Goal: Information Seeking & Learning: Learn about a topic

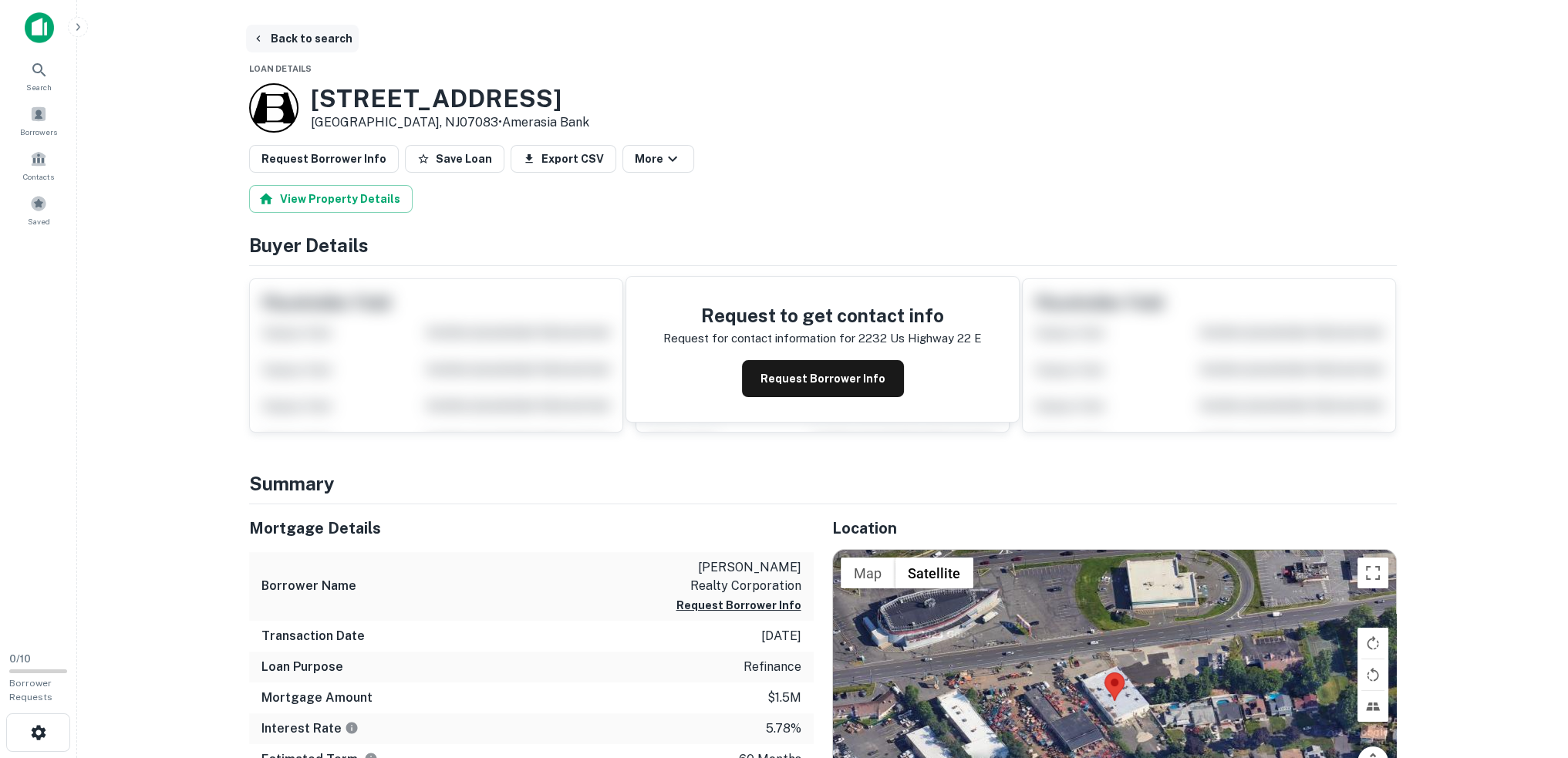
click at [279, 31] on button "Back to search" at bounding box center [301, 38] width 112 height 27
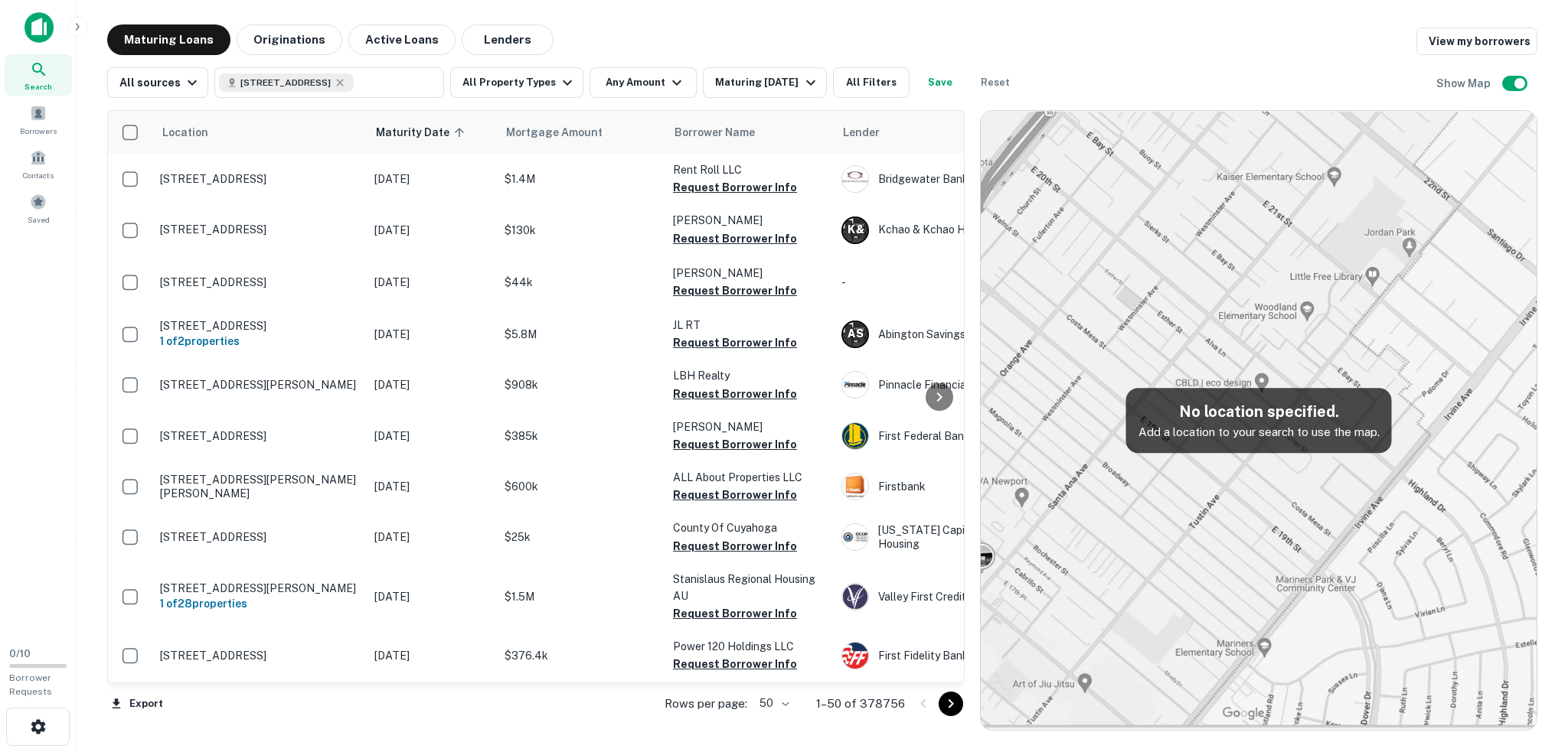
click at [42, 28] on img at bounding box center [38, 27] width 29 height 31
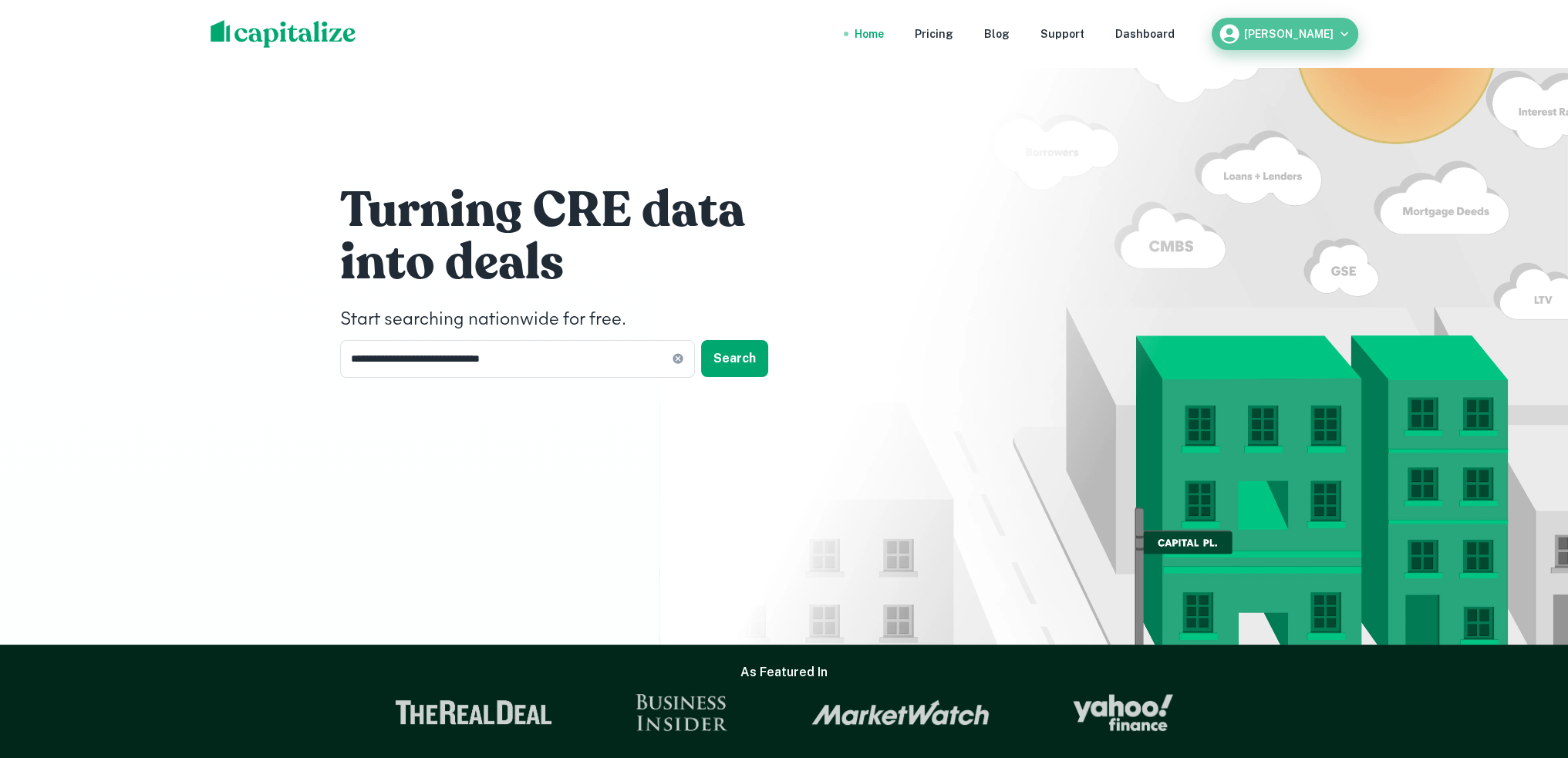
click at [1304, 30] on h6 "Matt Sweeney" at bounding box center [1288, 33] width 90 height 10
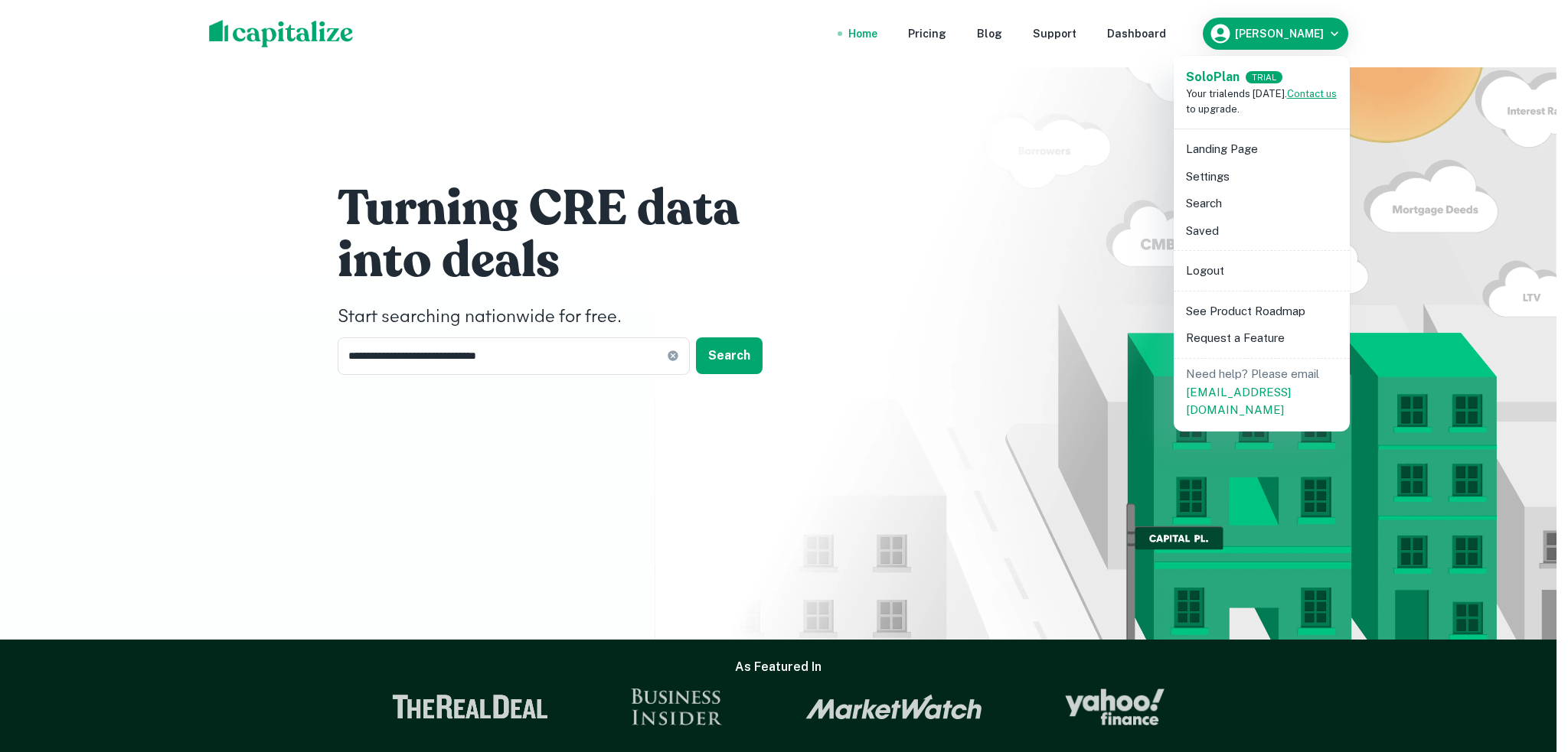
click at [1324, 92] on link "Contact us" at bounding box center [1311, 94] width 50 height 11
click at [1221, 74] on strong "Solo Plan" at bounding box center [1212, 77] width 53 height 15
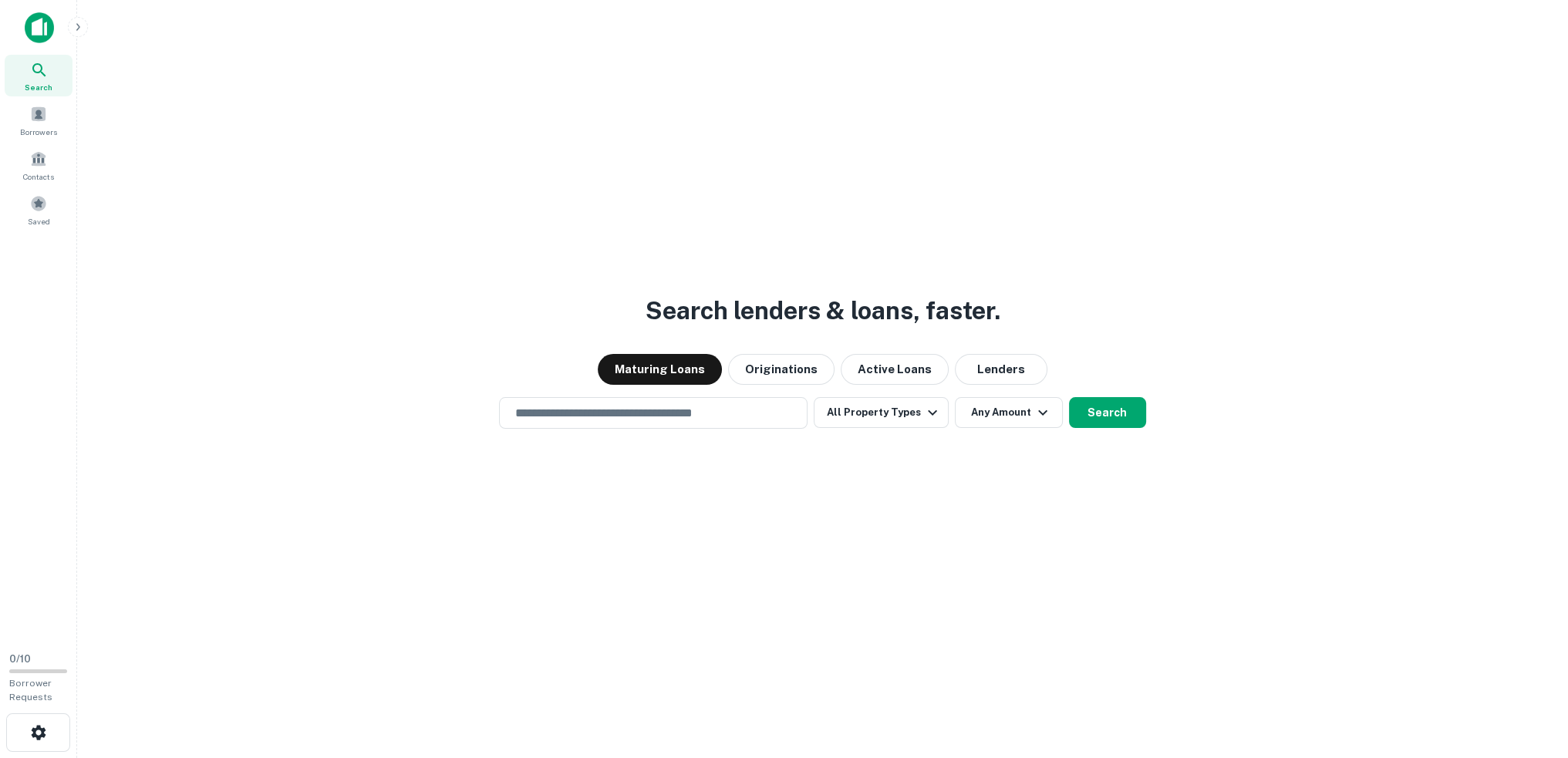
click at [42, 25] on img at bounding box center [39, 27] width 29 height 31
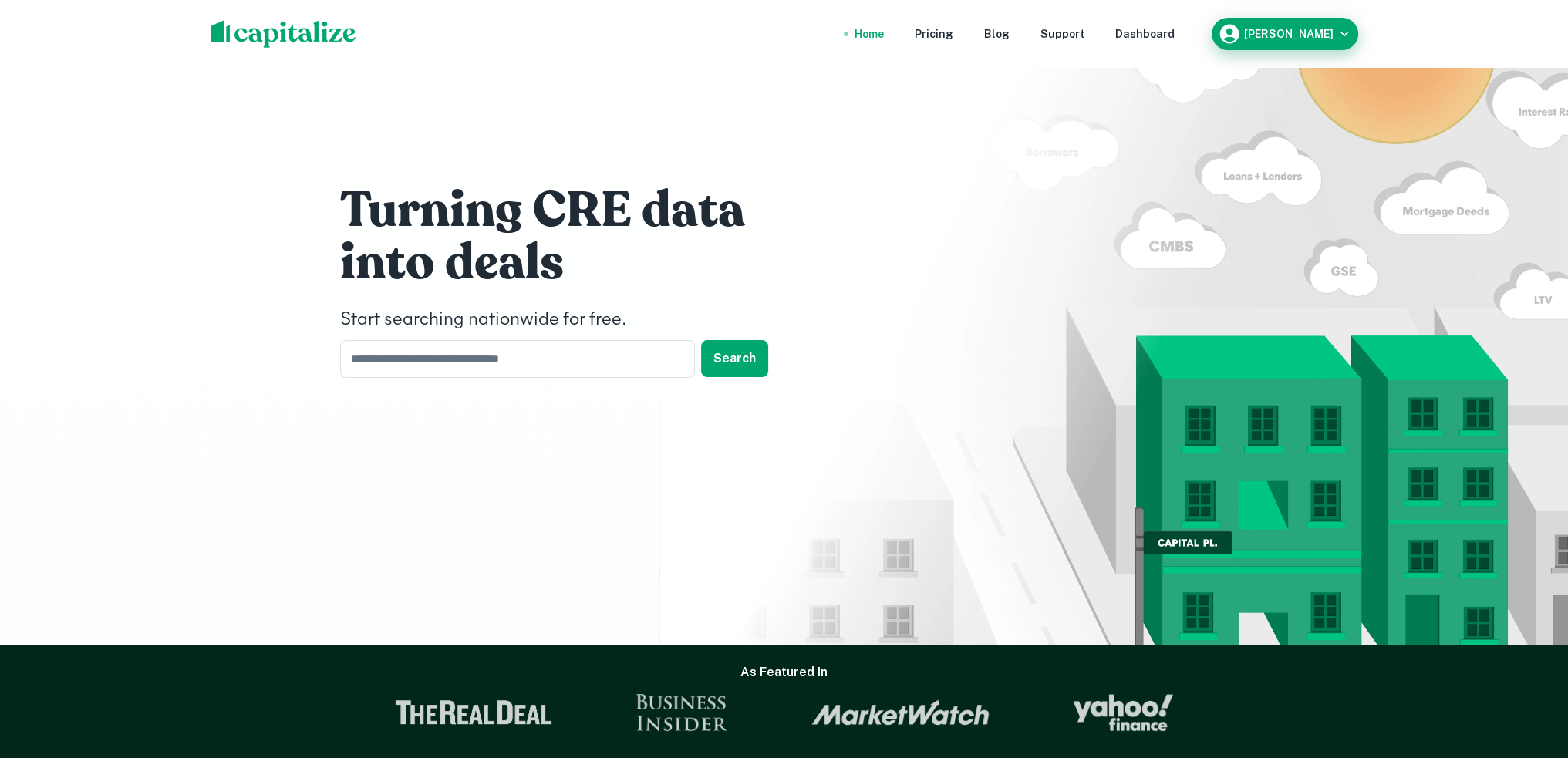
click at [1333, 33] on h6 "[PERSON_NAME]" at bounding box center [1288, 33] width 90 height 10
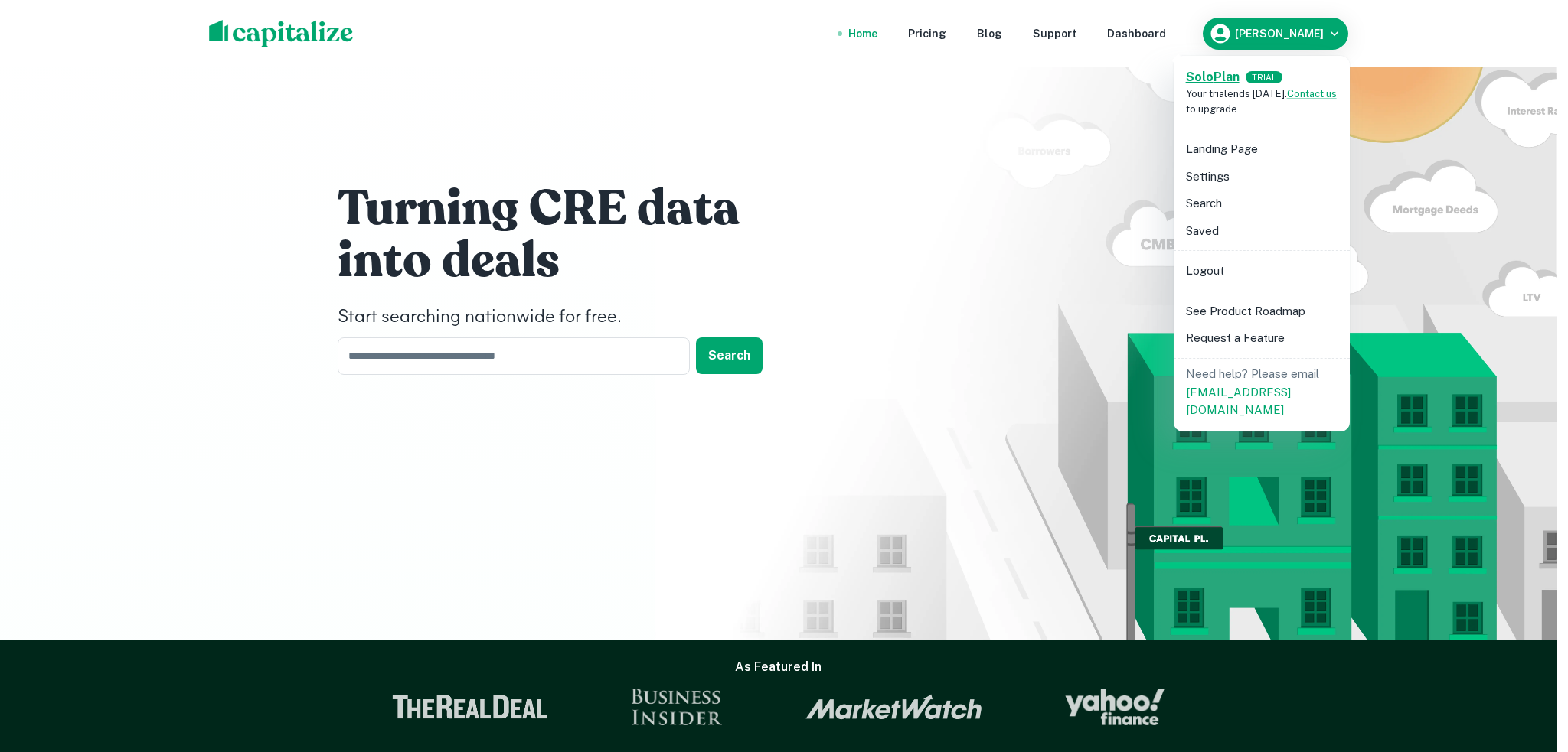
click at [1208, 72] on strong "Solo Plan" at bounding box center [1212, 77] width 53 height 15
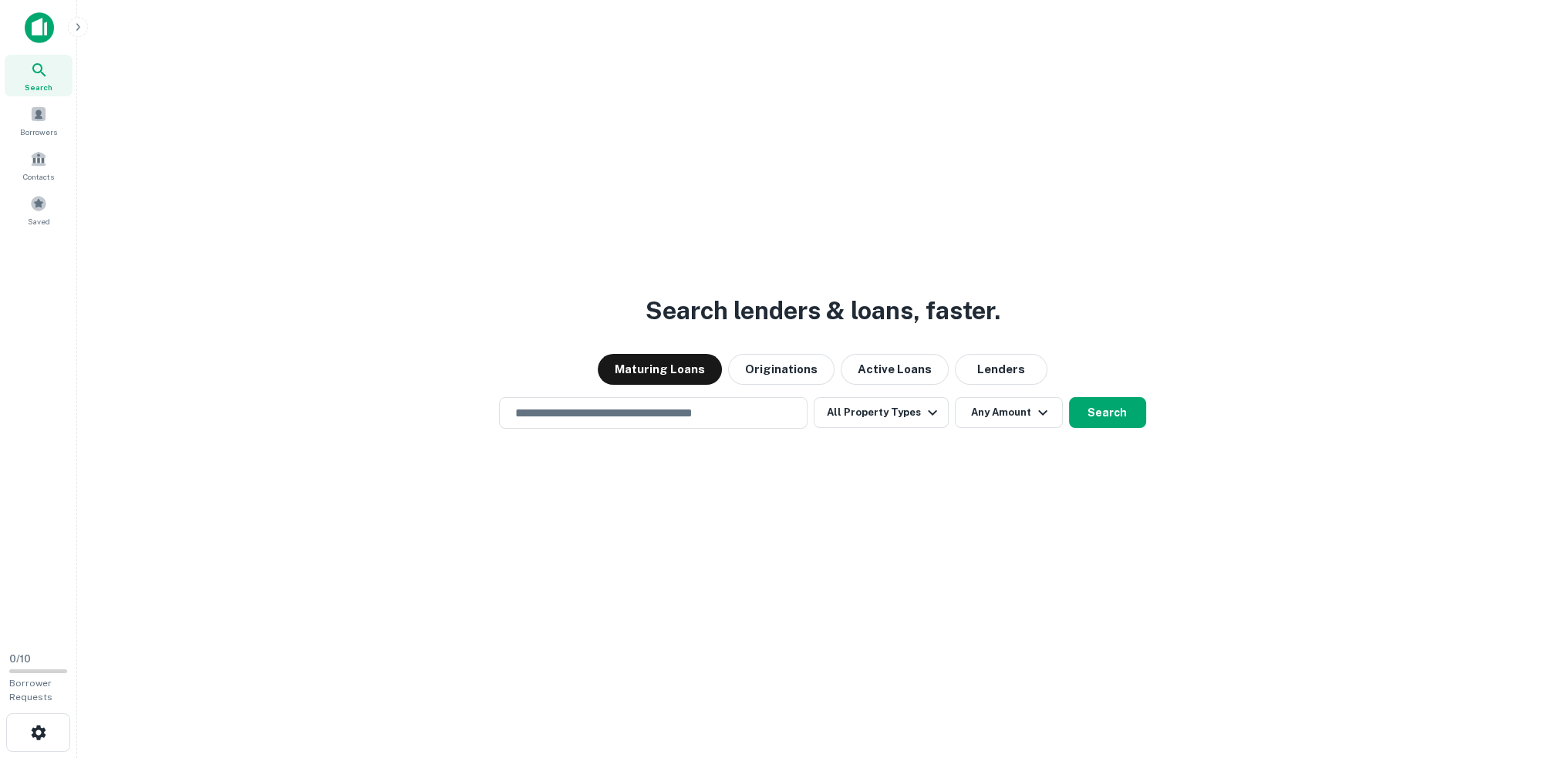
click at [31, 29] on img at bounding box center [39, 27] width 29 height 31
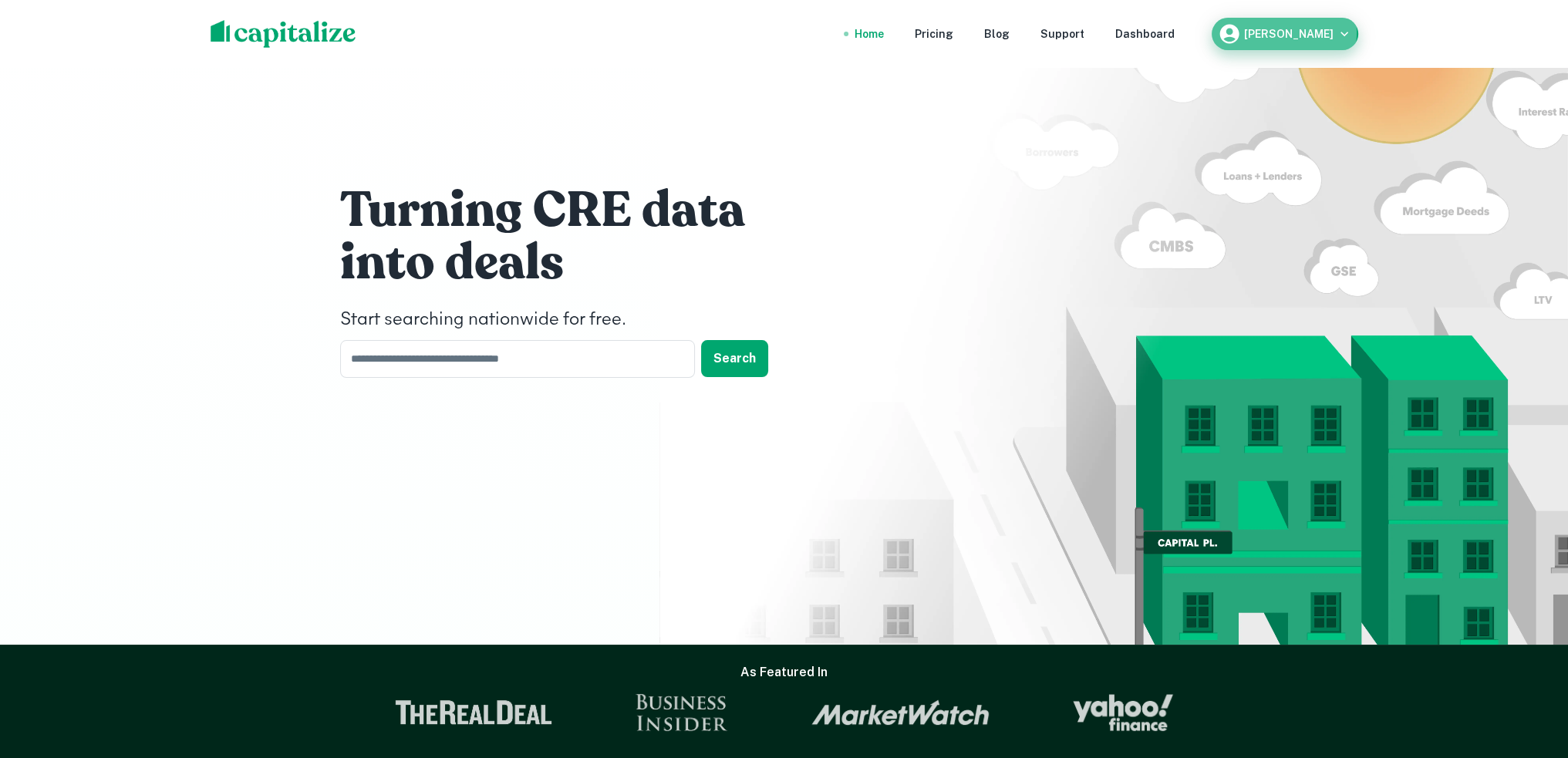
click at [1299, 32] on h6 "Matt Sweeney" at bounding box center [1288, 33] width 90 height 10
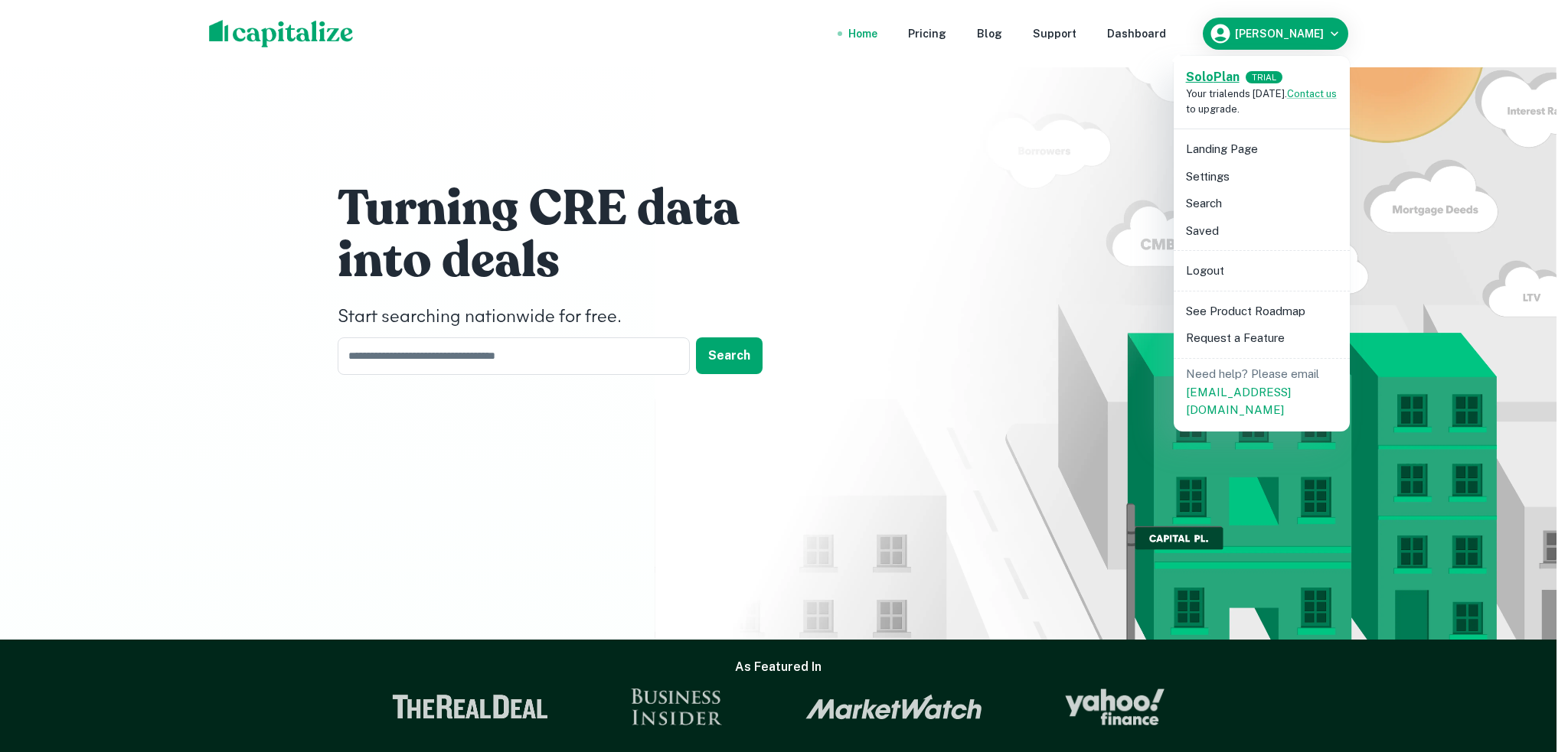
click at [1231, 79] on strong "Solo Plan" at bounding box center [1212, 77] width 53 height 15
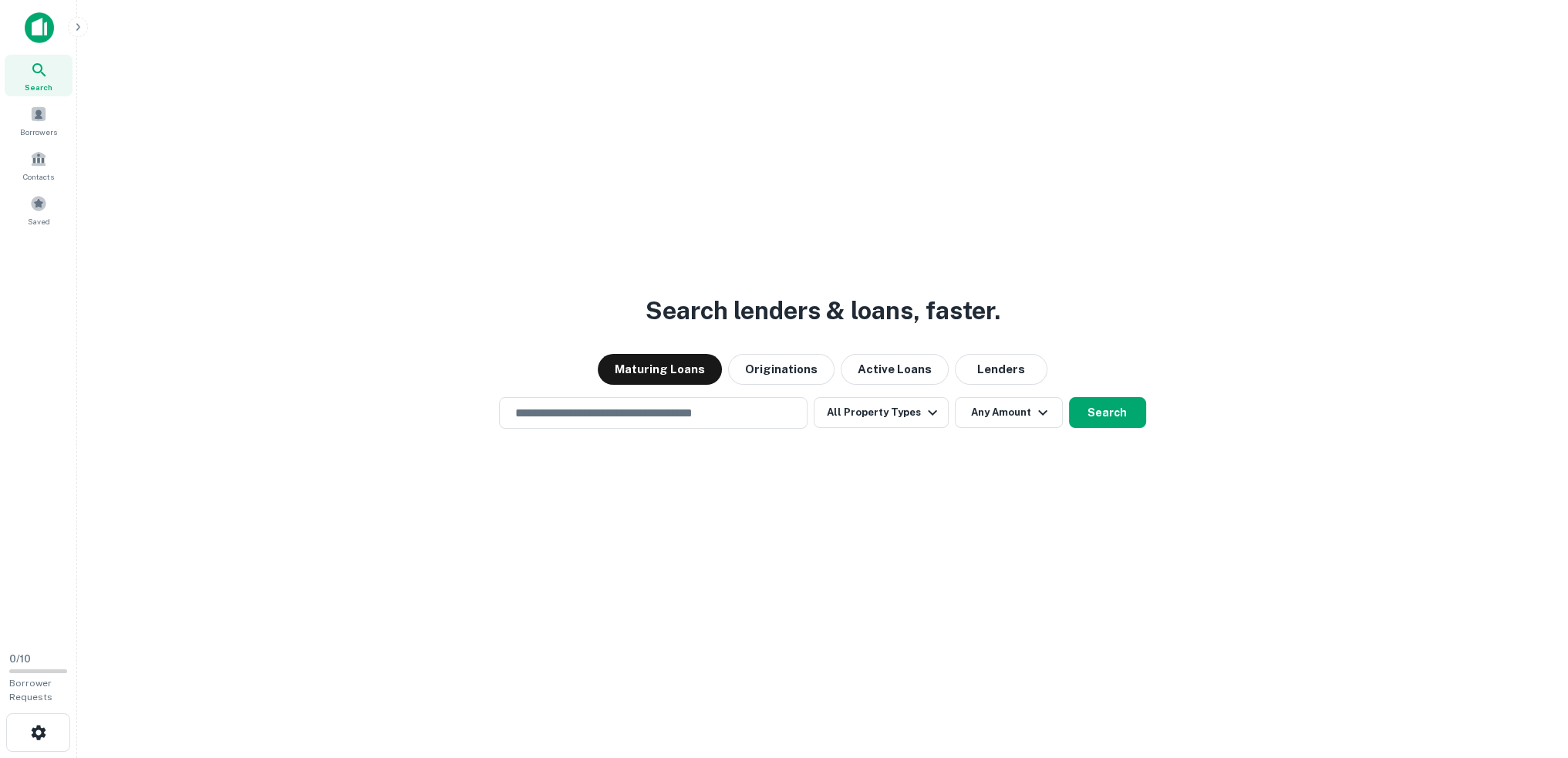
click at [40, 22] on img at bounding box center [39, 27] width 29 height 31
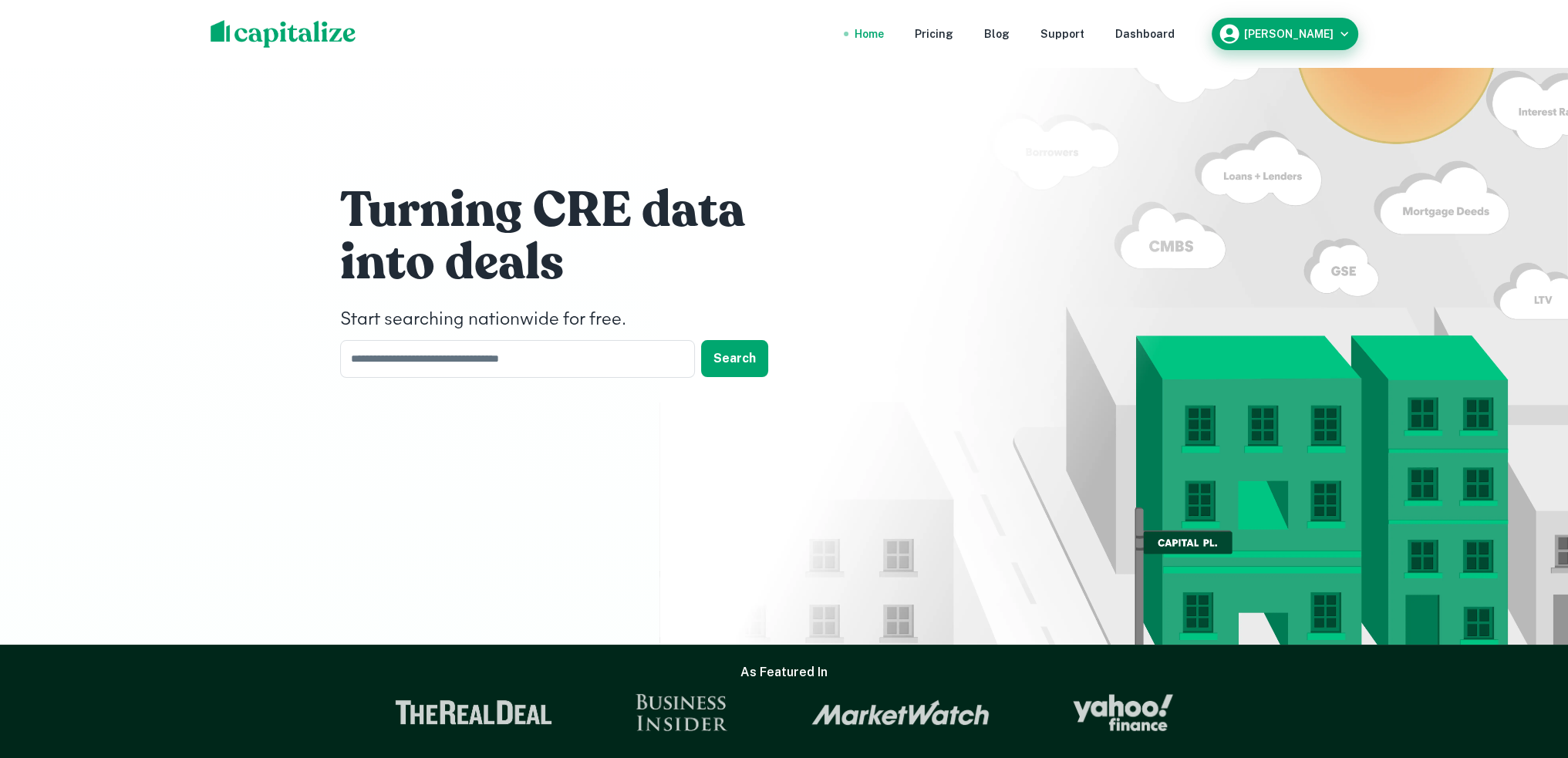
click at [1278, 33] on h6 "[PERSON_NAME]" at bounding box center [1288, 33] width 90 height 10
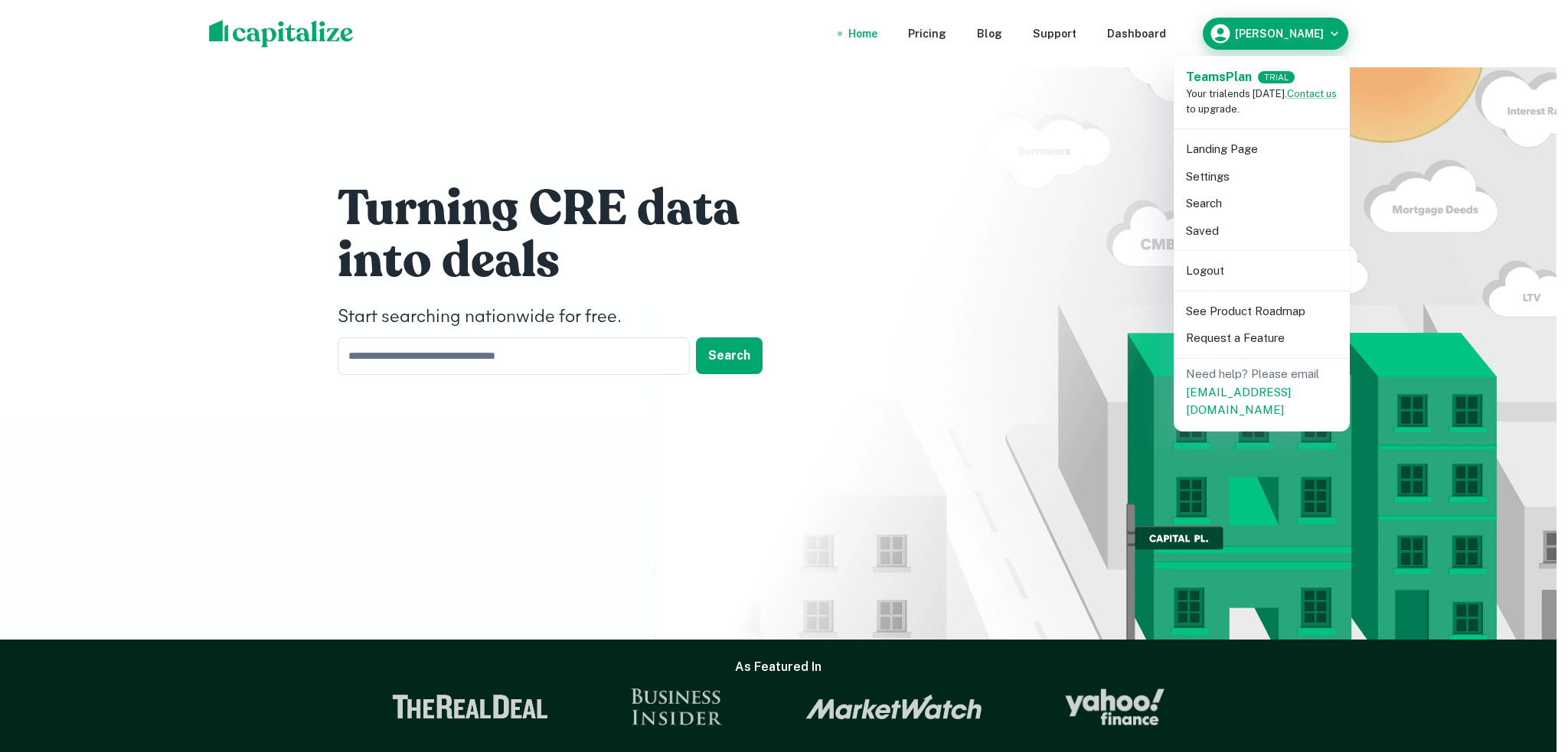
click at [1269, 33] on div at bounding box center [784, 376] width 1568 height 752
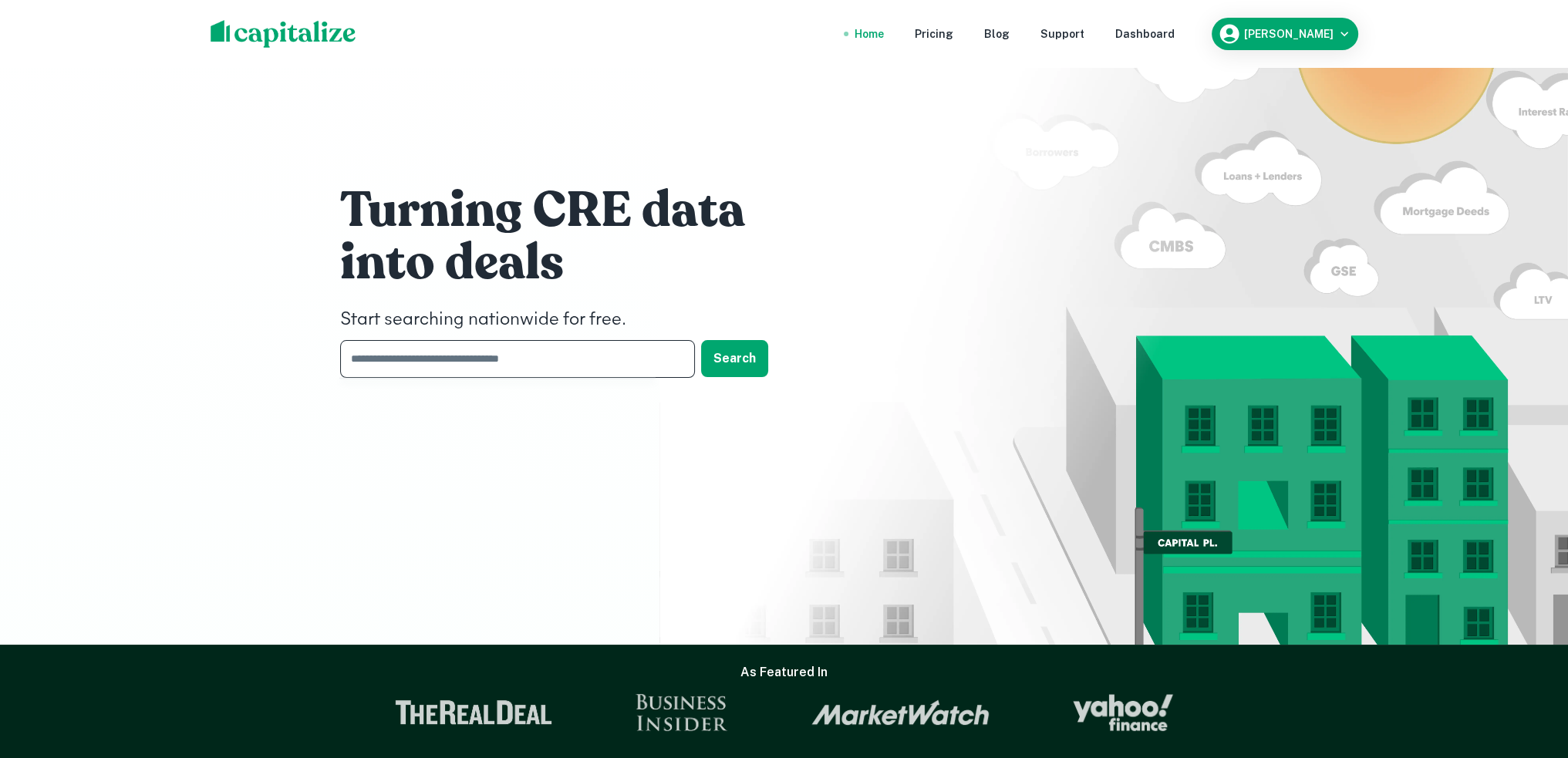
click at [447, 357] on input "text" at bounding box center [512, 359] width 344 height 38
click at [573, 363] on input "text" at bounding box center [512, 359] width 344 height 38
paste input "*********"
type input "*********"
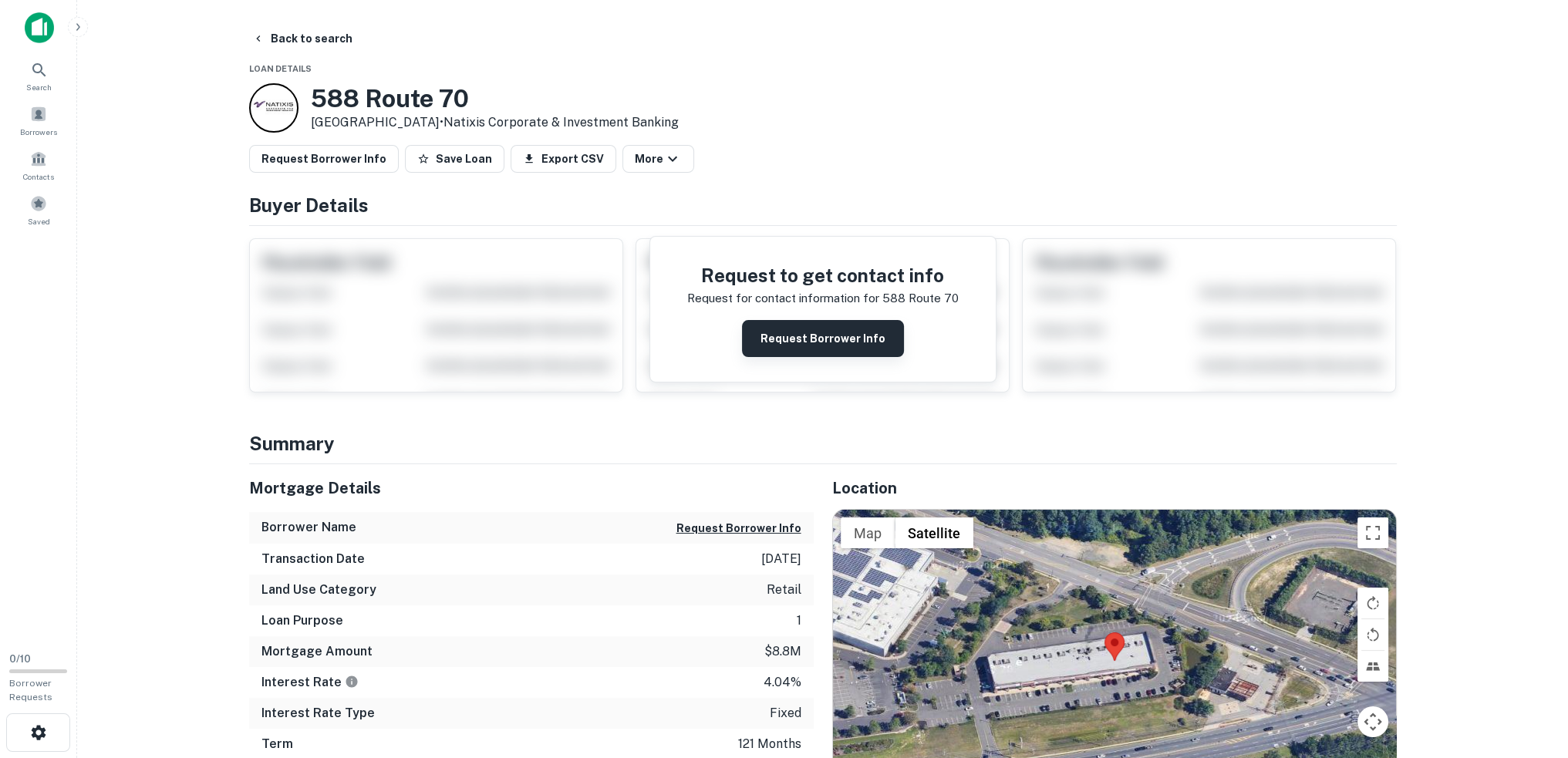
click at [862, 339] on button "Request Borrower Info" at bounding box center [822, 338] width 162 height 37
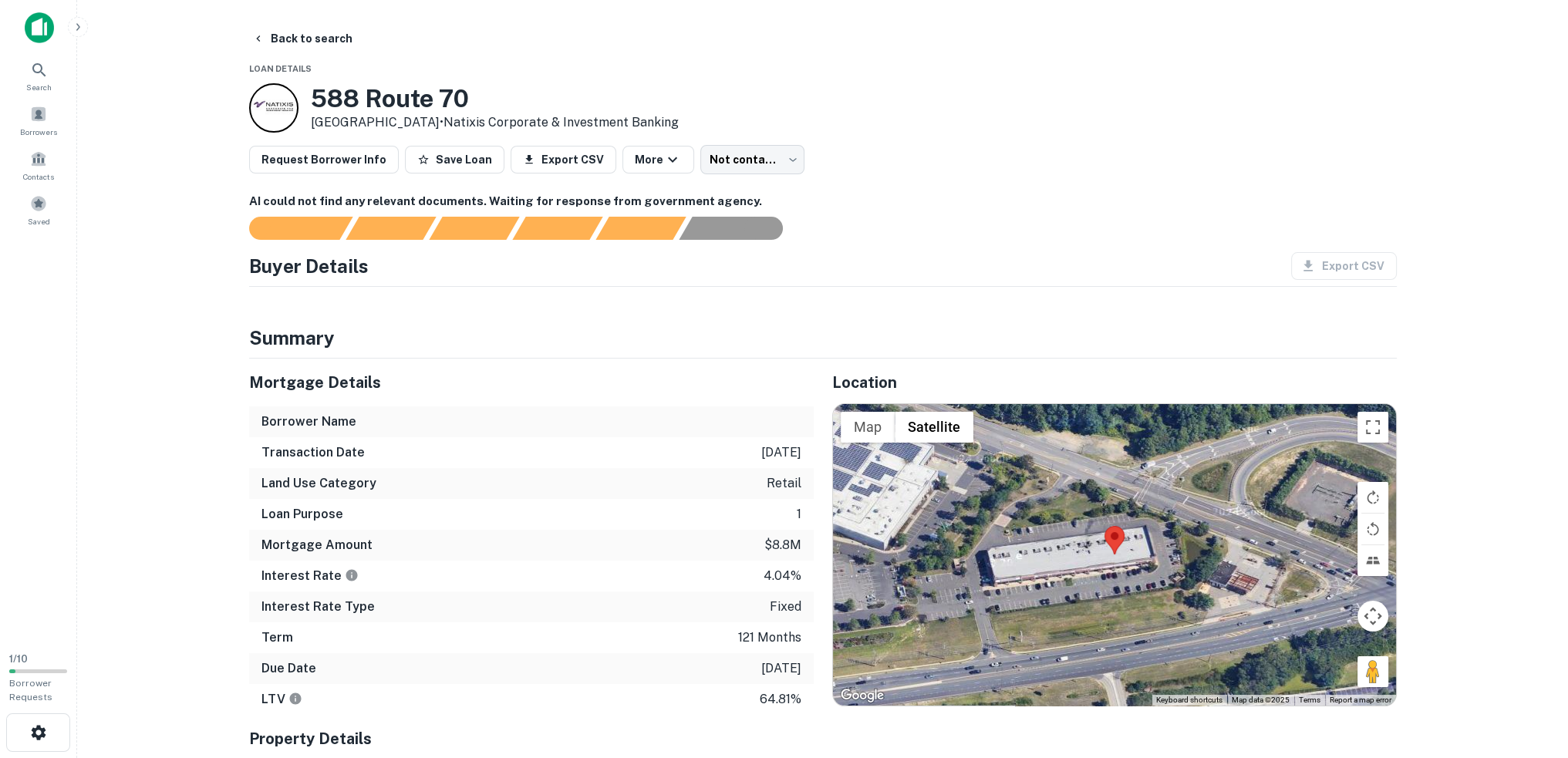
click at [1051, 197] on h6 "AI could not find any relevant documents. Waiting for response from government …" at bounding box center [823, 201] width 1148 height 18
click at [845, 227] on div at bounding box center [813, 228] width 1166 height 23
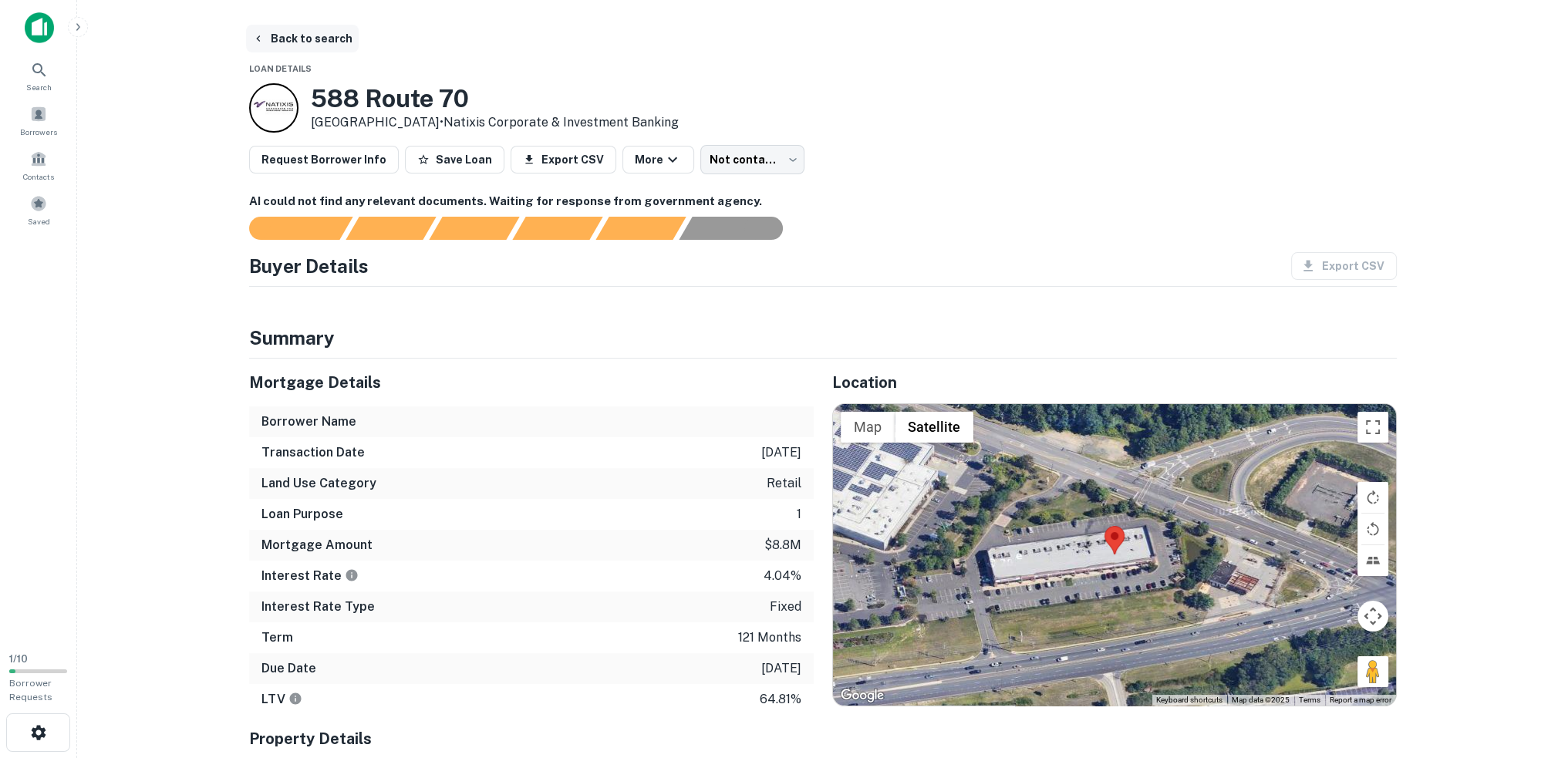
click at [254, 36] on icon "button" at bounding box center [258, 38] width 12 height 12
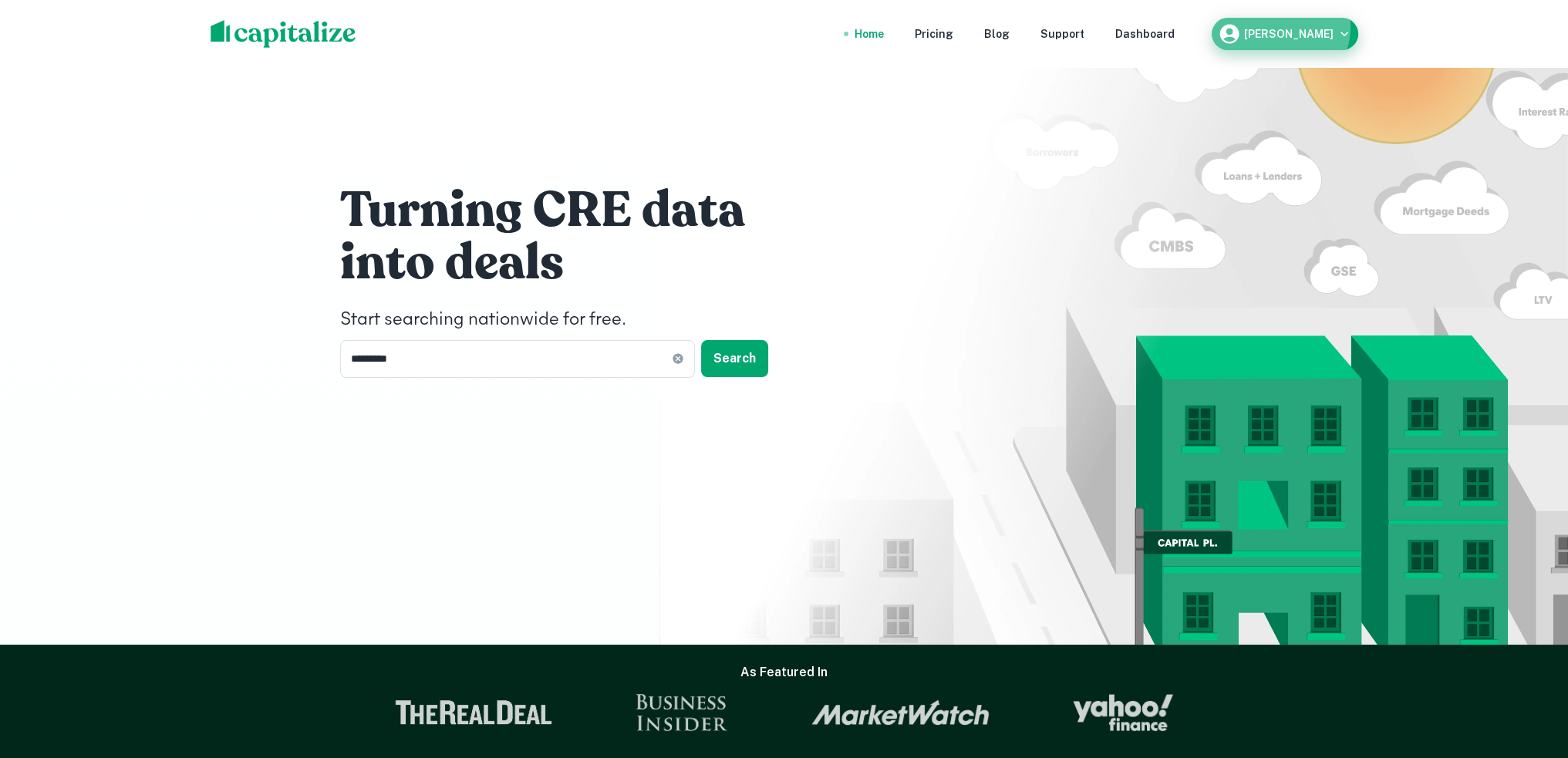
click at [1295, 27] on div "Matt Sweeney" at bounding box center [1285, 34] width 134 height 23
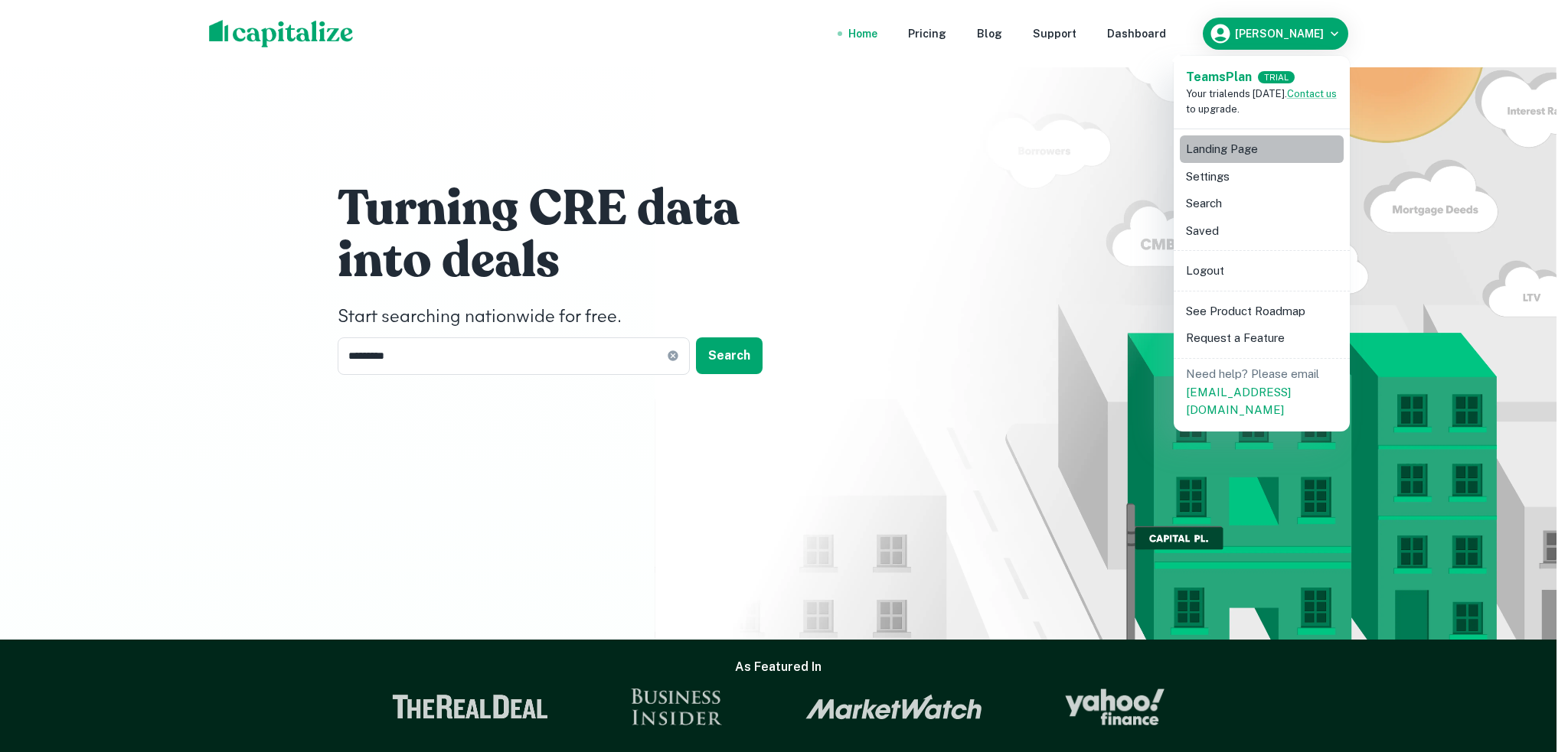
click at [1227, 150] on li "Landing Page" at bounding box center [1261, 148] width 164 height 27
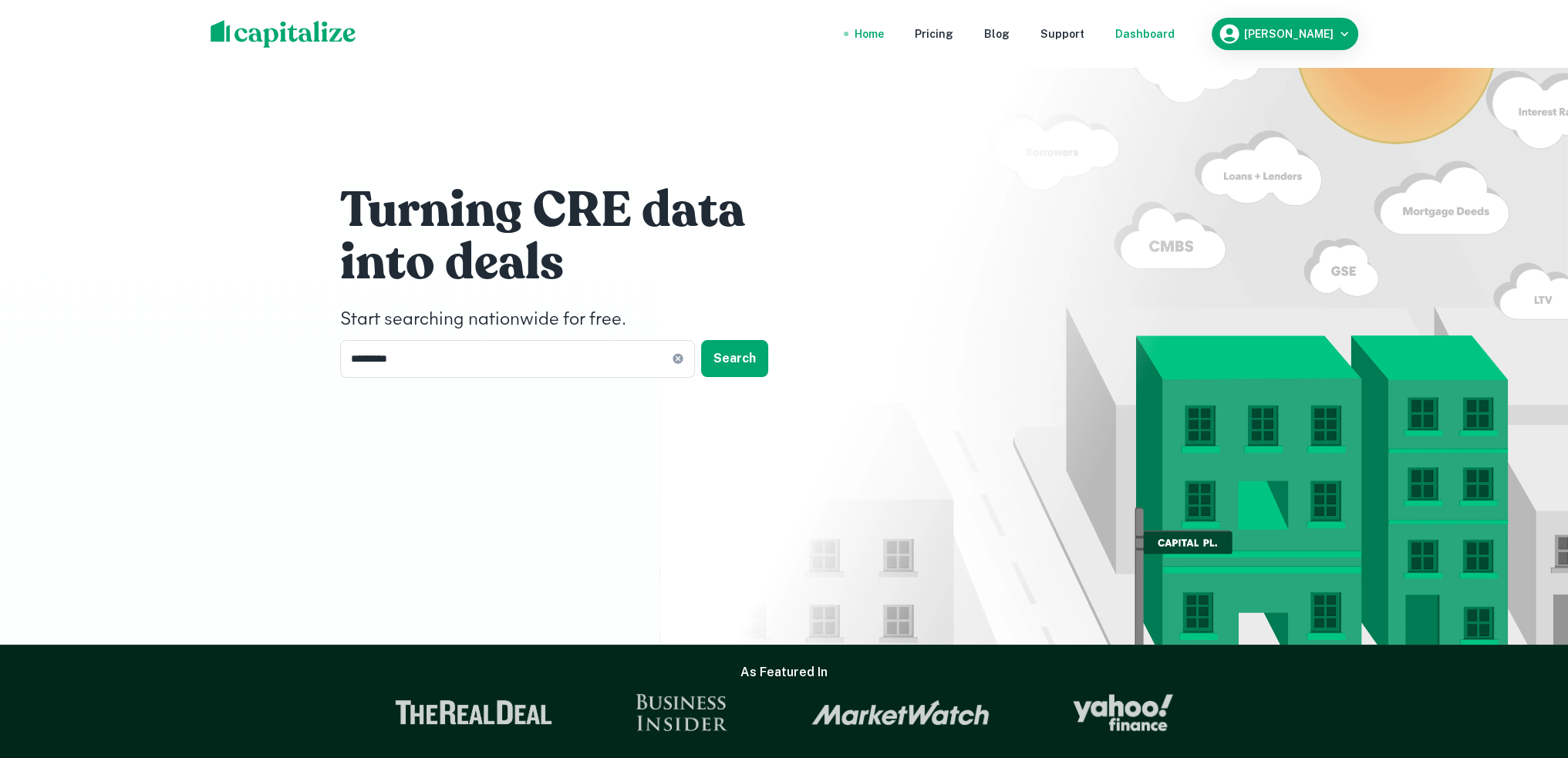
click at [1162, 37] on div "Dashboard" at bounding box center [1144, 34] width 60 height 17
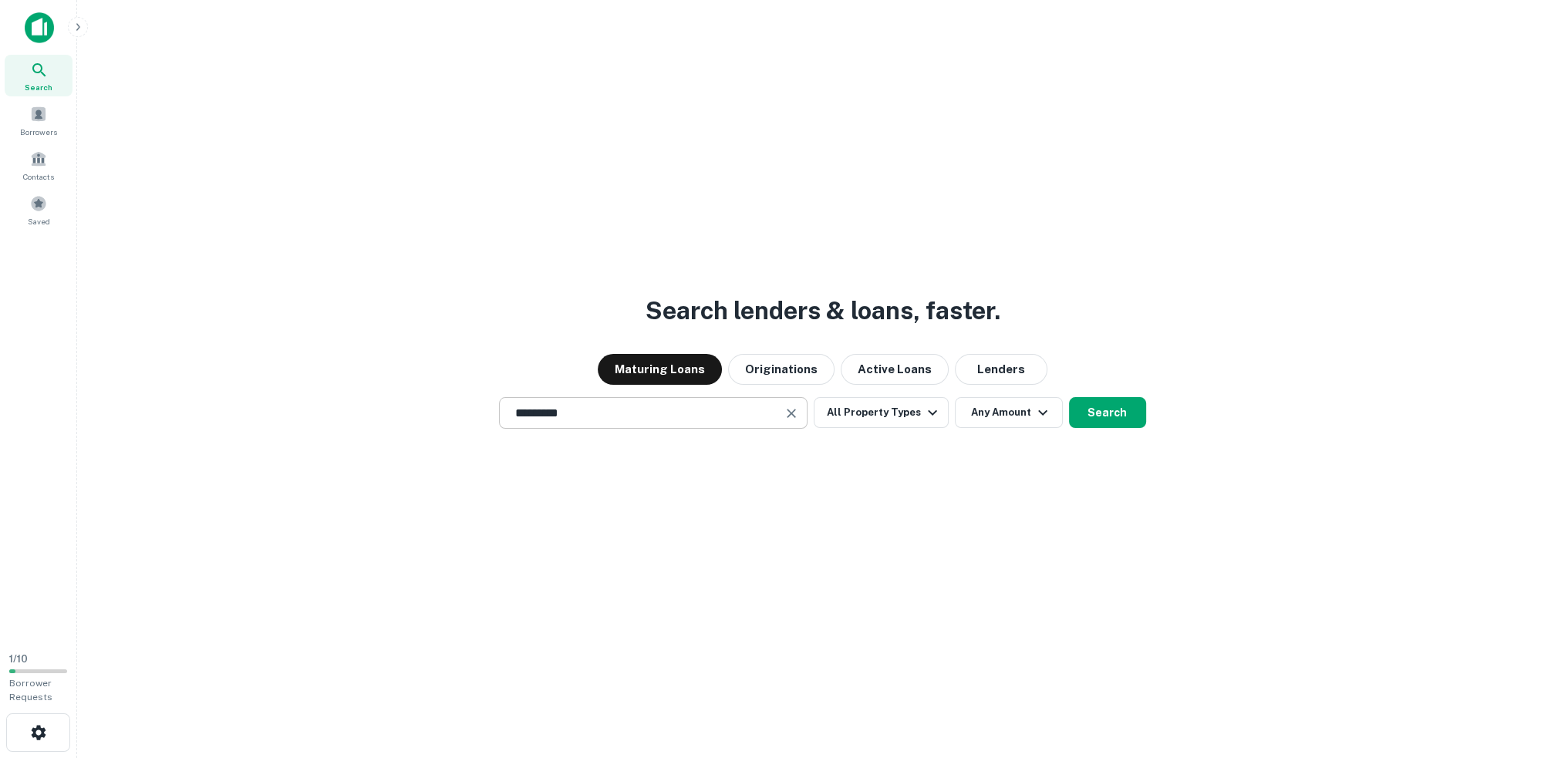
click at [639, 418] on input "*********" at bounding box center [640, 413] width 271 height 18
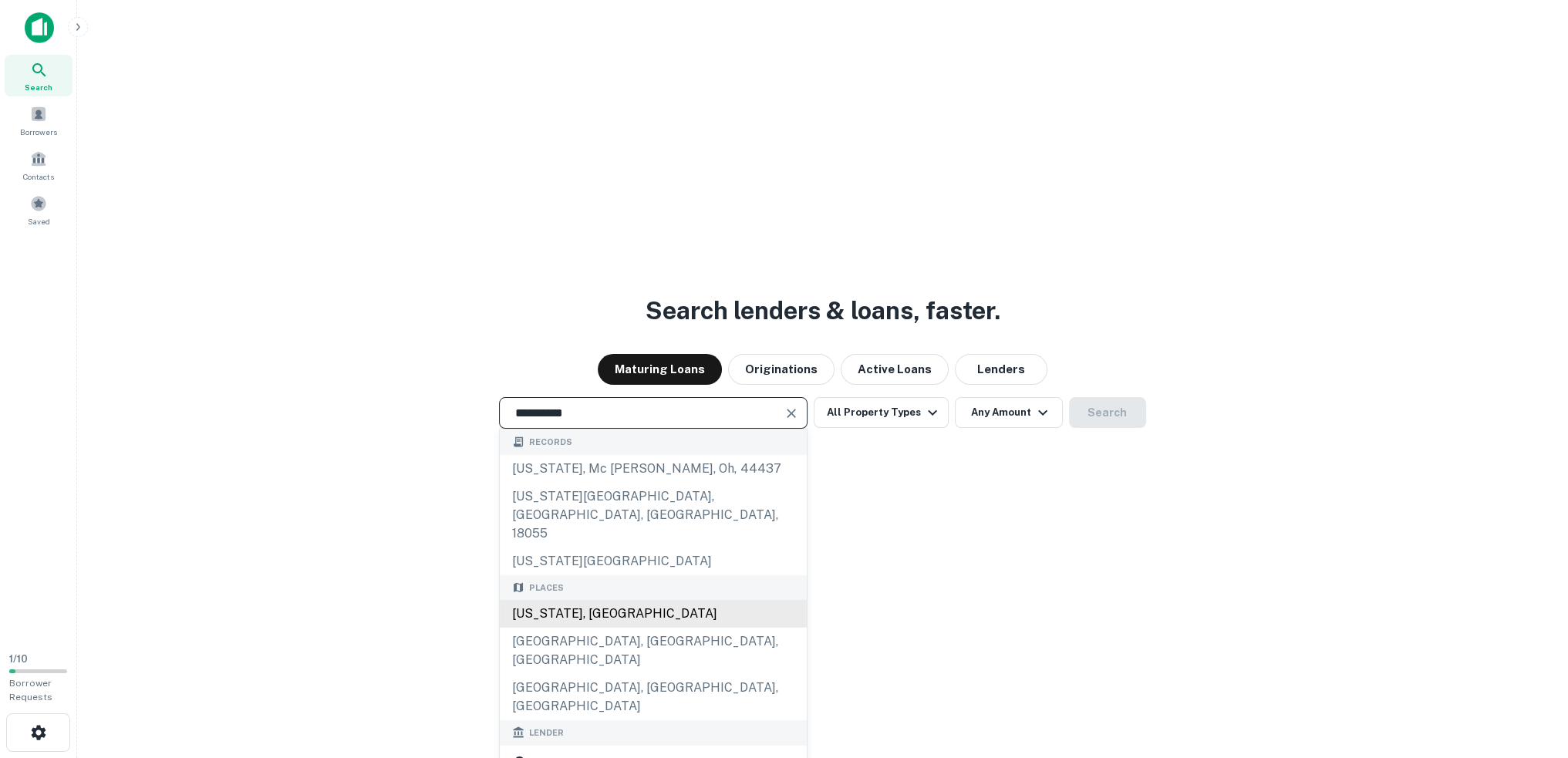
click at [612, 600] on div "[US_STATE], [GEOGRAPHIC_DATA]" at bounding box center [653, 613] width 307 height 27
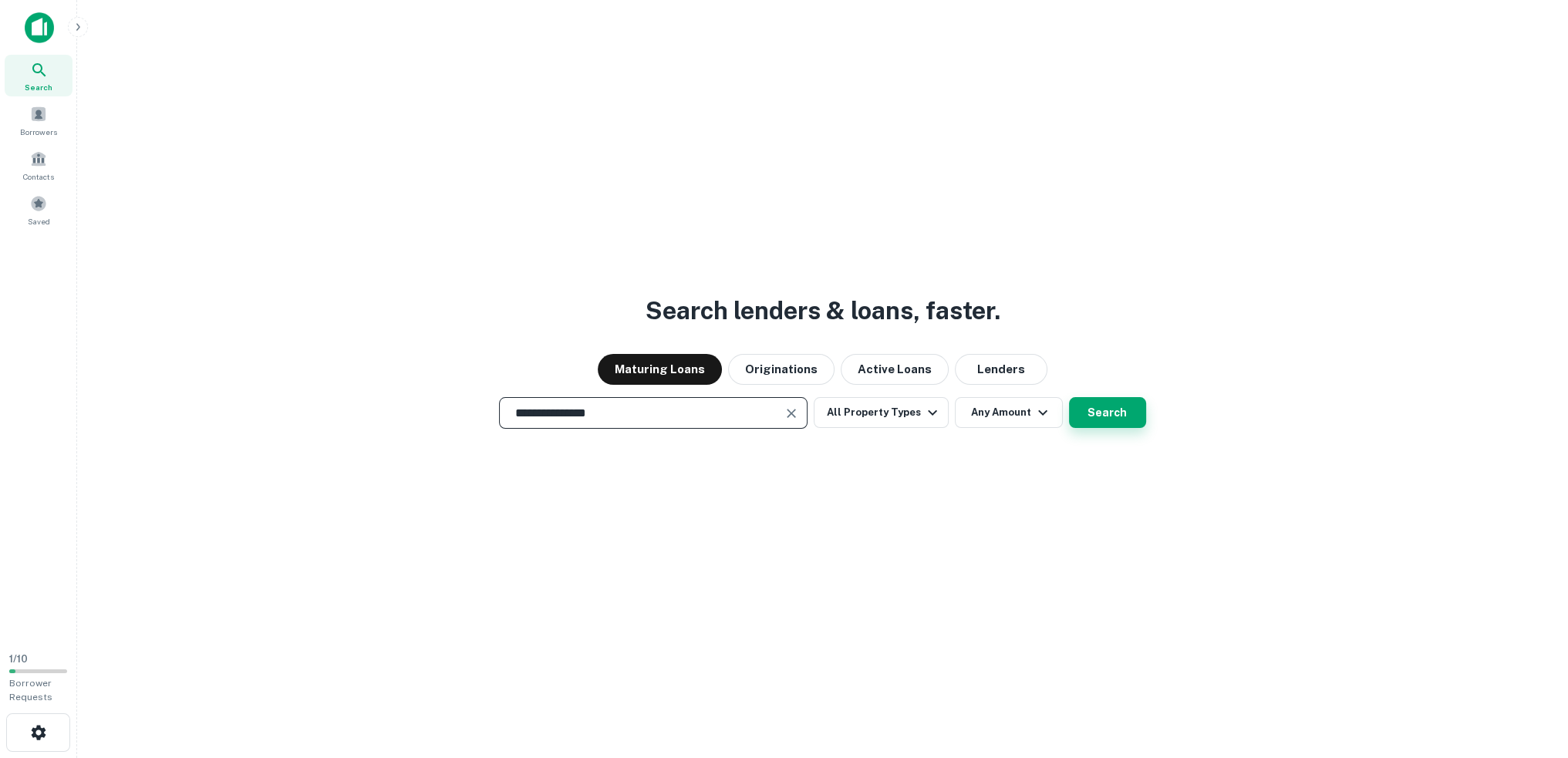
type input "**********"
click at [1073, 412] on button "Search" at bounding box center [1107, 412] width 77 height 31
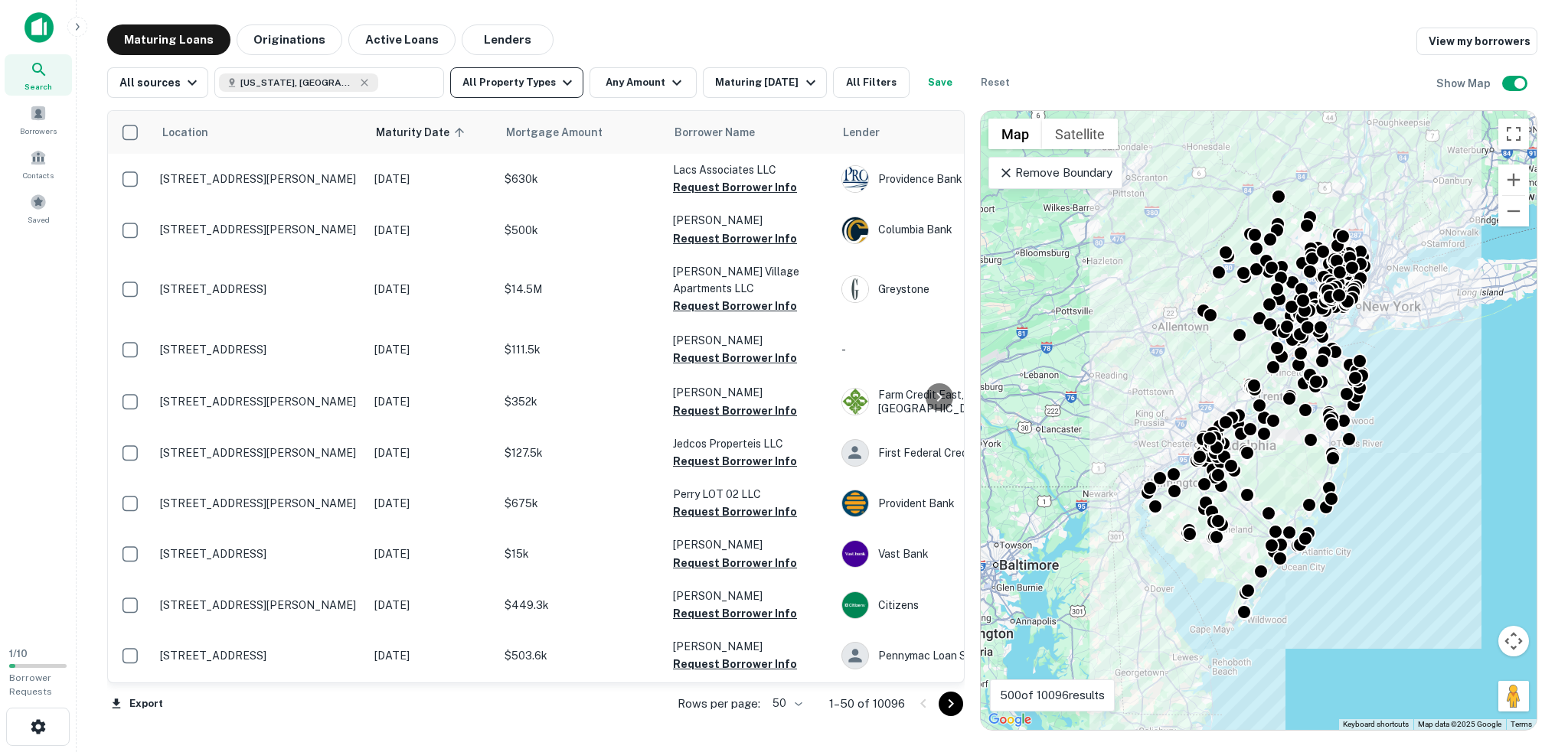
click at [527, 85] on button "All Property Types" at bounding box center [517, 83] width 133 height 31
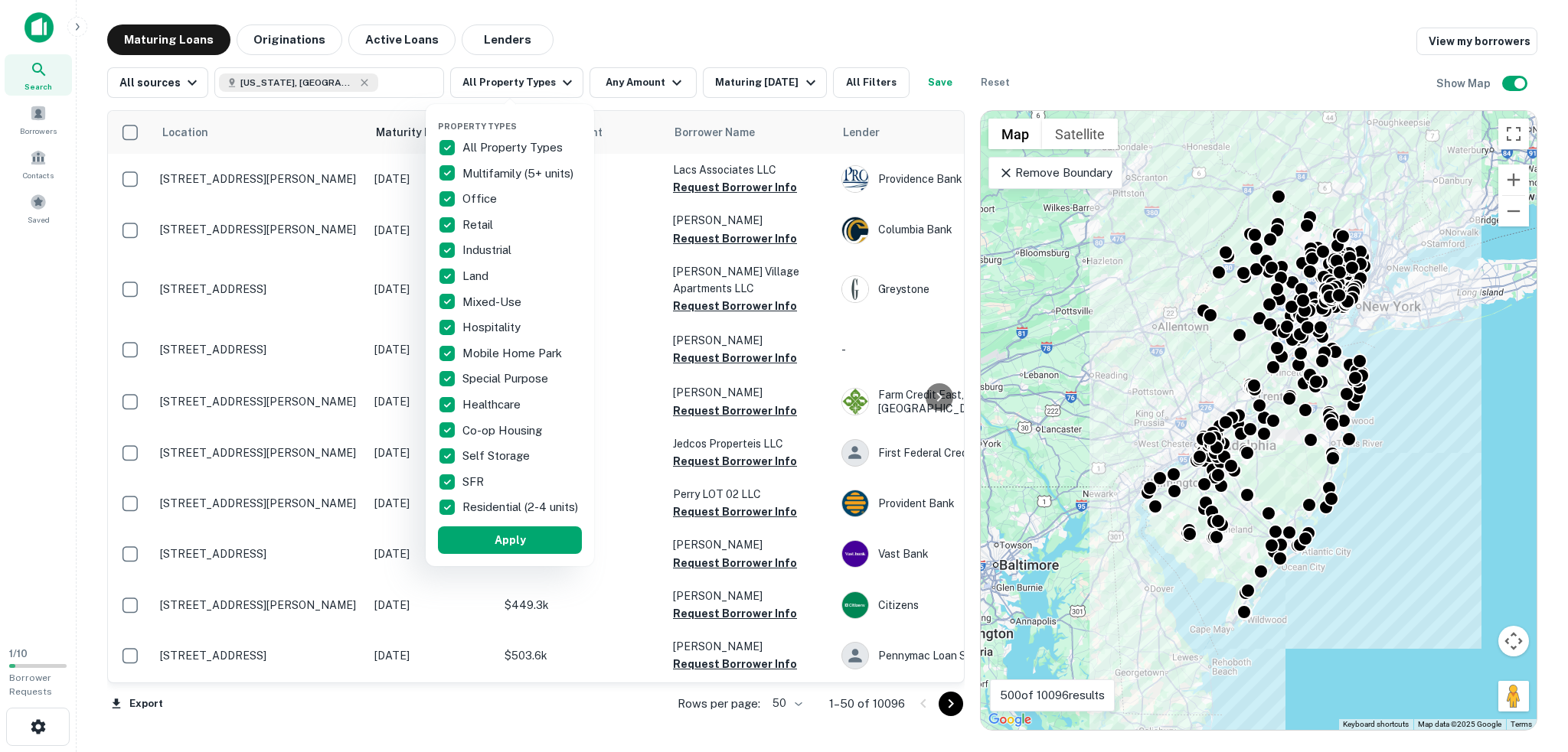
click at [481, 300] on p "Mixed-Use" at bounding box center [493, 303] width 62 height 19
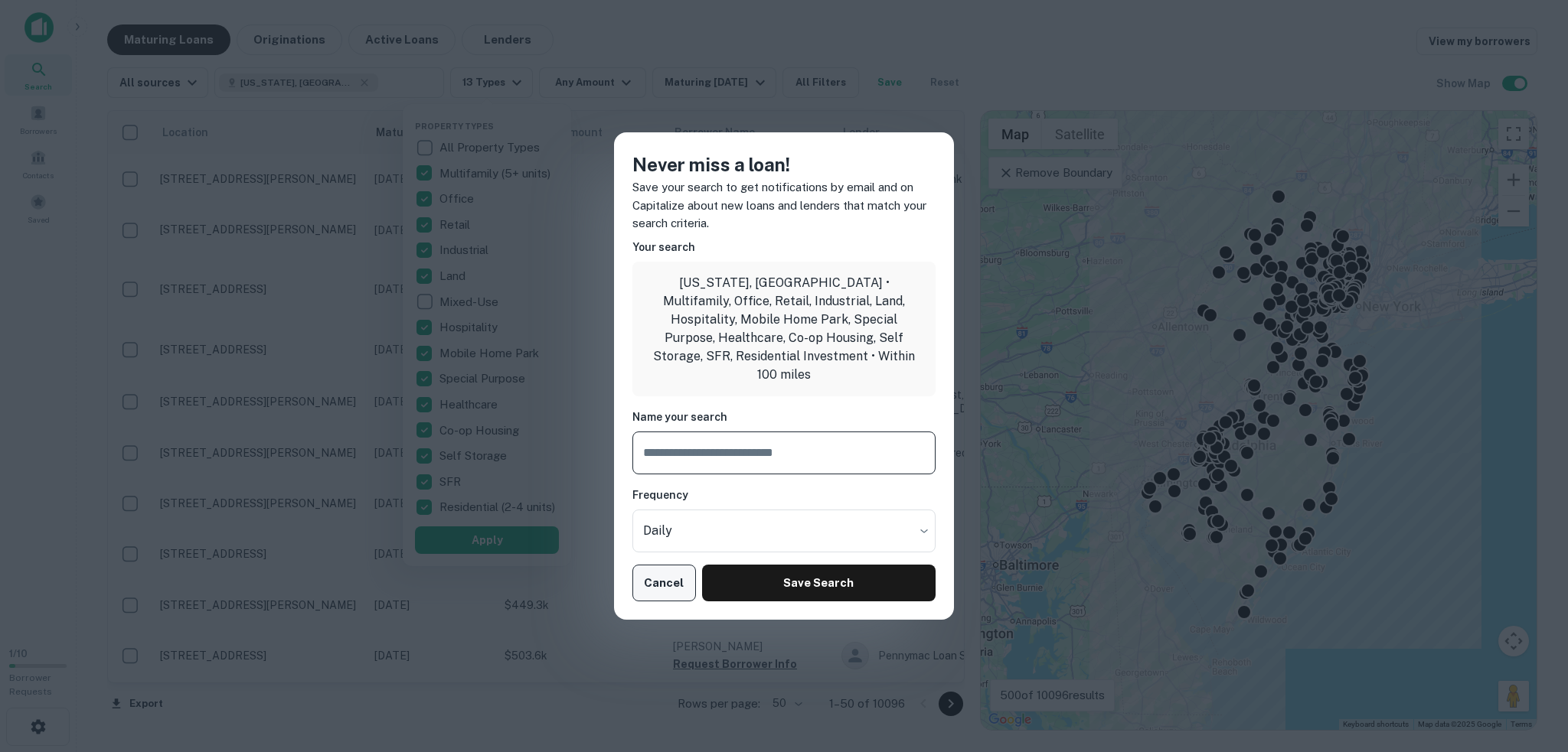
click at [671, 573] on button "Cancel" at bounding box center [664, 582] width 64 height 37
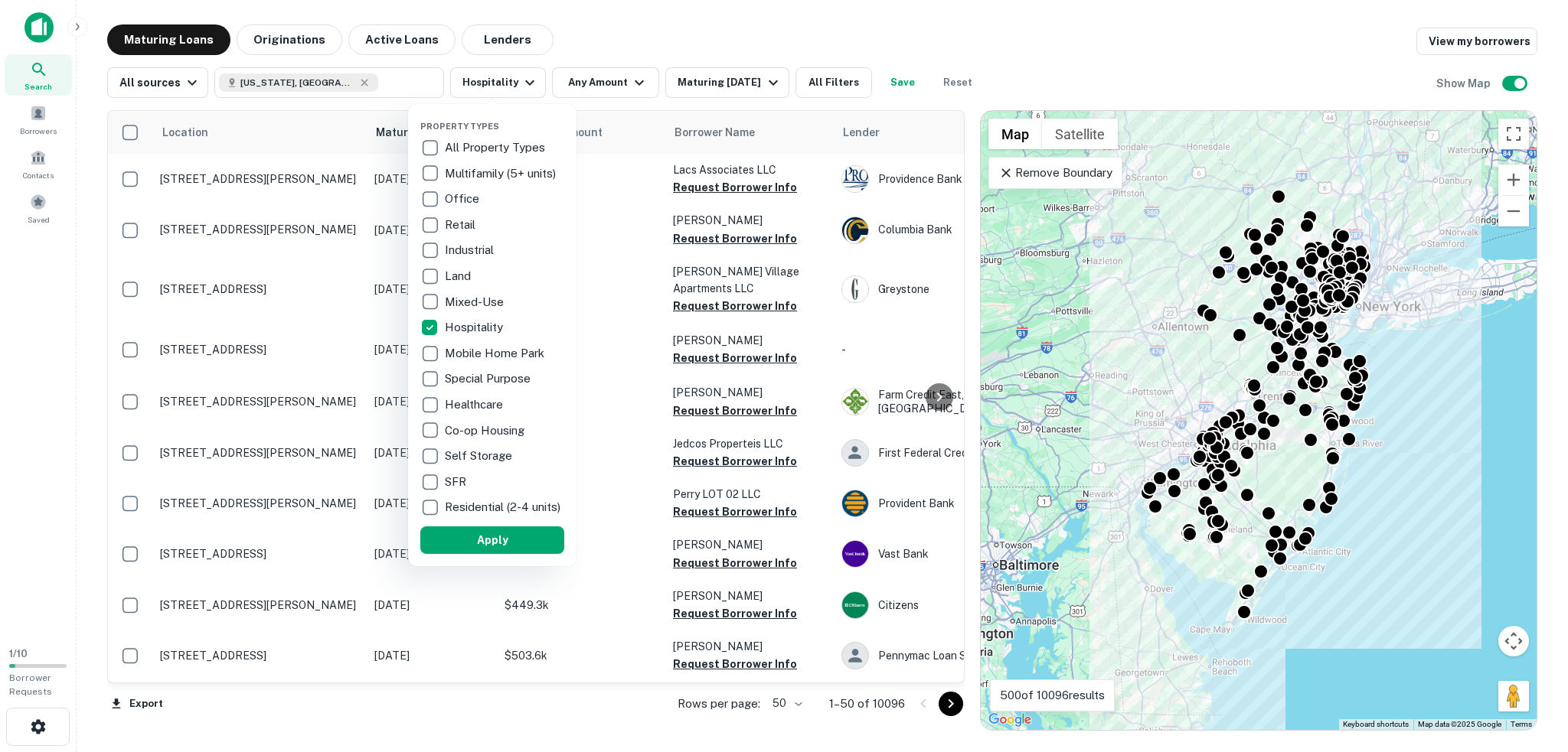
click at [493, 553] on button "Apply" at bounding box center [491, 540] width 143 height 27
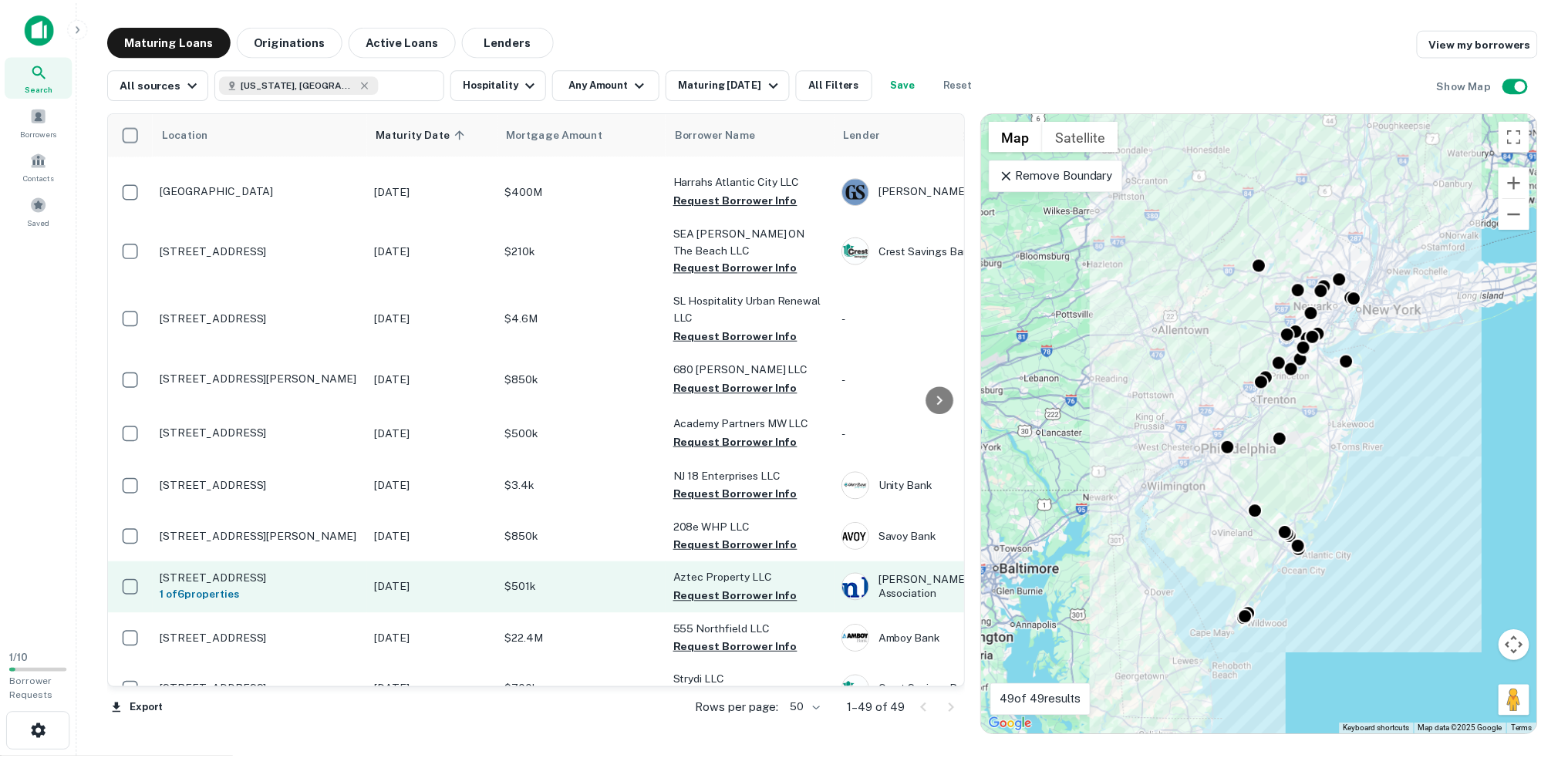
scroll to position [154, 0]
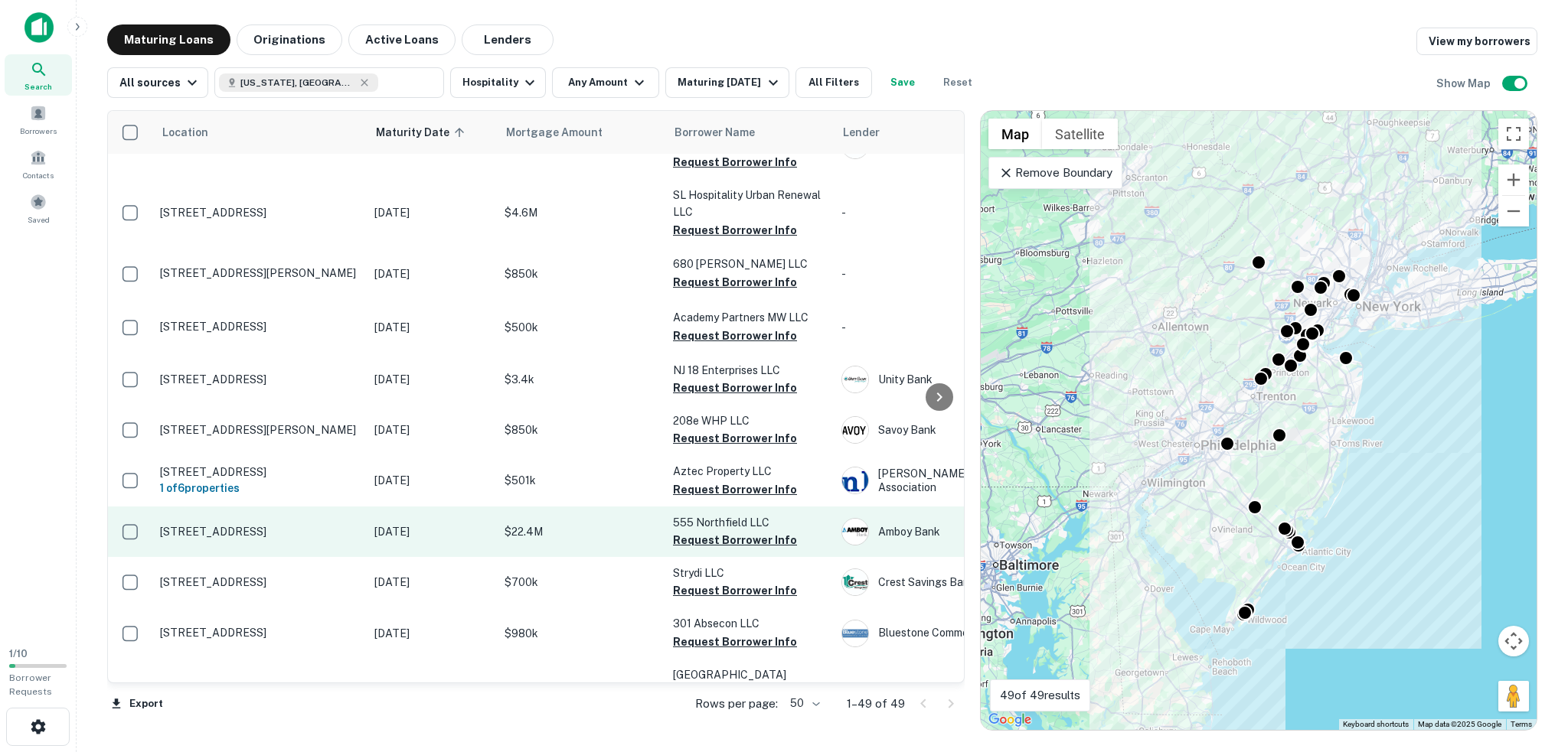
click at [323, 525] on p "555 Northfield Ave West Orange, NJ07052" at bounding box center [260, 532] width 199 height 14
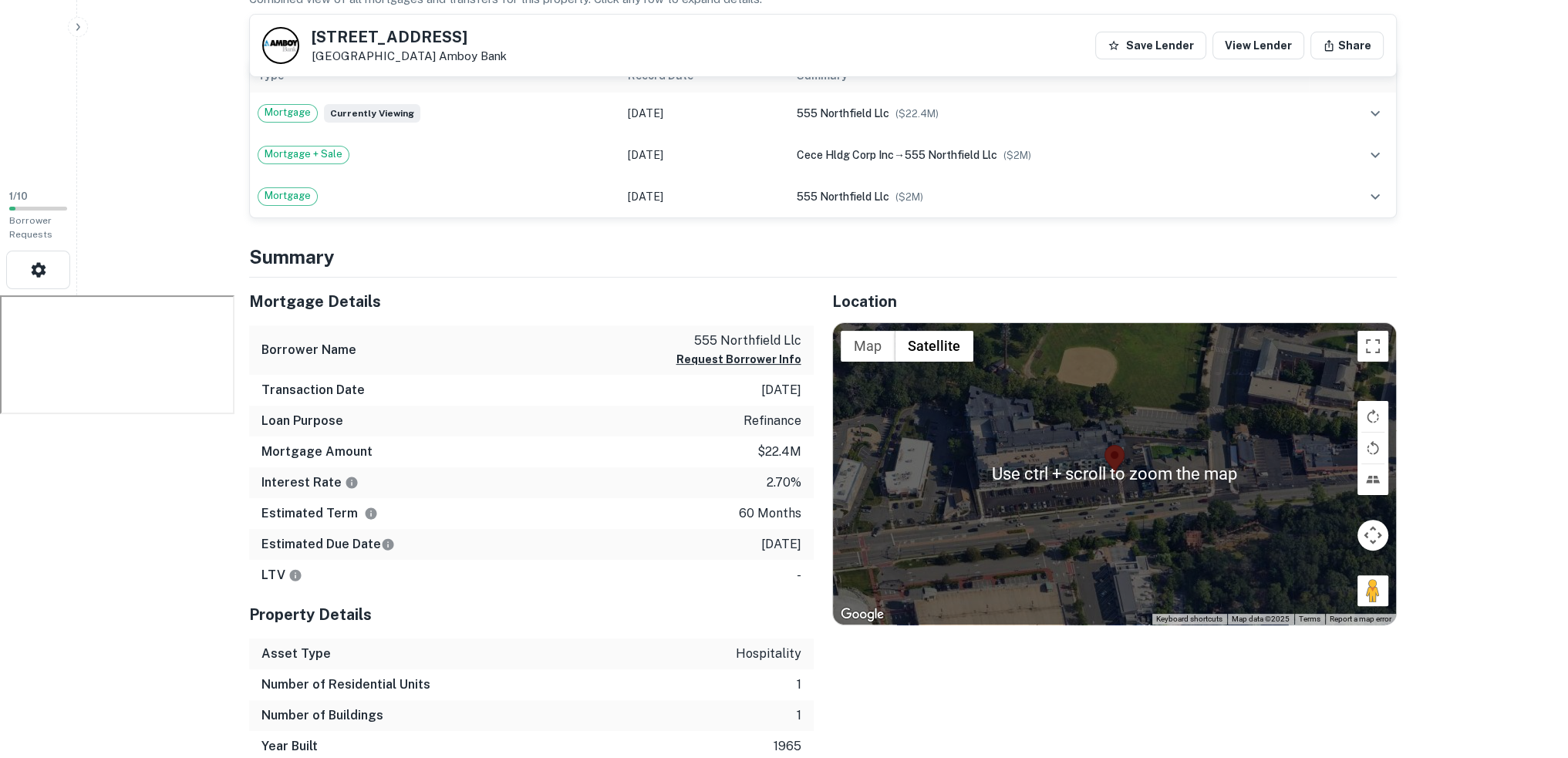
scroll to position [617, 0]
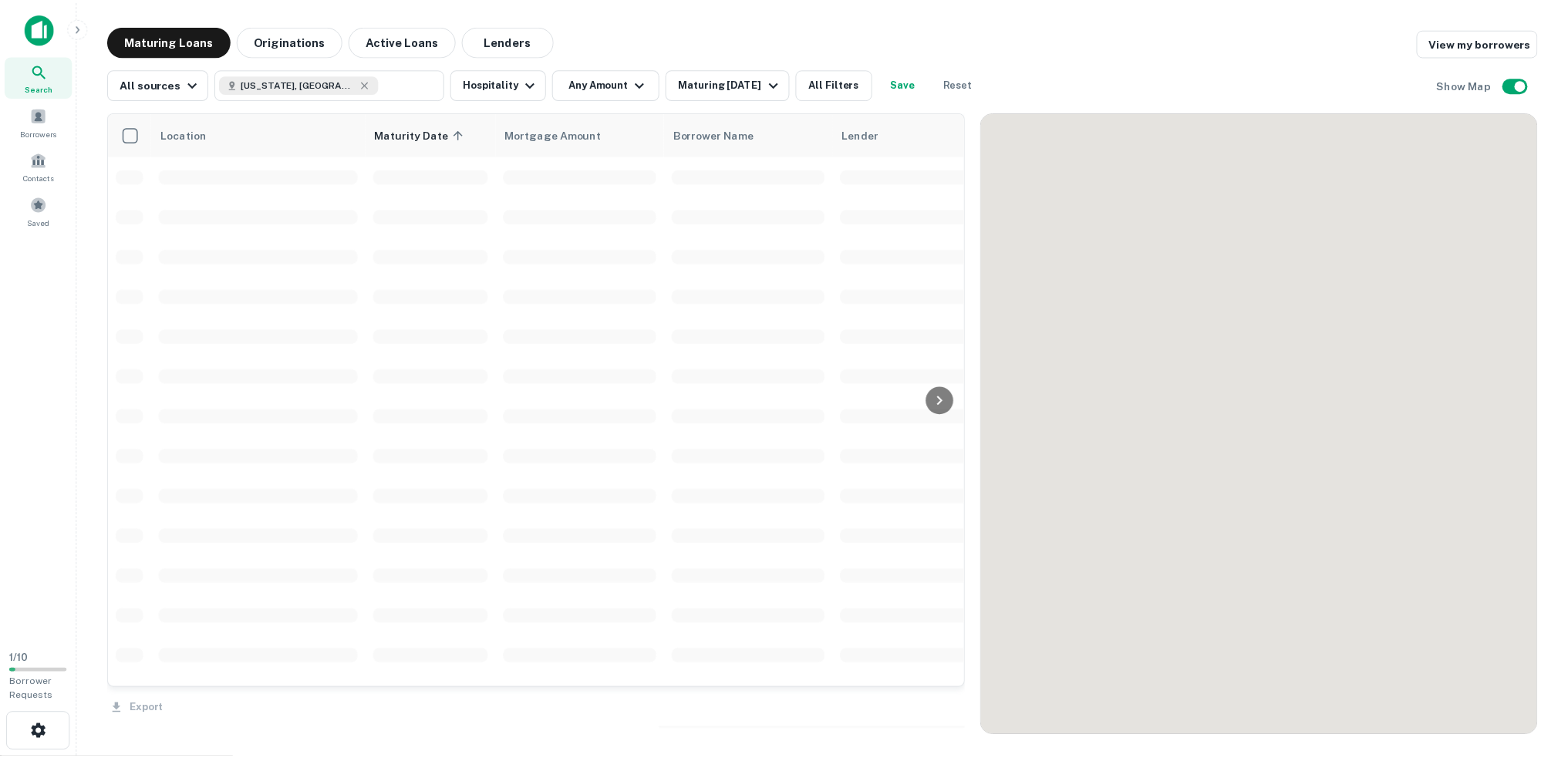
scroll to position [154, 0]
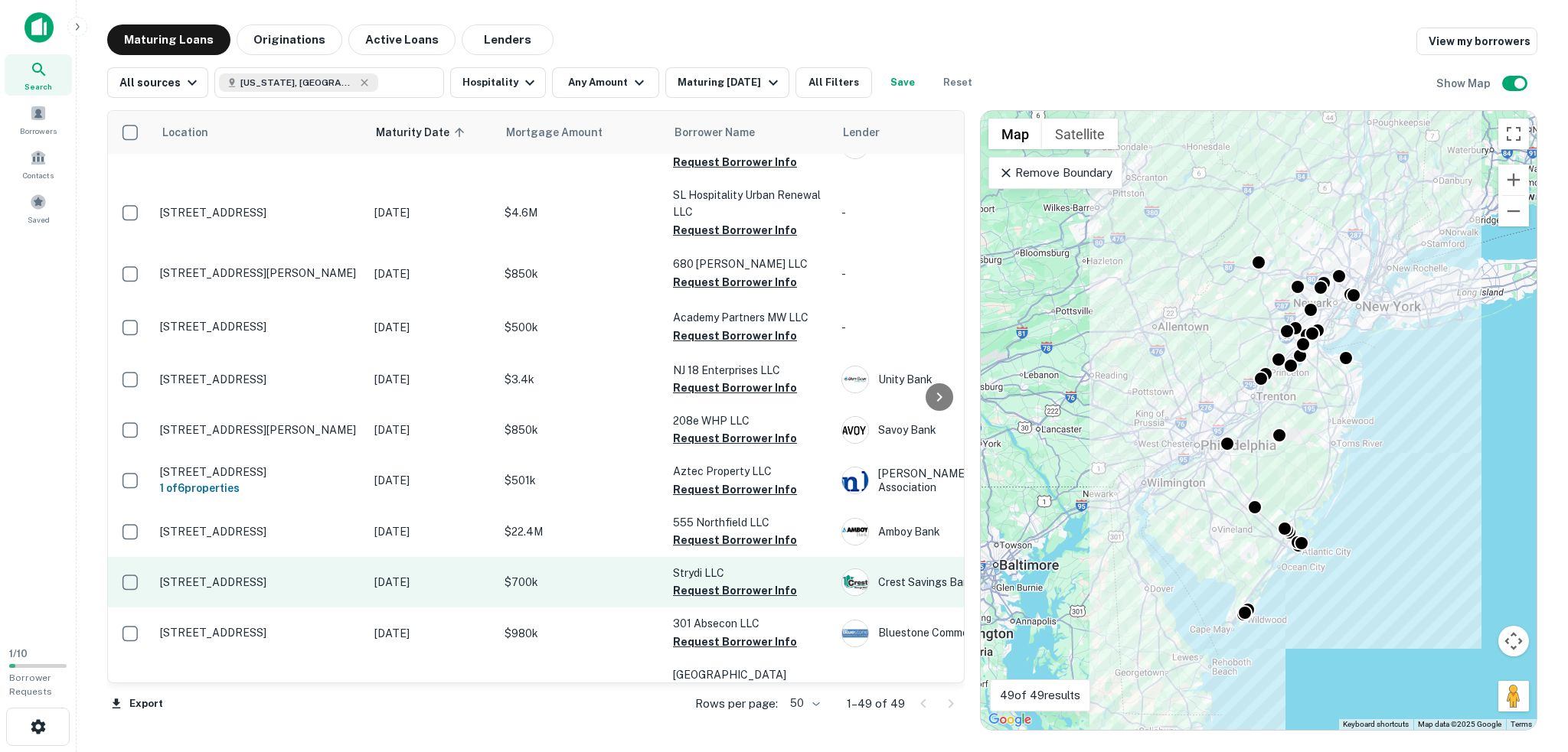
click at [356, 576] on p "6900 Ocean Ave Wildwood, NJ08260" at bounding box center [260, 582] width 199 height 14
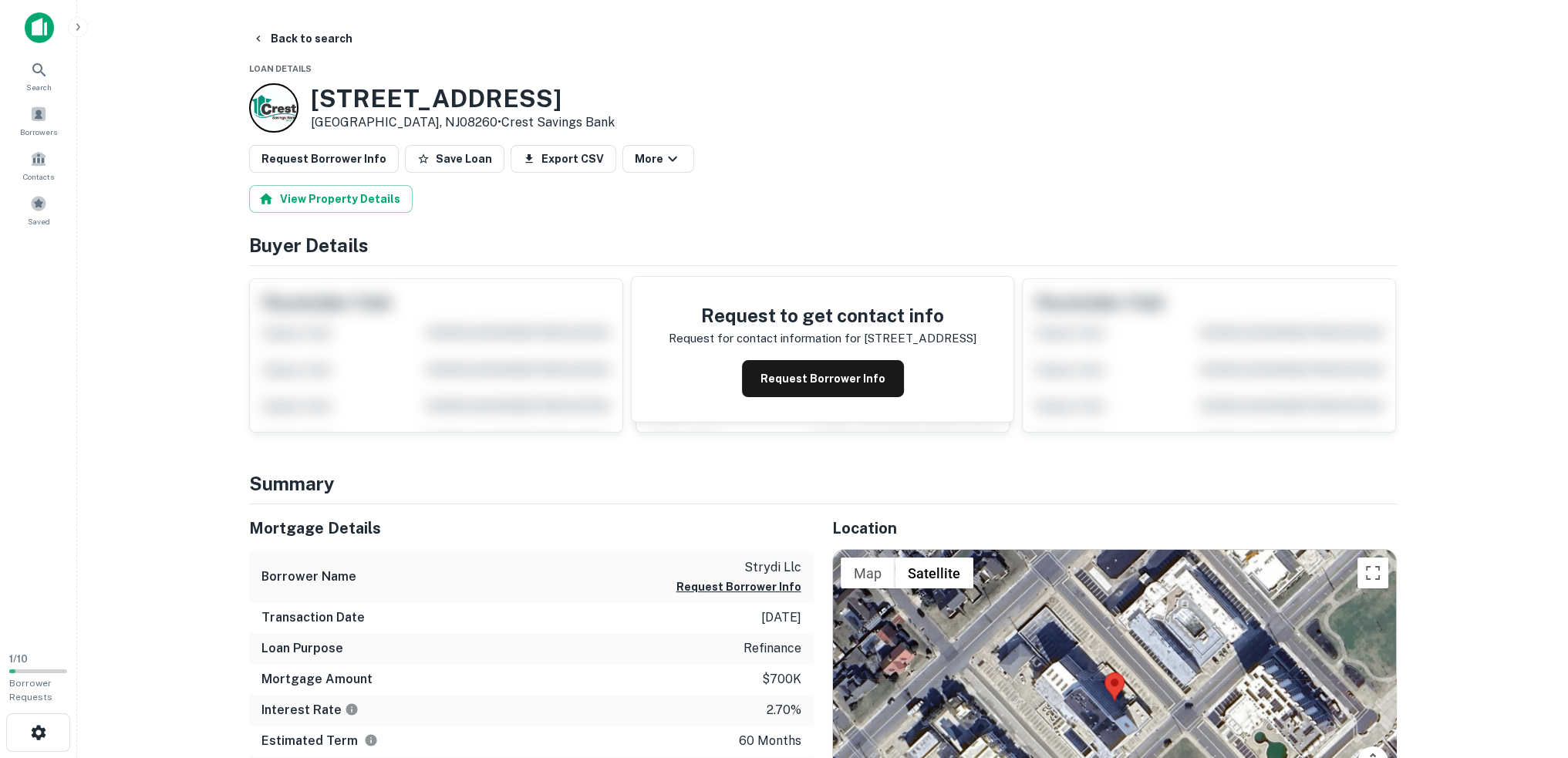
click at [391, 101] on h3 "6900 Ocean Ave" at bounding box center [463, 98] width 304 height 29
click at [733, 50] on div "Back to search" at bounding box center [823, 38] width 1148 height 27
drag, startPoint x: 305, startPoint y: 92, endPoint x: 426, endPoint y: 125, distance: 125.4
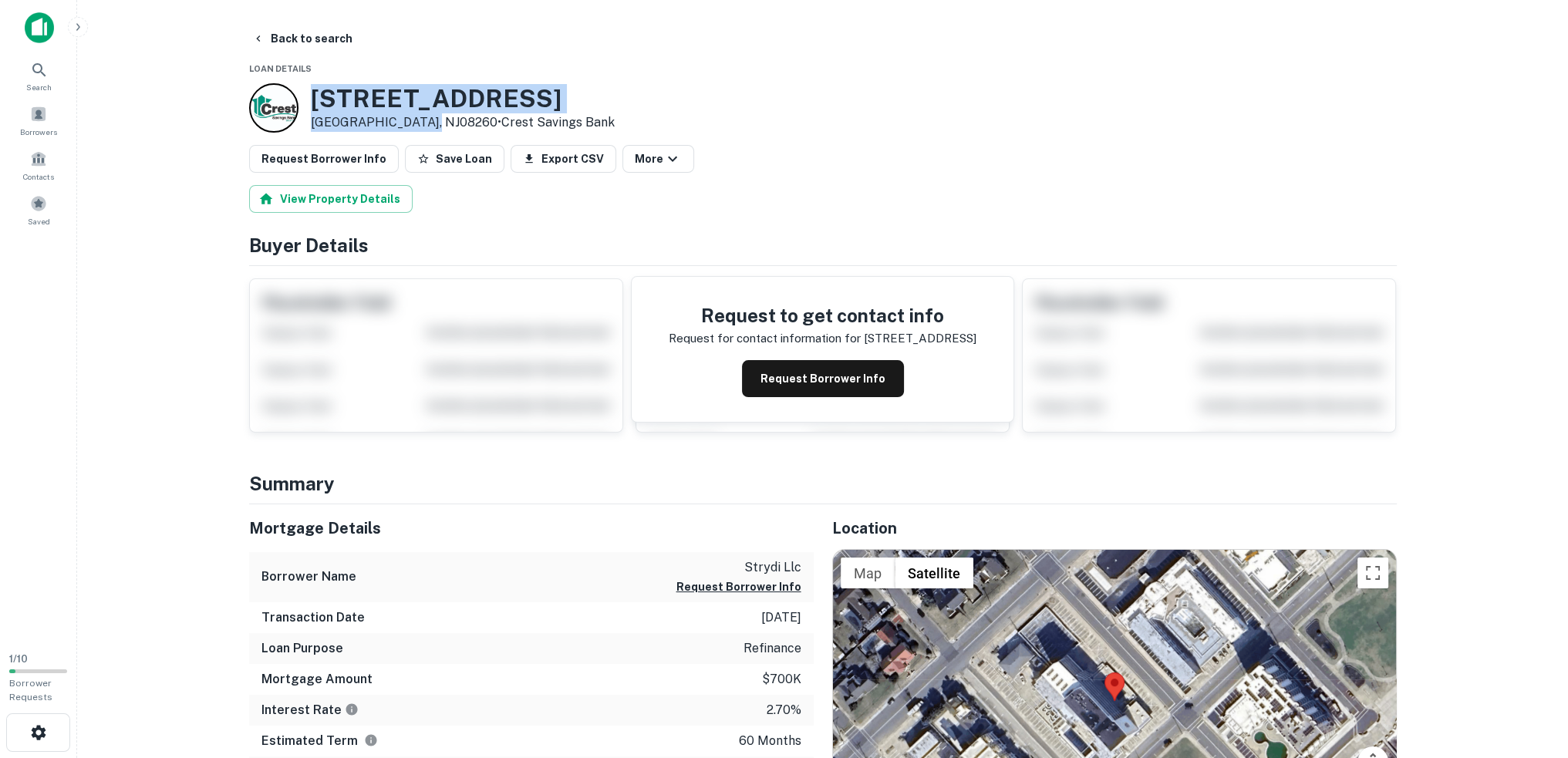
click at [426, 125] on div "6900 Ocean Ave Wildwood, NJ08260 • Crest Savings Bank" at bounding box center [432, 108] width 366 height 49
copy div "6900 Ocean Ave Wildwood, NJ08260"
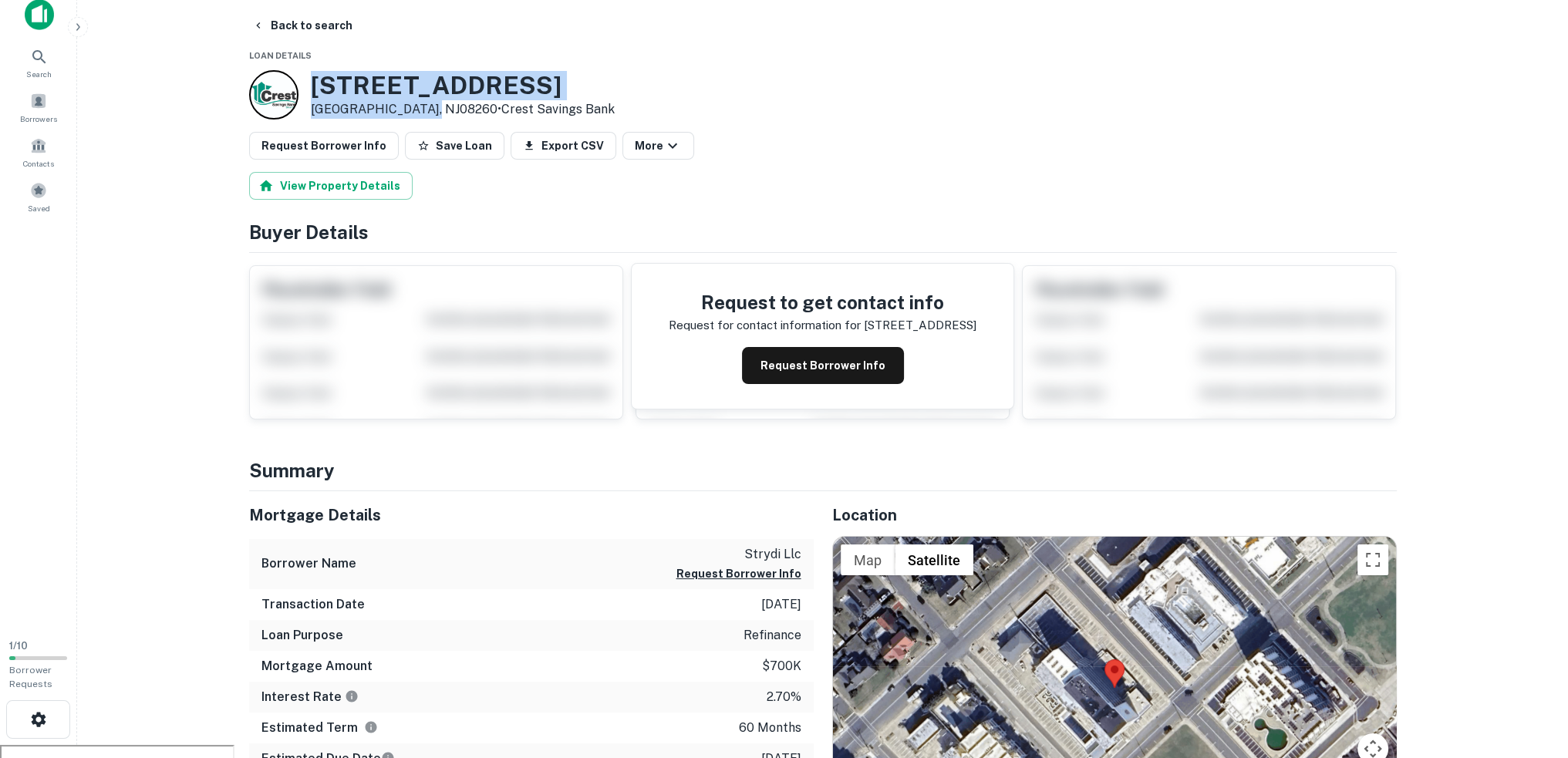
scroll to position [386, 0]
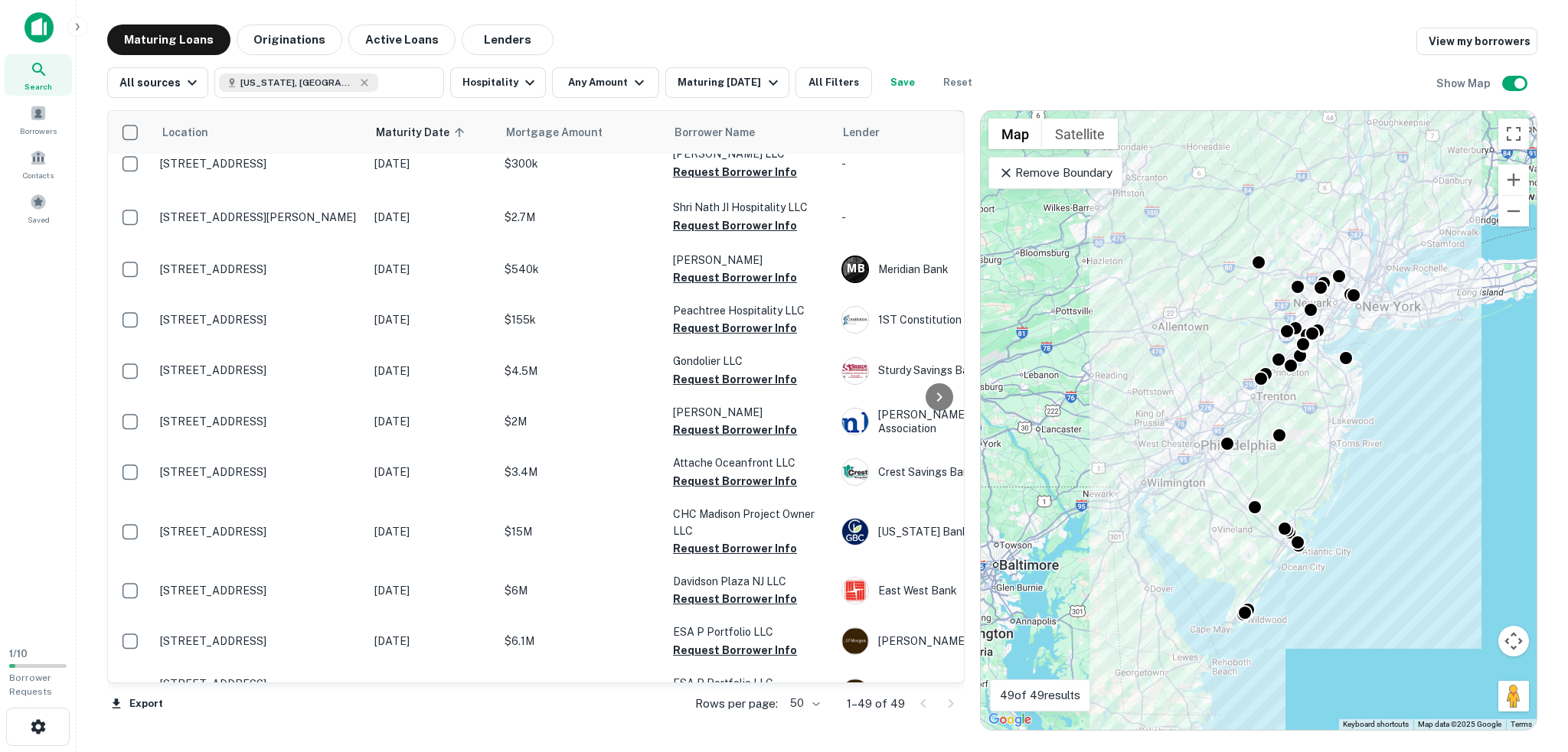
scroll to position [1531, 0]
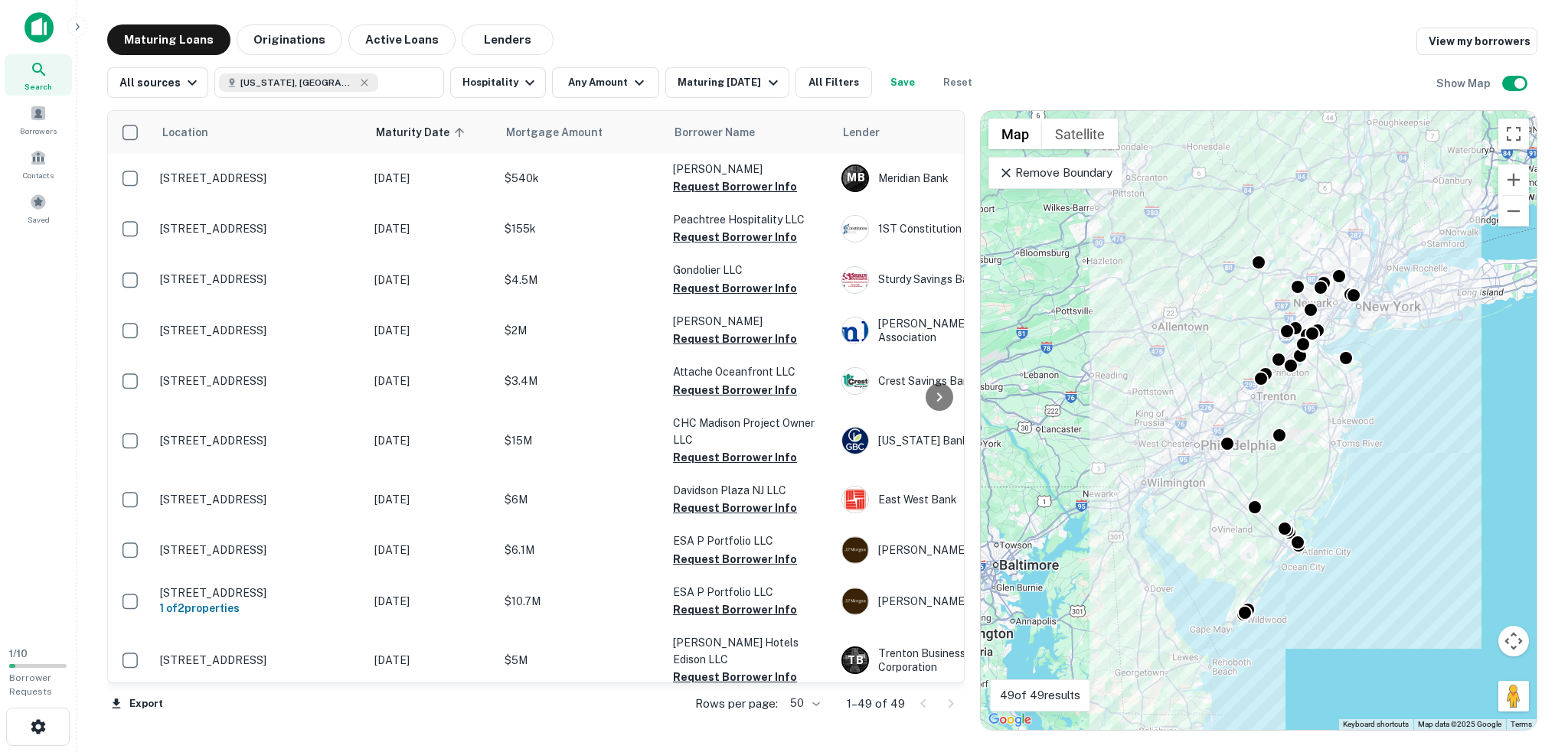
click at [1334, 368] on div "To activate drag with keyboard, press Alt + Enter. Once in keyboard drag state,…" at bounding box center [1259, 420] width 556 height 619
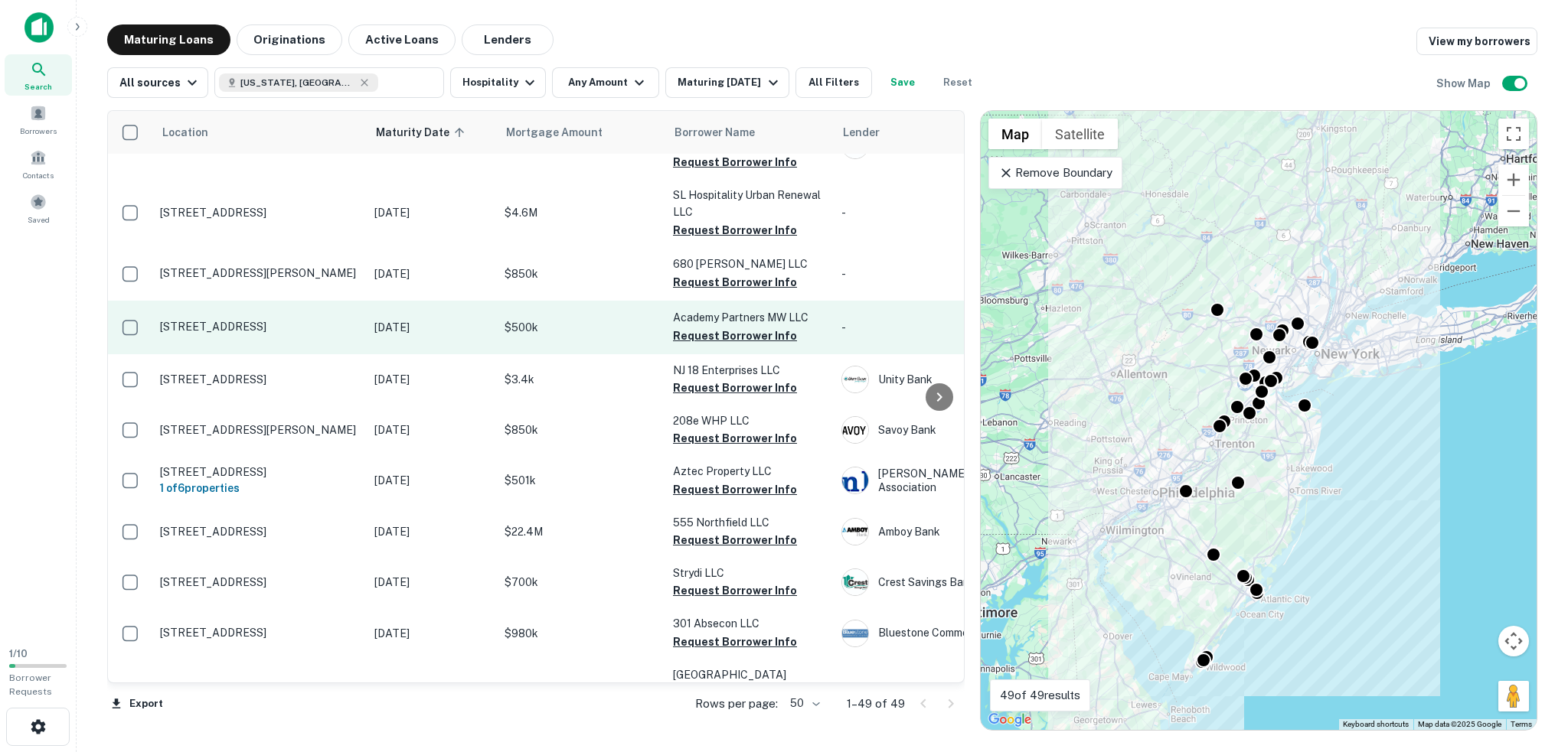
scroll to position [0, 0]
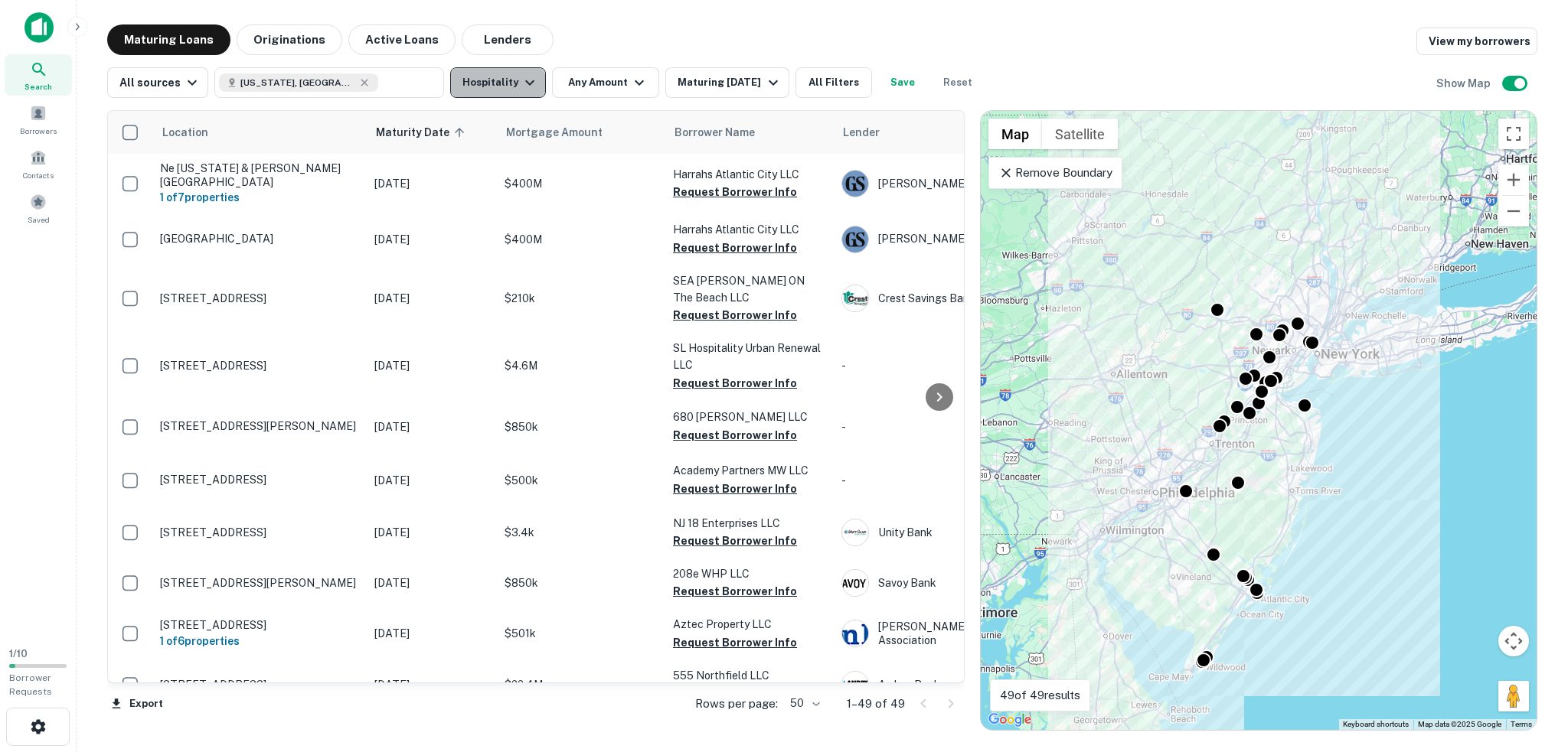
click at [461, 94] on button "Hospitality" at bounding box center [498, 83] width 96 height 31
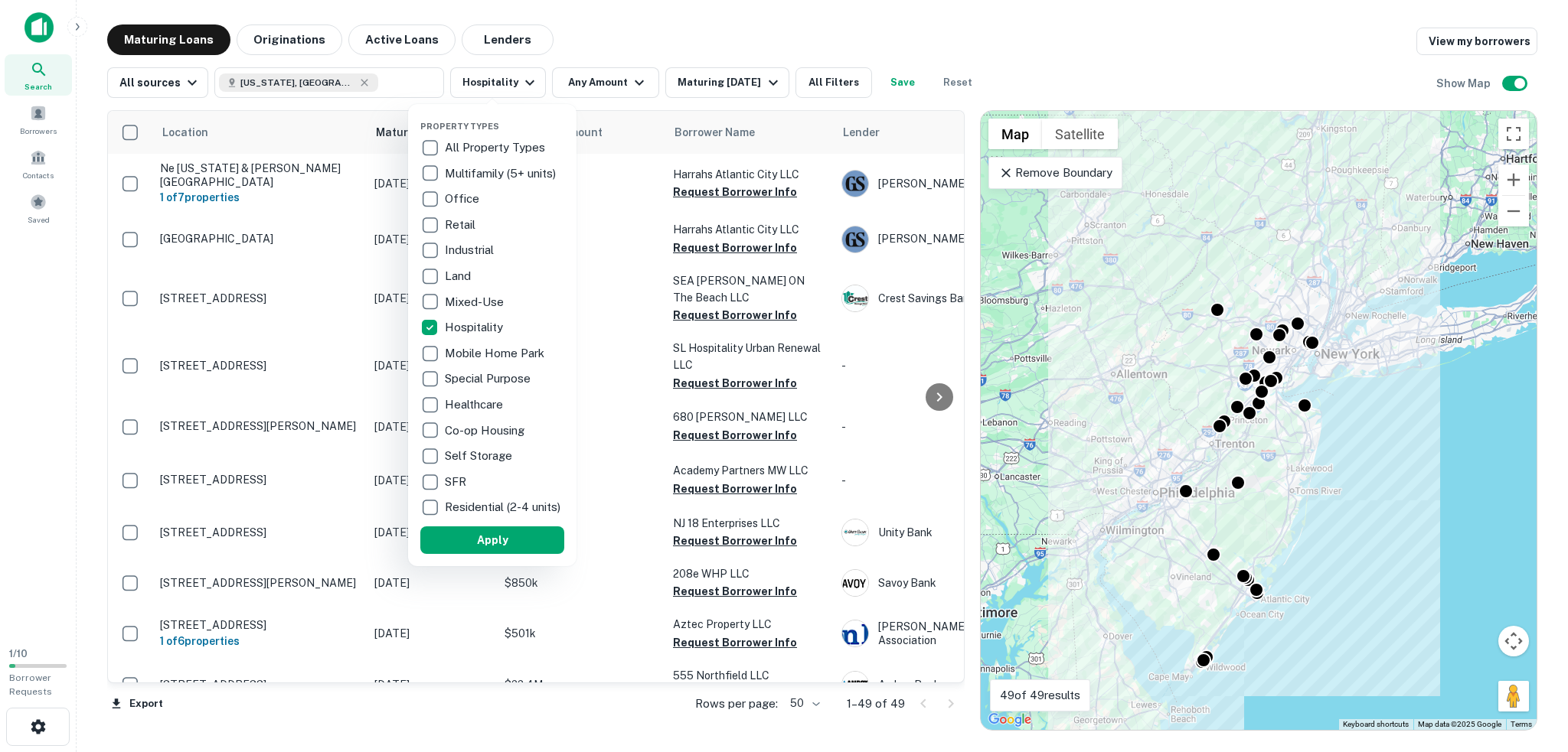
click at [450, 219] on p "Retail" at bounding box center [461, 225] width 34 height 19
click at [517, 550] on button "Apply" at bounding box center [484, 540] width 143 height 27
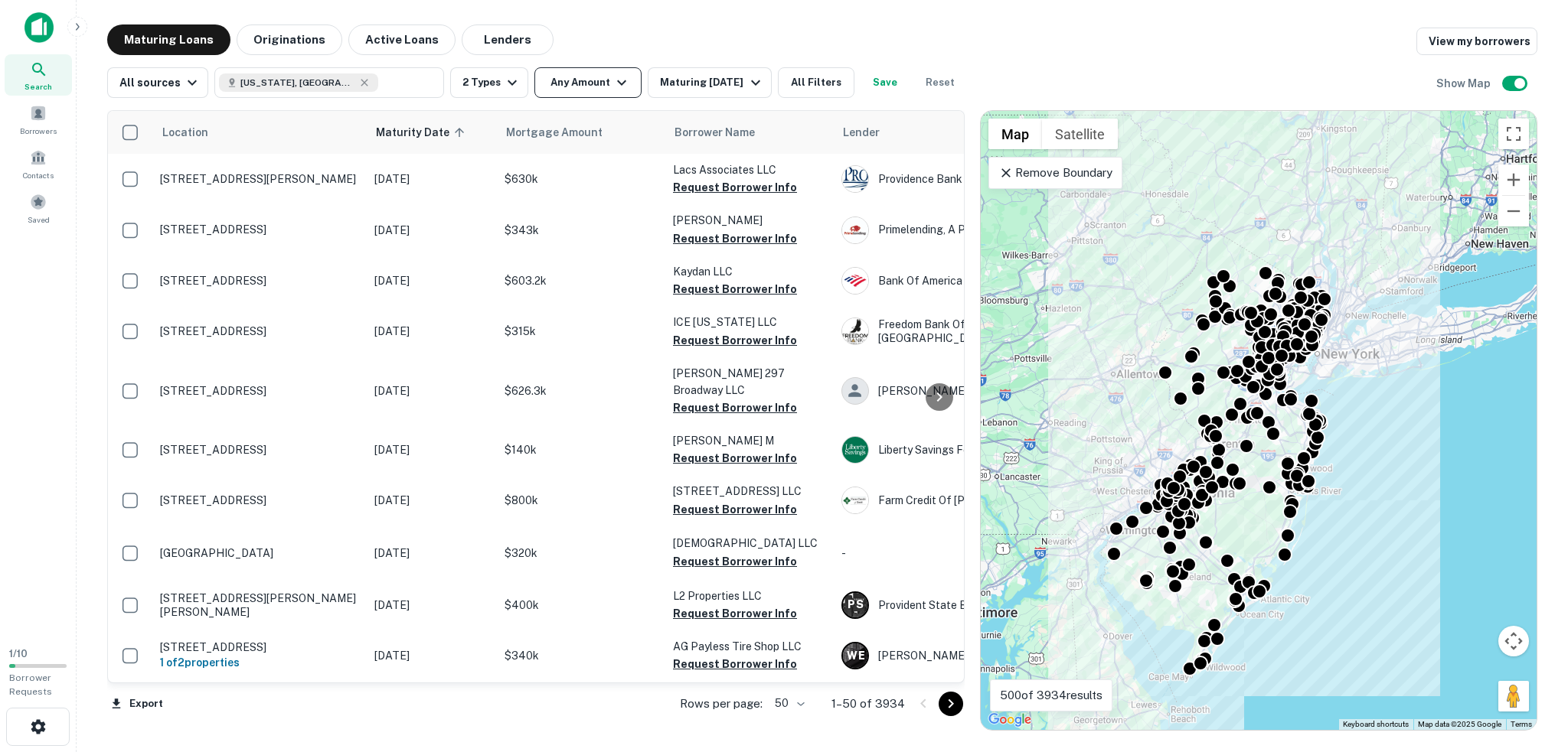
click at [583, 78] on button "Any Amount" at bounding box center [588, 83] width 107 height 31
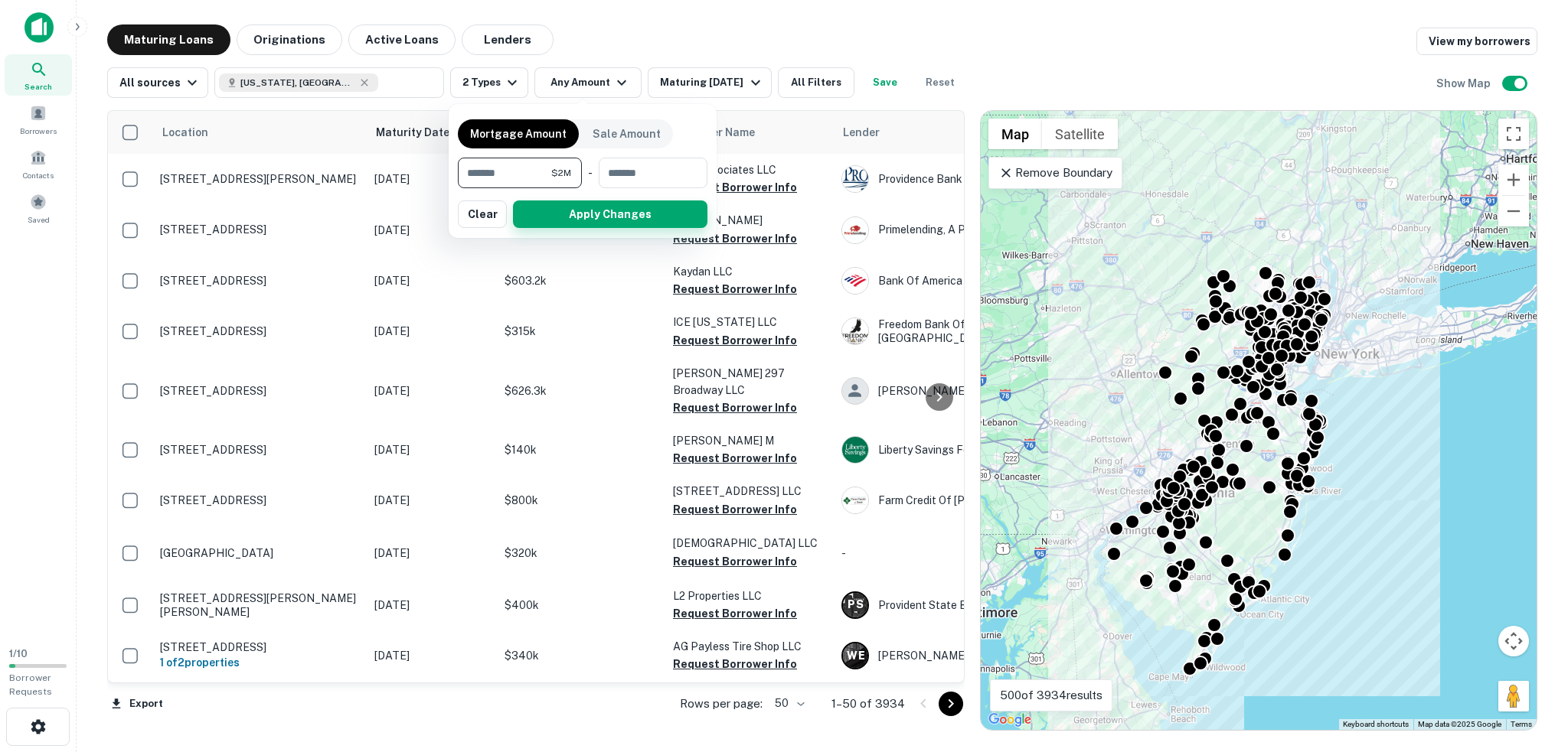
type input "*******"
click at [610, 203] on button "Apply Changes" at bounding box center [610, 214] width 194 height 27
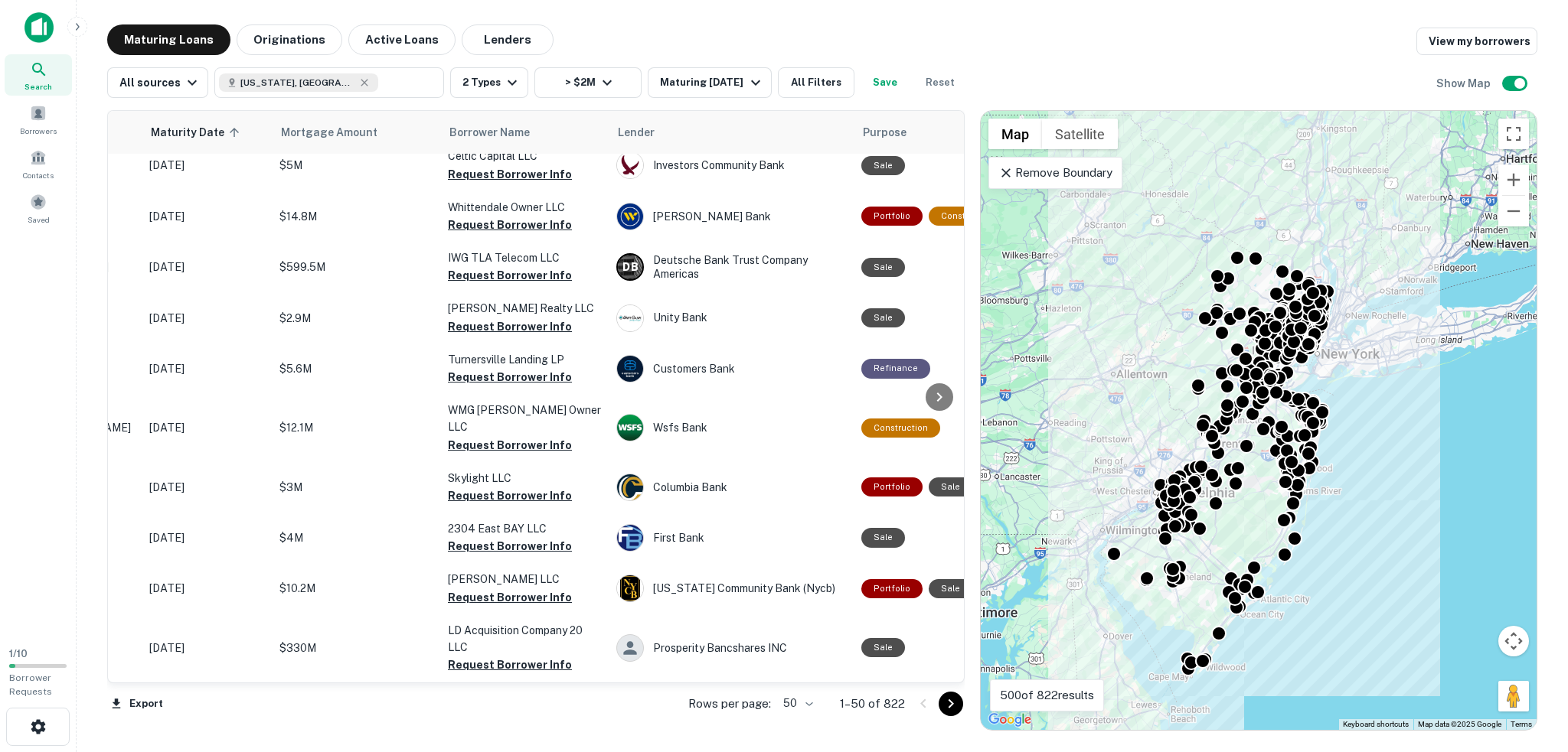
scroll to position [459, 0]
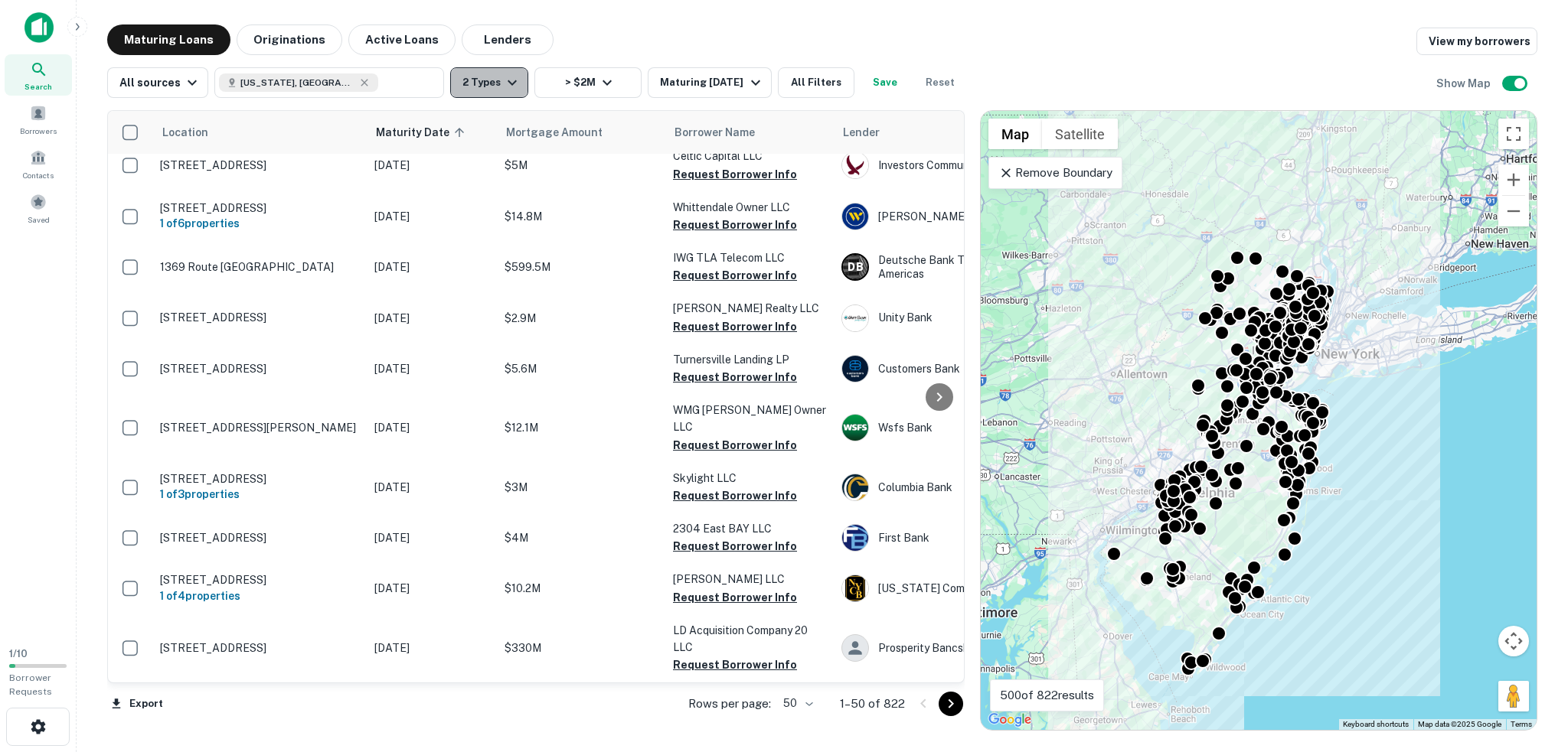
click at [503, 83] on icon "button" at bounding box center [512, 83] width 19 height 19
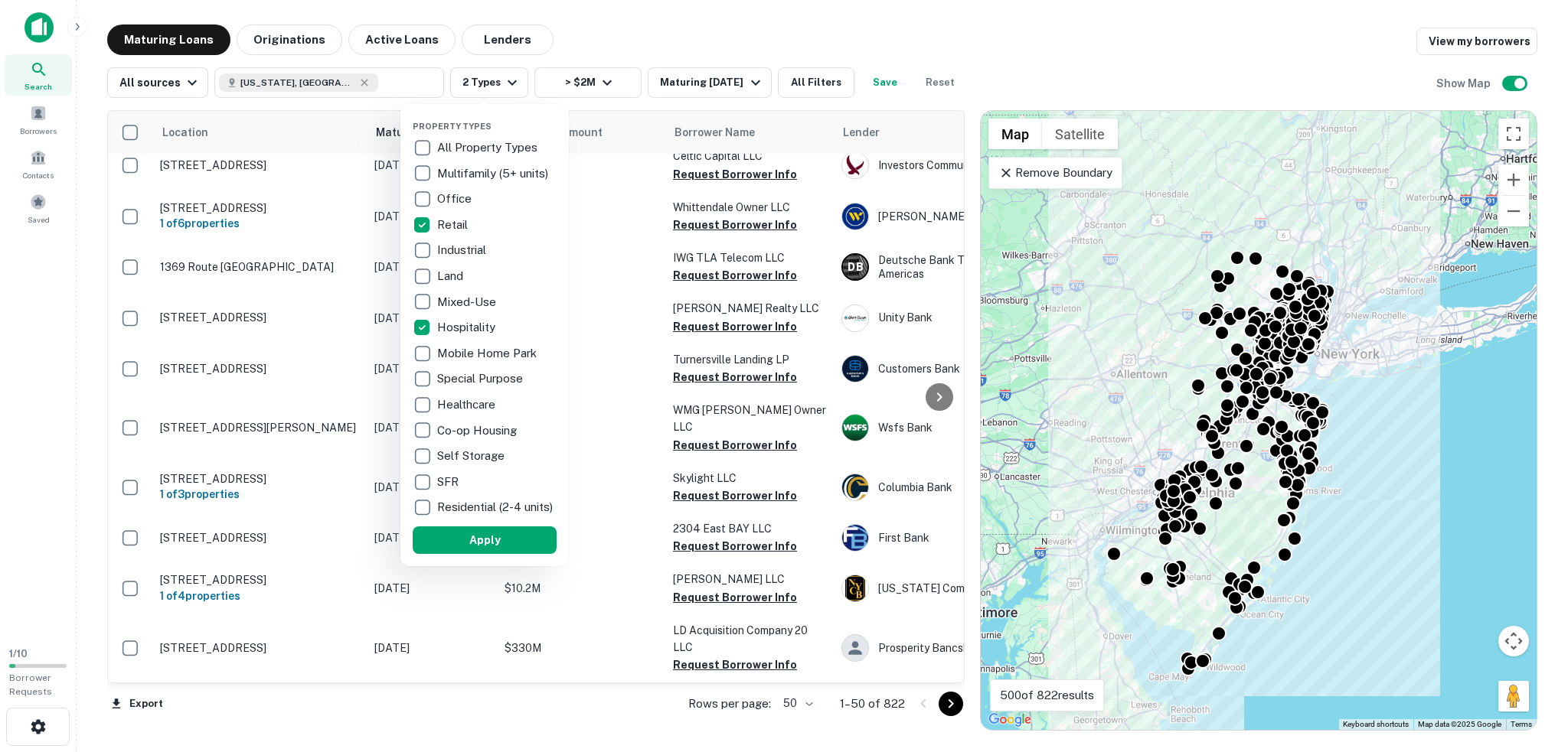
click at [452, 229] on p "Retail" at bounding box center [454, 225] width 34 height 19
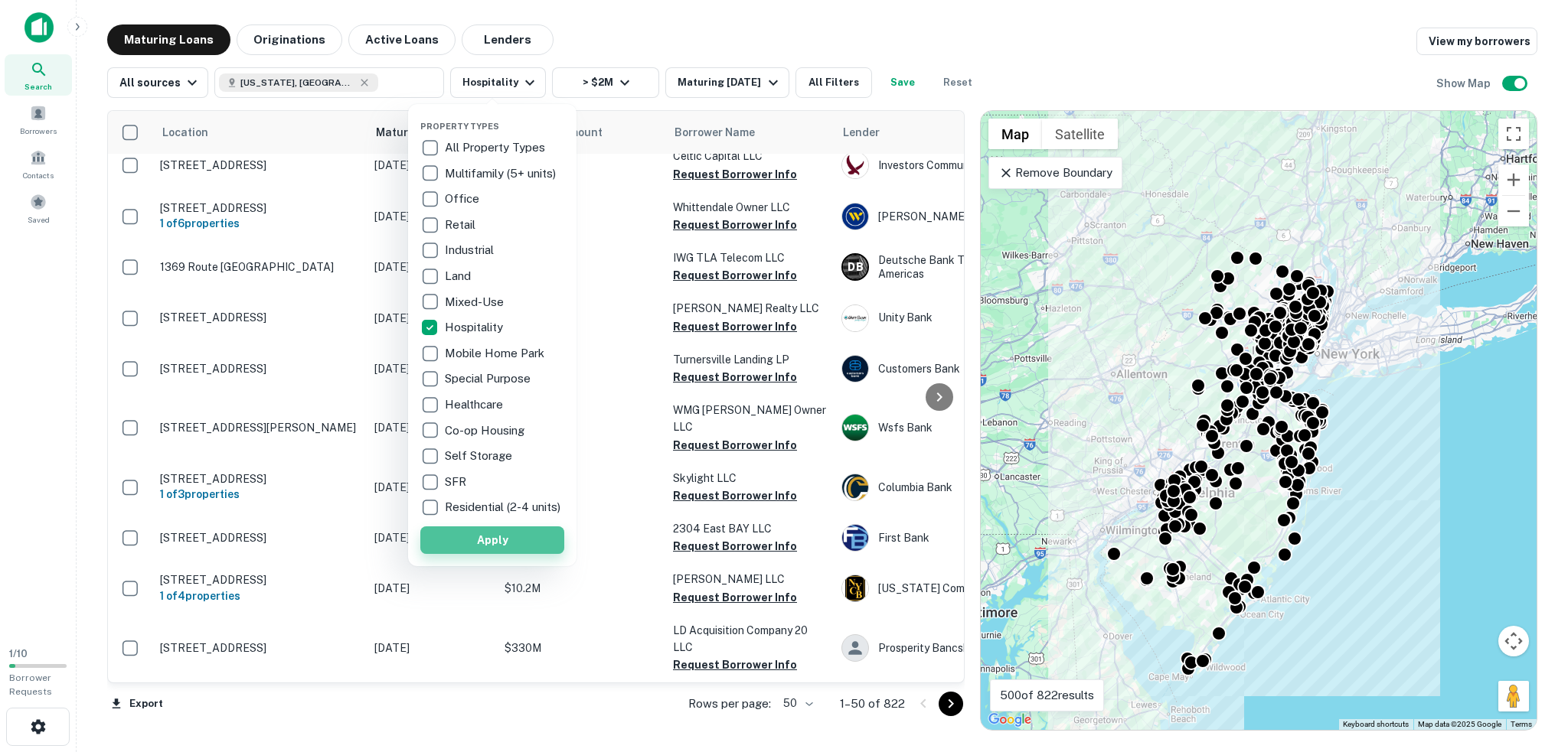
click at [537, 553] on button "Apply" at bounding box center [491, 540] width 143 height 27
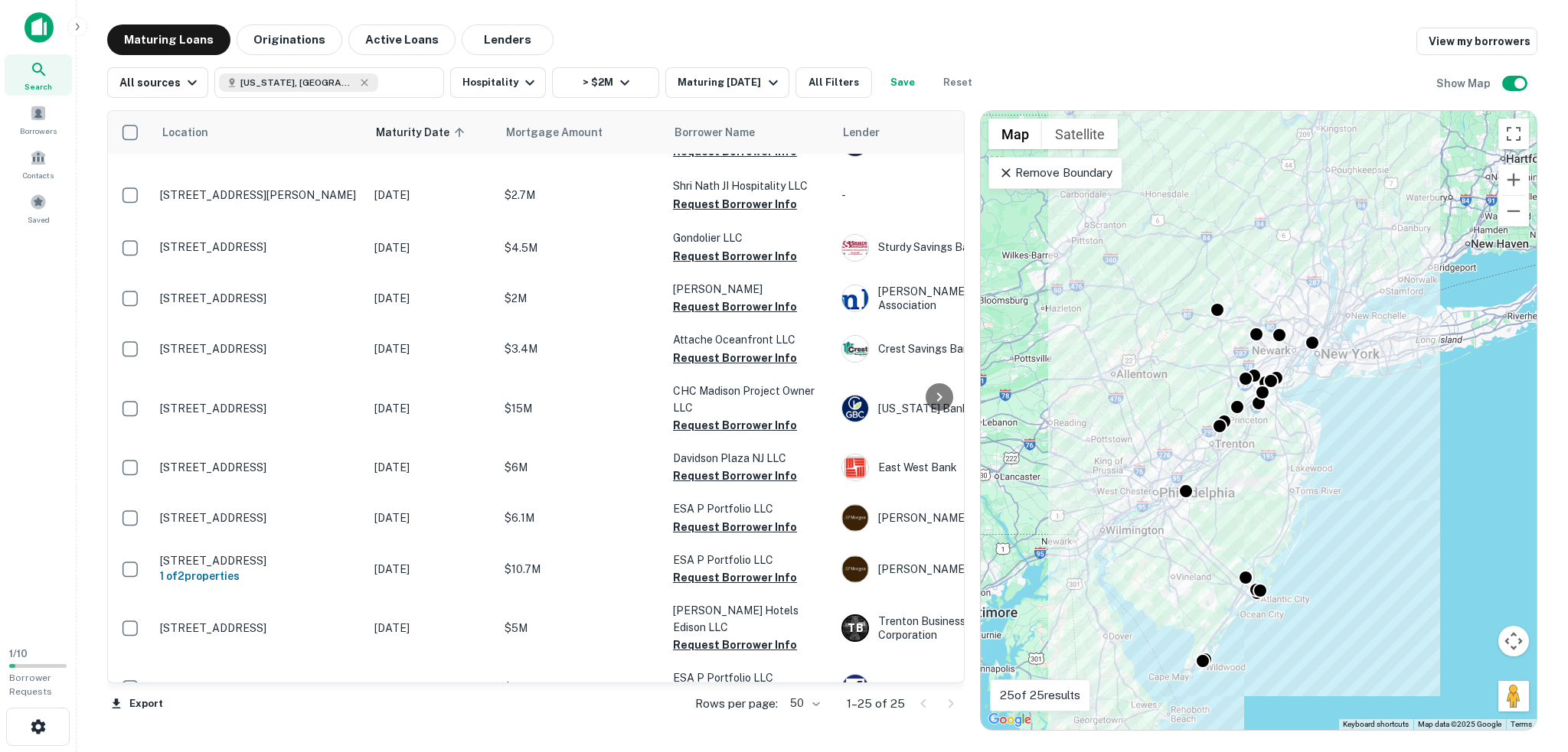
click at [1245, 342] on div "To activate drag with keyboard, press Alt + Enter. Once in keyboard drag state,…" at bounding box center [1259, 420] width 556 height 619
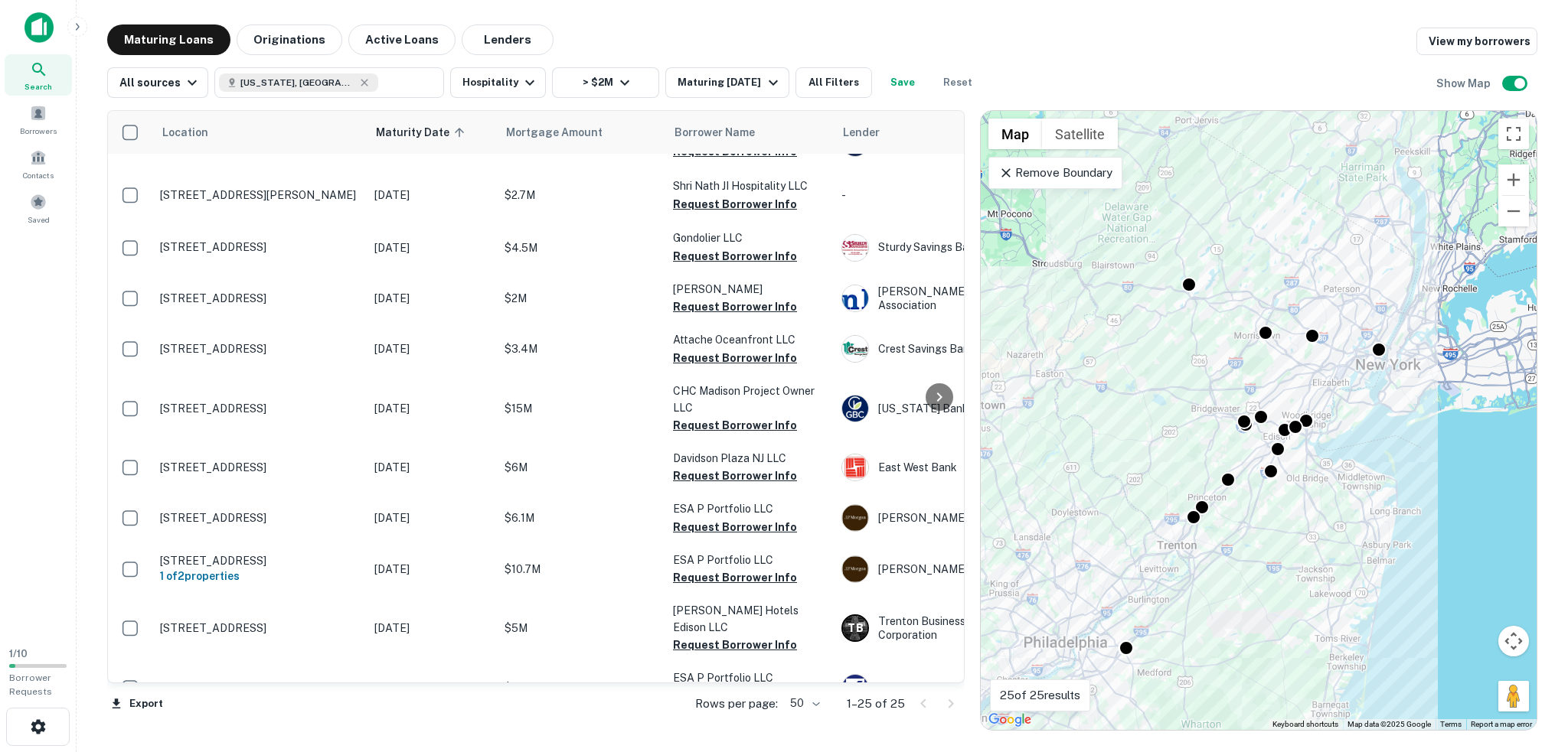
click at [1245, 342] on div "To activate drag with keyboard, press Alt + Enter. Once in keyboard drag state,…" at bounding box center [1259, 420] width 556 height 619
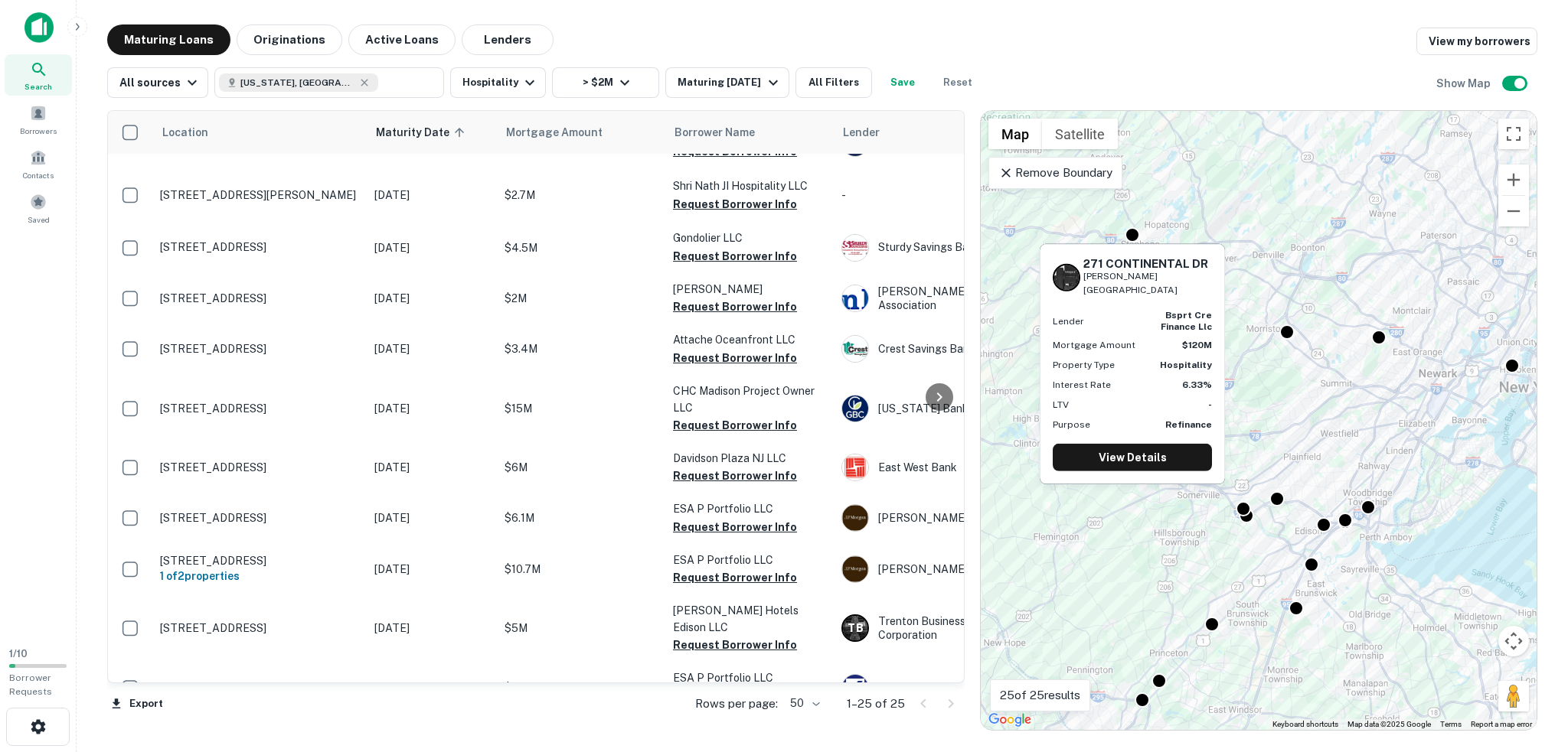
click at [1138, 265] on h6 "271 CONTINENTAL DR" at bounding box center [1147, 263] width 128 height 14
copy h6 "271 CONTINENTAL DR"
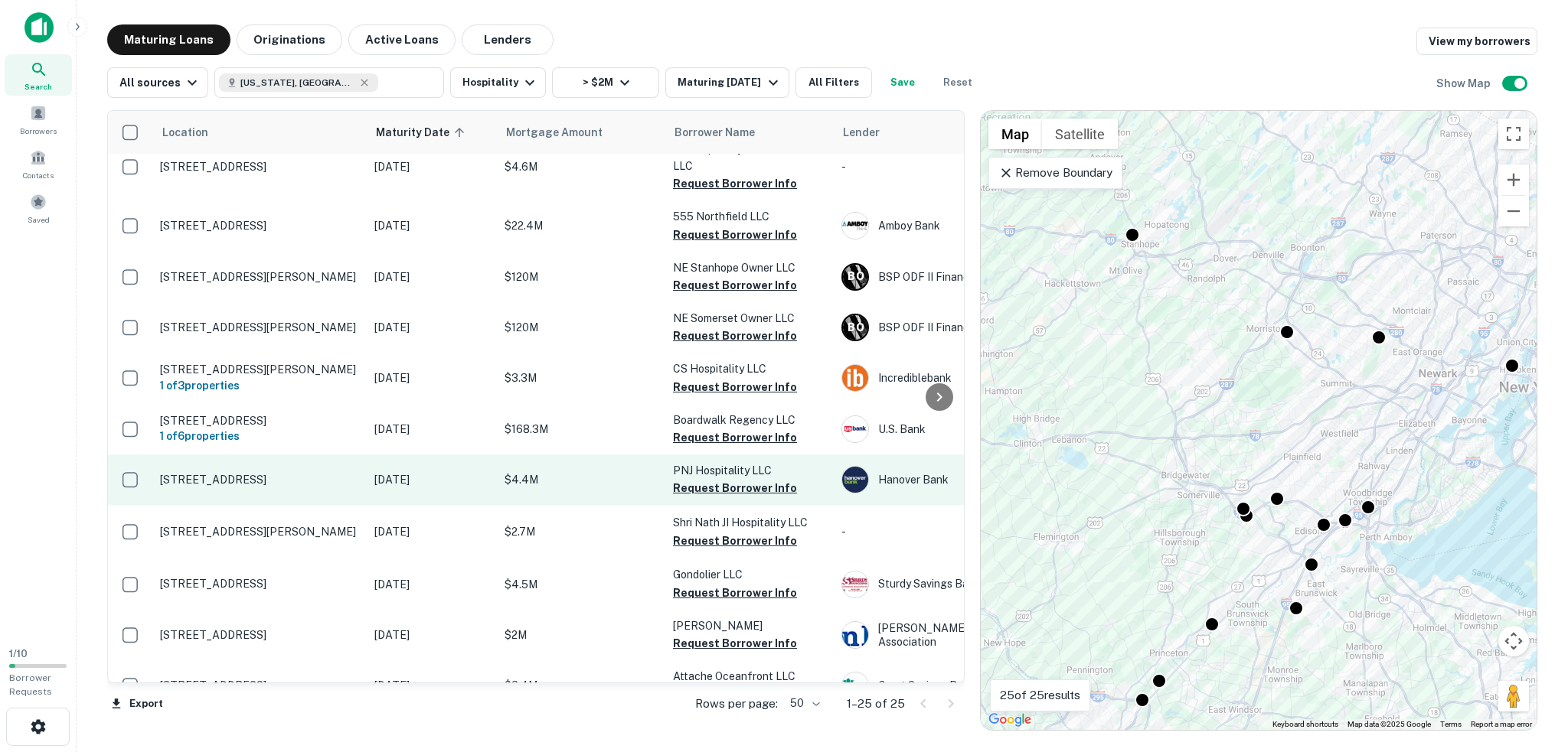
scroll to position [77, 0]
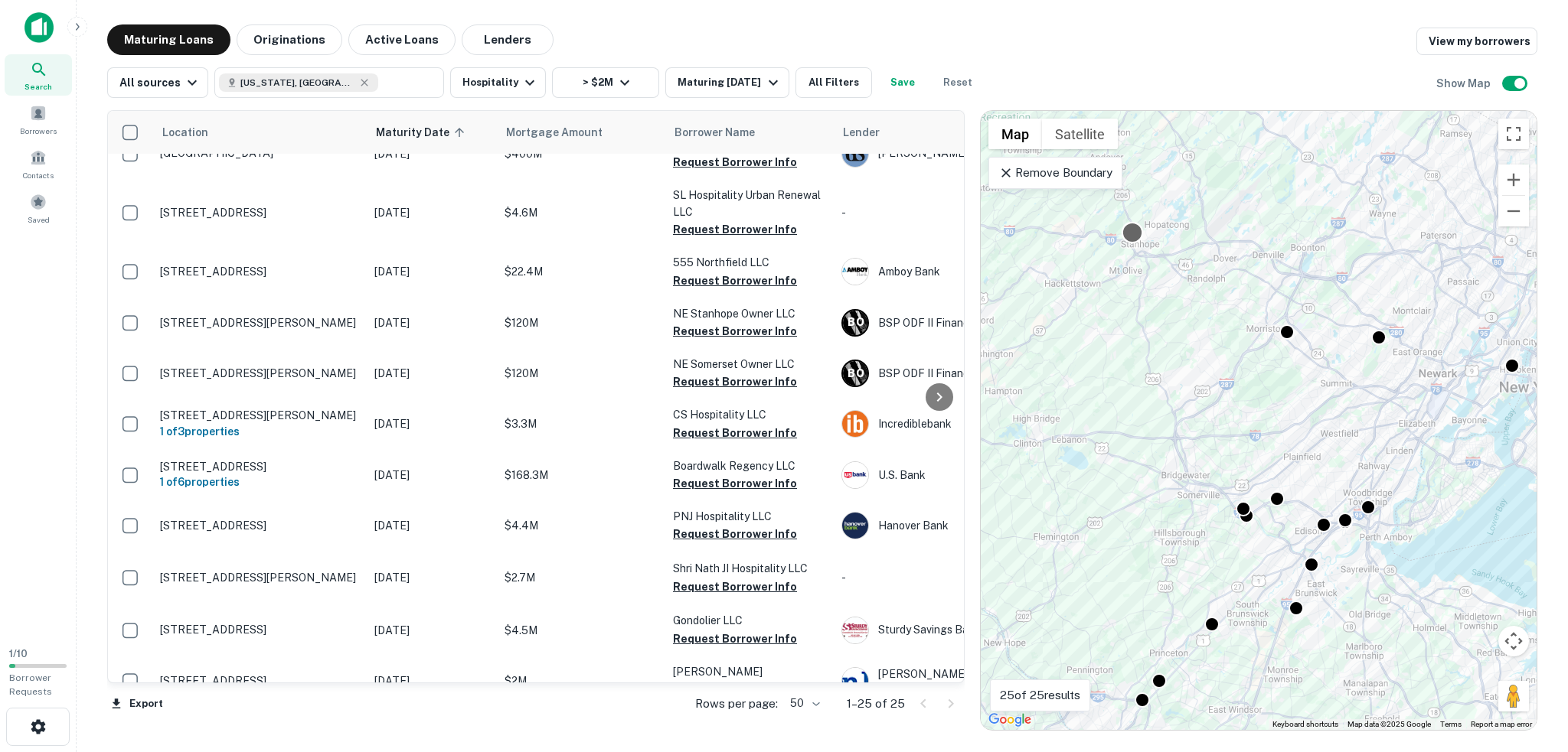
click at [1133, 232] on div at bounding box center [1133, 233] width 23 height 23
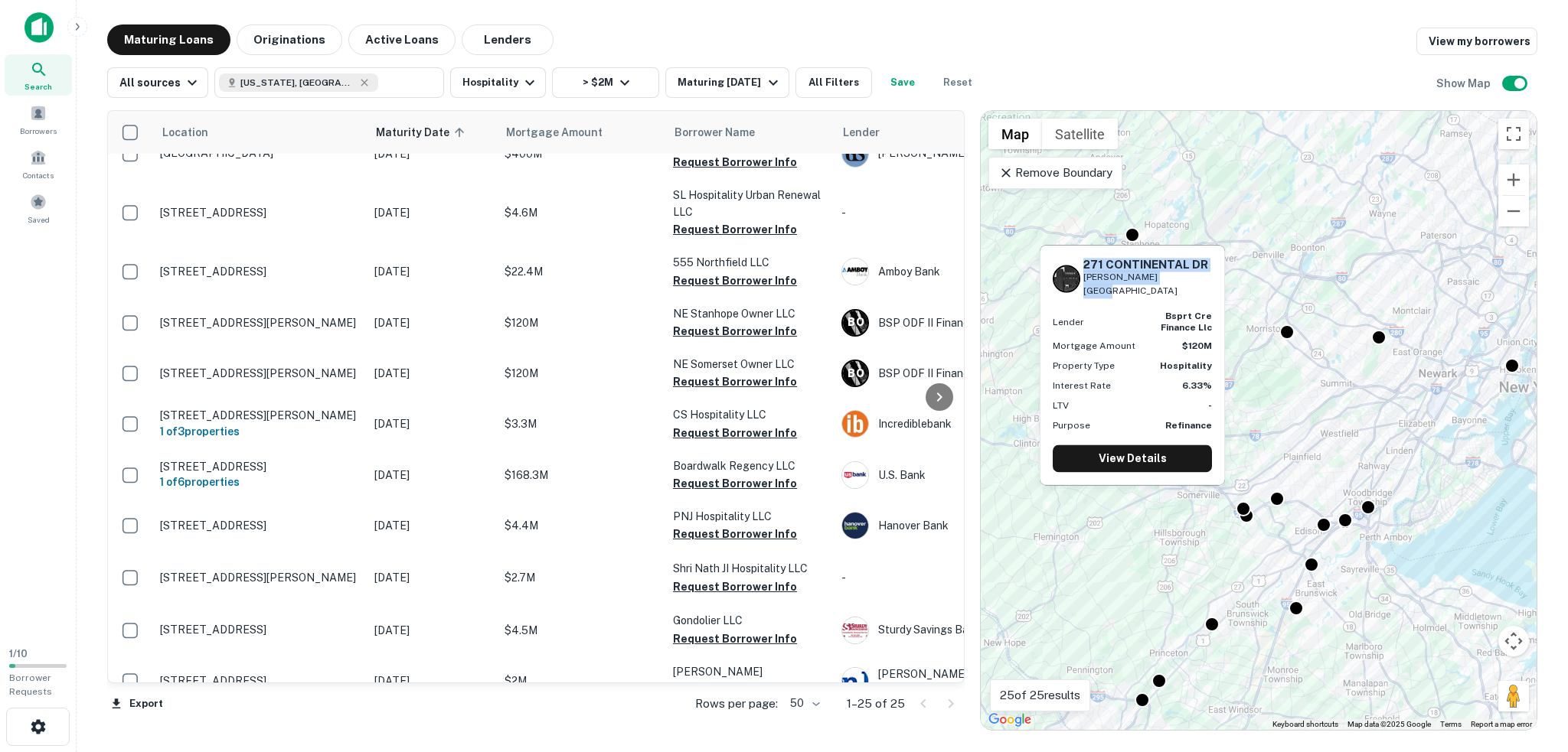
drag, startPoint x: 1084, startPoint y: 263, endPoint x: 1199, endPoint y: 285, distance: 117.1
click at [1199, 285] on div "271 CONTINENTAL DR Budd Lake, NJ07828 Lender bsprt cre finance llc Mortgage Amo…" at bounding box center [1132, 365] width 184 height 239
click at [1152, 444] on link "View Details" at bounding box center [1132, 458] width 159 height 27
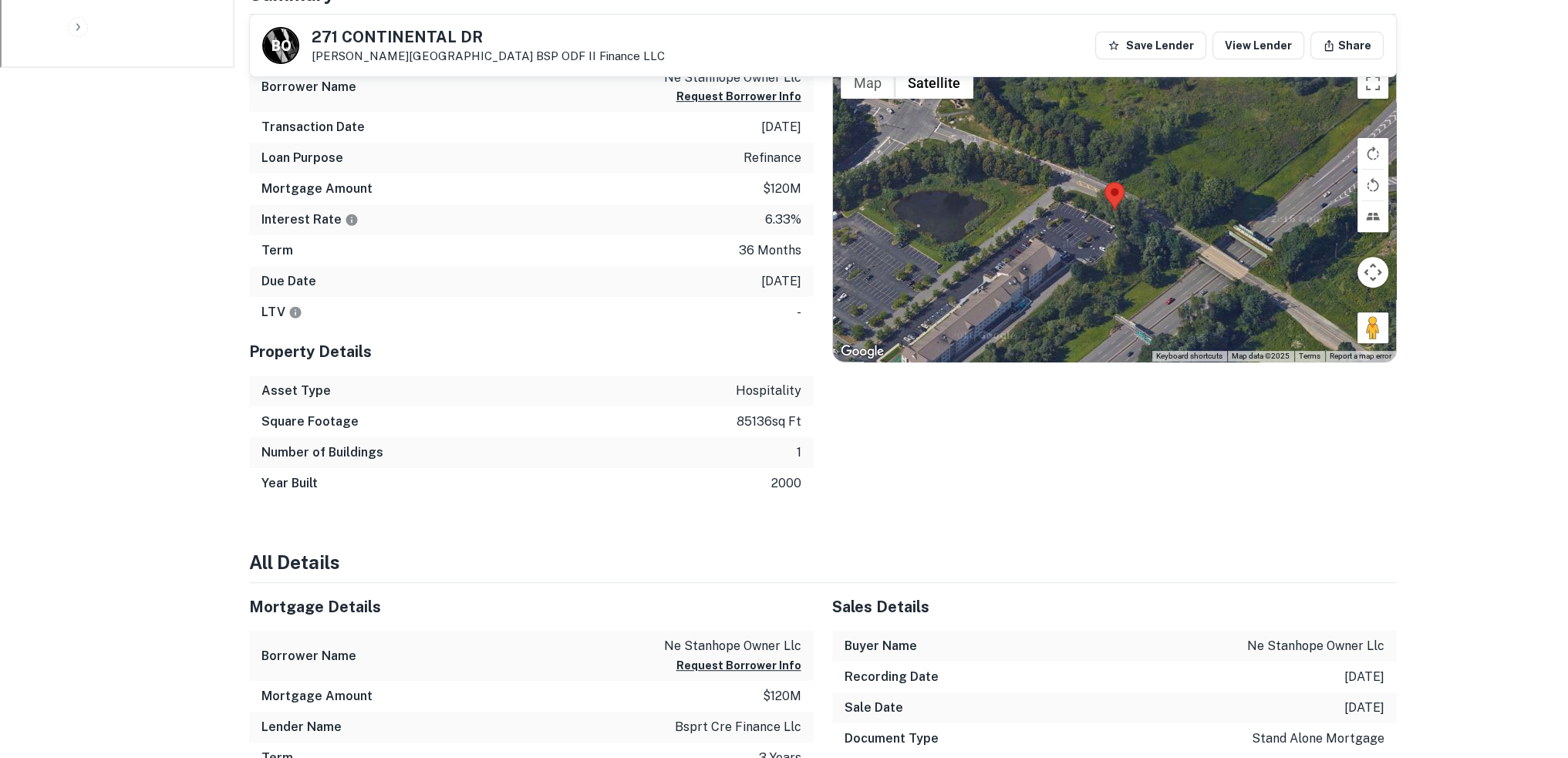
scroll to position [1003, 0]
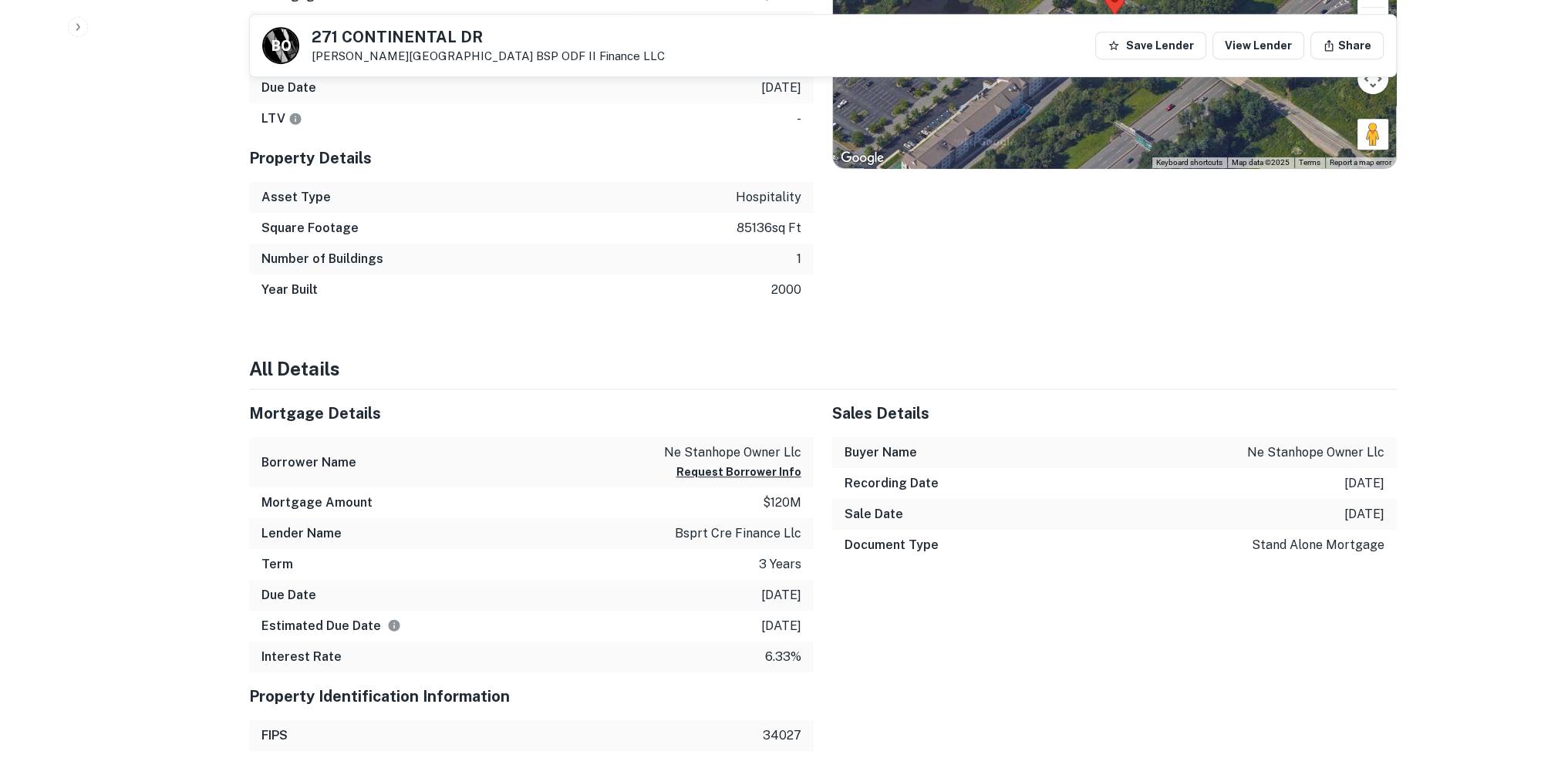
click at [719, 532] on p "bsprt cre finance llc" at bounding box center [738, 534] width 127 height 19
drag, startPoint x: 719, startPoint y: 533, endPoint x: 741, endPoint y: 543, distance: 24.2
click at [741, 540] on p "bsprt cre finance llc" at bounding box center [738, 534] width 127 height 19
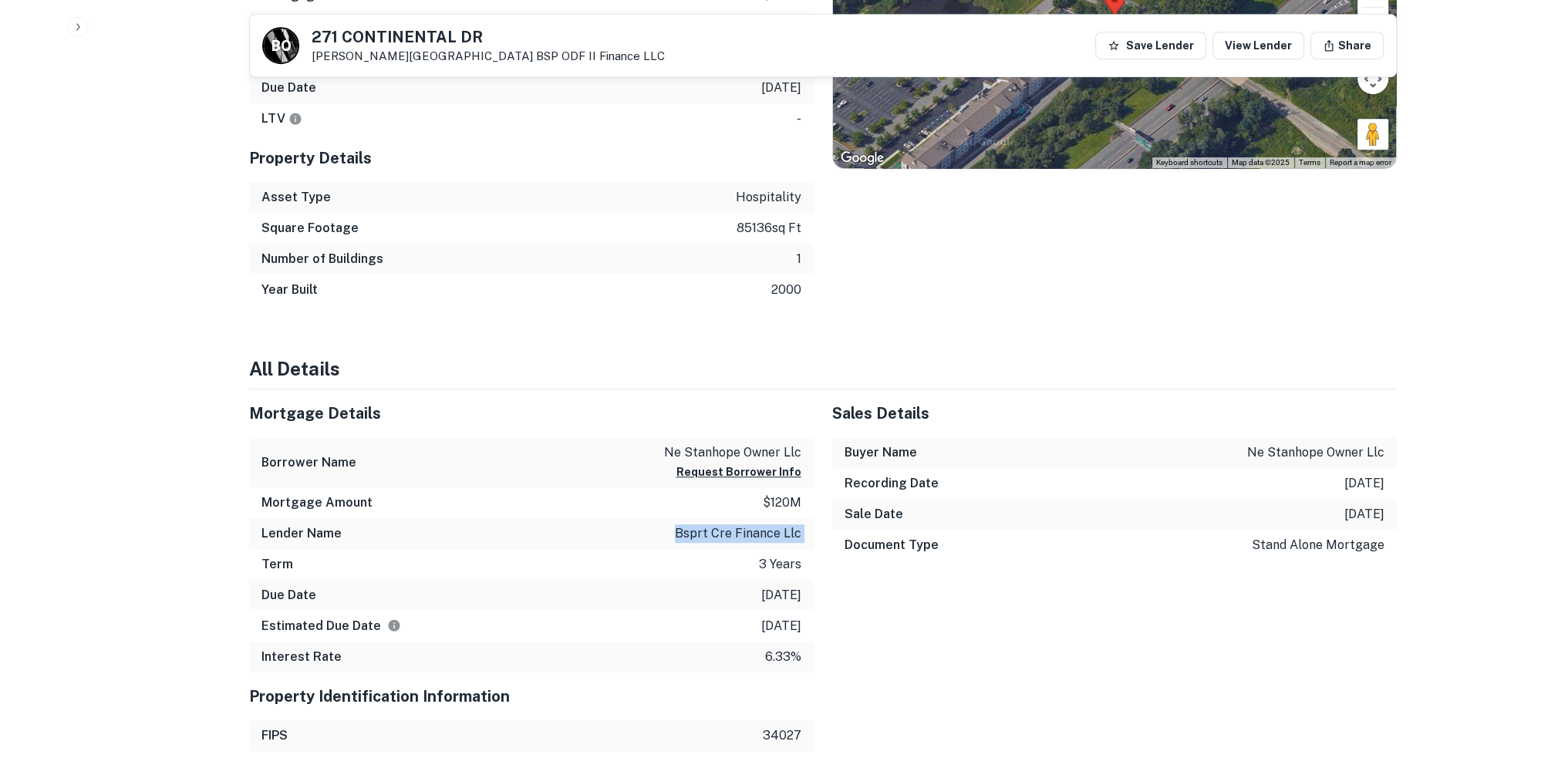
click at [697, 541] on p "bsprt cre finance llc" at bounding box center [738, 534] width 127 height 19
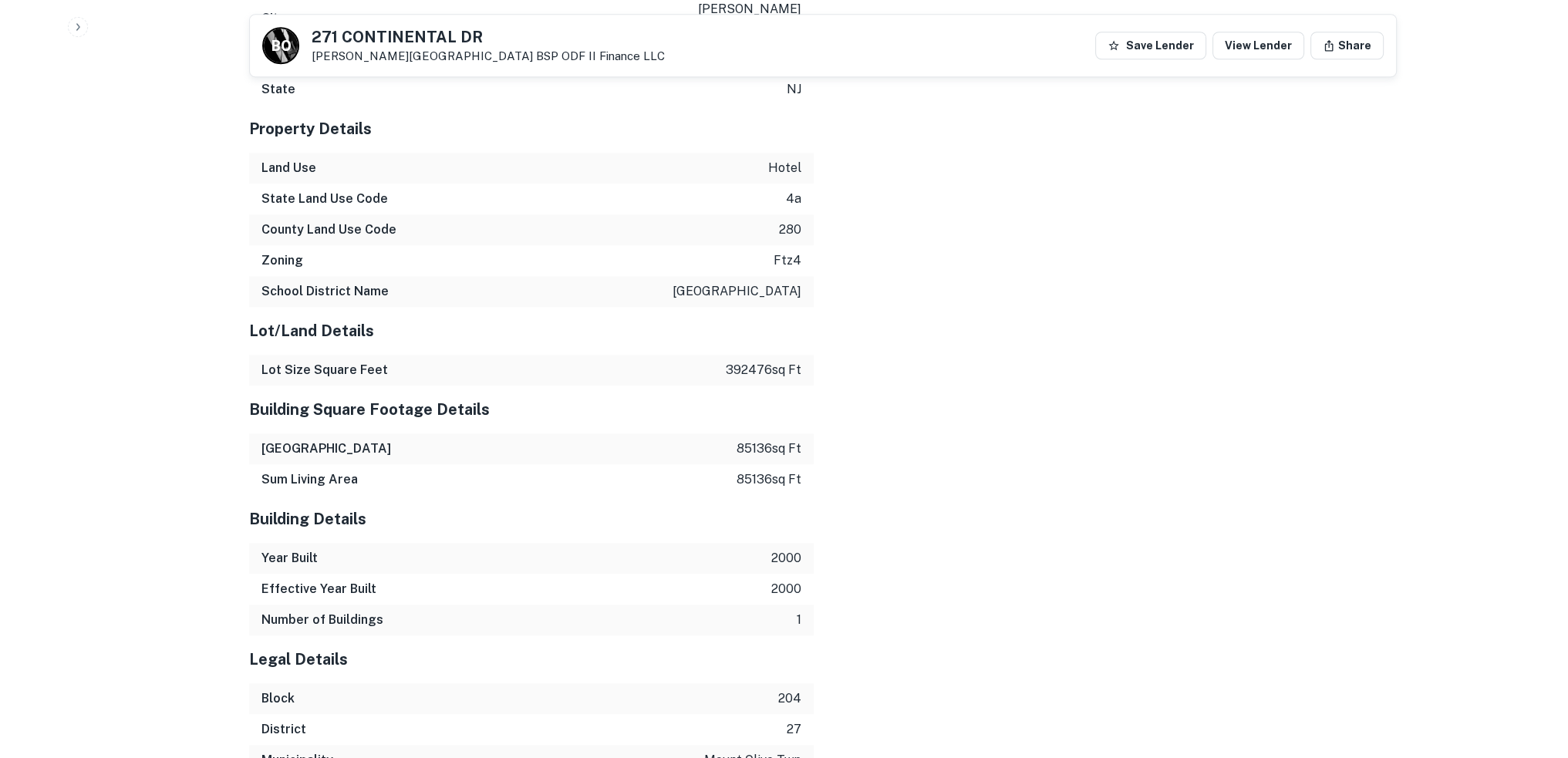
scroll to position [1961, 0]
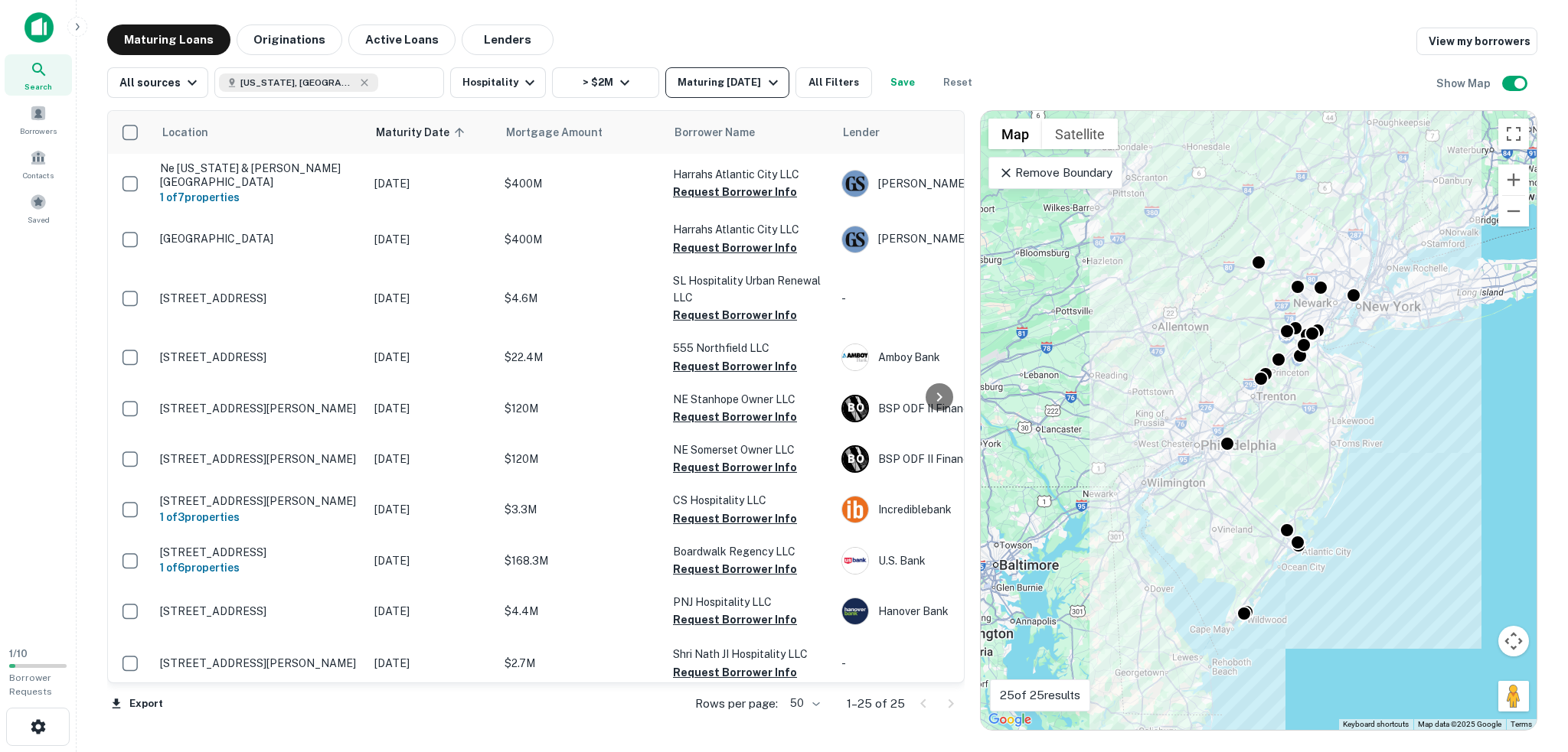
click at [728, 71] on button "Maturing [DATE]" at bounding box center [726, 83] width 123 height 31
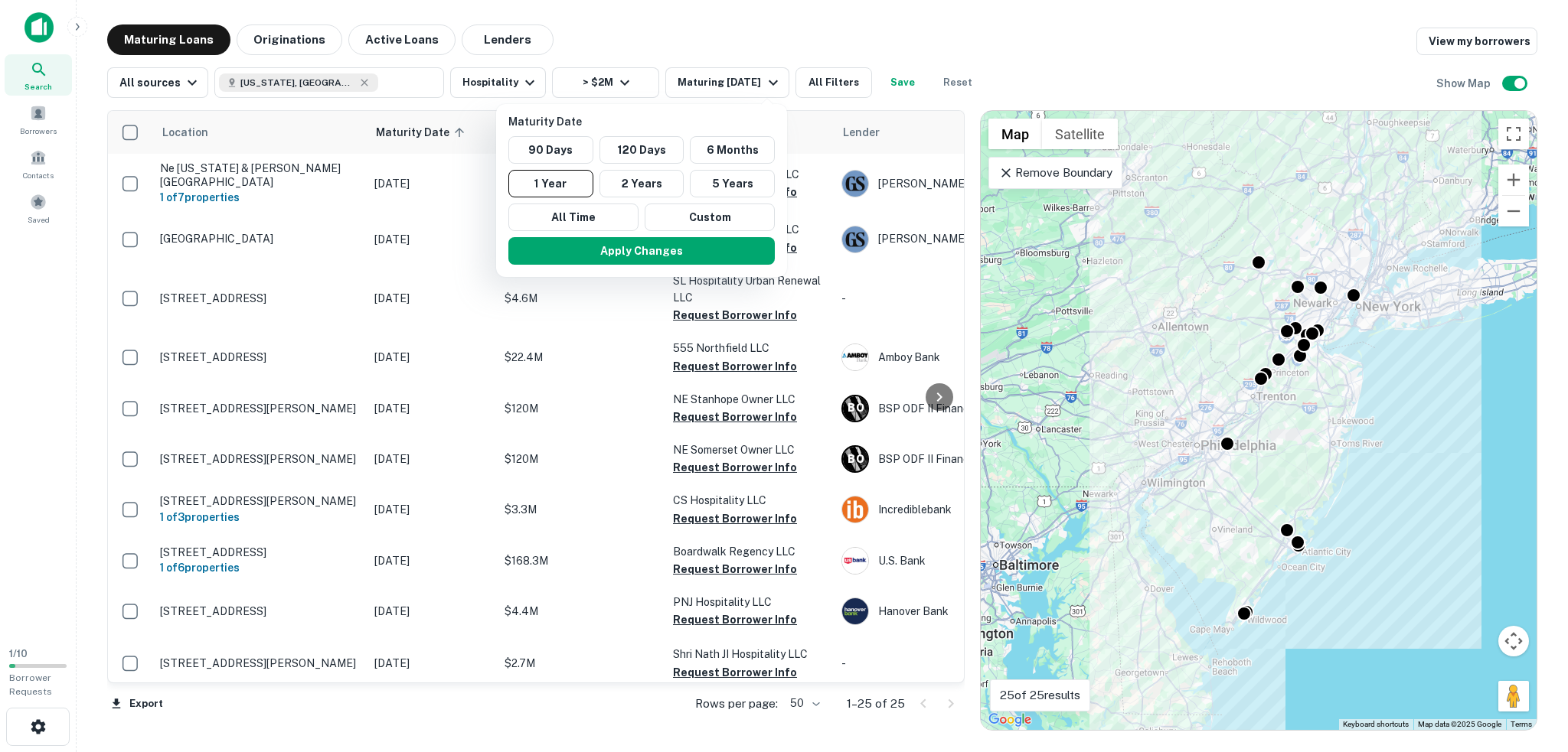
click at [729, 76] on div at bounding box center [784, 376] width 1568 height 752
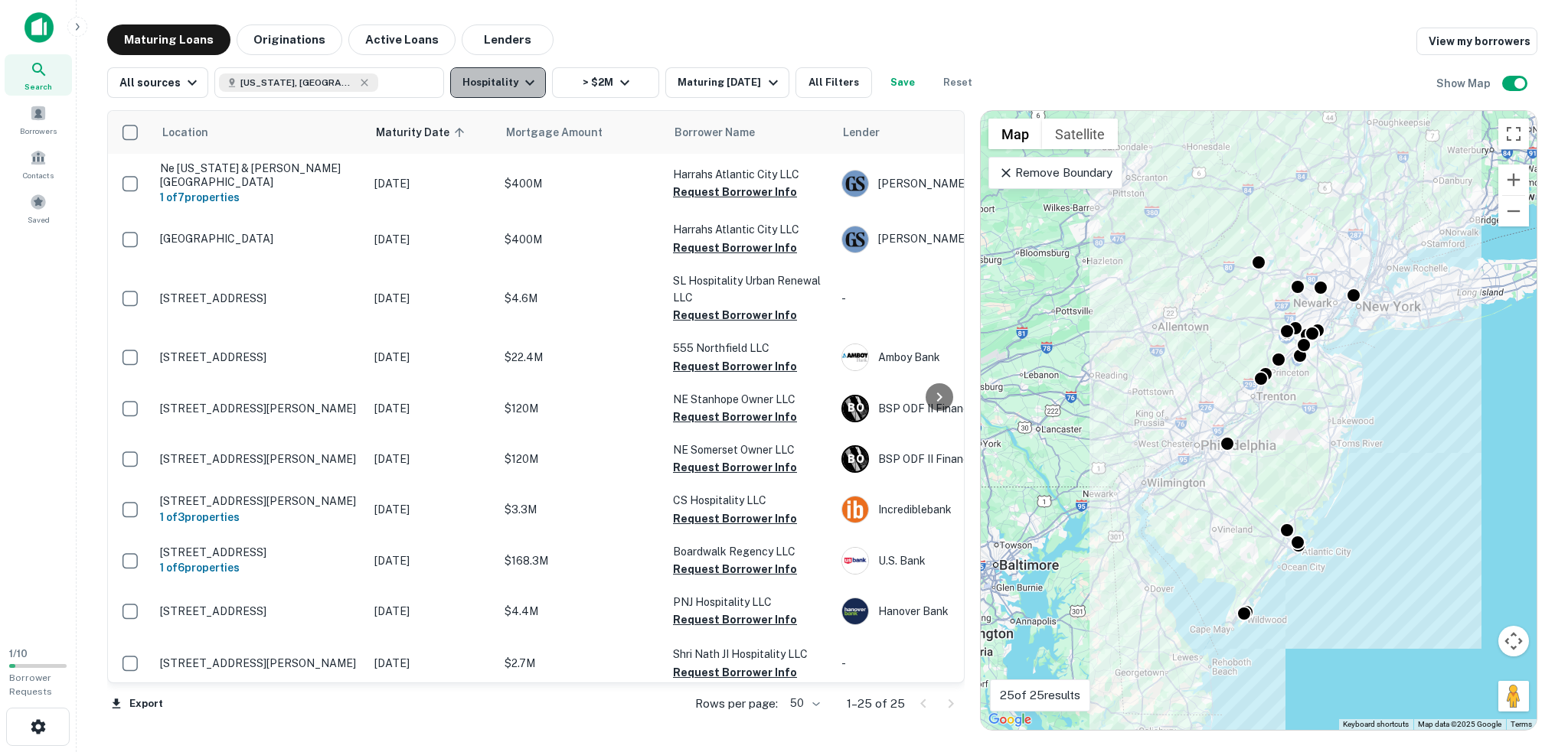
click at [506, 94] on button "Hospitality" at bounding box center [498, 83] width 96 height 31
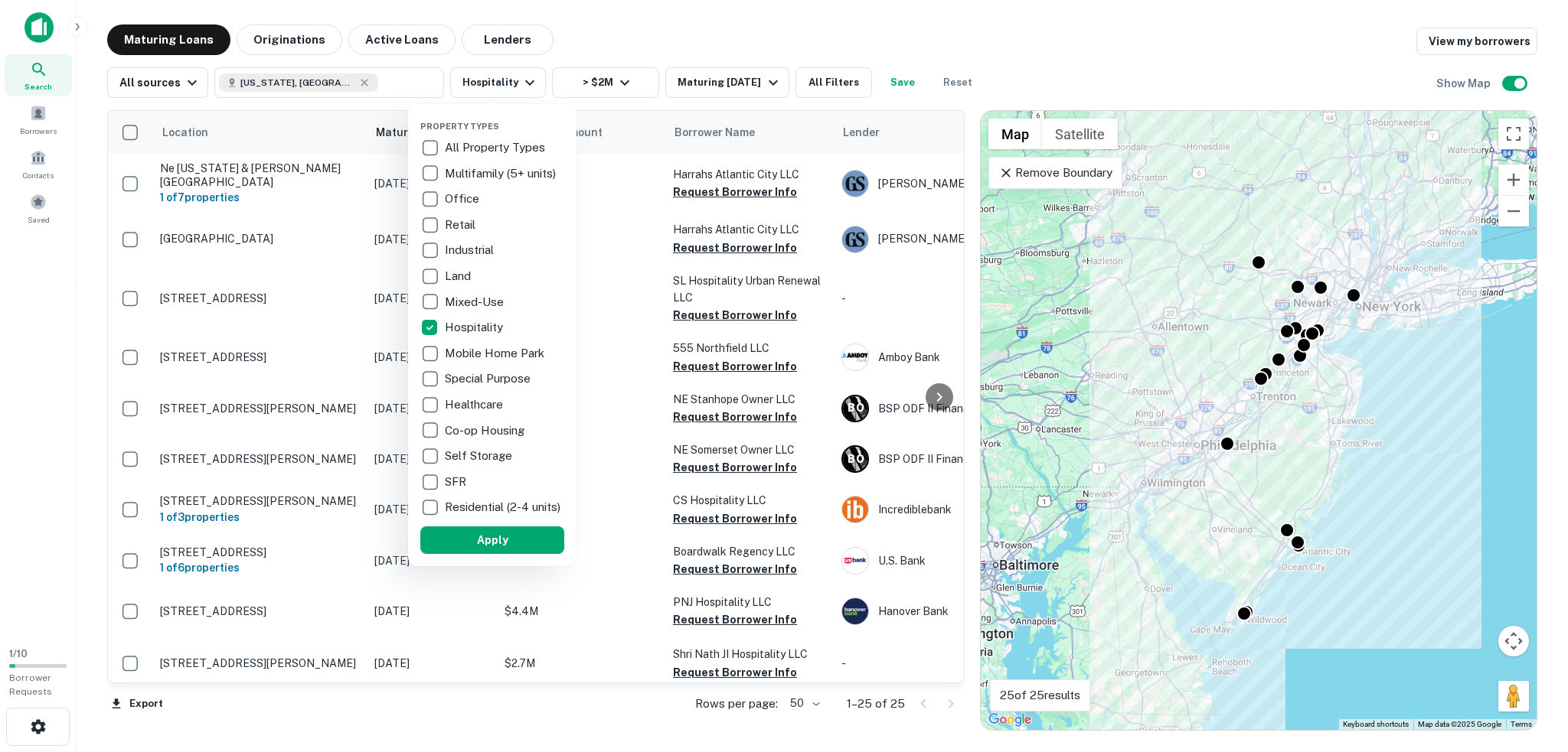
click at [467, 226] on p "Retail" at bounding box center [461, 225] width 34 height 19
click at [461, 253] on p "Industrial" at bounding box center [463, 250] width 53 height 19
click at [504, 548] on button "Apply" at bounding box center [484, 540] width 143 height 27
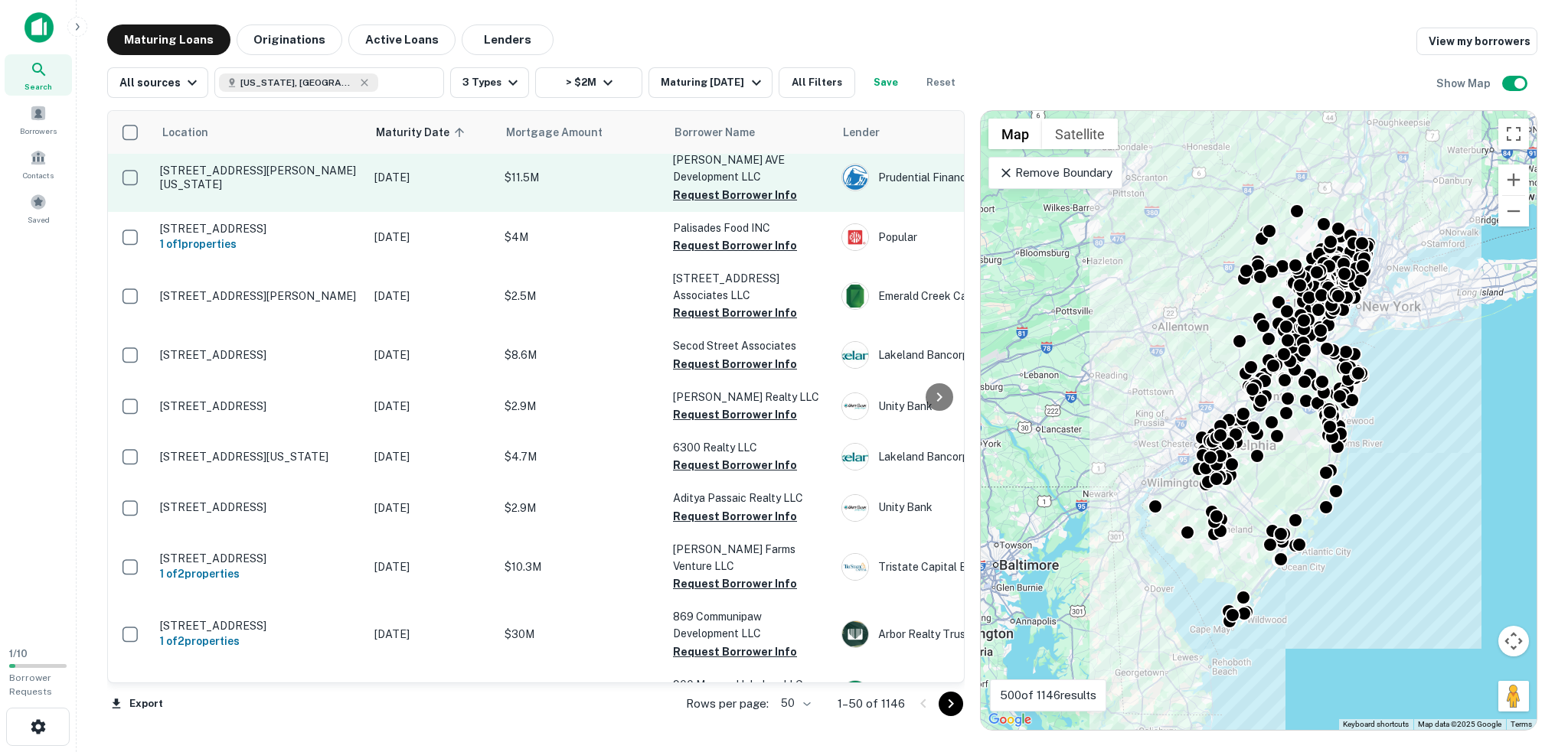
scroll to position [2256, 0]
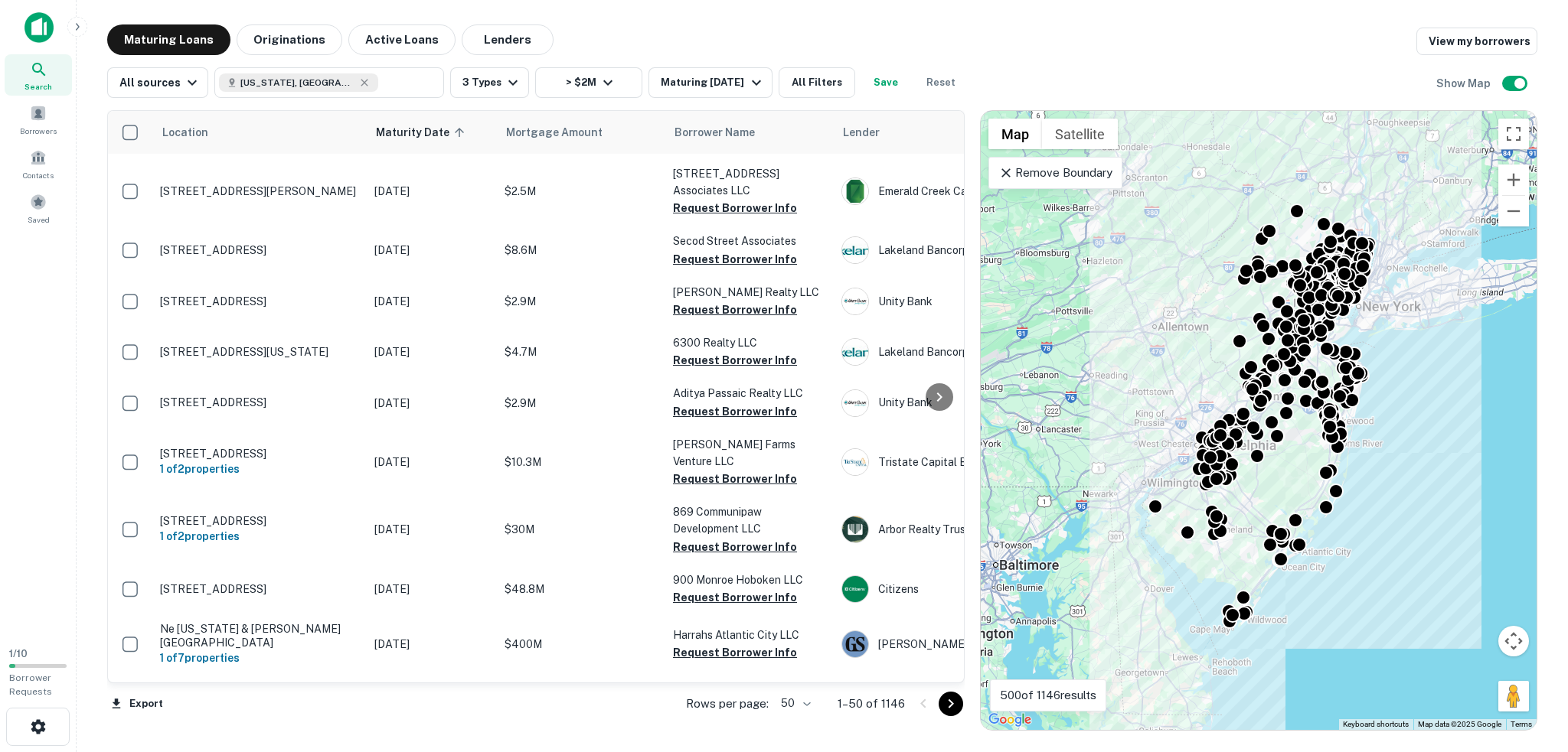
click at [950, 703] on icon "Go to next page" at bounding box center [951, 704] width 19 height 19
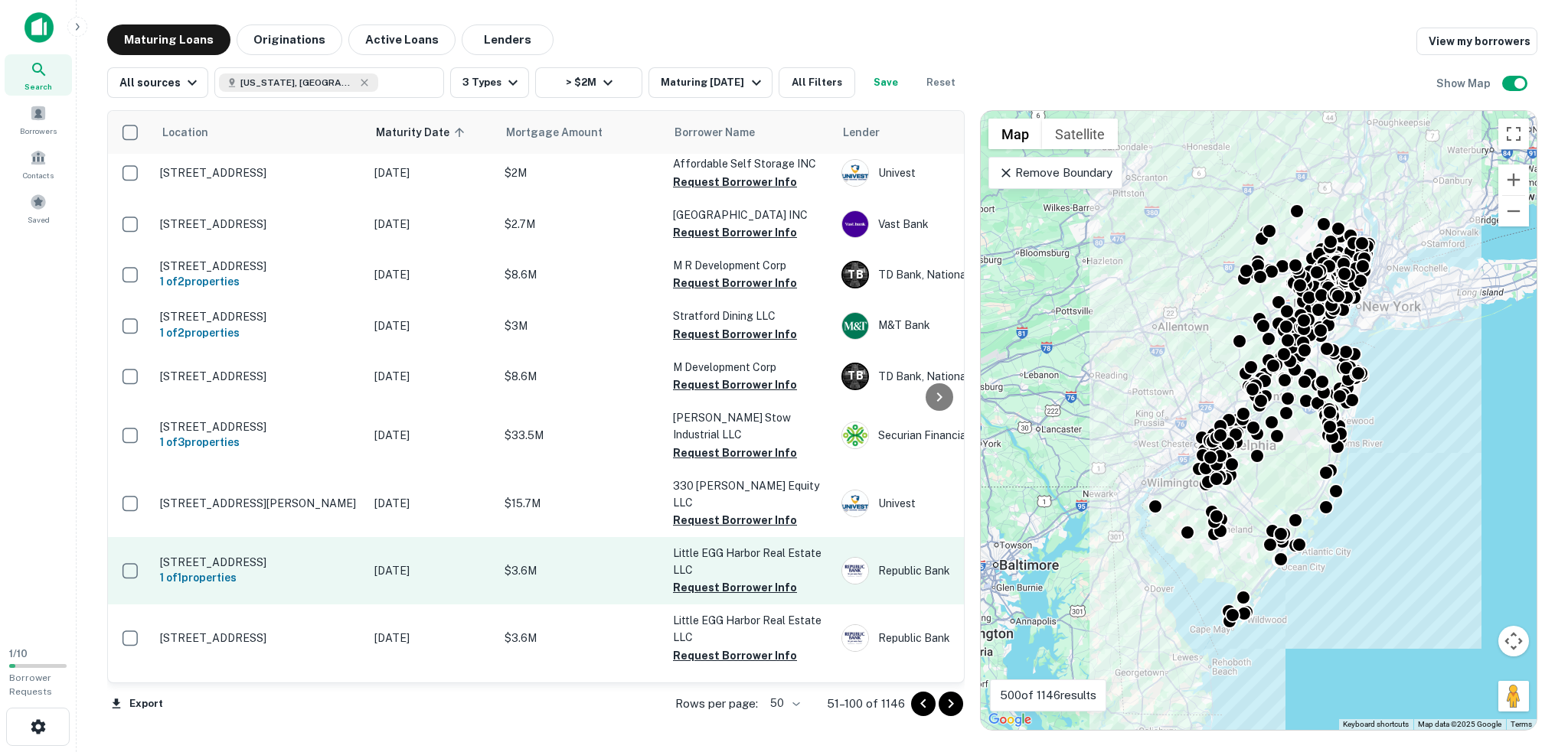
scroll to position [2261, 0]
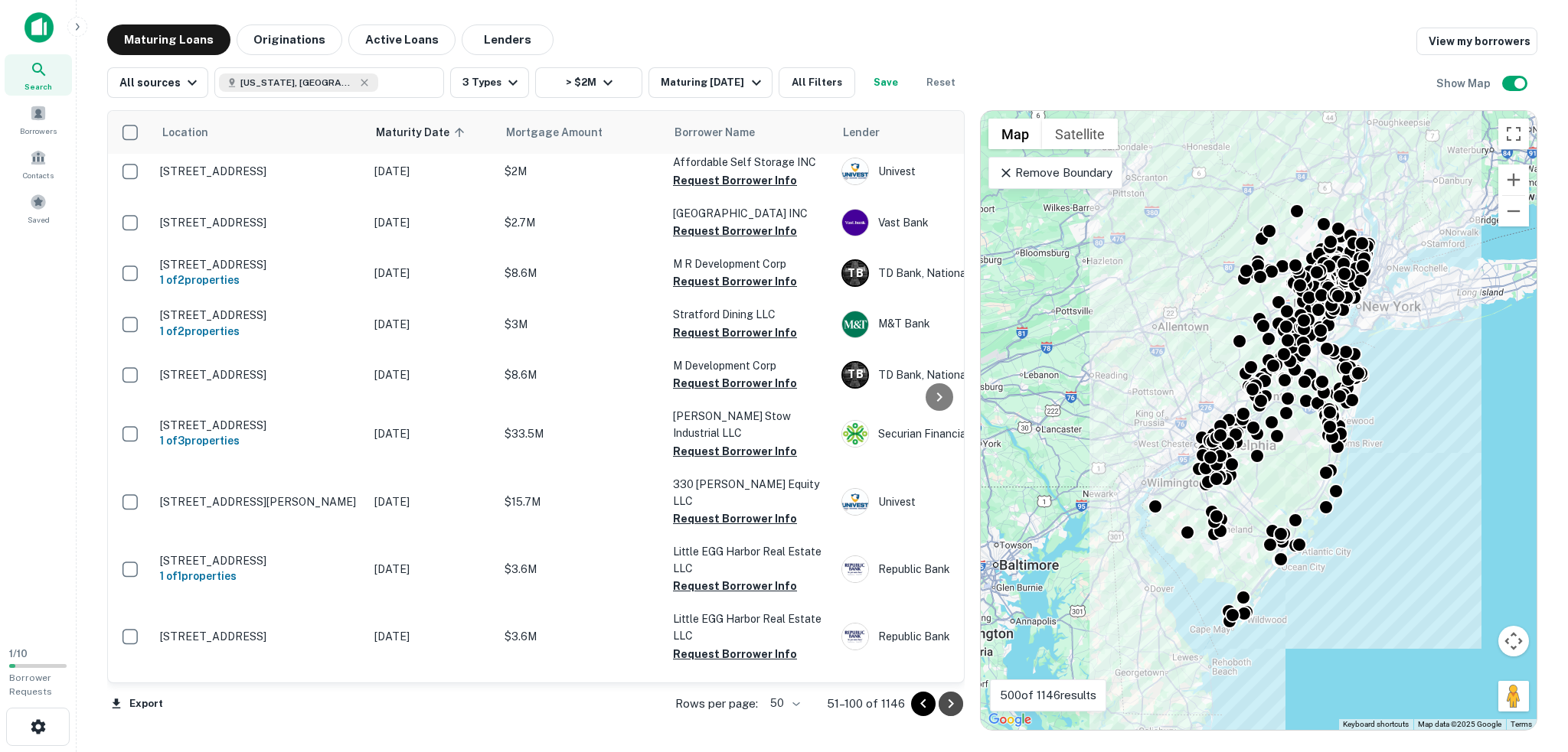
click at [953, 708] on icon "Go to next page" at bounding box center [951, 704] width 19 height 19
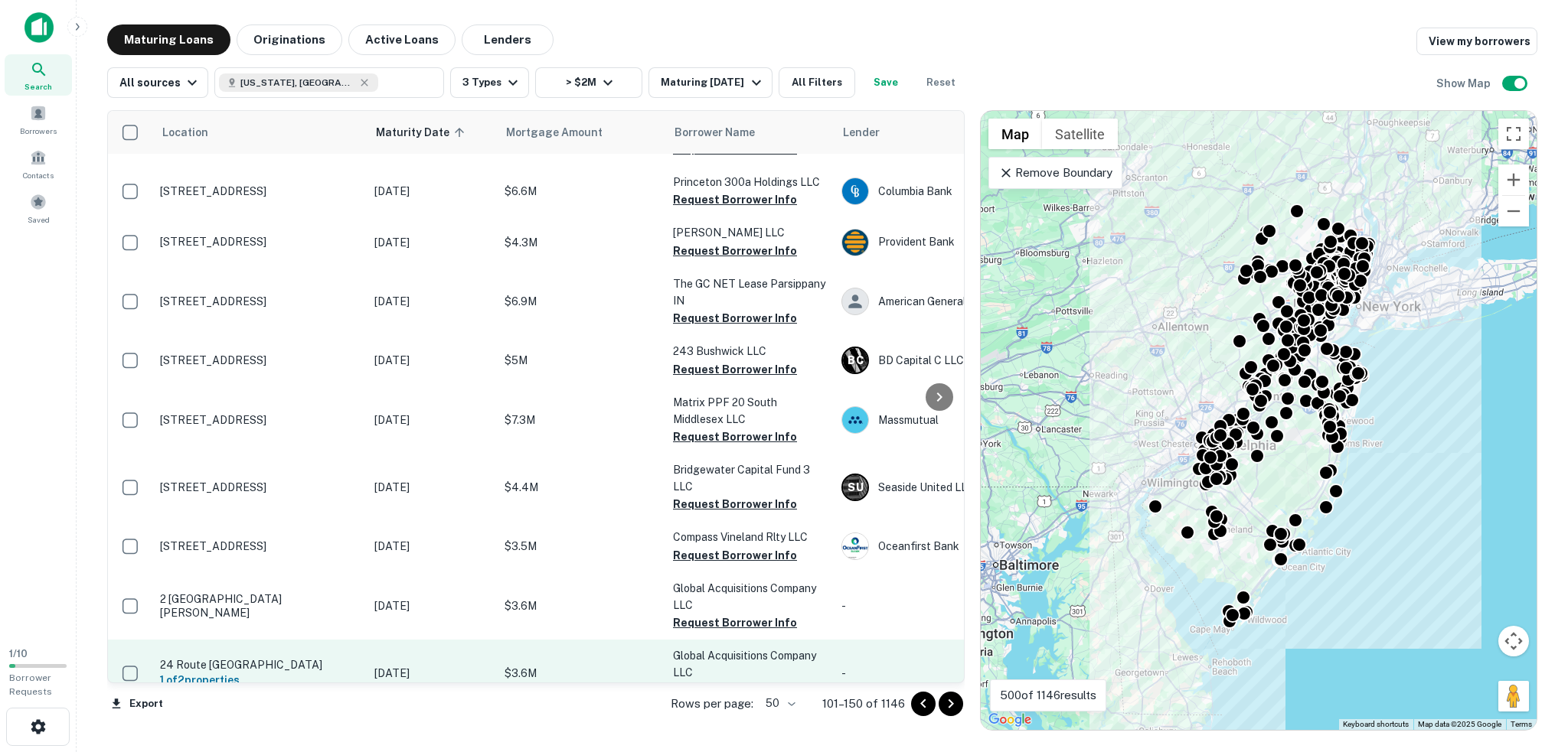
scroll to position [2287, 0]
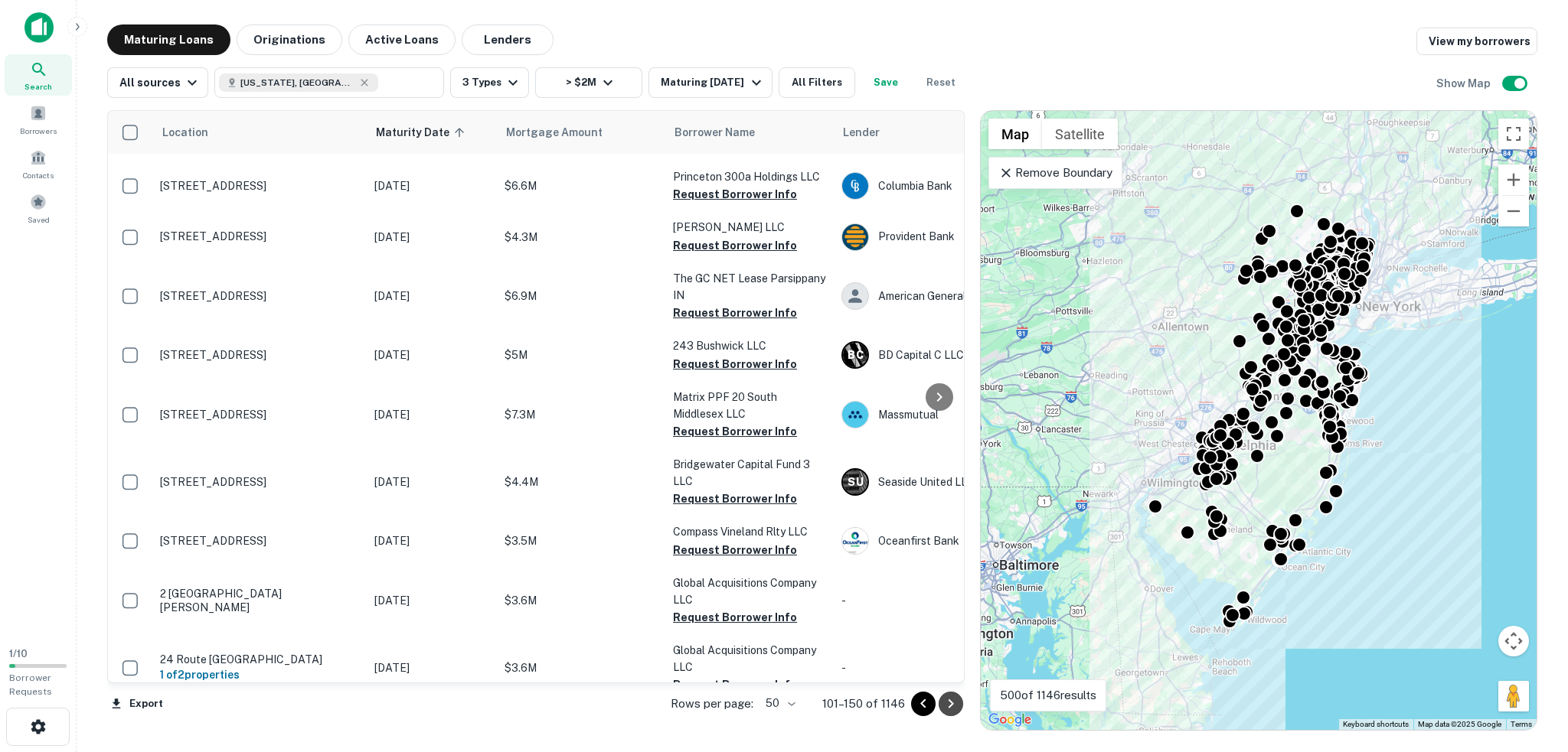
drag, startPoint x: 951, startPoint y: 700, endPoint x: 924, endPoint y: 696, distance: 27.3
click at [951, 701] on icon "Go to next page" at bounding box center [951, 704] width 19 height 19
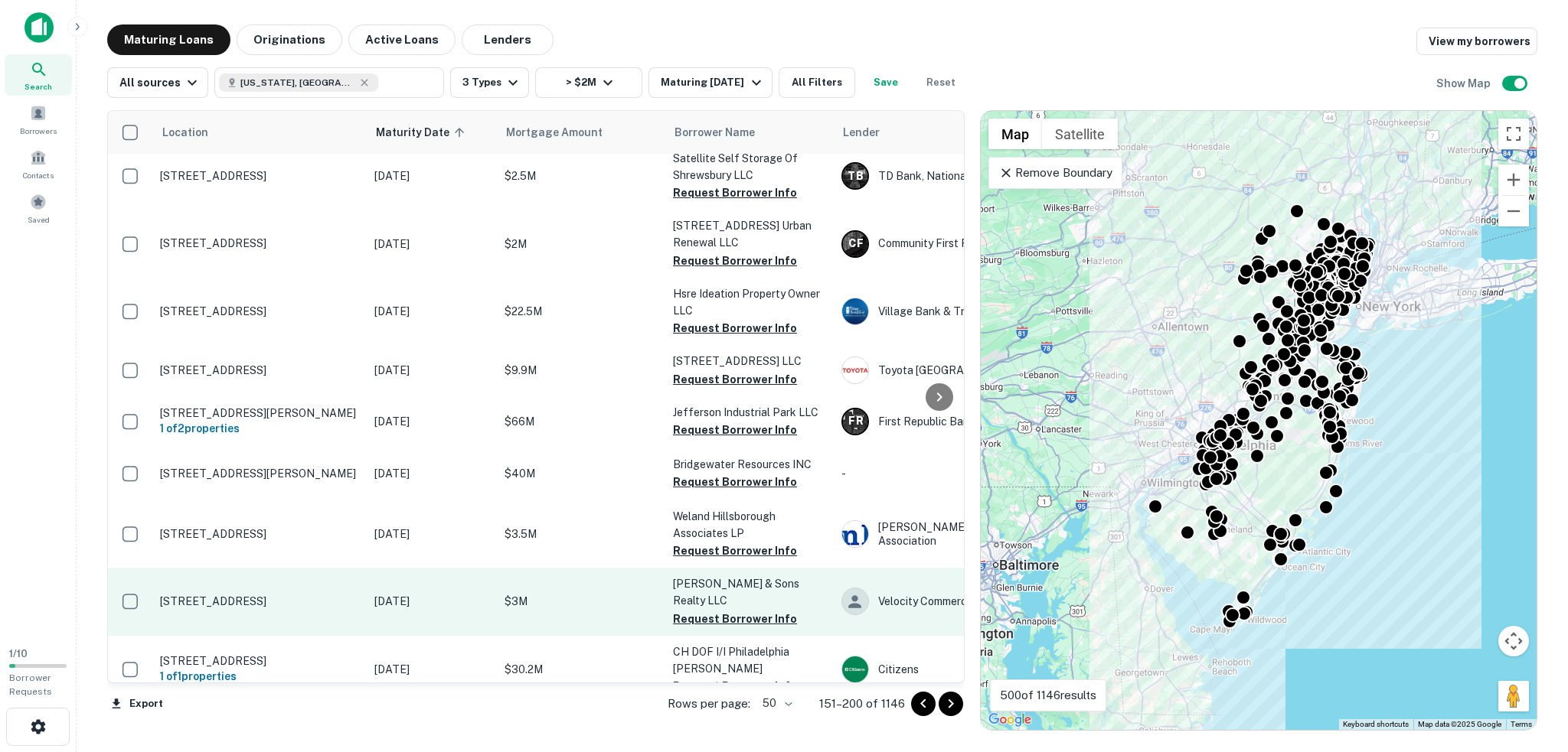
scroll to position [2298, 0]
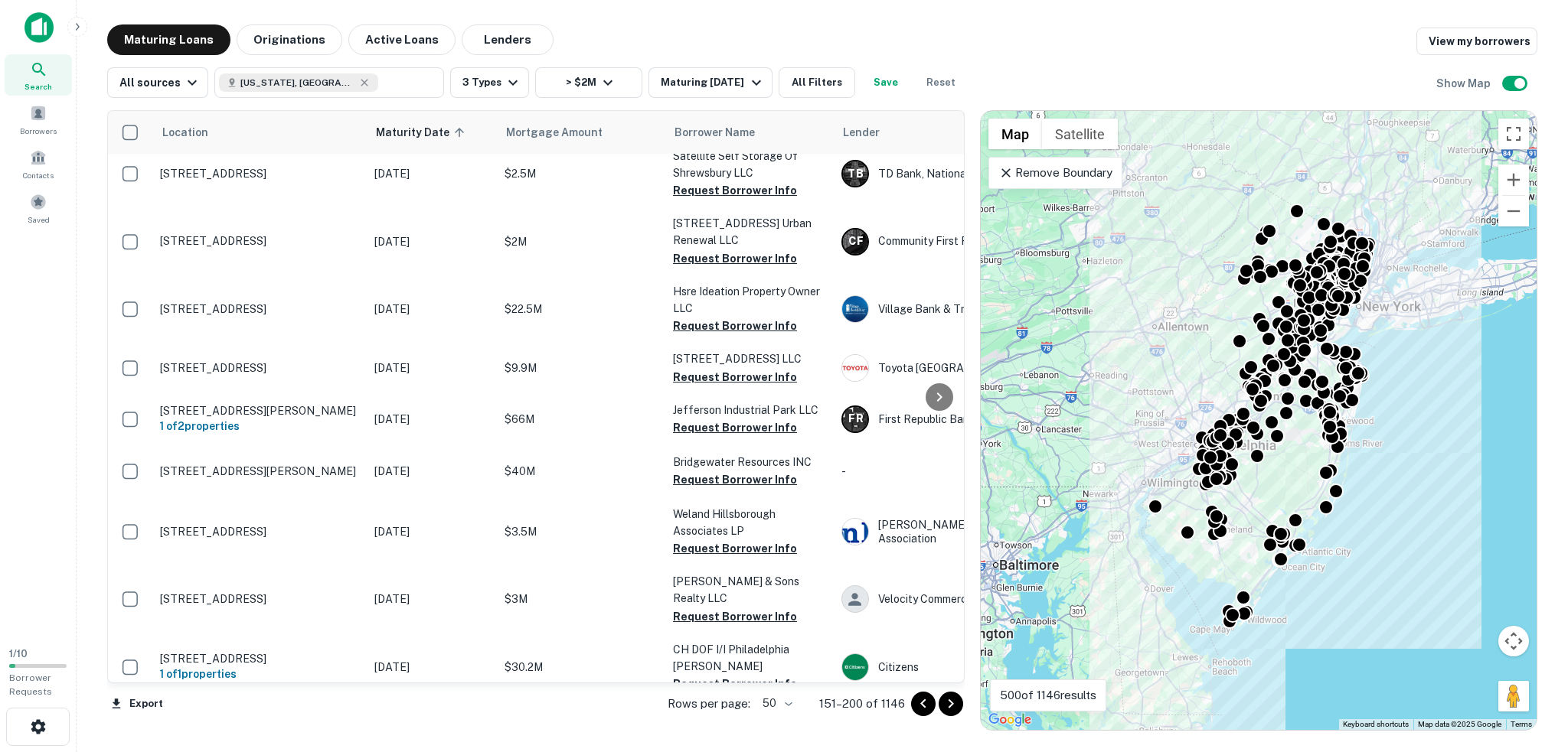
drag, startPoint x: 309, startPoint y: 517, endPoint x: 654, endPoint y: 704, distance: 392.4
click at [607, 717] on div "Export Rows per page: 50 ** 151–200 of 1146" at bounding box center [535, 704] width 857 height 41
click at [952, 706] on icon "Go to next page" at bounding box center [951, 704] width 19 height 19
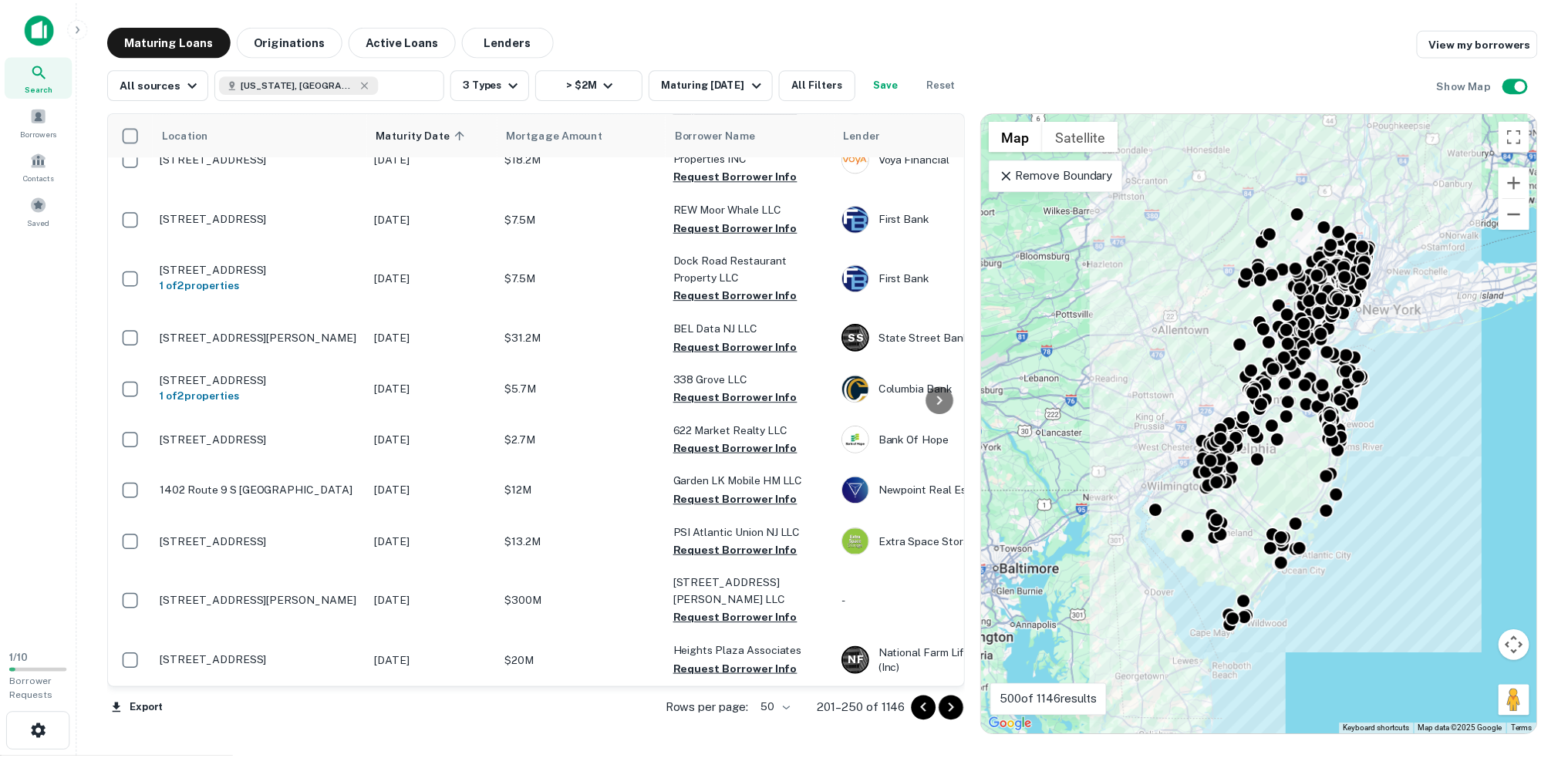
scroll to position [1666, 0]
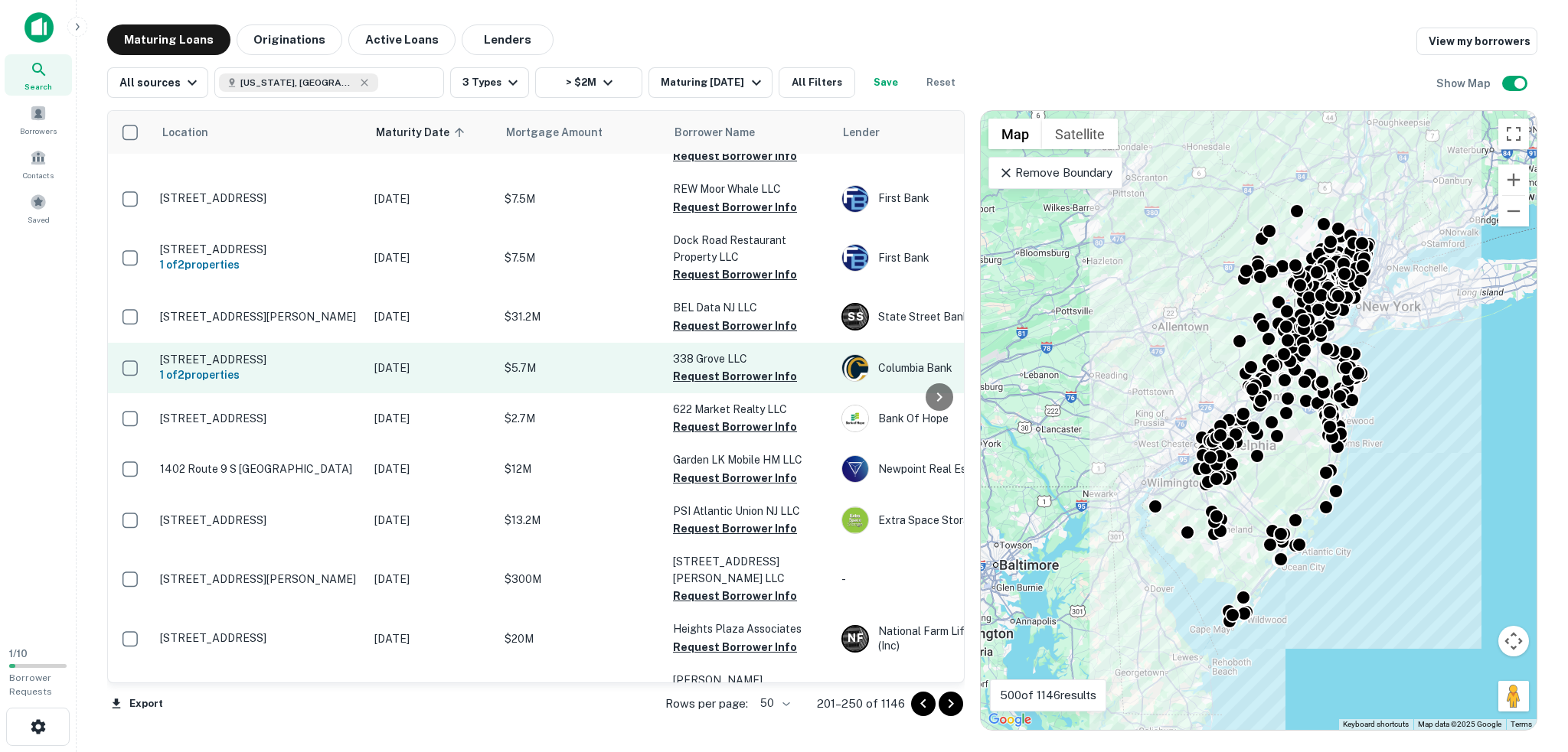
click at [269, 353] on p "338 Grove St Jersey City, NJ07302" at bounding box center [260, 359] width 199 height 14
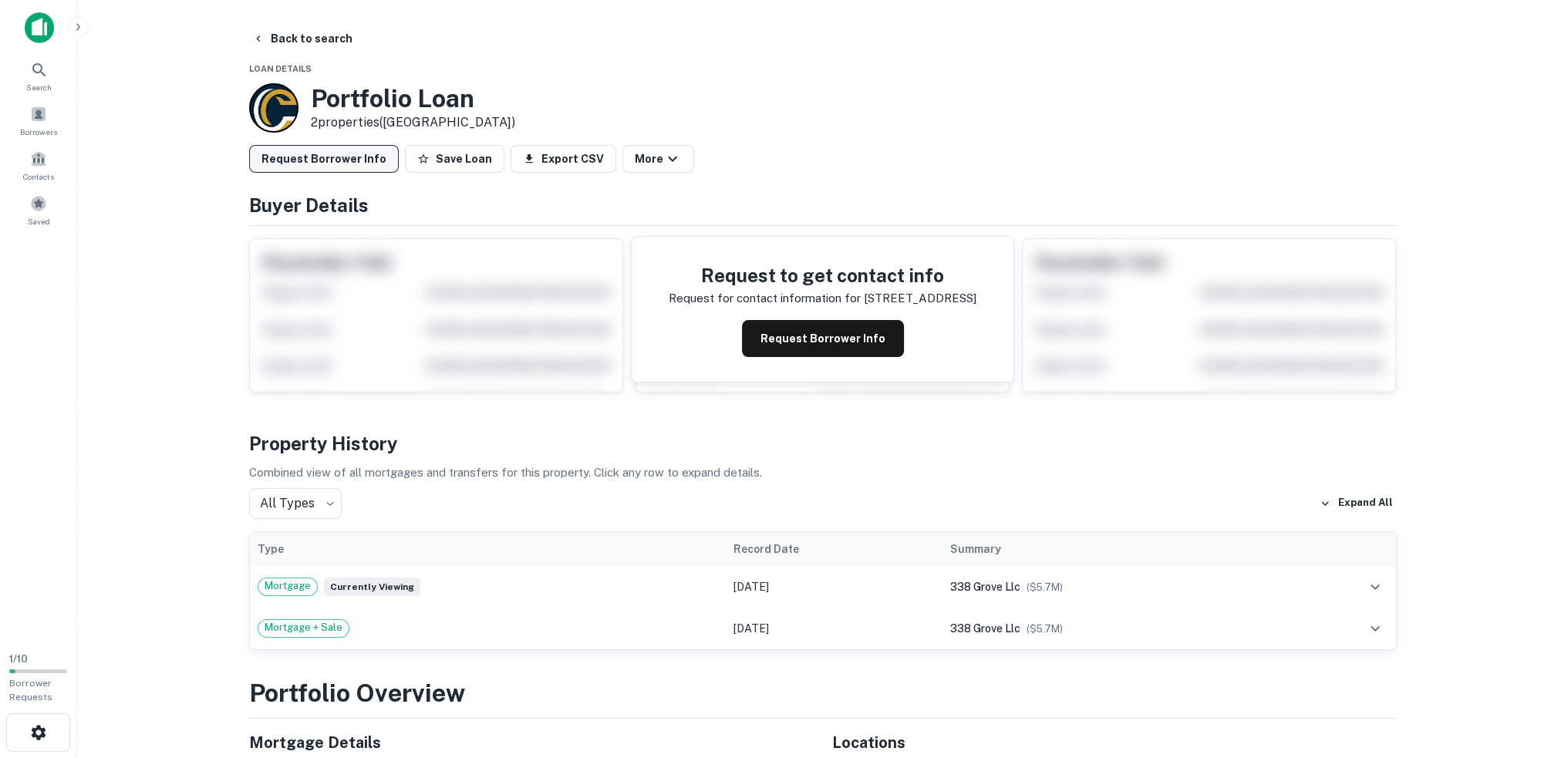
click at [355, 161] on button "Request Borrower Info" at bounding box center [324, 158] width 149 height 27
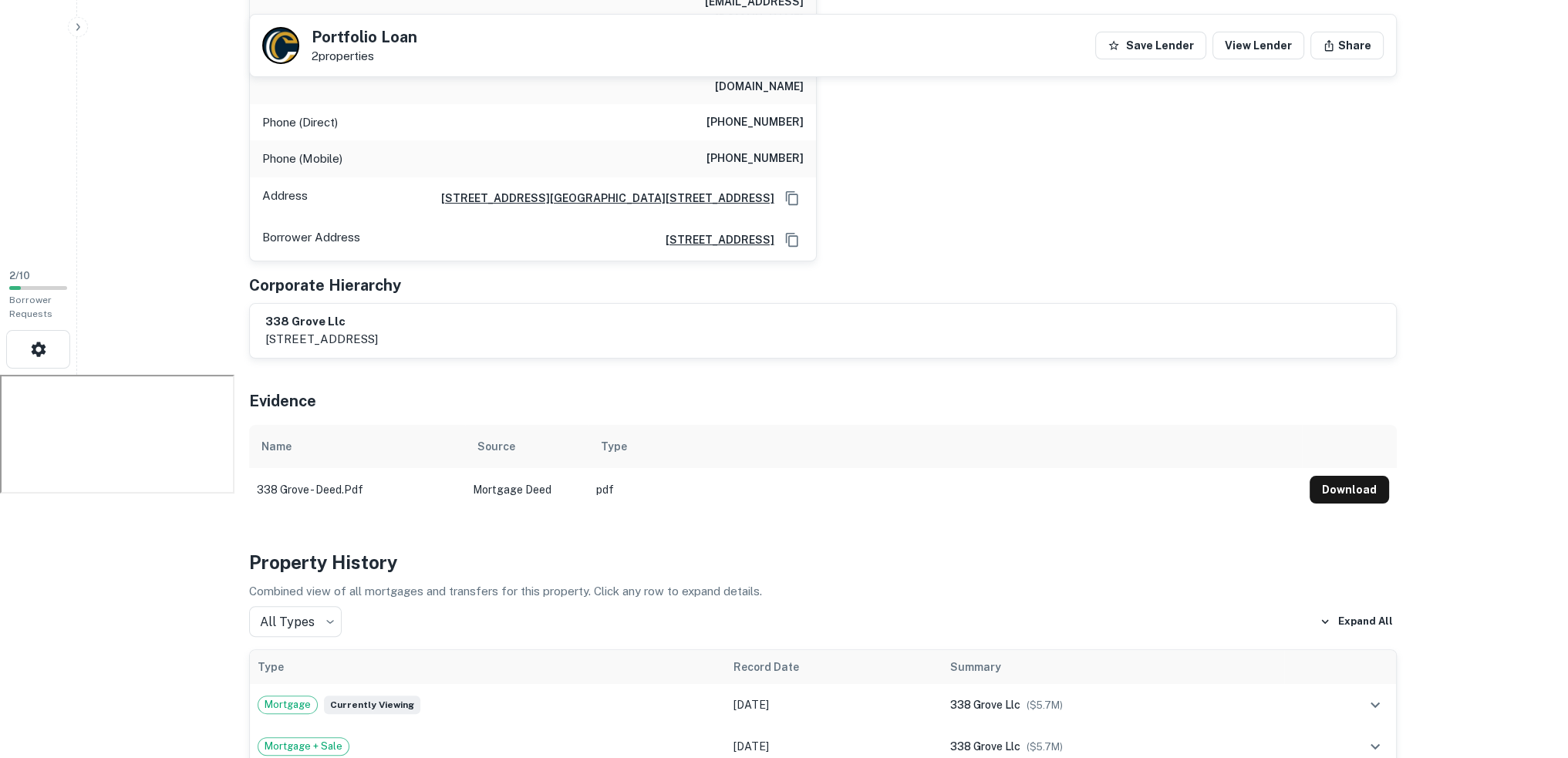
scroll to position [617, 0]
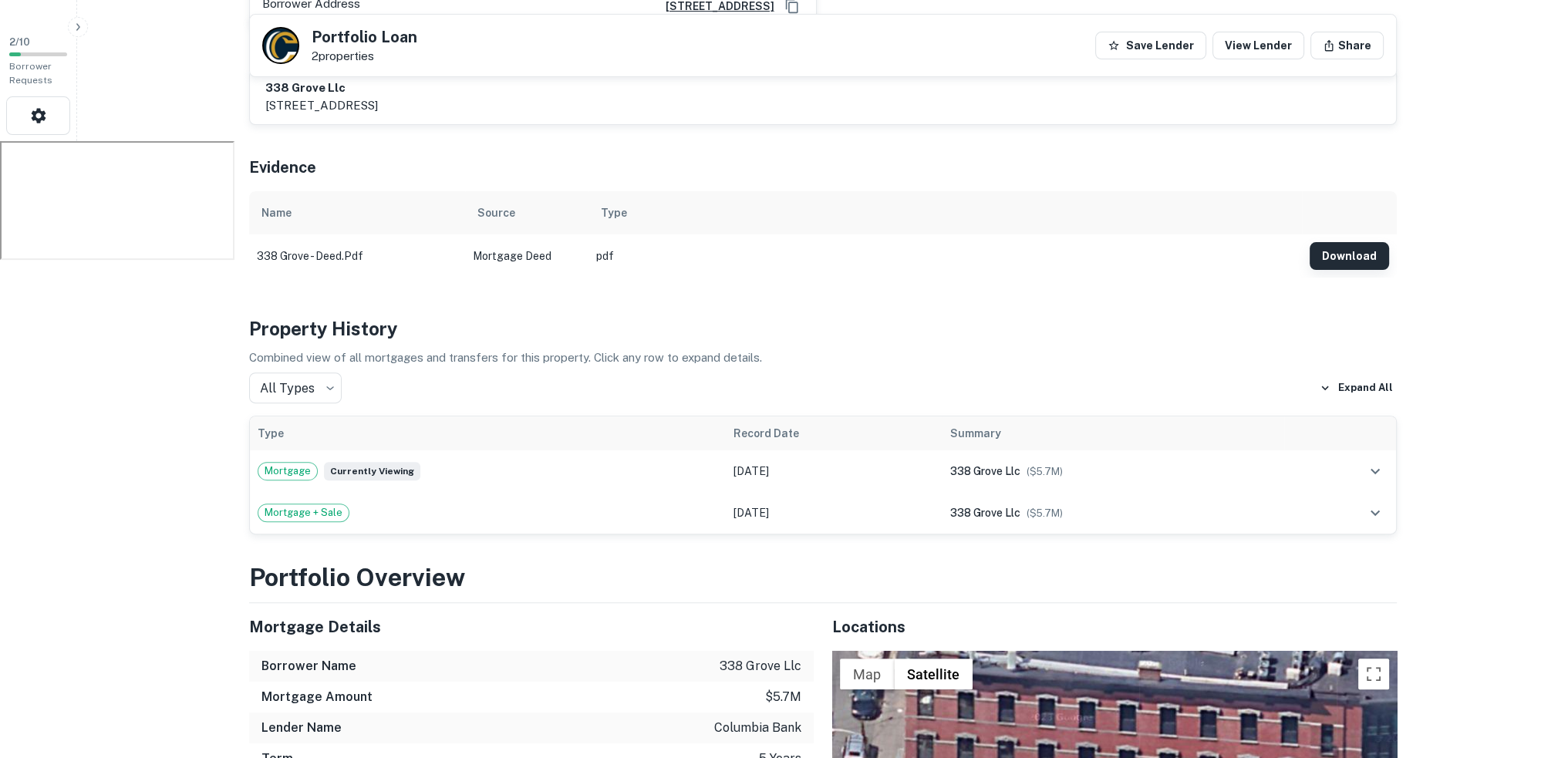
click at [1360, 242] on button "Download" at bounding box center [1349, 255] width 79 height 27
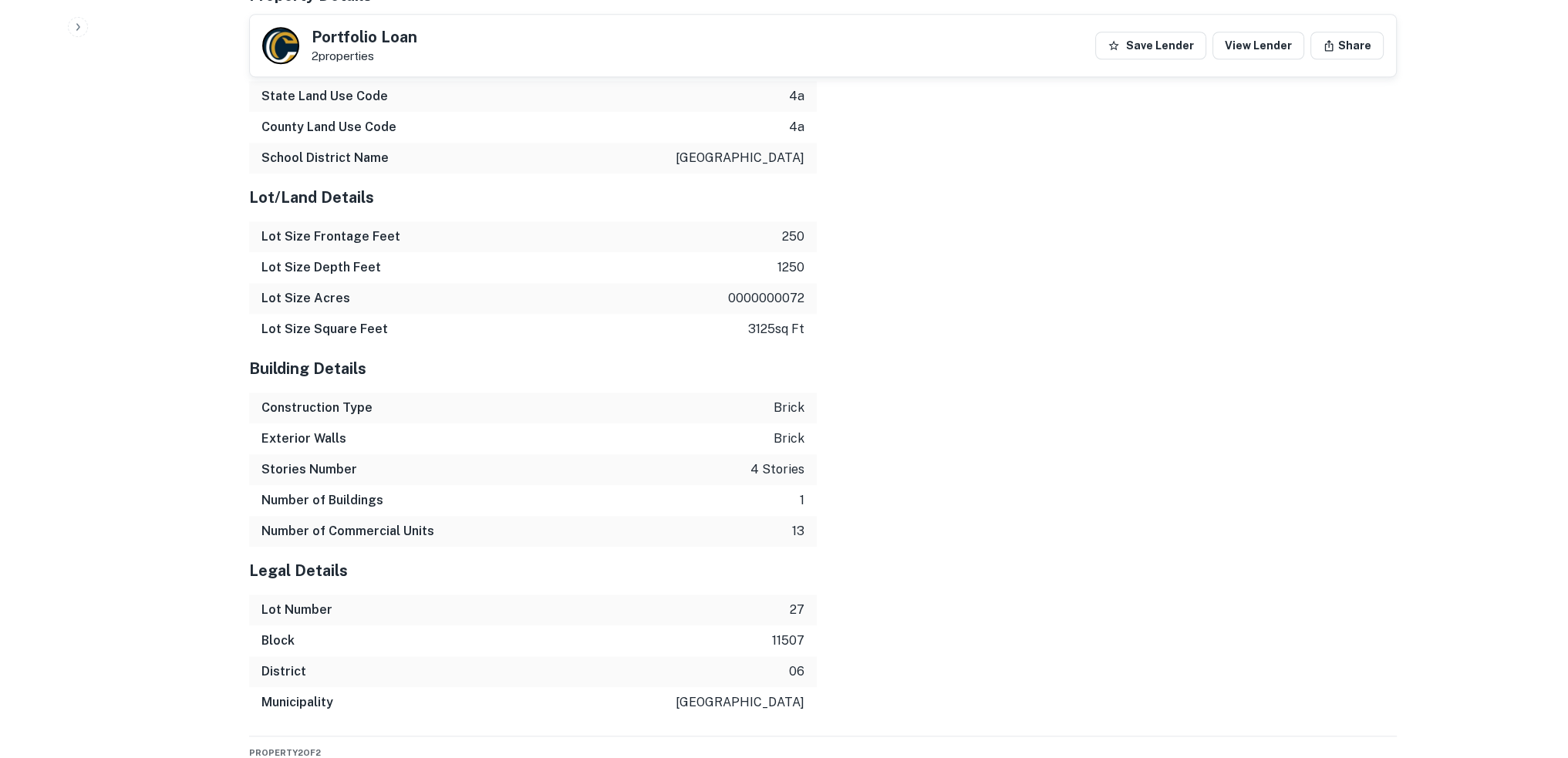
scroll to position [2139, 0]
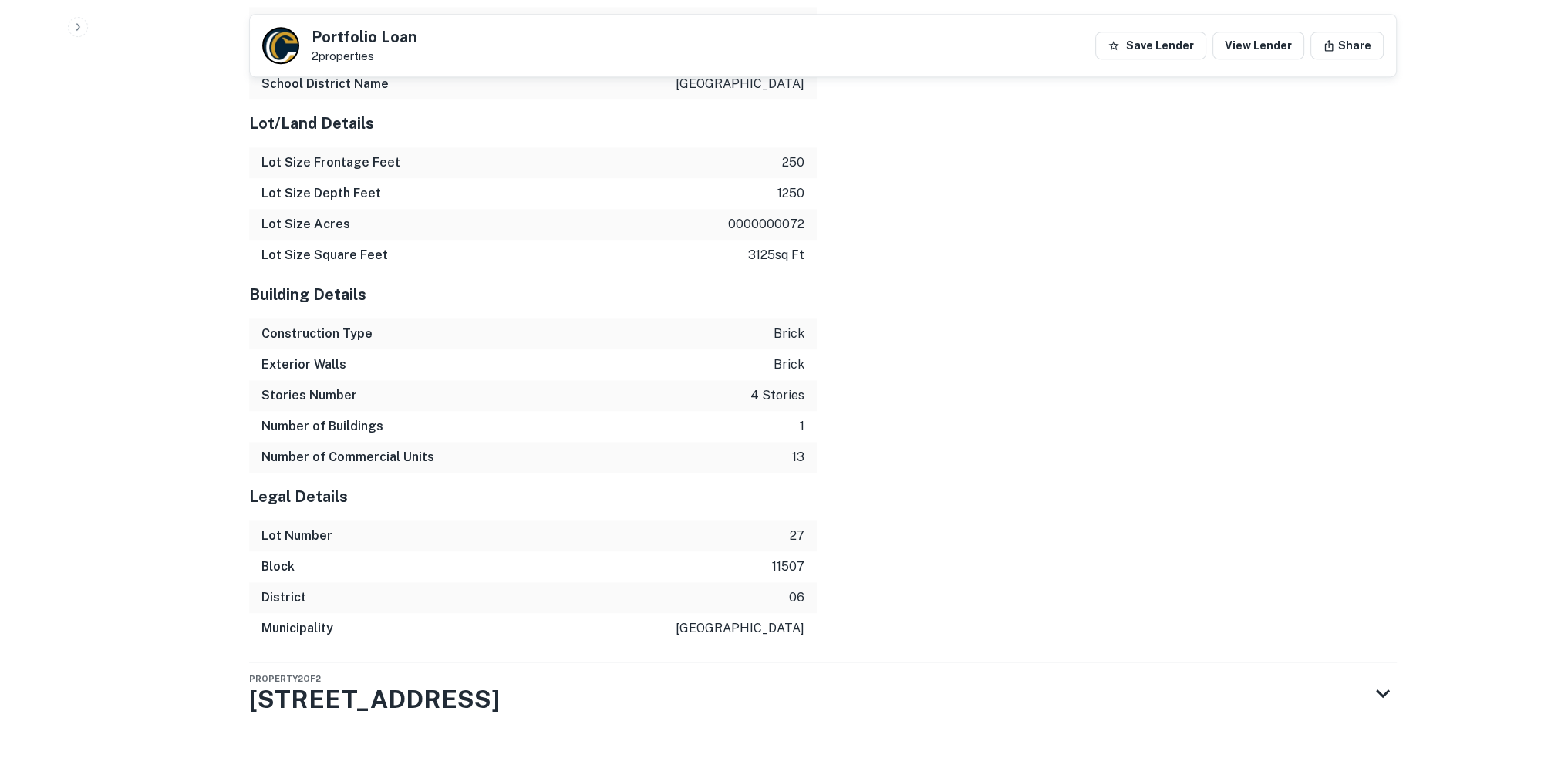
drag, startPoint x: 577, startPoint y: 367, endPoint x: 993, endPoint y: 326, distance: 418.0
click at [993, 326] on div "Location ← Move left → Move right ↑ Move up ↓ Move down + Zoom in - Zoom out Ho…" at bounding box center [1106, 109] width 580 height 1071
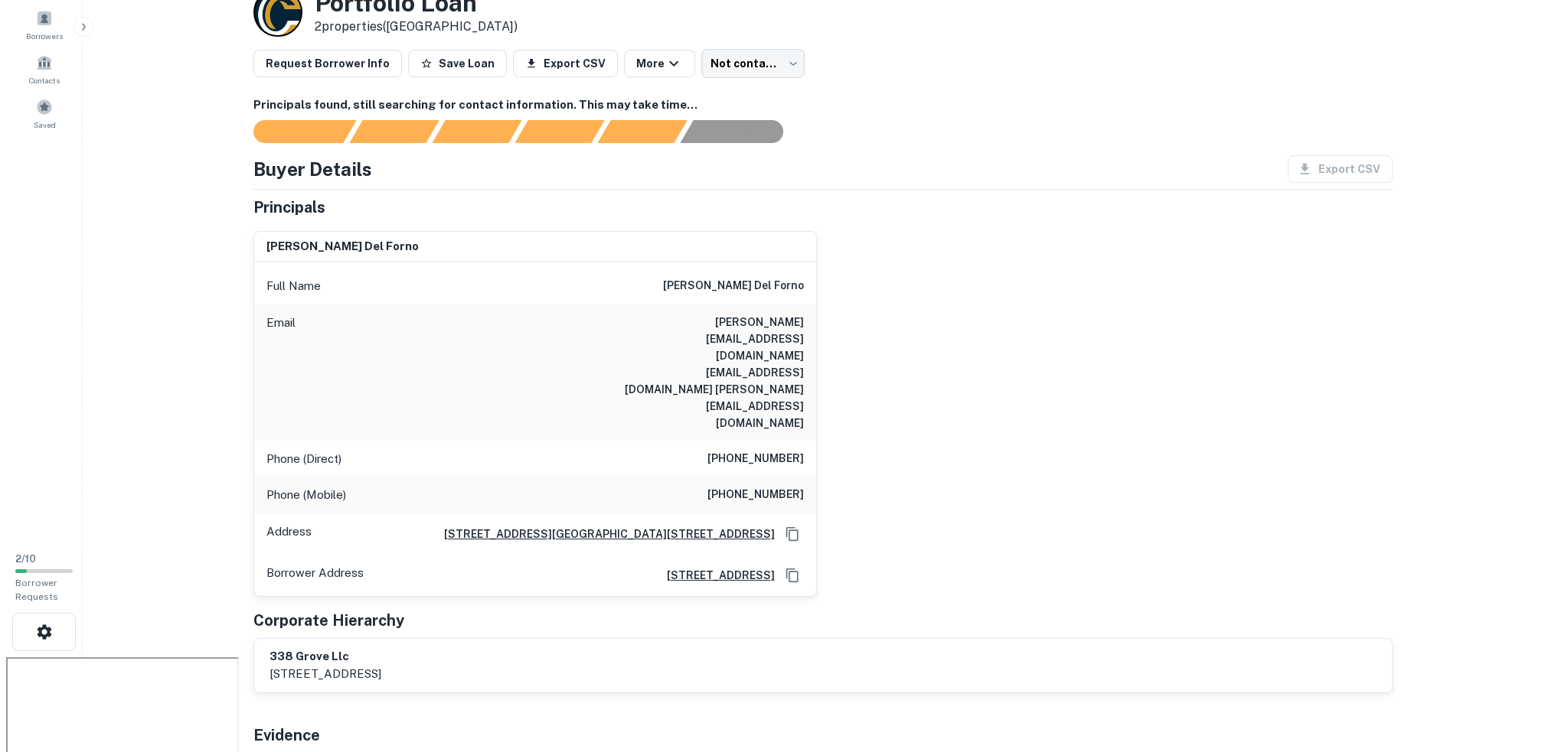
scroll to position [0, 0]
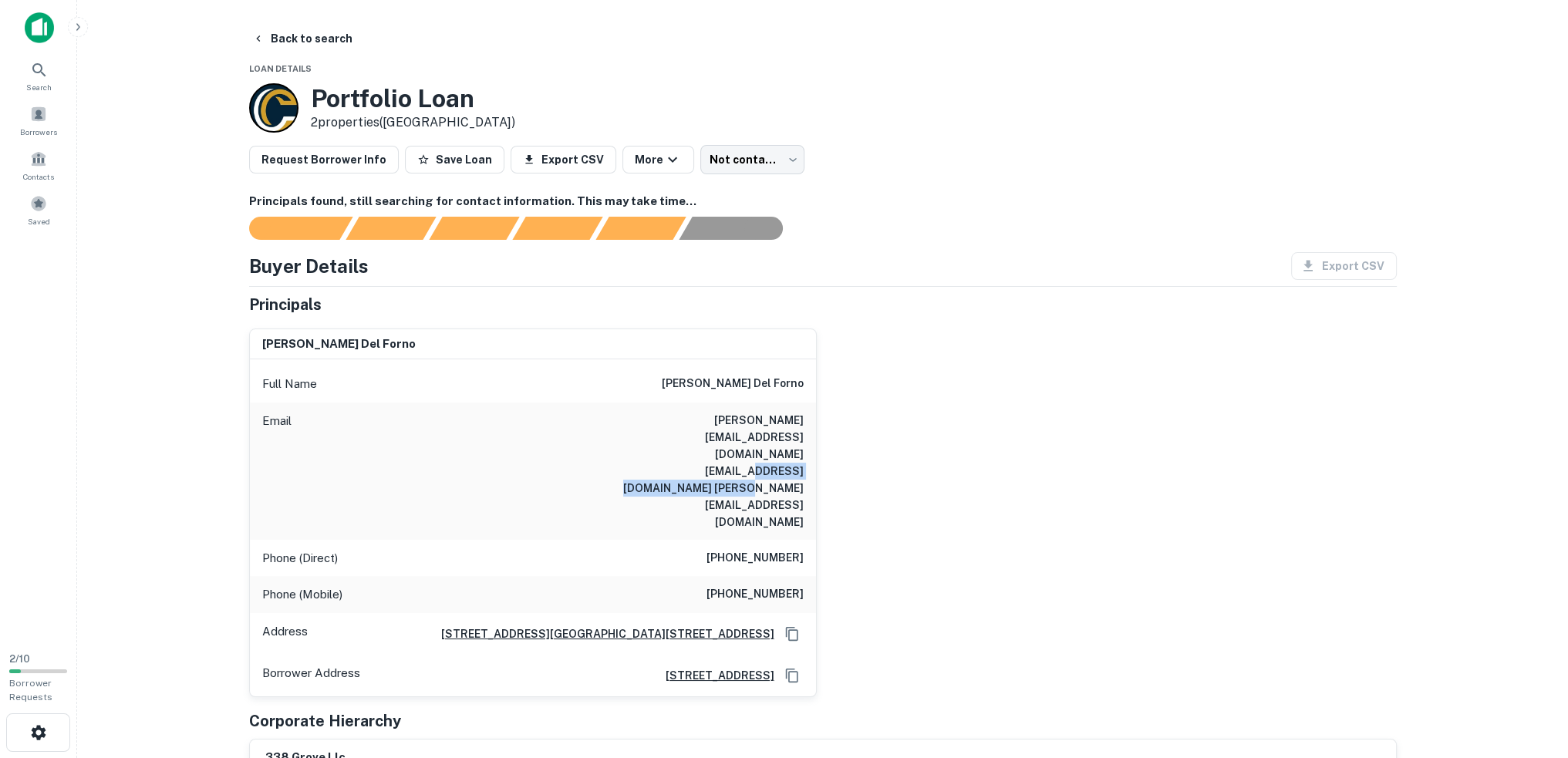
drag, startPoint x: 653, startPoint y: 451, endPoint x: 820, endPoint y: 448, distance: 167.0
click at [820, 448] on div "paul del forno Full Name paul del forno Email erik@marketedgemortgage.com ldelf…" at bounding box center [817, 507] width 1160 height 381
copy h6 "paul@delfornorealestate.com"
click at [746, 540] on div "Phone (Direct) (973) 564-6156" at bounding box center [532, 558] width 566 height 37
click at [749, 549] on h6 "(973) 564-6156" at bounding box center [755, 559] width 97 height 19
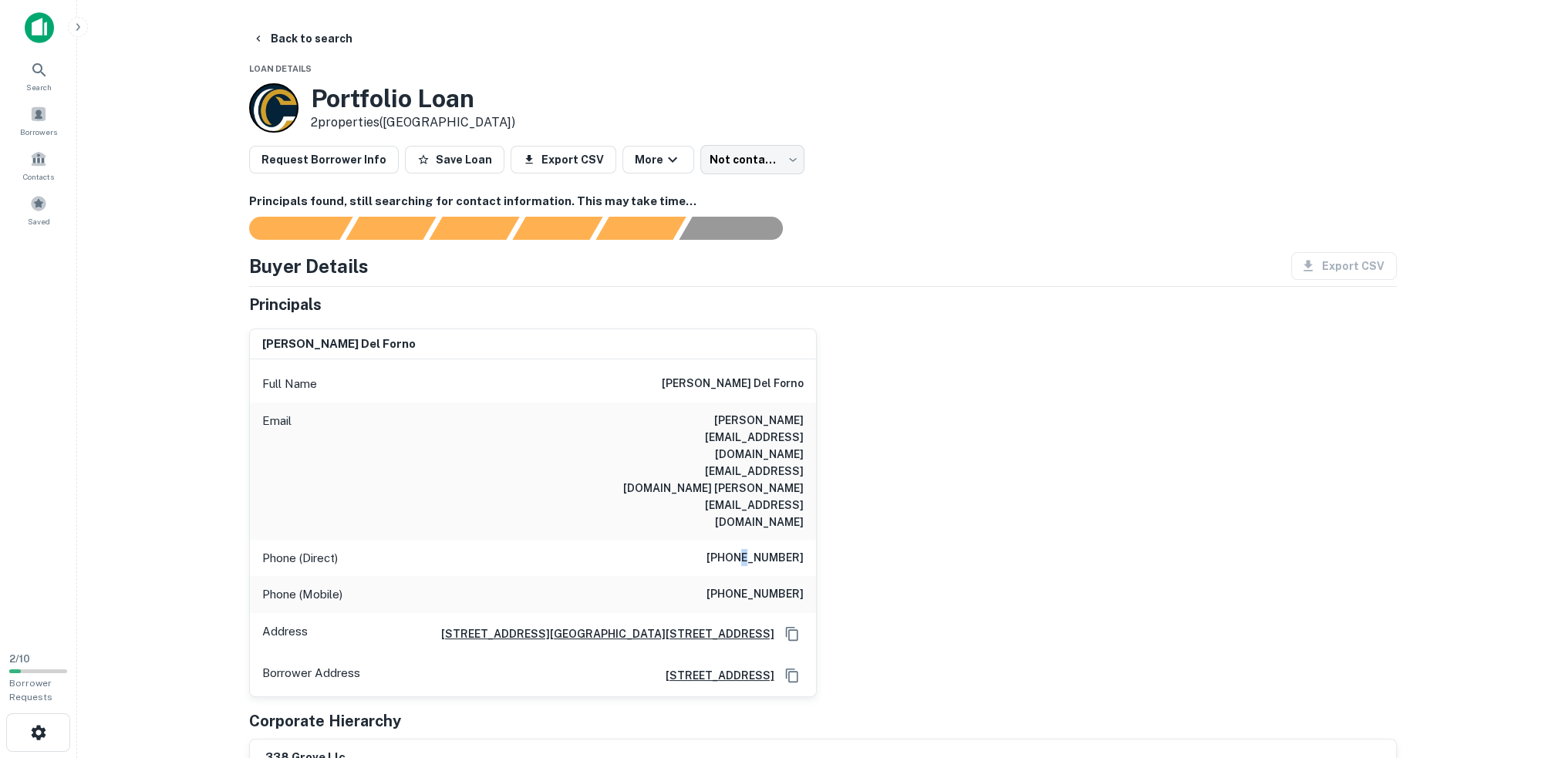
click at [749, 549] on h6 "(973) 564-6156" at bounding box center [755, 559] width 97 height 19
copy h6 "(973) 564-6156"
click at [765, 586] on h6 "(201) 248-3033" at bounding box center [755, 595] width 97 height 19
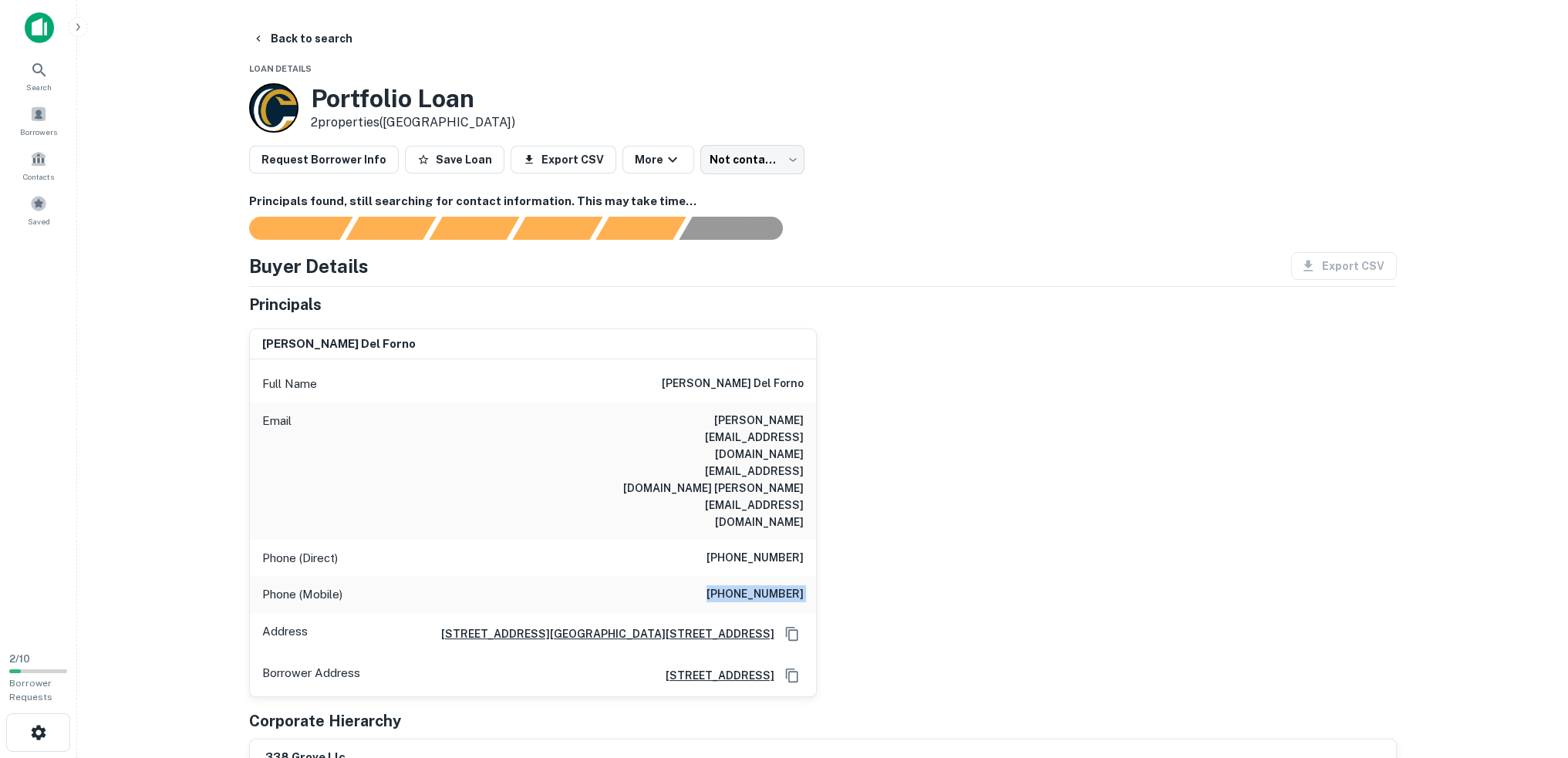
click at [765, 586] on h6 "(201) 248-3033" at bounding box center [755, 595] width 97 height 19
copy h6 "(201) 248-3033"
click at [287, 33] on button "Back to search" at bounding box center [301, 38] width 112 height 27
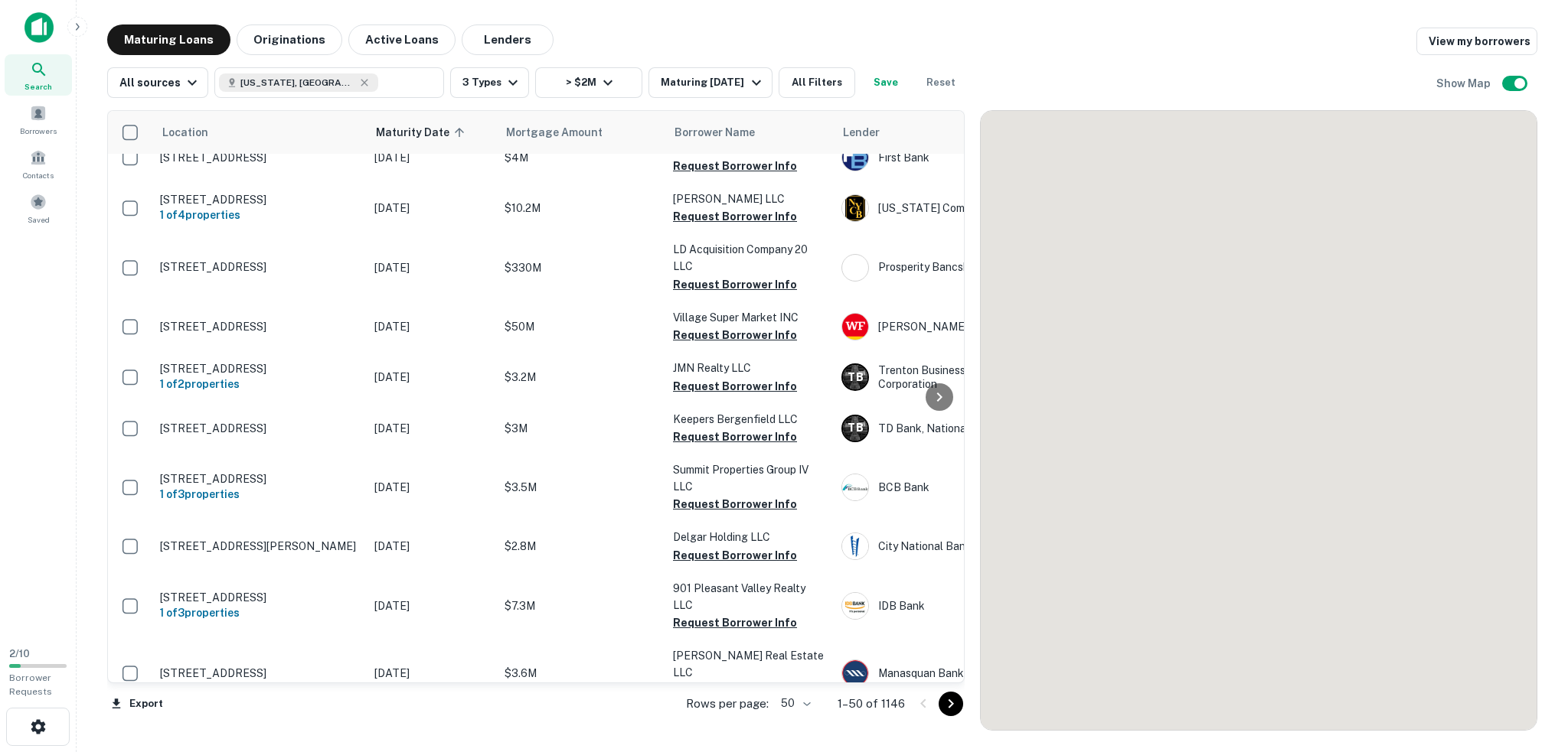
scroll to position [1653, 0]
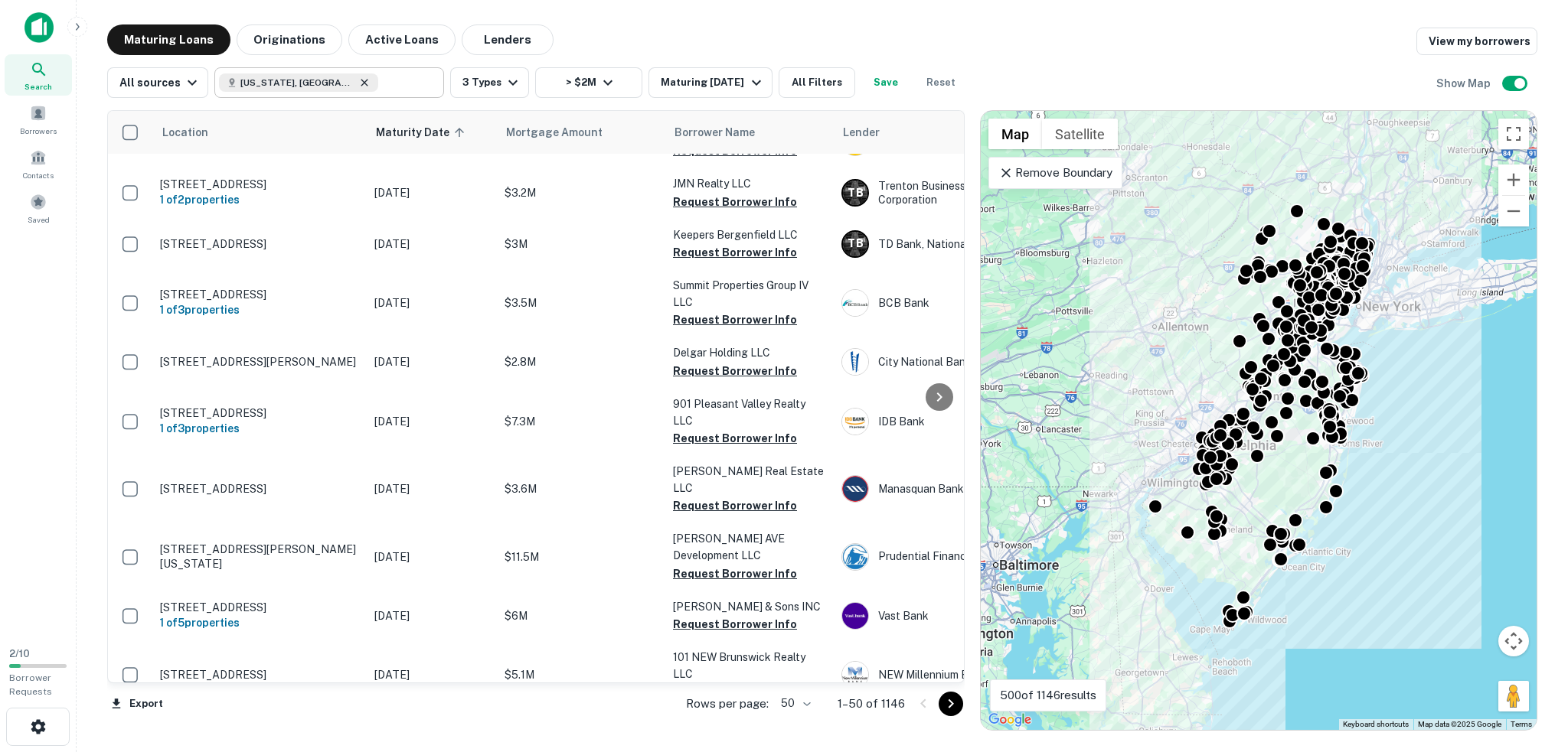
click at [358, 81] on icon at bounding box center [364, 83] width 12 height 12
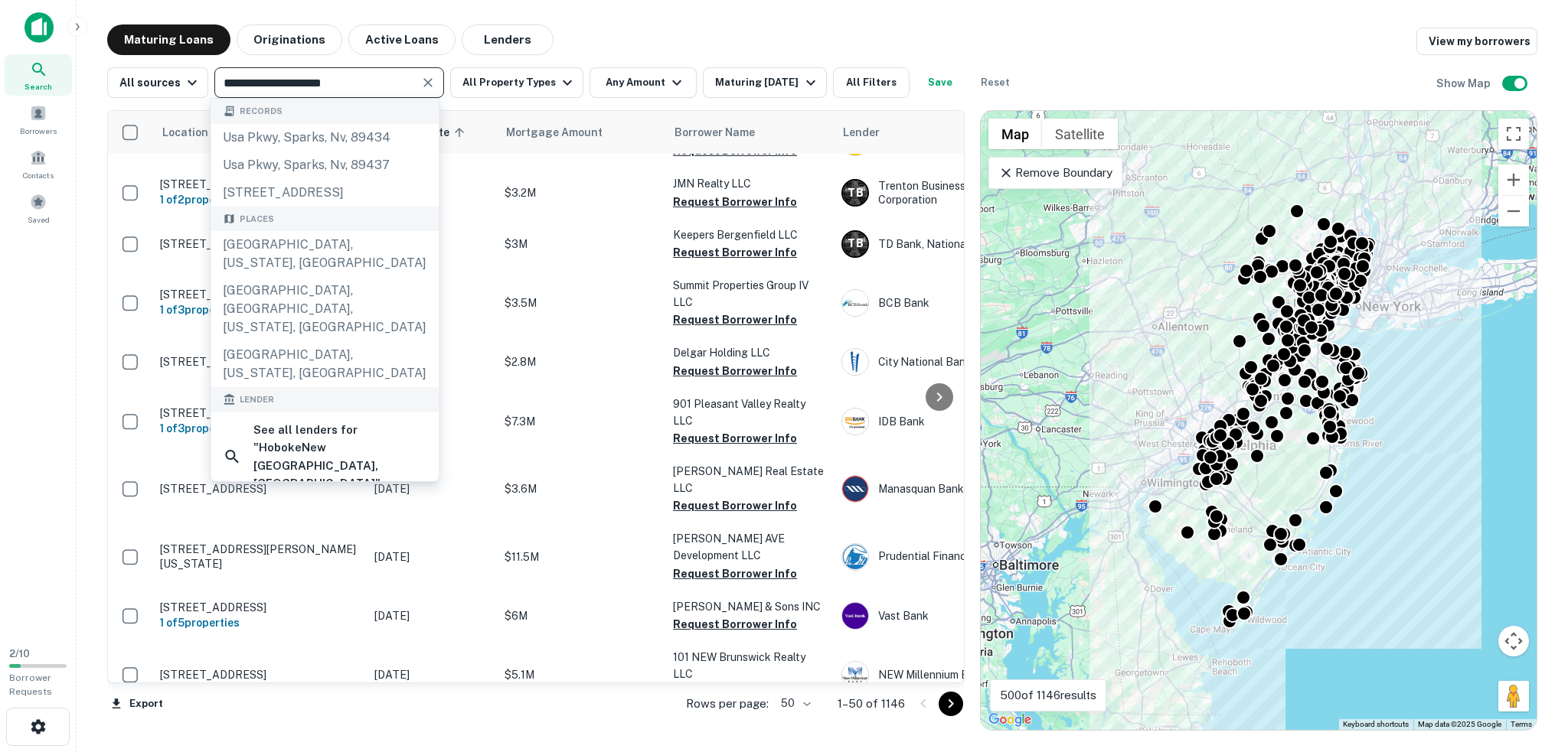
type input "**********"
click at [355, 237] on div "Hoboken, New Jersey, USA" at bounding box center [324, 254] width 228 height 46
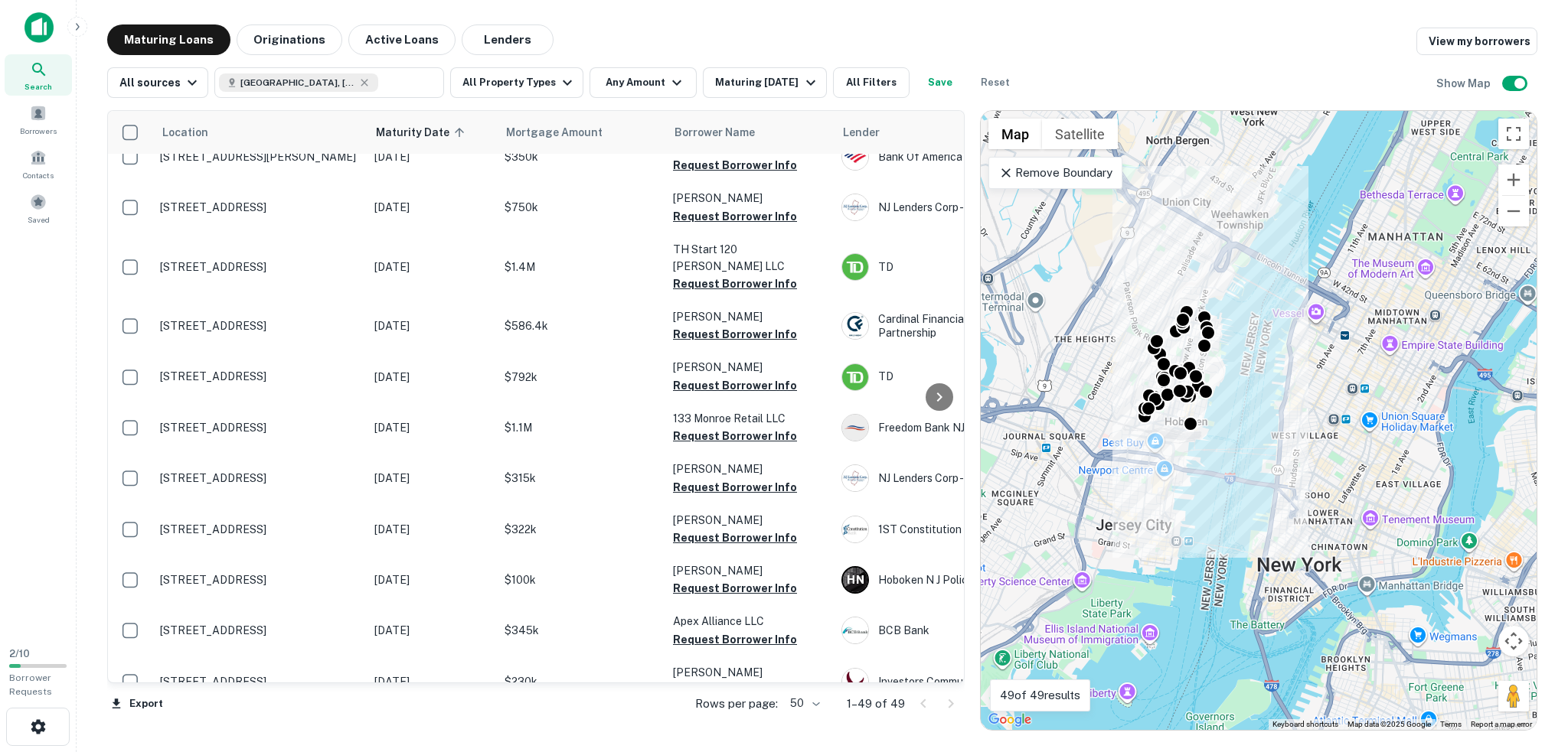
click at [1078, 173] on p "Remove Boundary" at bounding box center [1055, 173] width 114 height 19
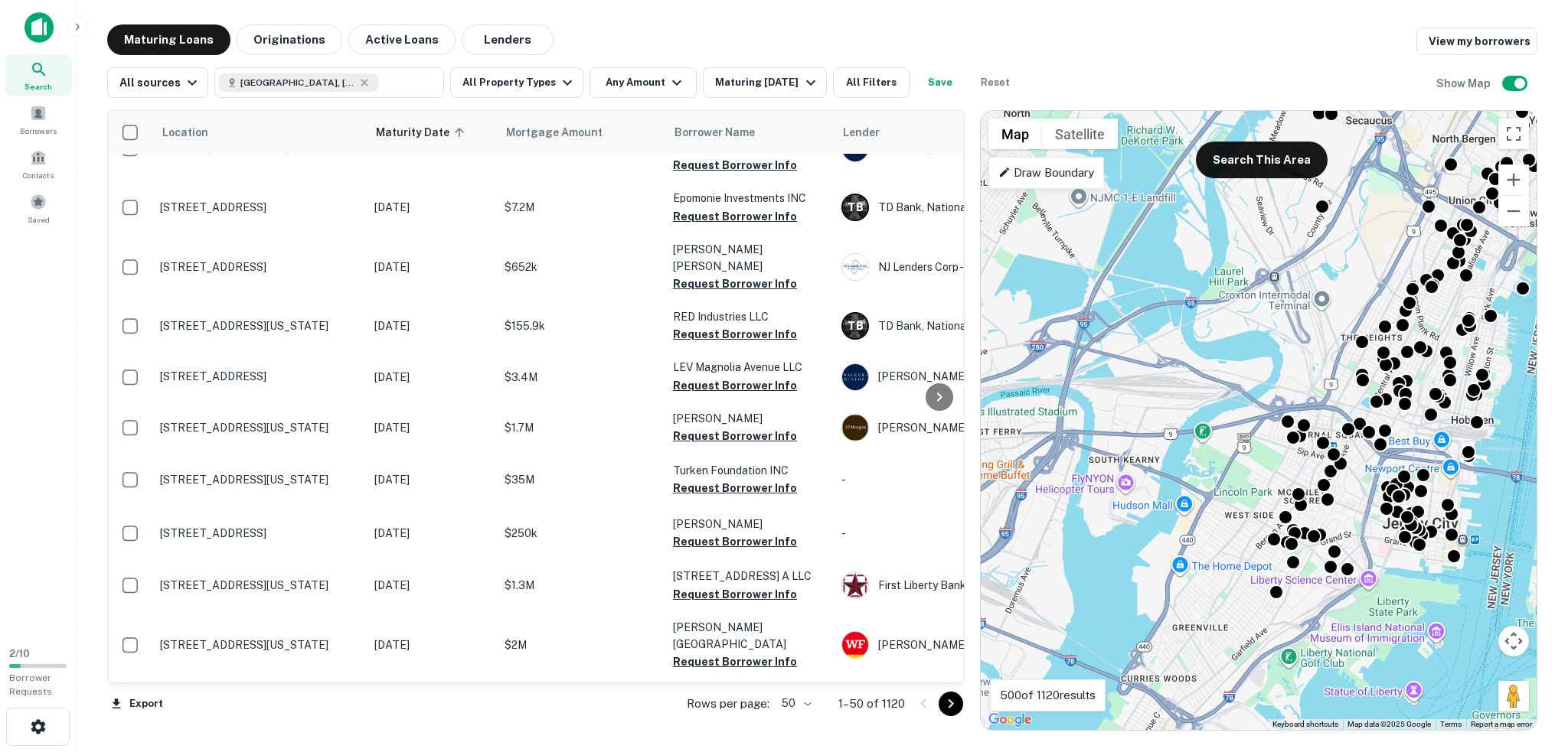
drag, startPoint x: 1241, startPoint y: 467, endPoint x: 1528, endPoint y: 464, distance: 287.0
click at [1528, 464] on div "To activate drag with keyboard, press Alt + Enter. Once in keyboard drag state,…" at bounding box center [1259, 420] width 556 height 619
click at [769, 89] on div "Maturing In 6 Months" at bounding box center [766, 83] width 104 height 19
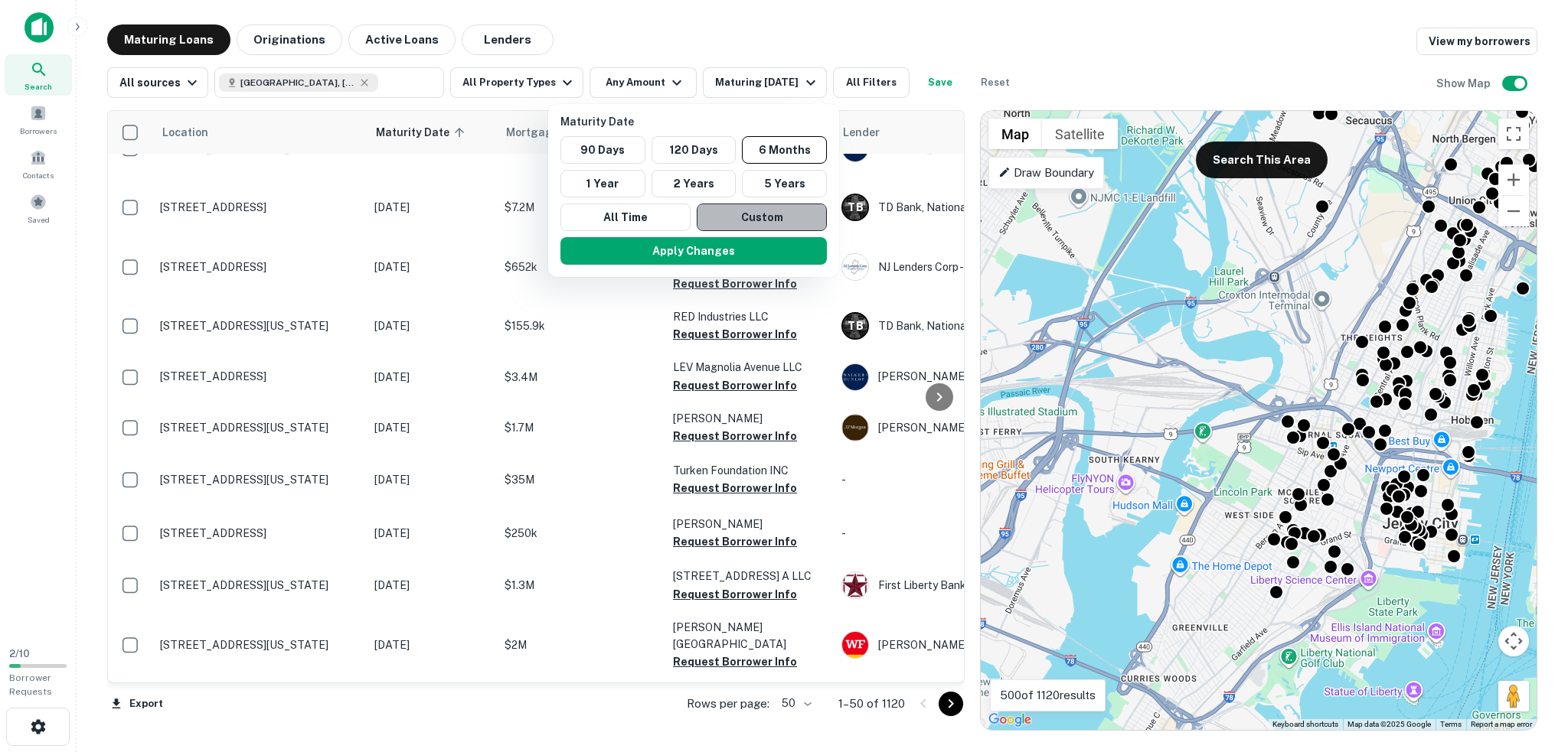
click at [743, 212] on button "Custom" at bounding box center [761, 217] width 130 height 27
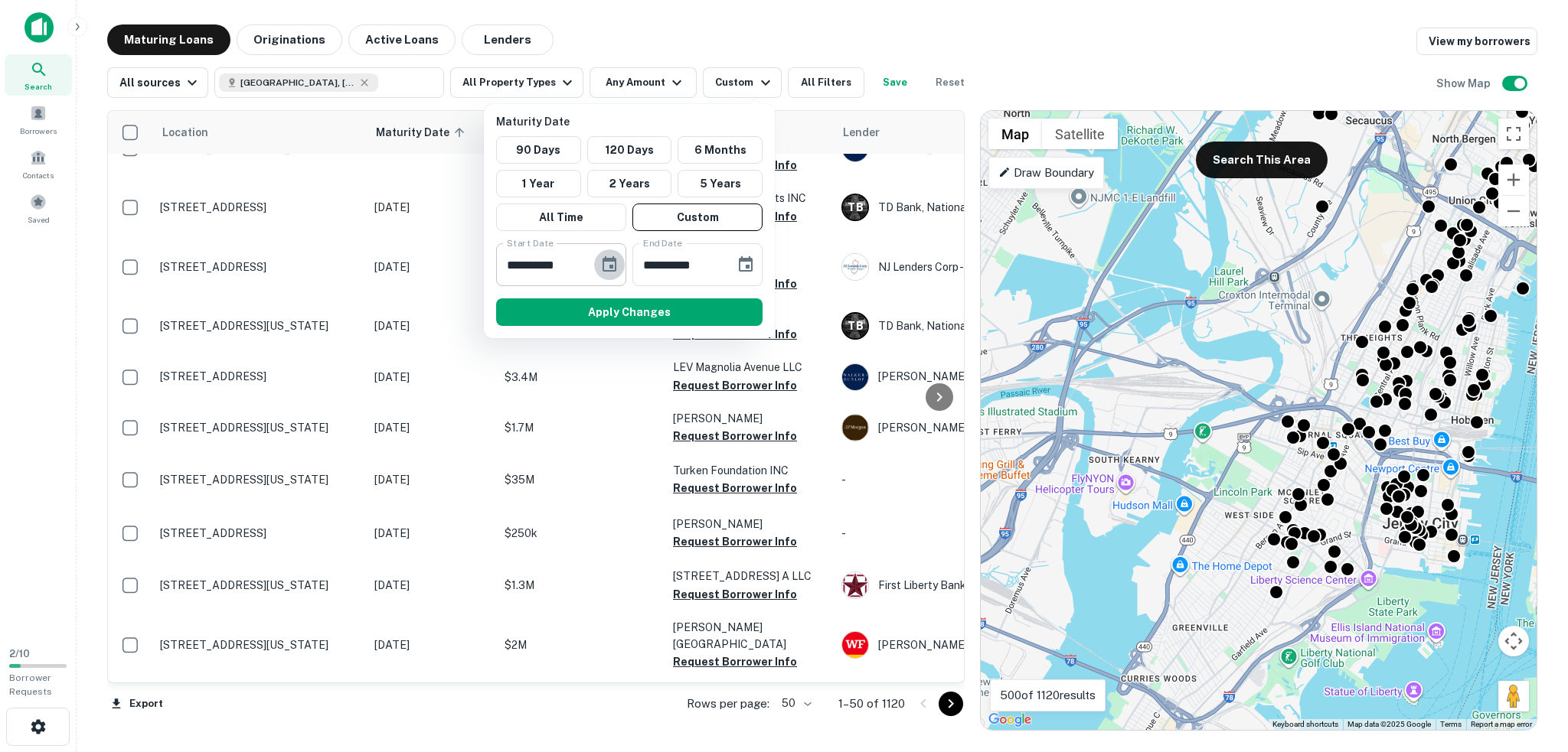
click at [614, 259] on icon "Choose date, selected date is Mar 13, 2025" at bounding box center [609, 263] width 14 height 15
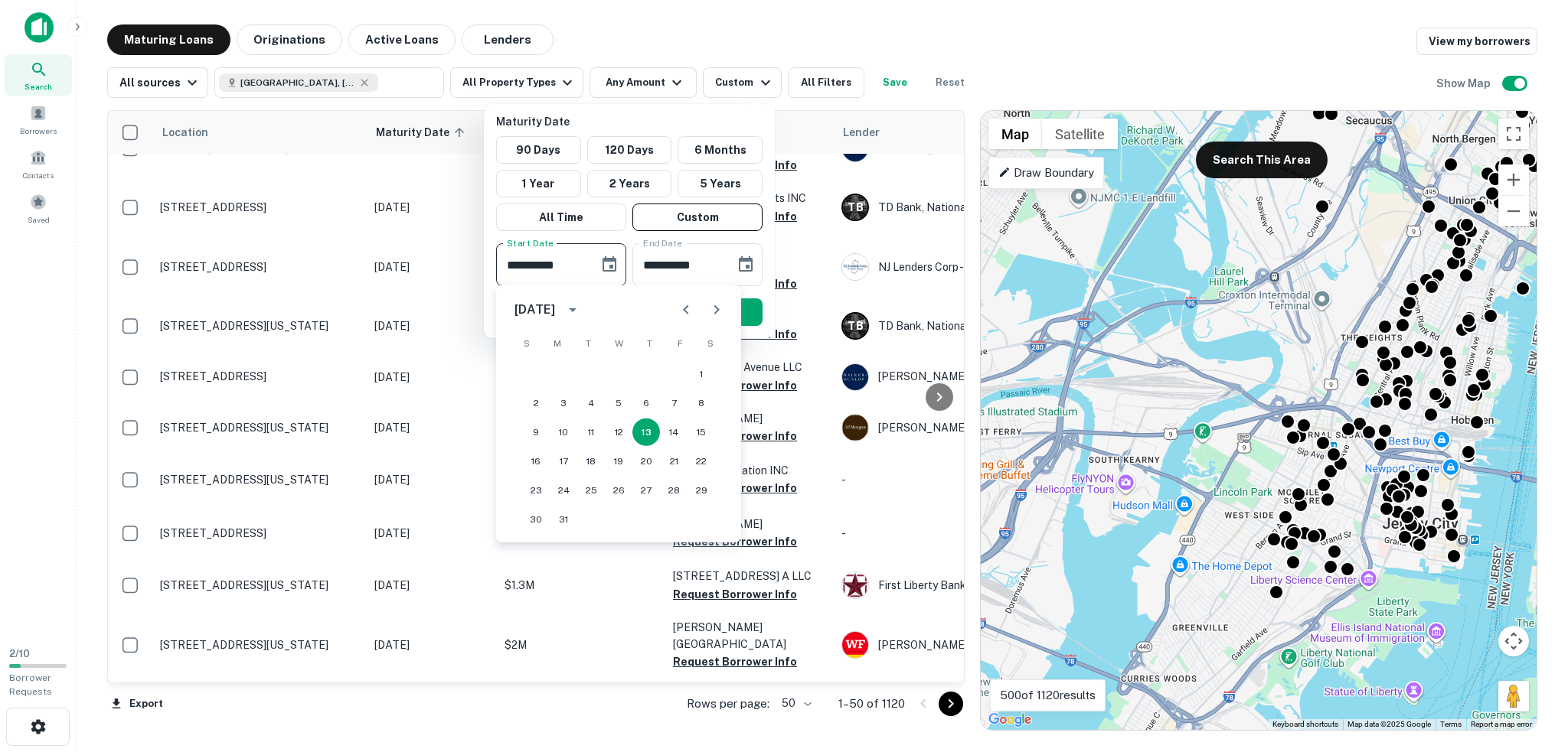
click at [718, 314] on icon "Next month" at bounding box center [716, 310] width 19 height 19
click at [712, 308] on icon "Next month" at bounding box center [716, 310] width 19 height 19
click at [689, 313] on icon "Previous month" at bounding box center [686, 310] width 19 height 19
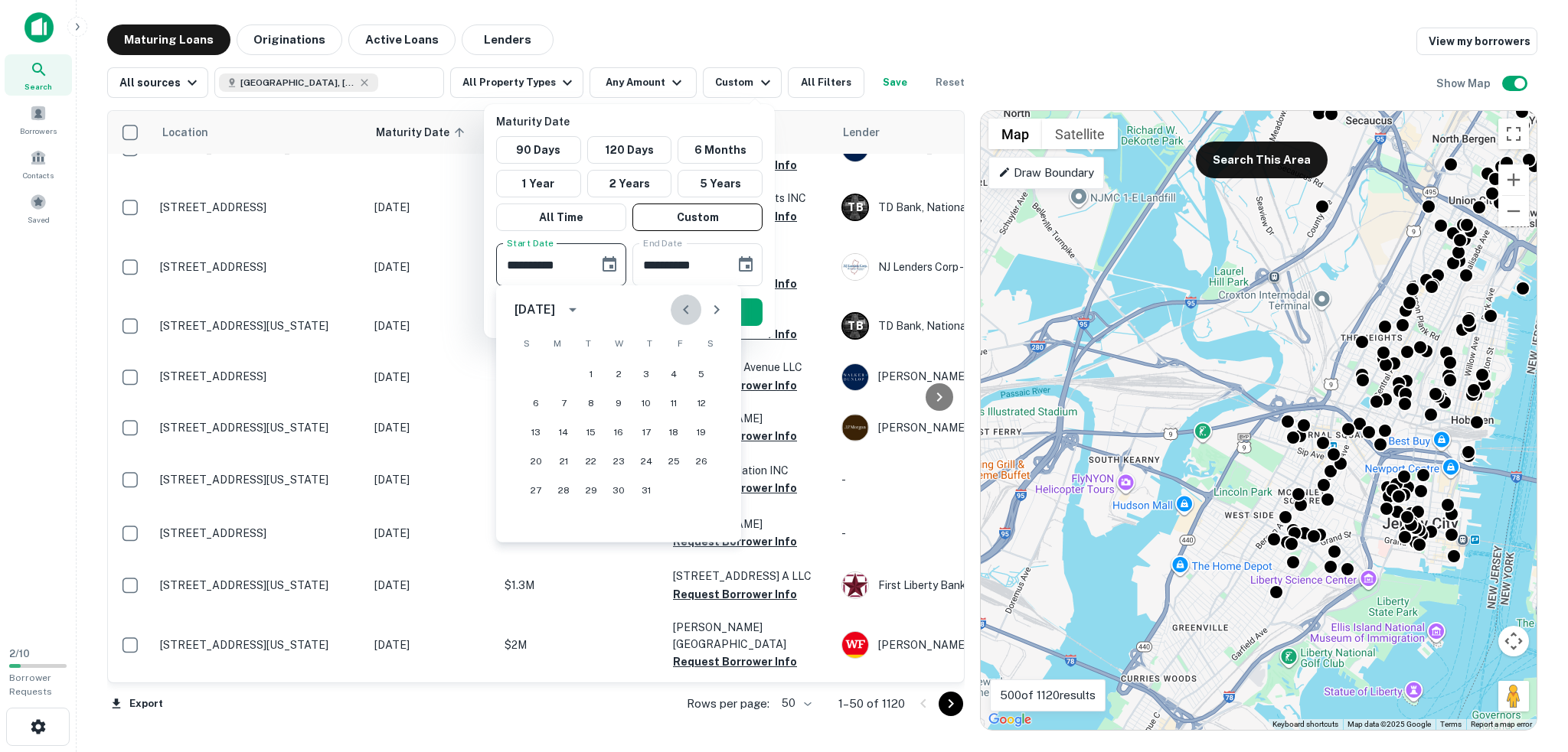
click at [689, 313] on icon "Previous month" at bounding box center [686, 310] width 19 height 19
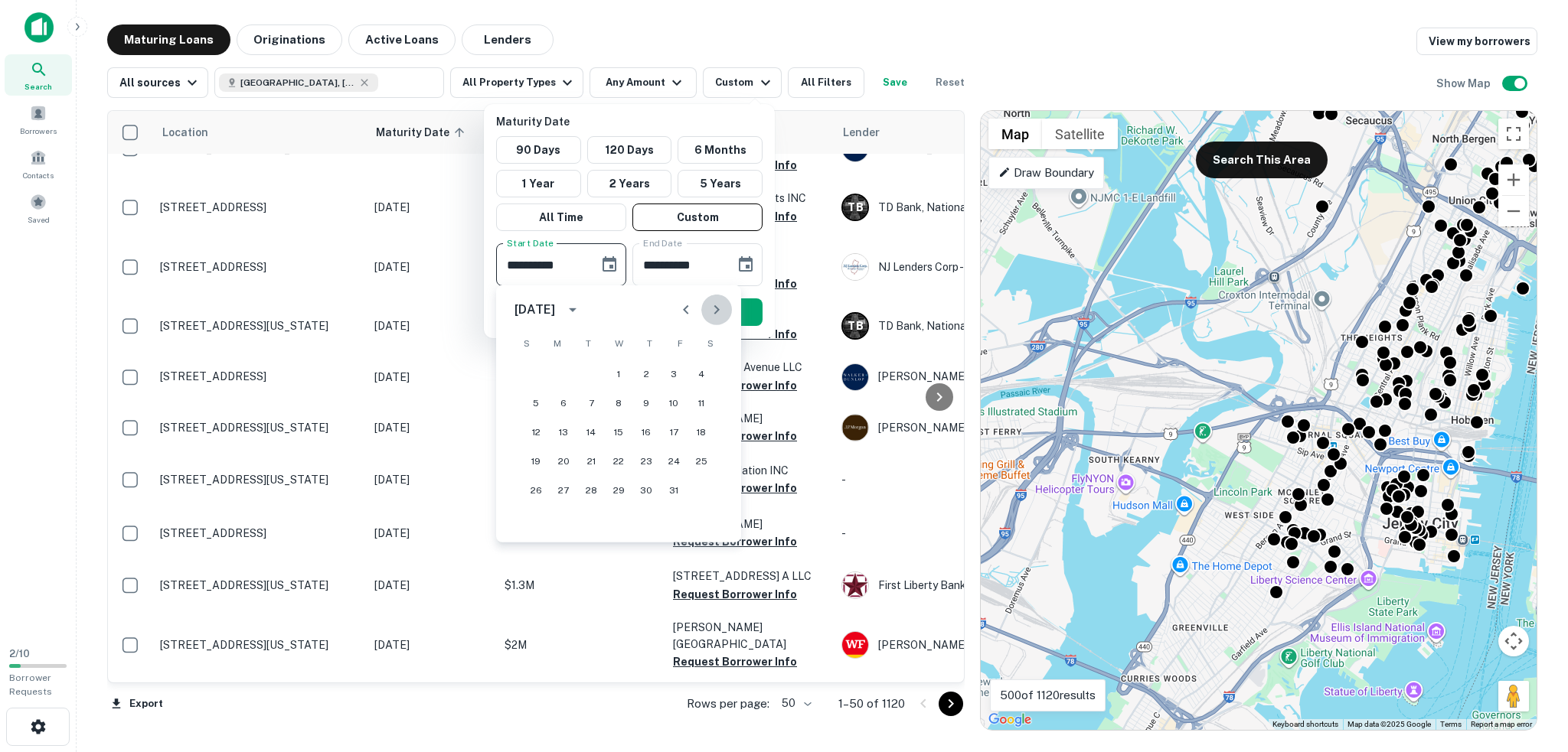
click at [715, 309] on icon "Next month" at bounding box center [716, 310] width 19 height 19
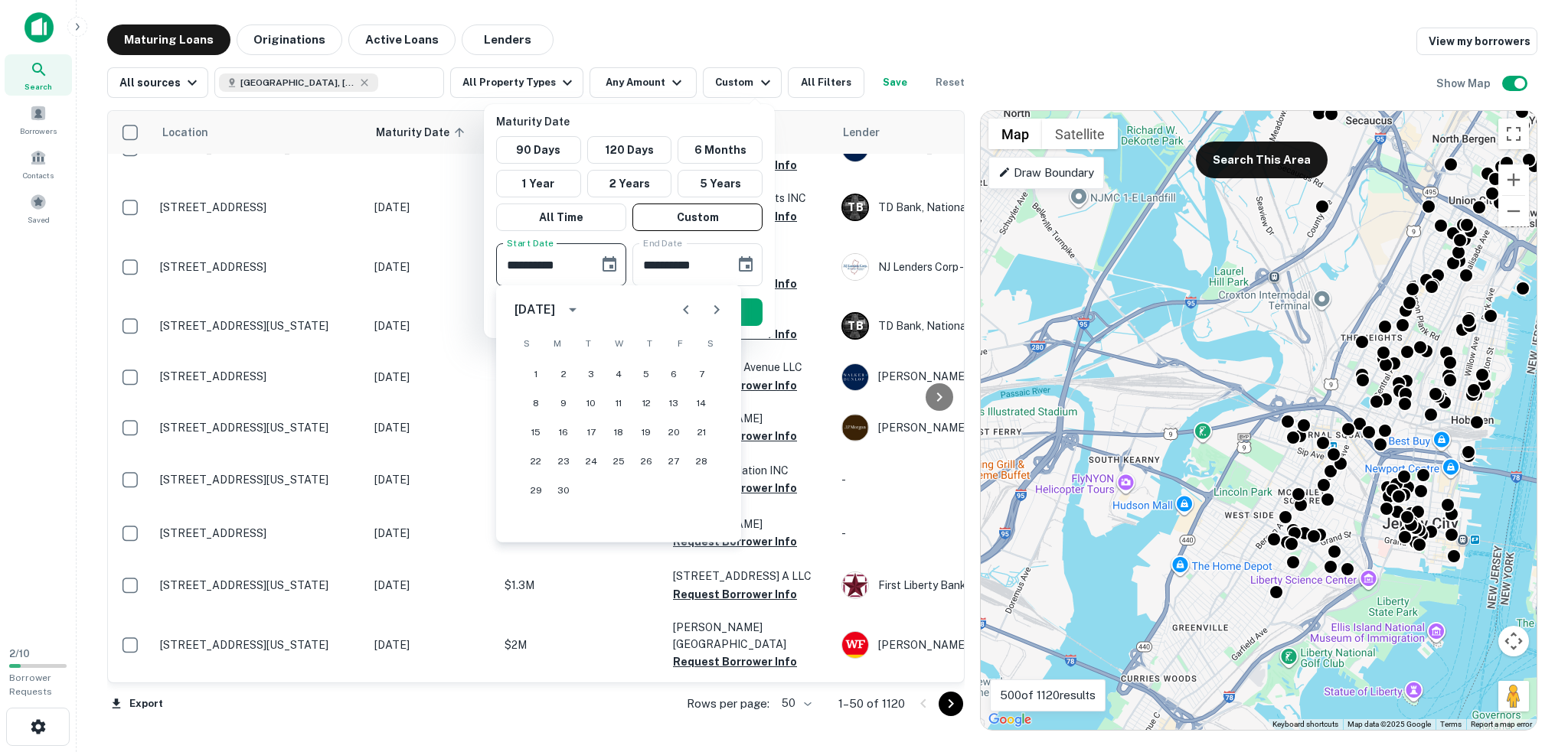
click at [715, 309] on icon "Next month" at bounding box center [716, 310] width 19 height 19
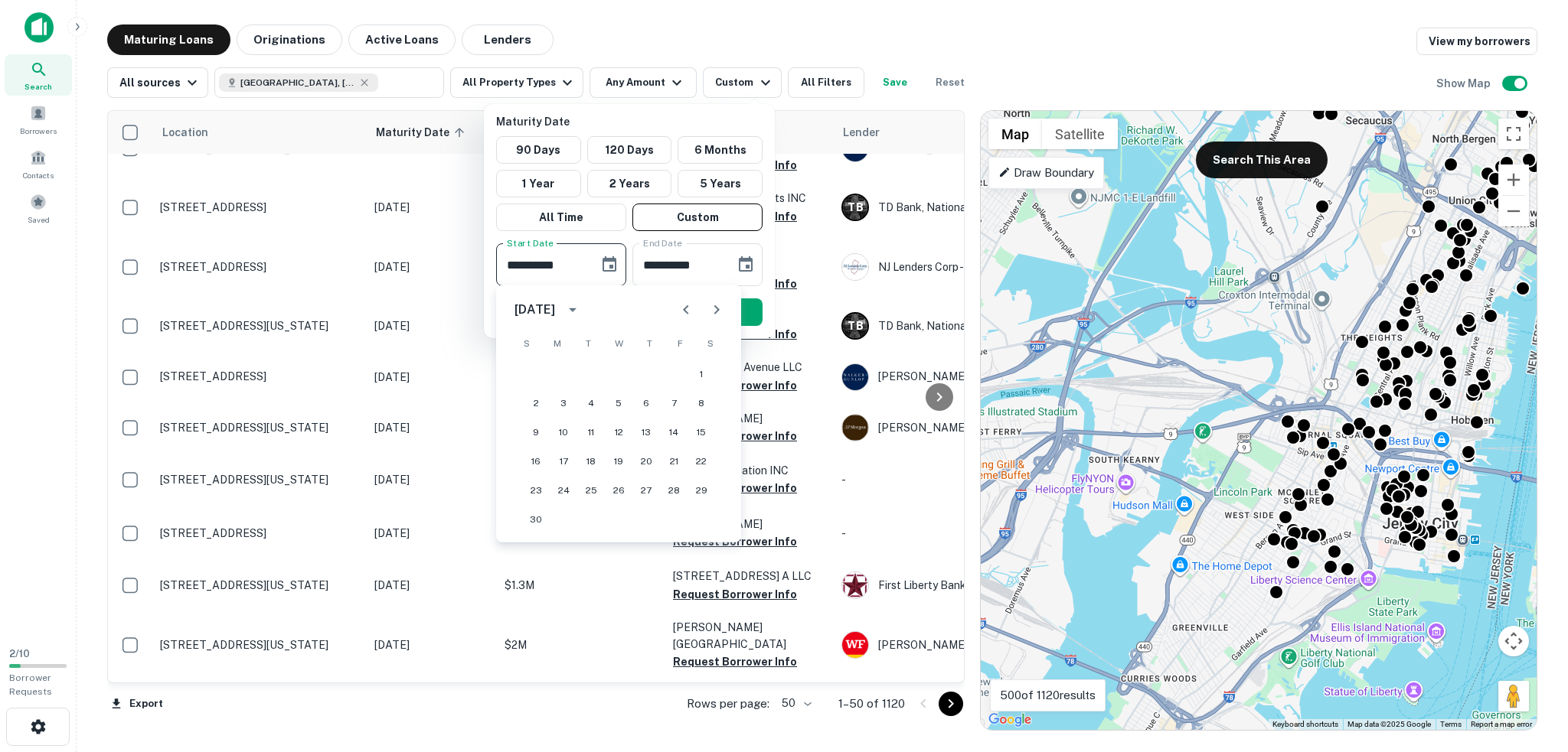
click at [715, 309] on icon "Next month" at bounding box center [716, 310] width 19 height 19
click at [569, 373] on button "1" at bounding box center [563, 373] width 27 height 27
type input "**********"
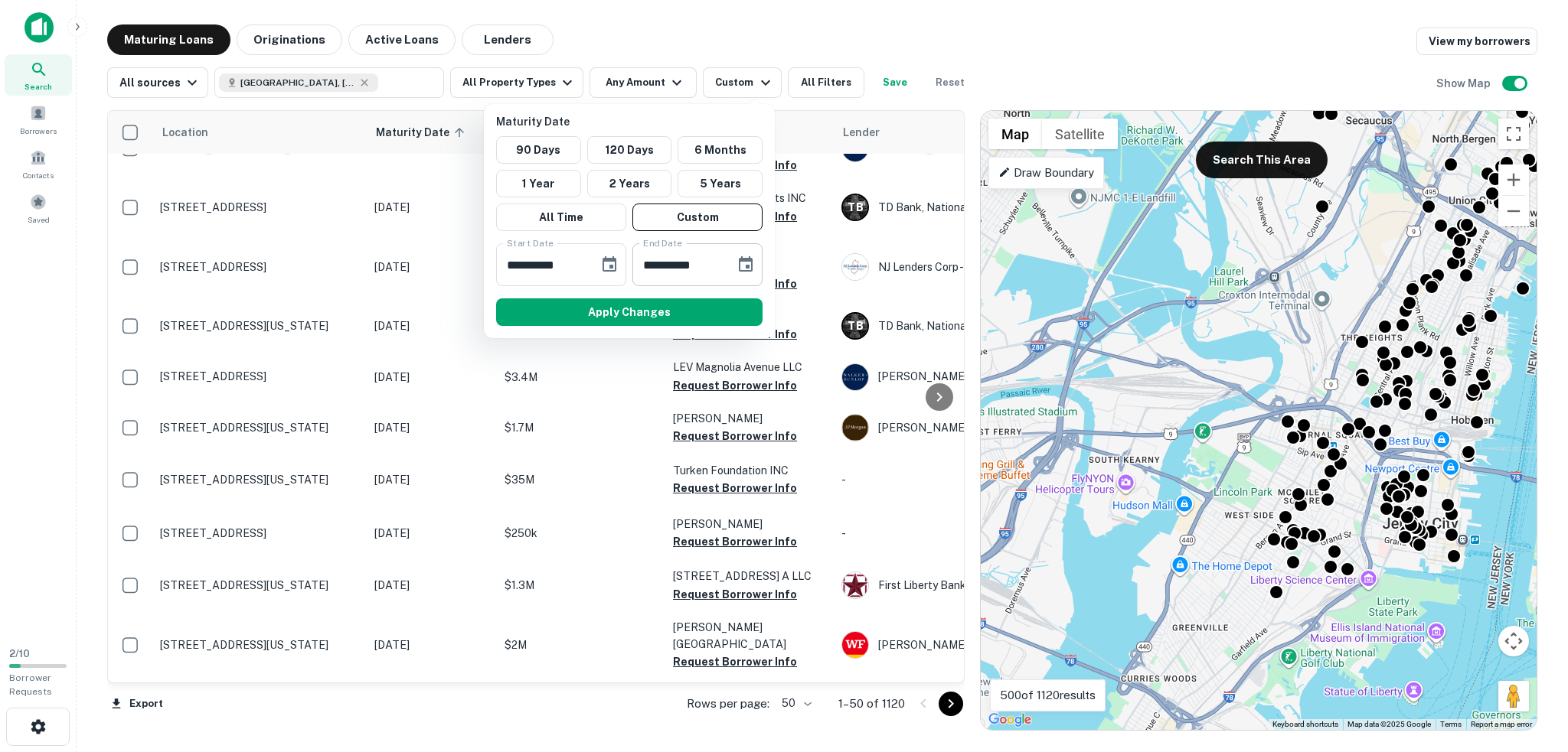
click at [746, 263] on icon "Choose date, selected date is Sep 9, 2025" at bounding box center [746, 265] width 19 height 19
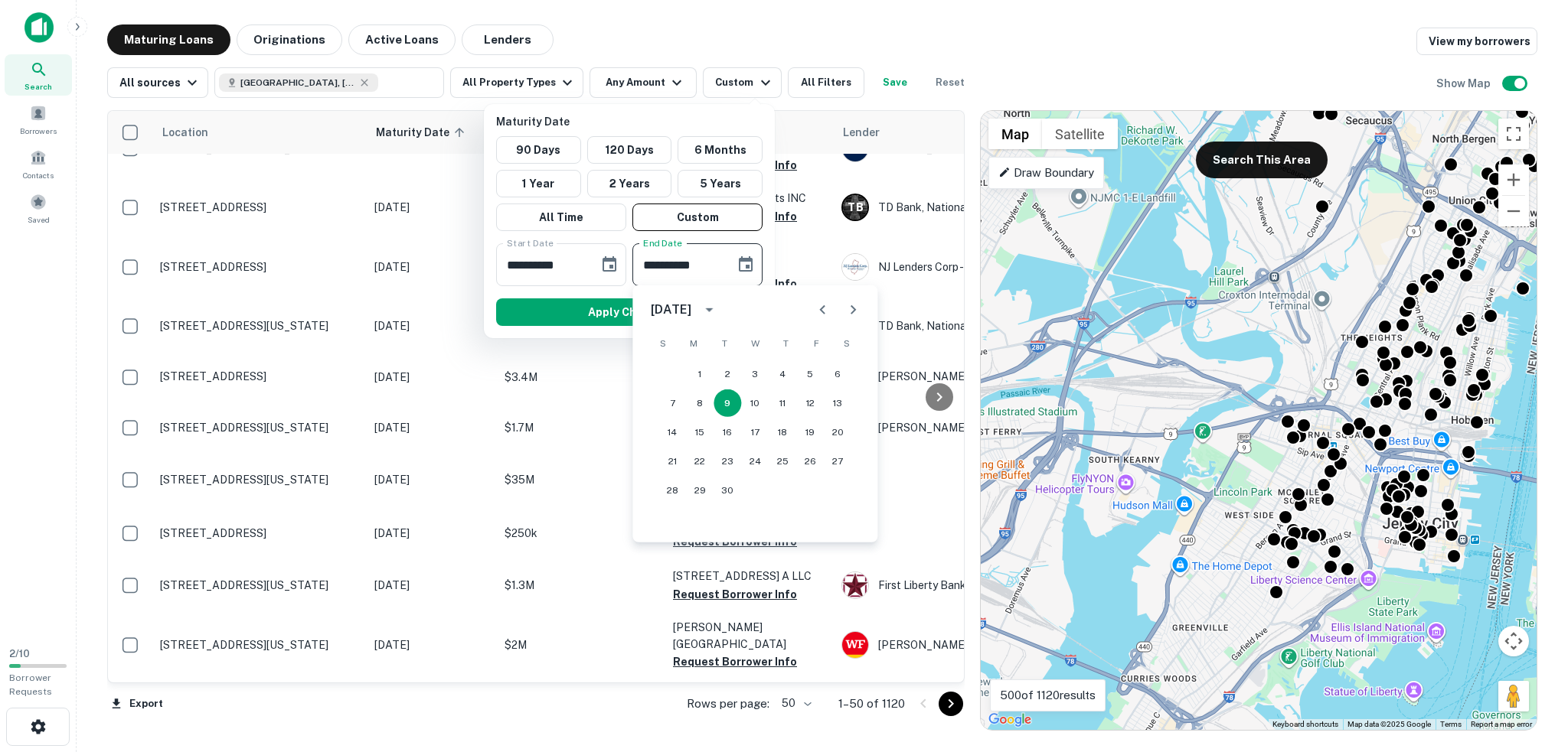
click at [691, 310] on div "September 2025" at bounding box center [671, 310] width 40 height 19
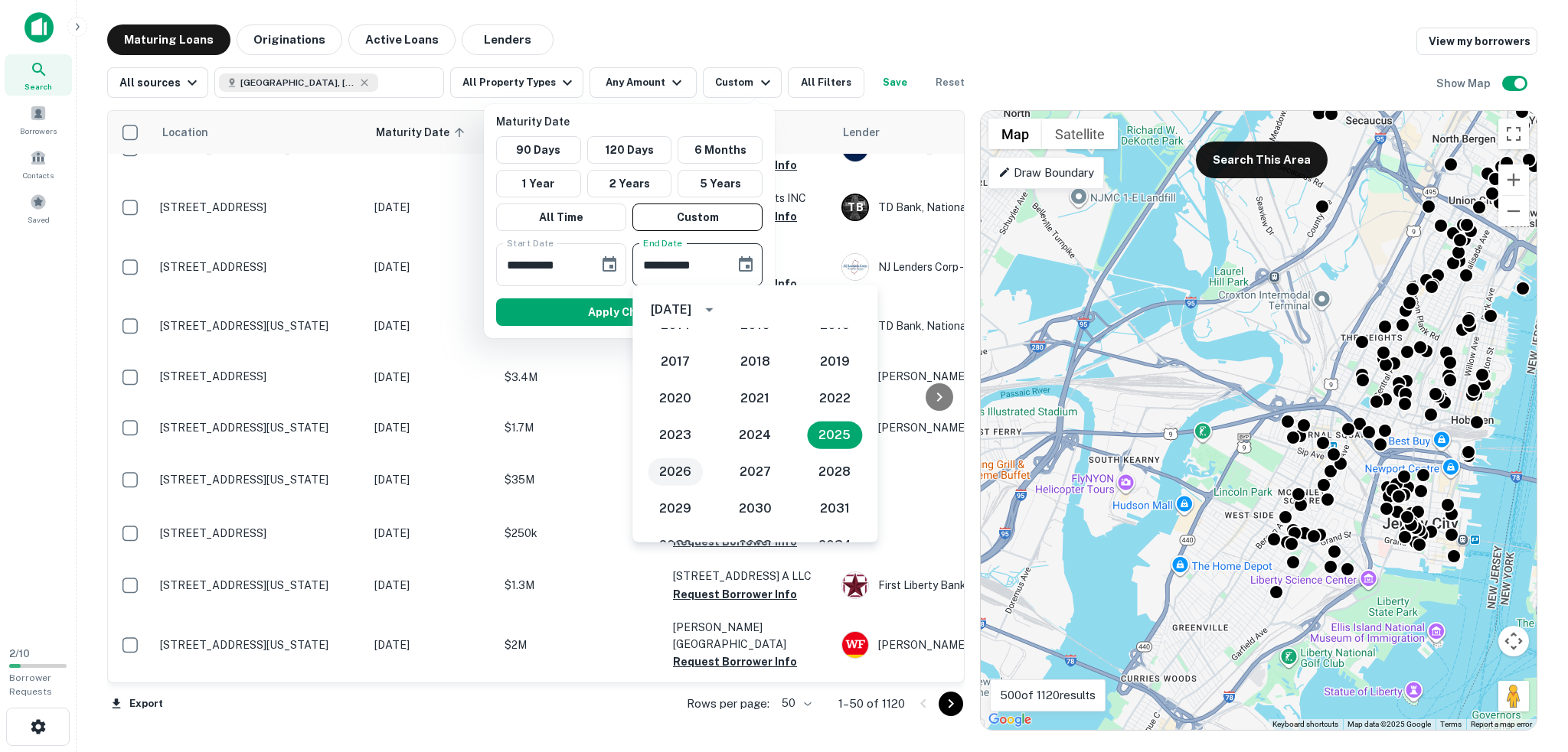
click at [671, 471] on button "2026" at bounding box center [675, 472] width 55 height 27
type input "**********"
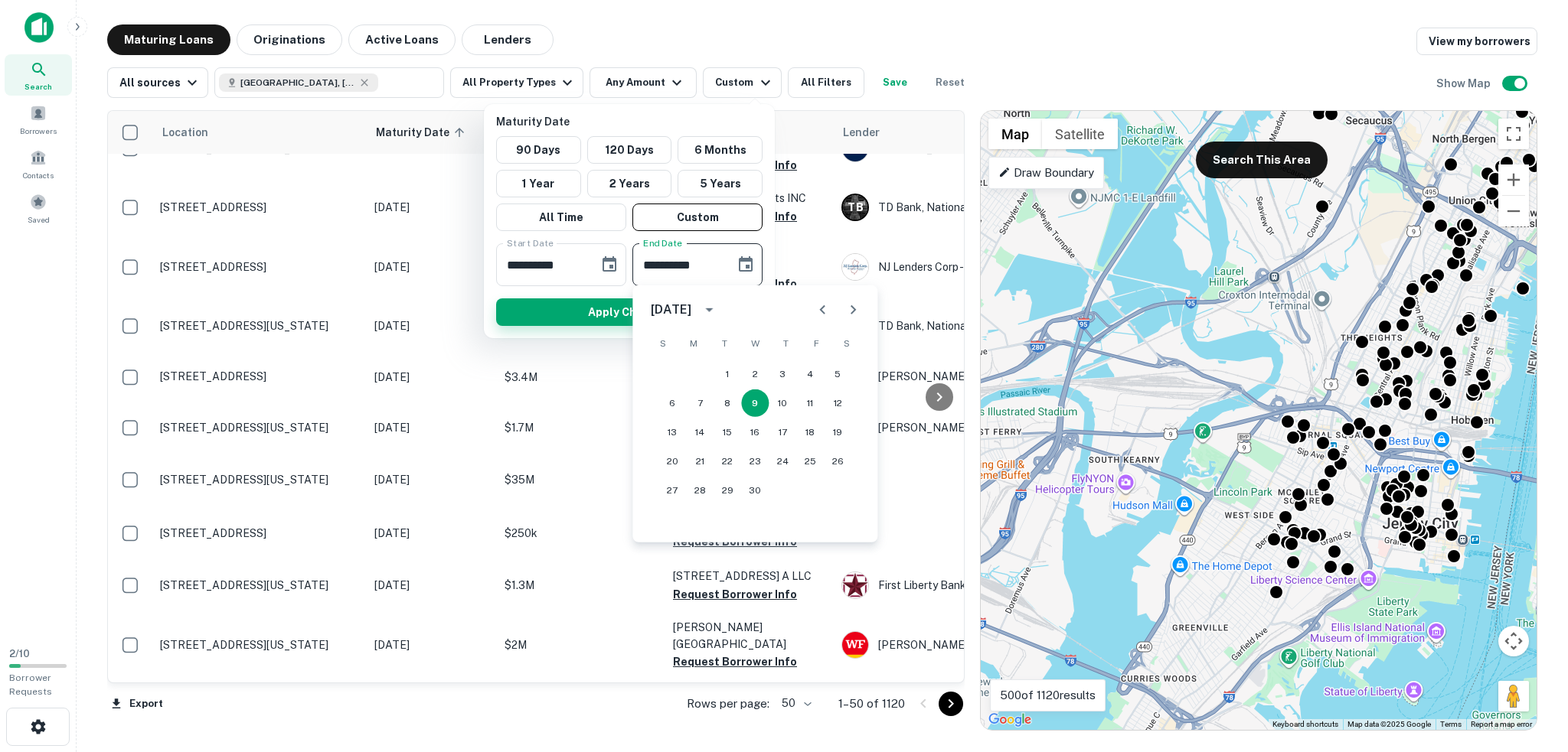
click at [622, 314] on button "Apply Changes" at bounding box center [629, 311] width 266 height 27
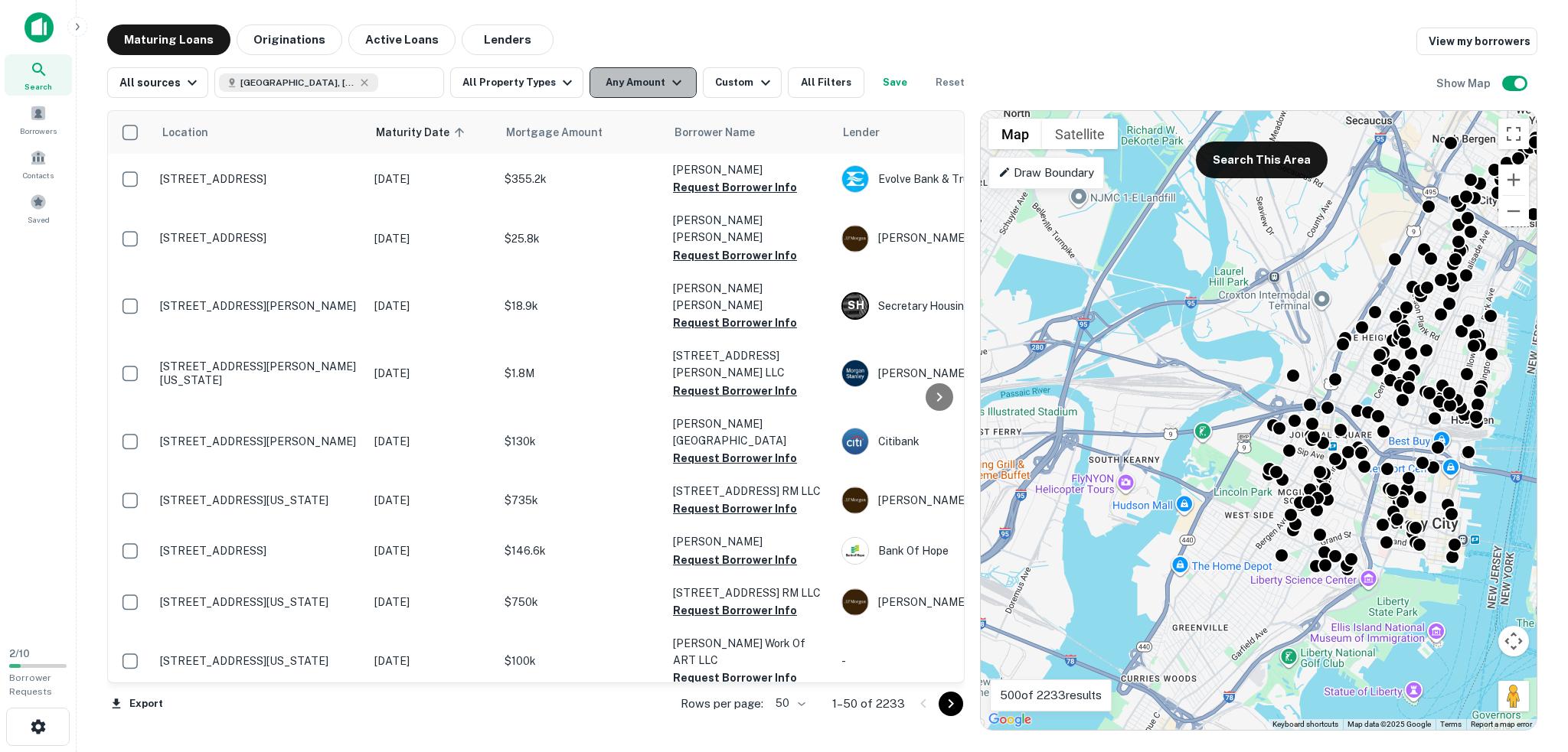
click at [651, 87] on button "Any Amount" at bounding box center [643, 83] width 107 height 31
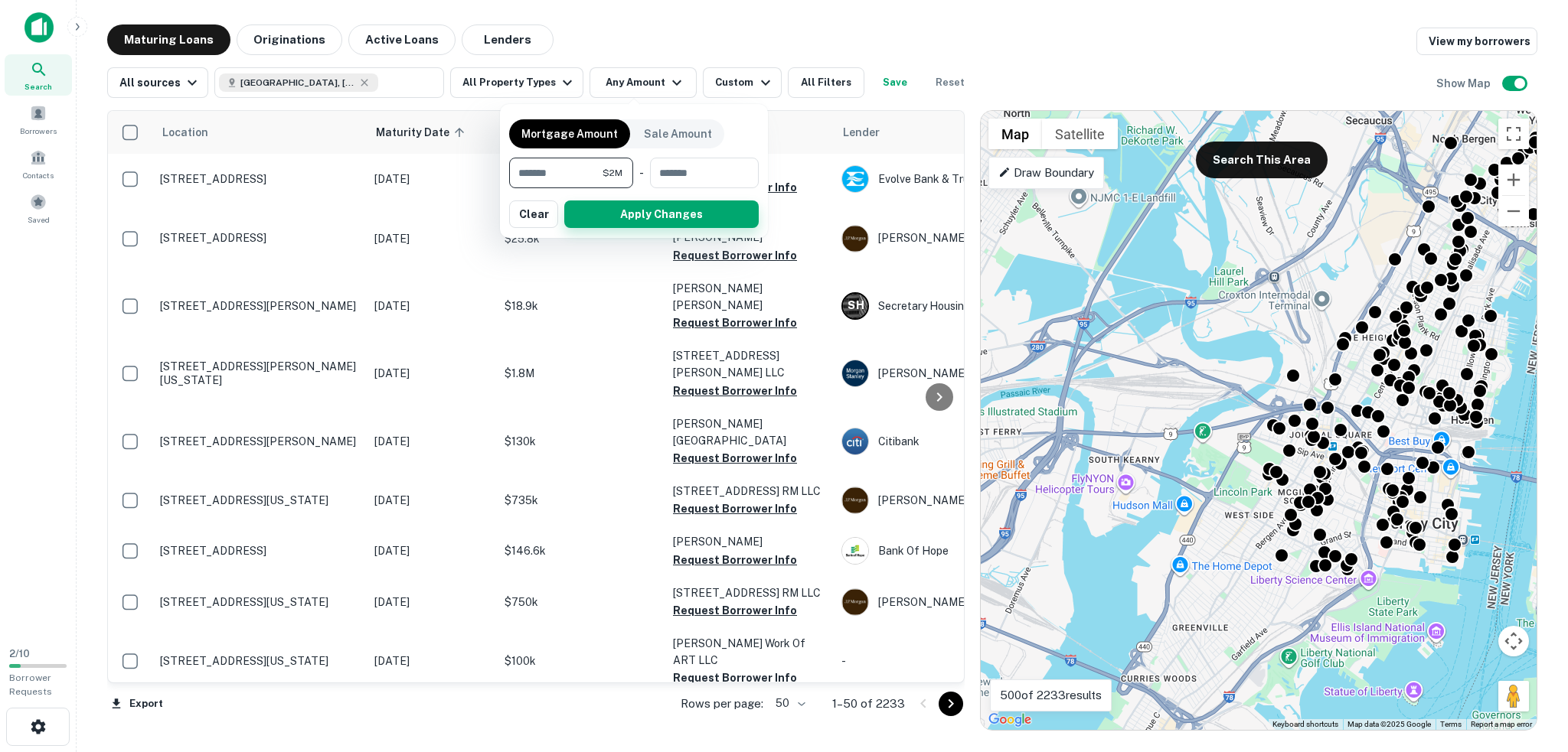
type input "*******"
click at [644, 208] on button "Apply Changes" at bounding box center [661, 214] width 194 height 27
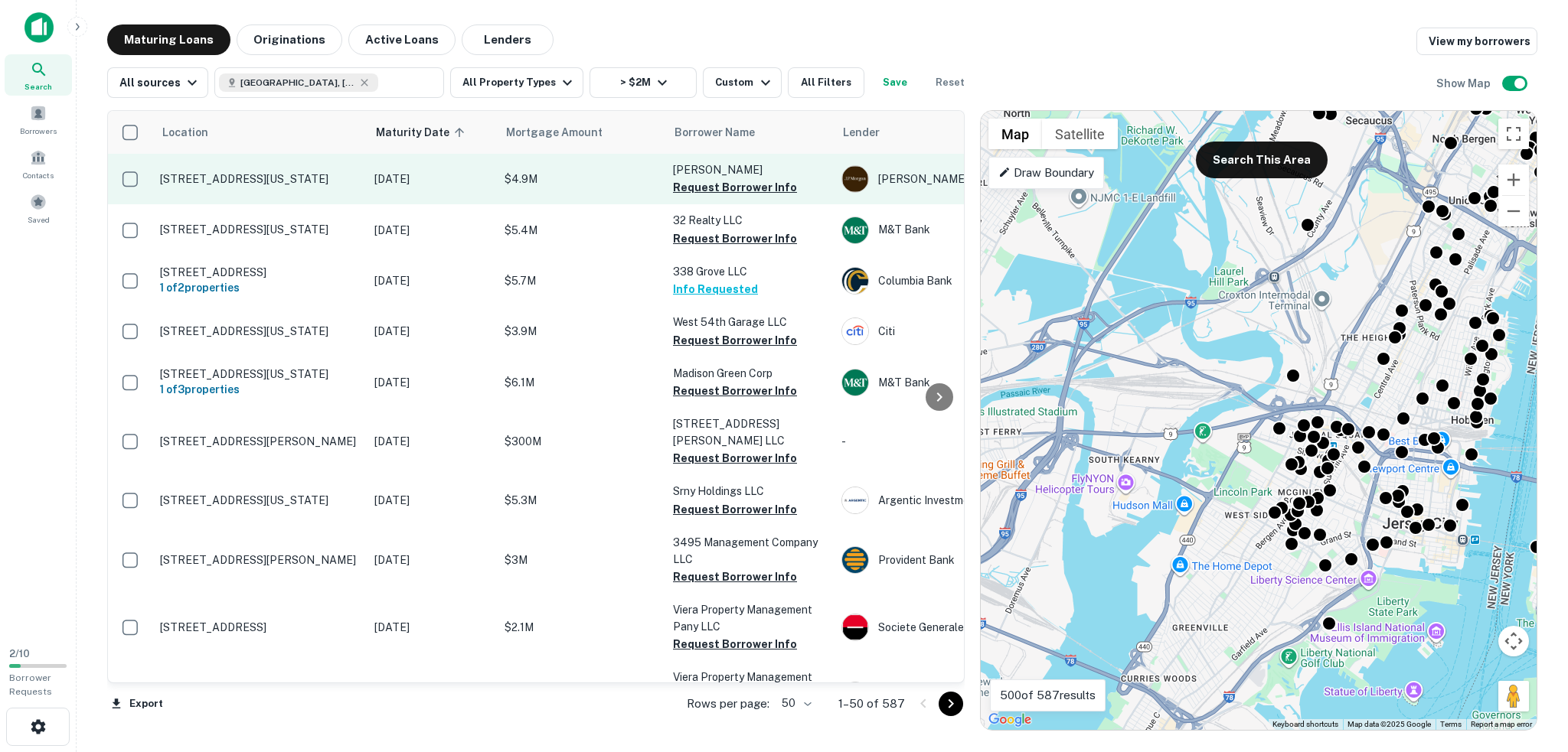
click at [353, 177] on p "[STREET_ADDRESS][US_STATE]" at bounding box center [260, 179] width 199 height 14
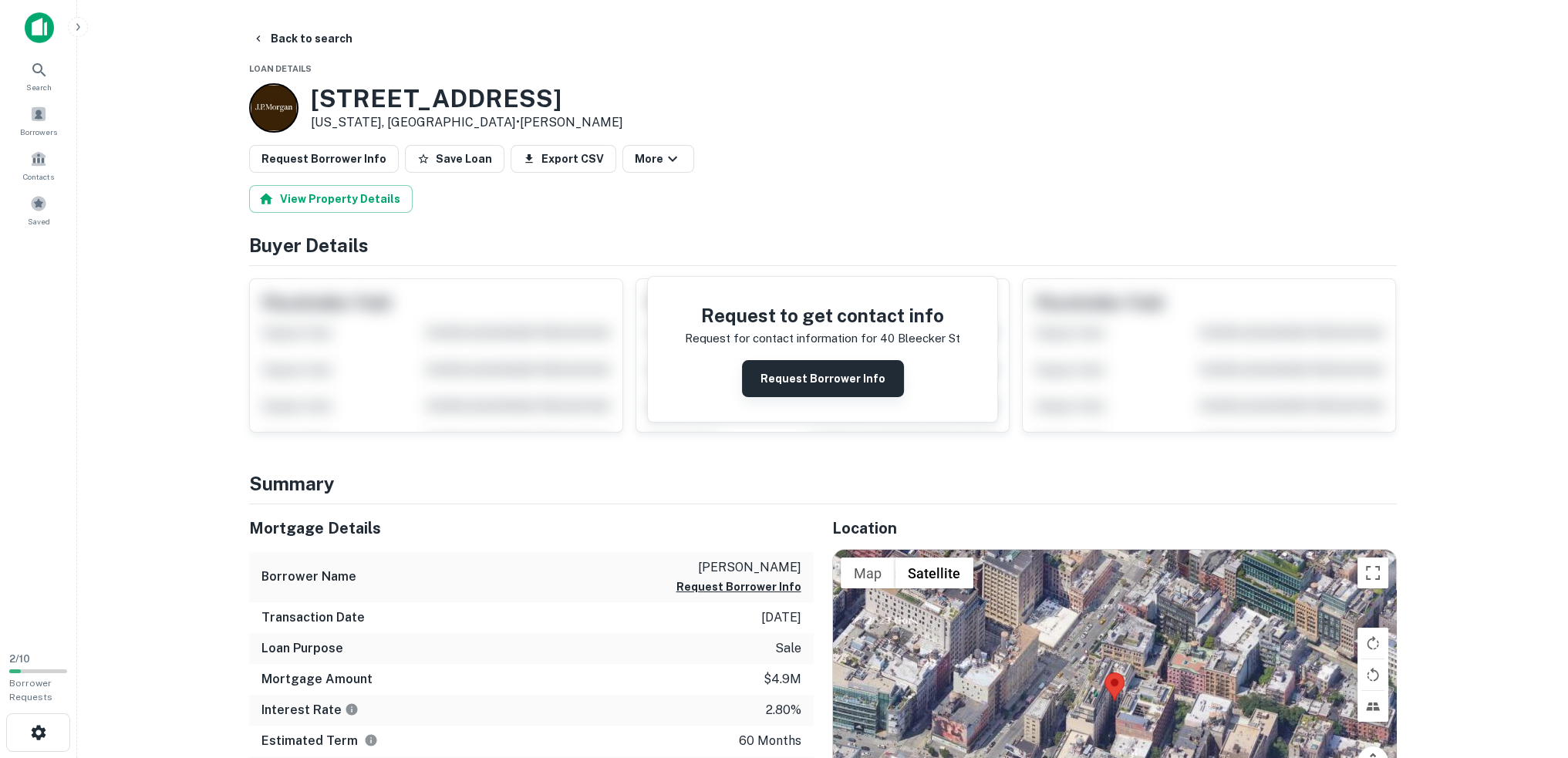
click at [825, 383] on button "Request Borrower Info" at bounding box center [822, 378] width 162 height 37
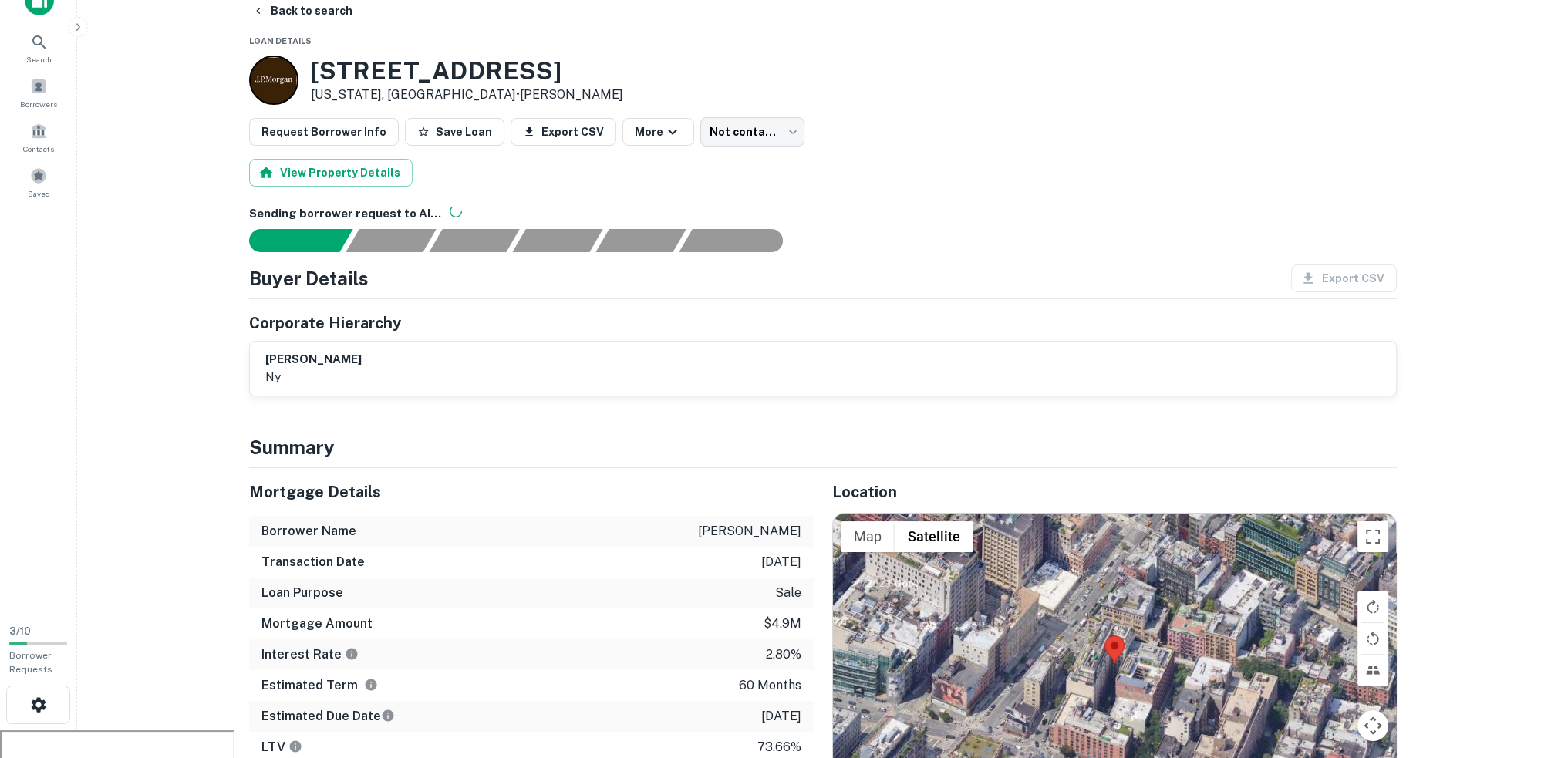
scroll to position [78, 0]
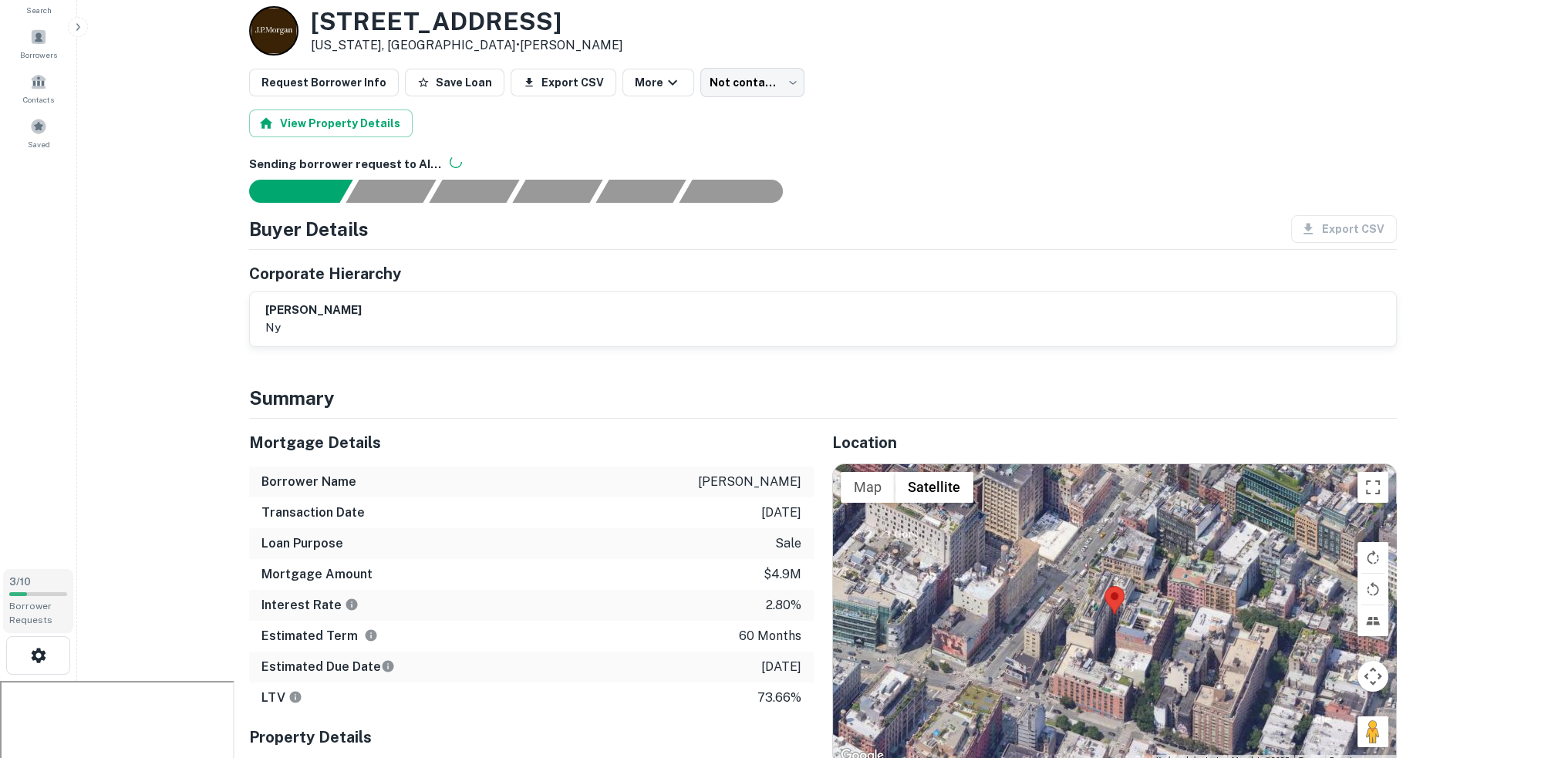
click at [27, 596] on div "3 / 10 Borrower Requests" at bounding box center [38, 601] width 70 height 64
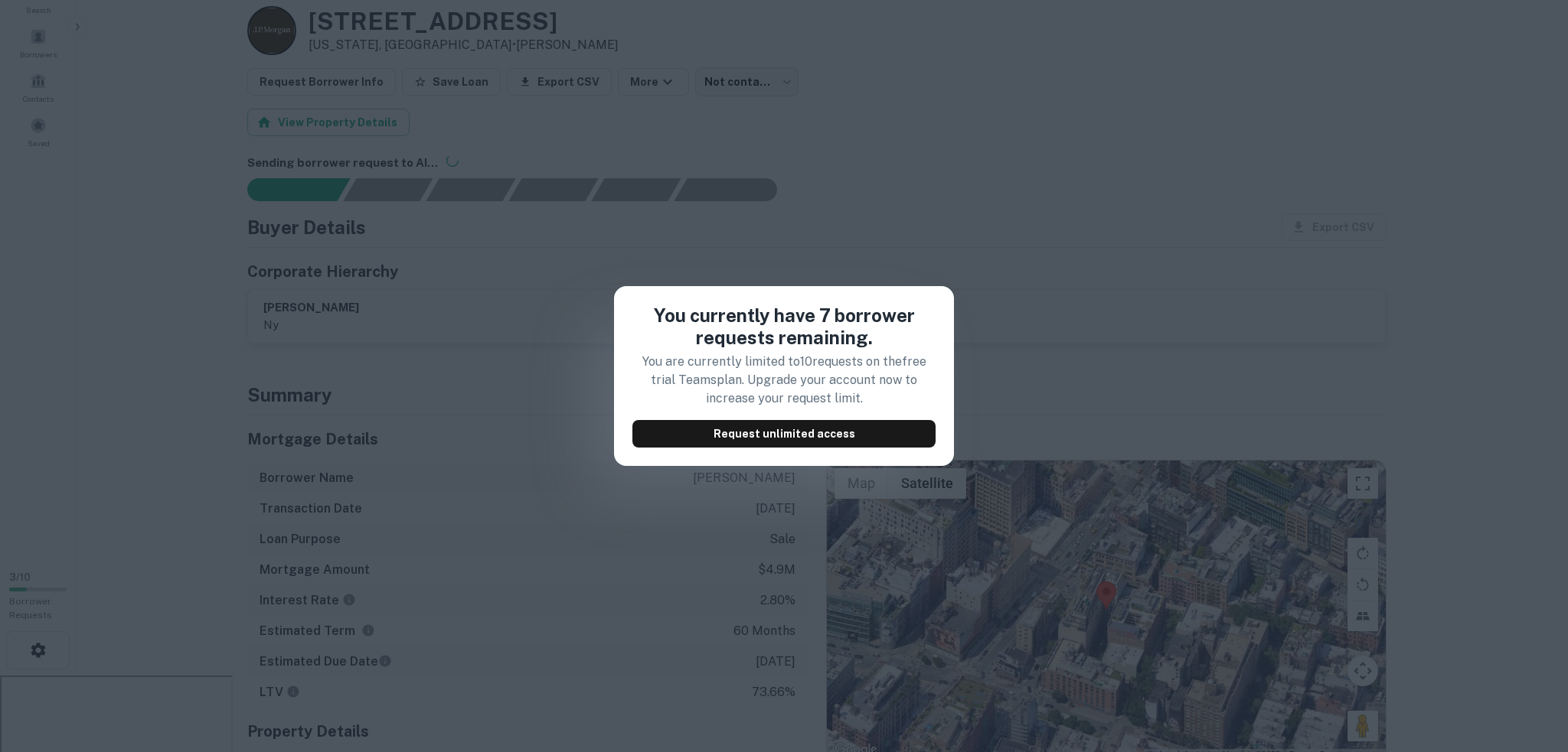
click at [123, 489] on div "You currently have 7 borrower requests remaining. You are currently limited to …" at bounding box center [784, 376] width 1568 height 752
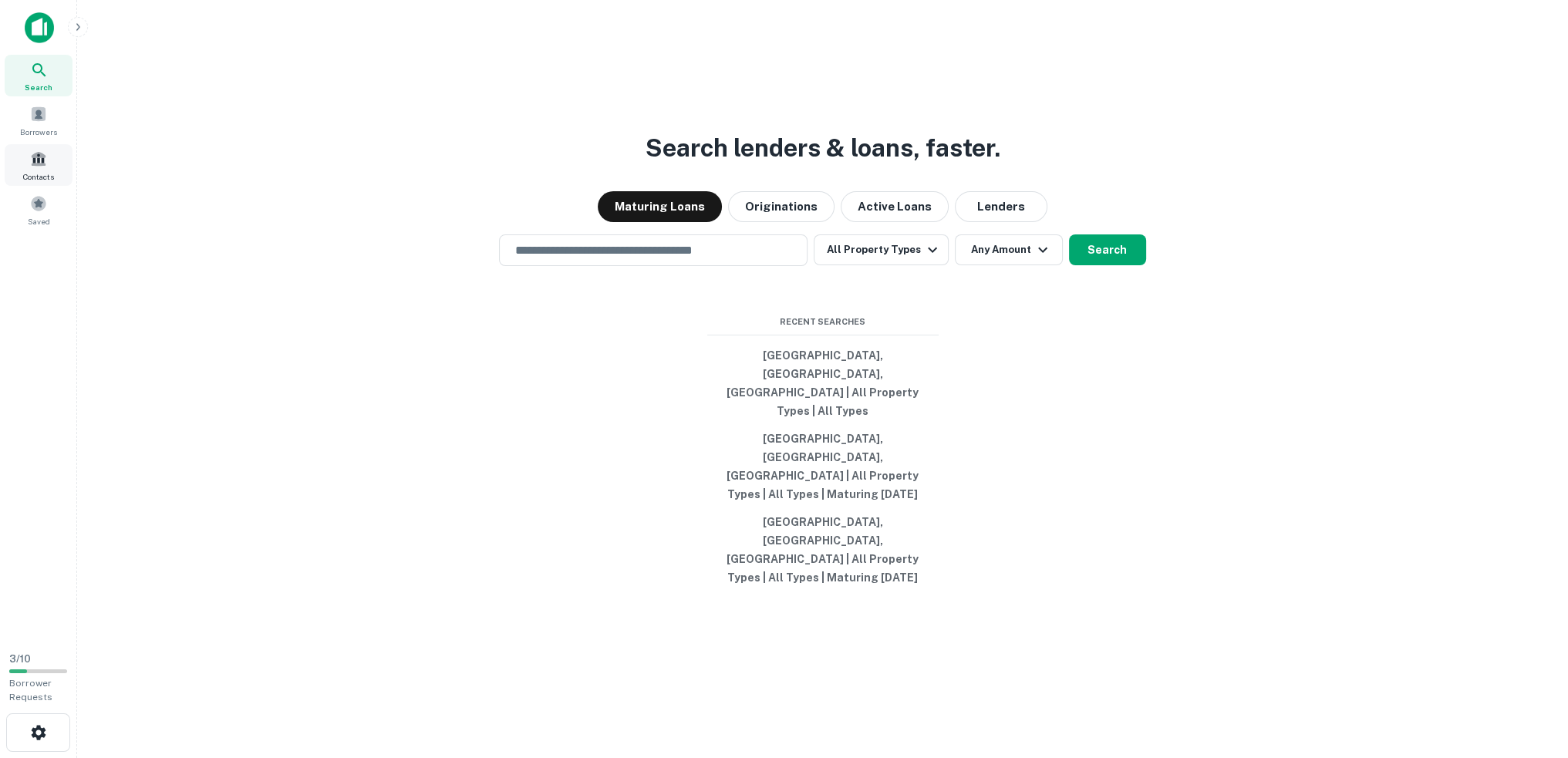
click at [38, 159] on span at bounding box center [39, 159] width 17 height 17
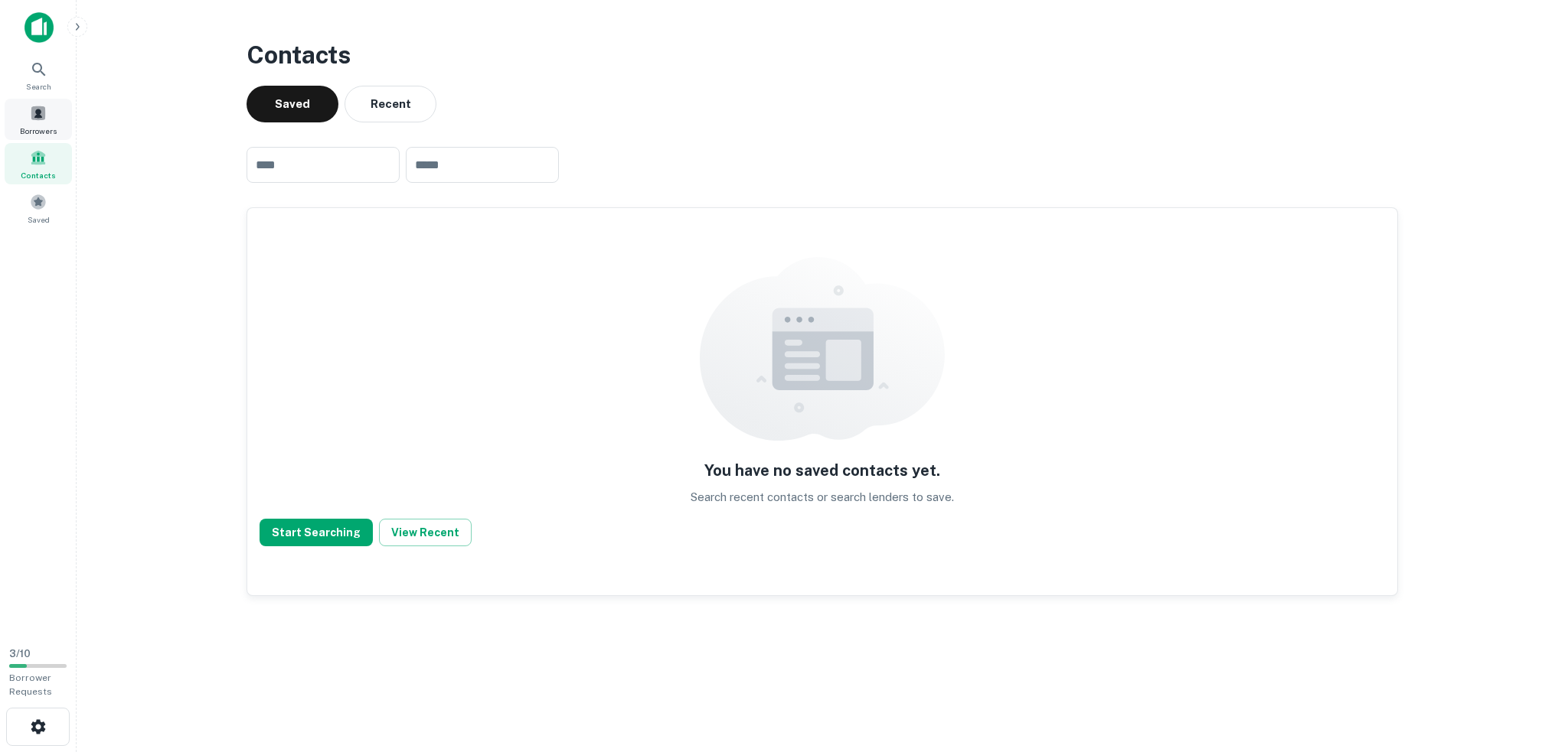
click at [43, 102] on div "Borrowers" at bounding box center [38, 119] width 68 height 41
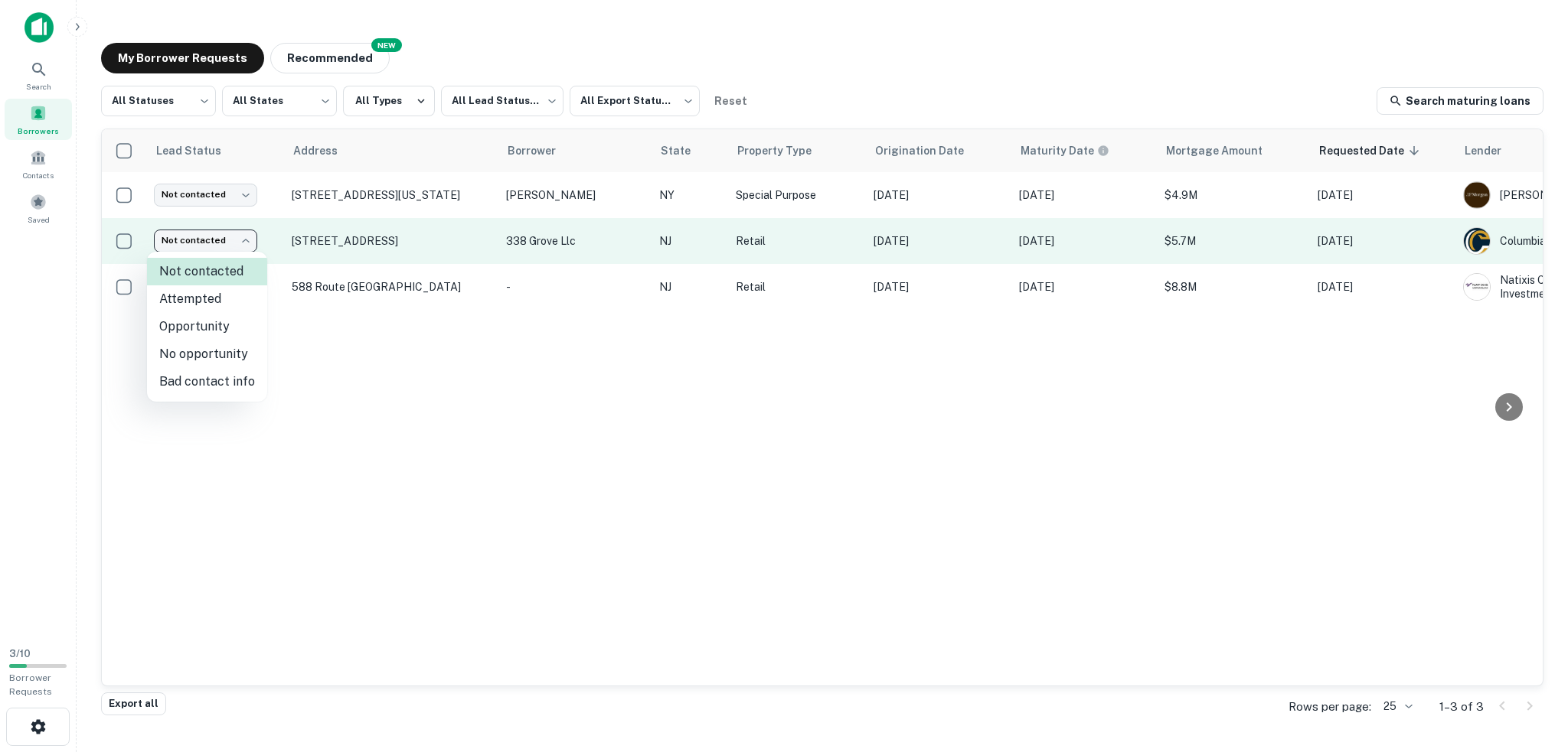
click at [220, 250] on body "Search Borrowers Contacts Saved 3 / 10 Borrower Requests My Borrower Requests N…" at bounding box center [784, 376] width 1568 height 752
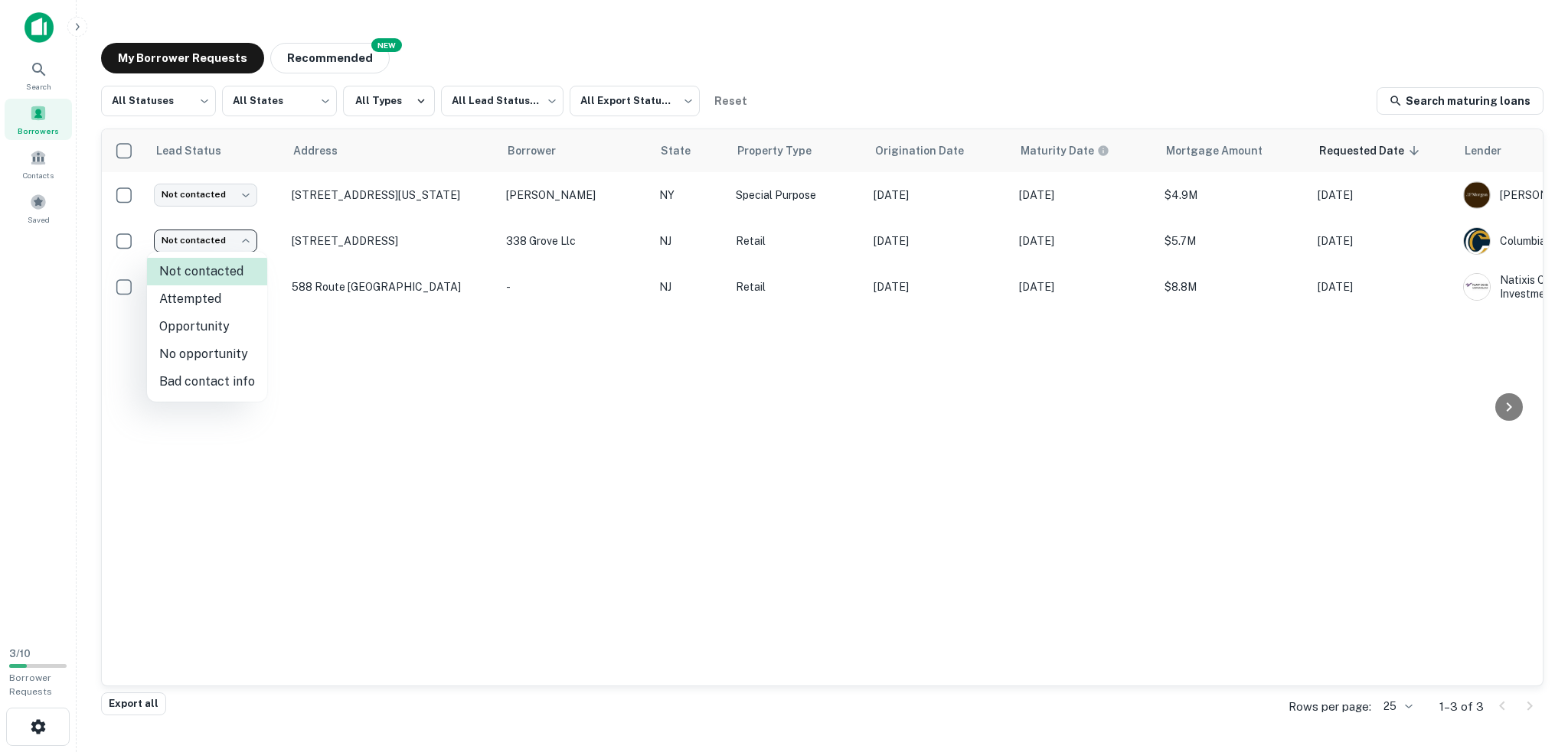
click at [213, 299] on li "Attempted" at bounding box center [207, 298] width 120 height 27
type input "*********"
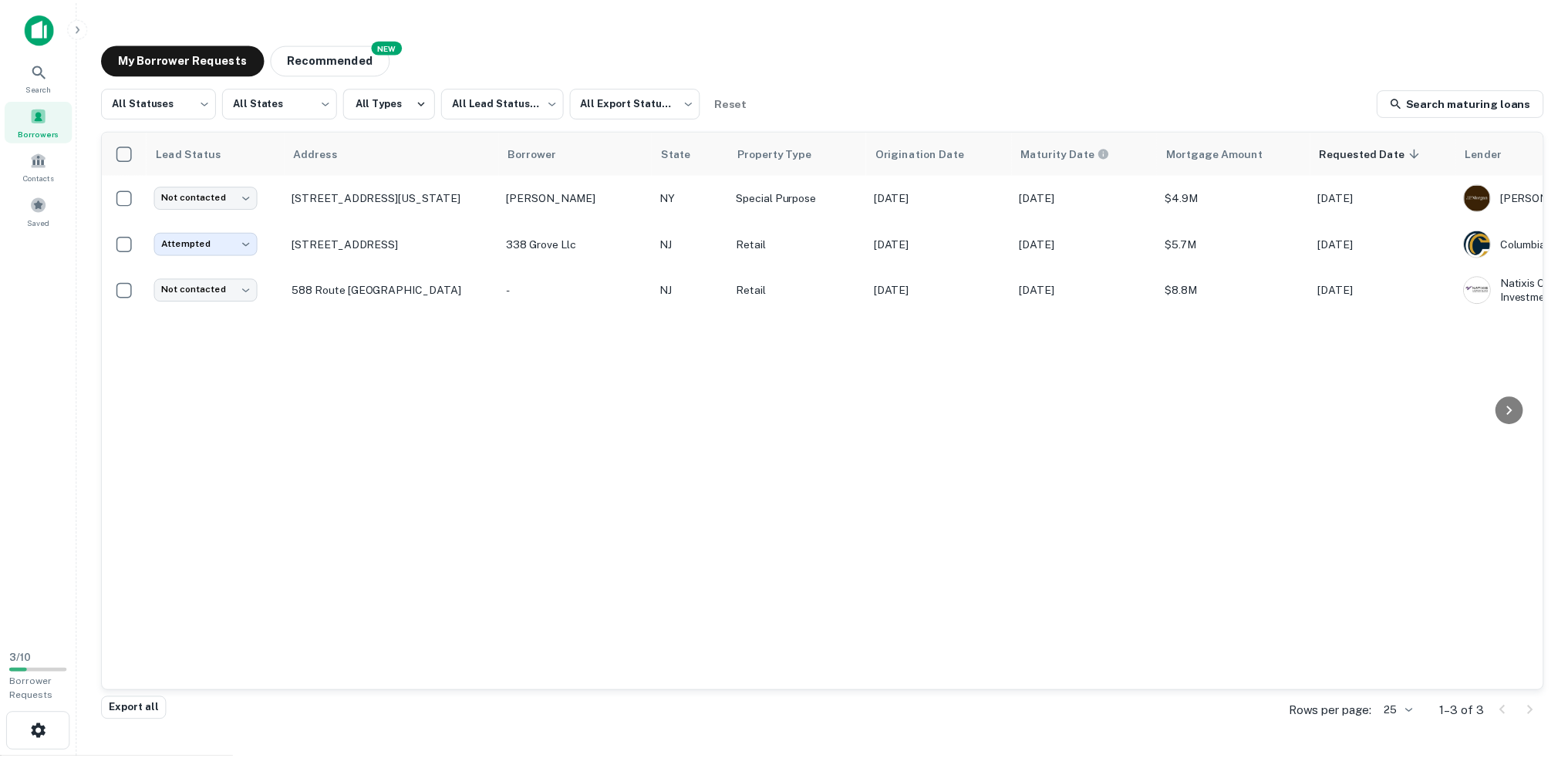
scroll to position [0, 204]
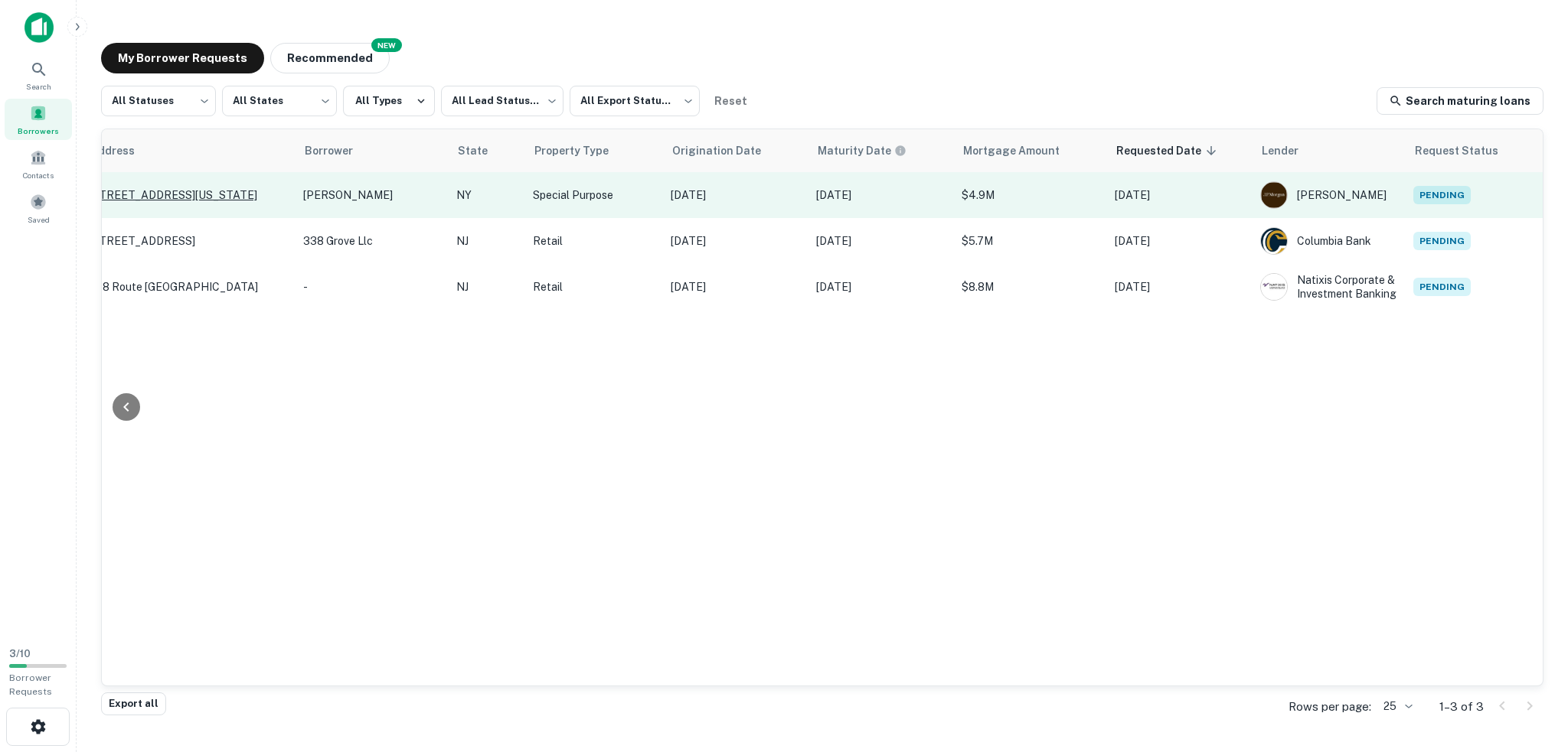
click at [188, 193] on p "[STREET_ADDRESS][US_STATE]" at bounding box center [188, 195] width 199 height 14
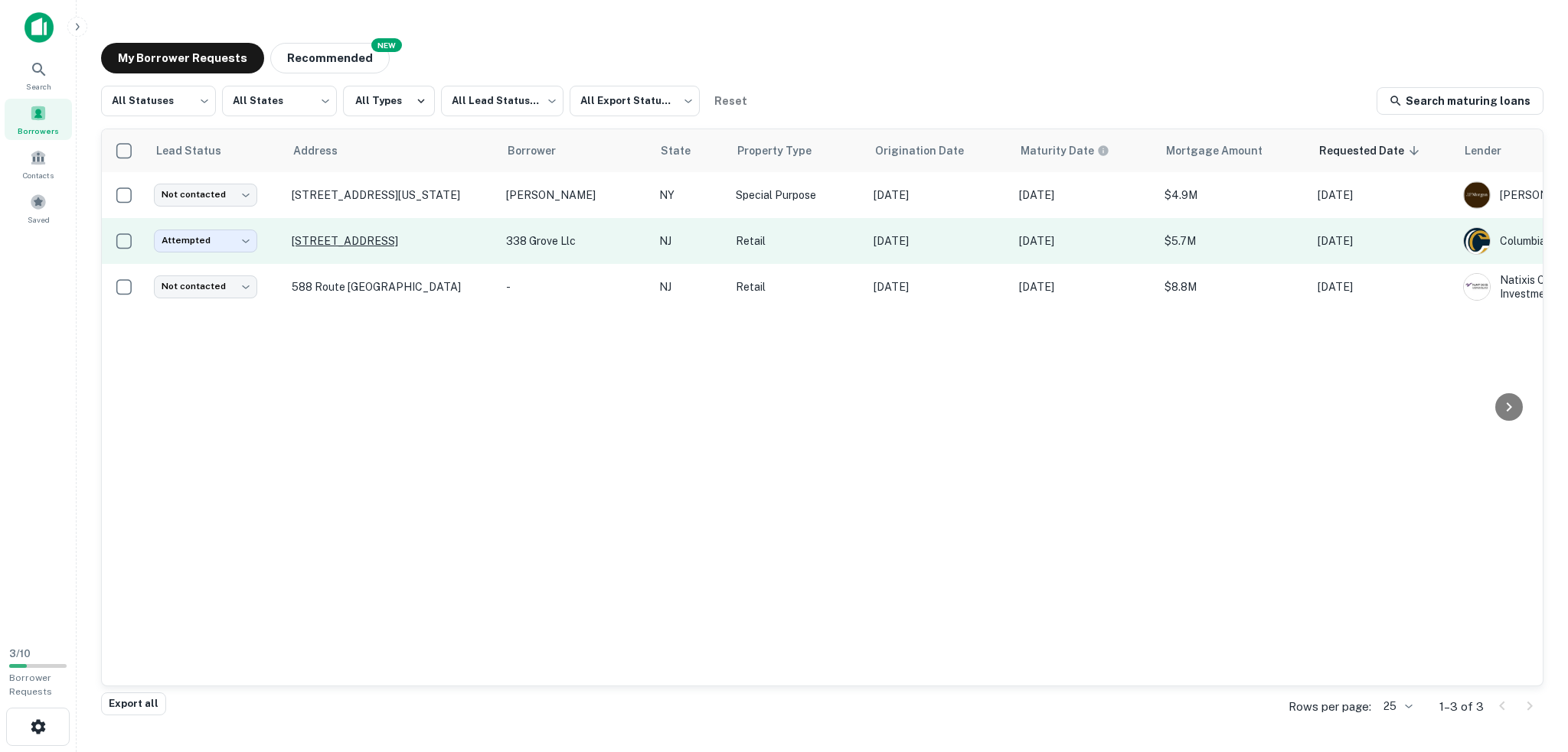
click at [352, 237] on p "[STREET_ADDRESS]" at bounding box center [391, 241] width 199 height 14
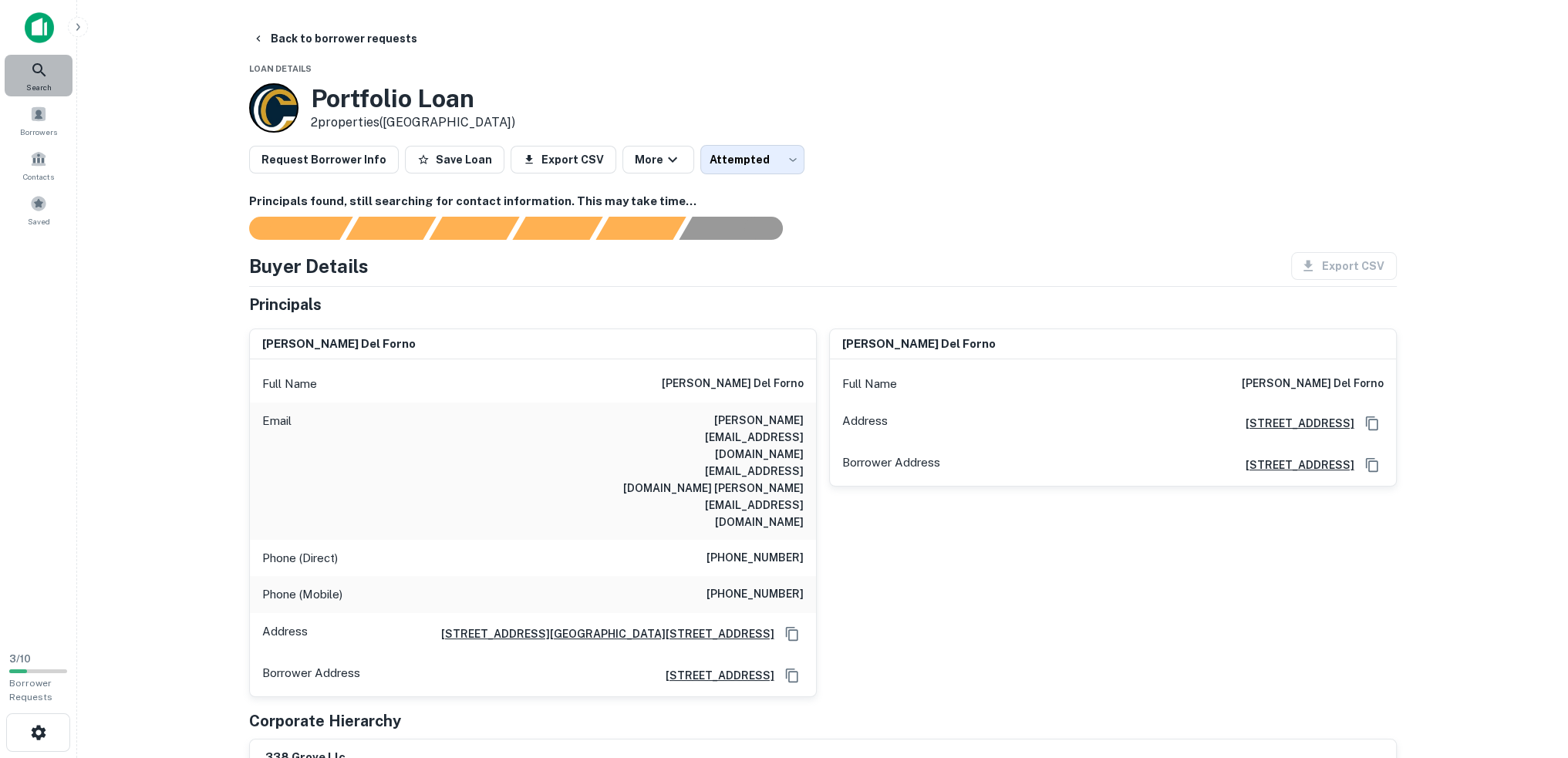
click at [43, 76] on icon at bounding box center [40, 70] width 19 height 19
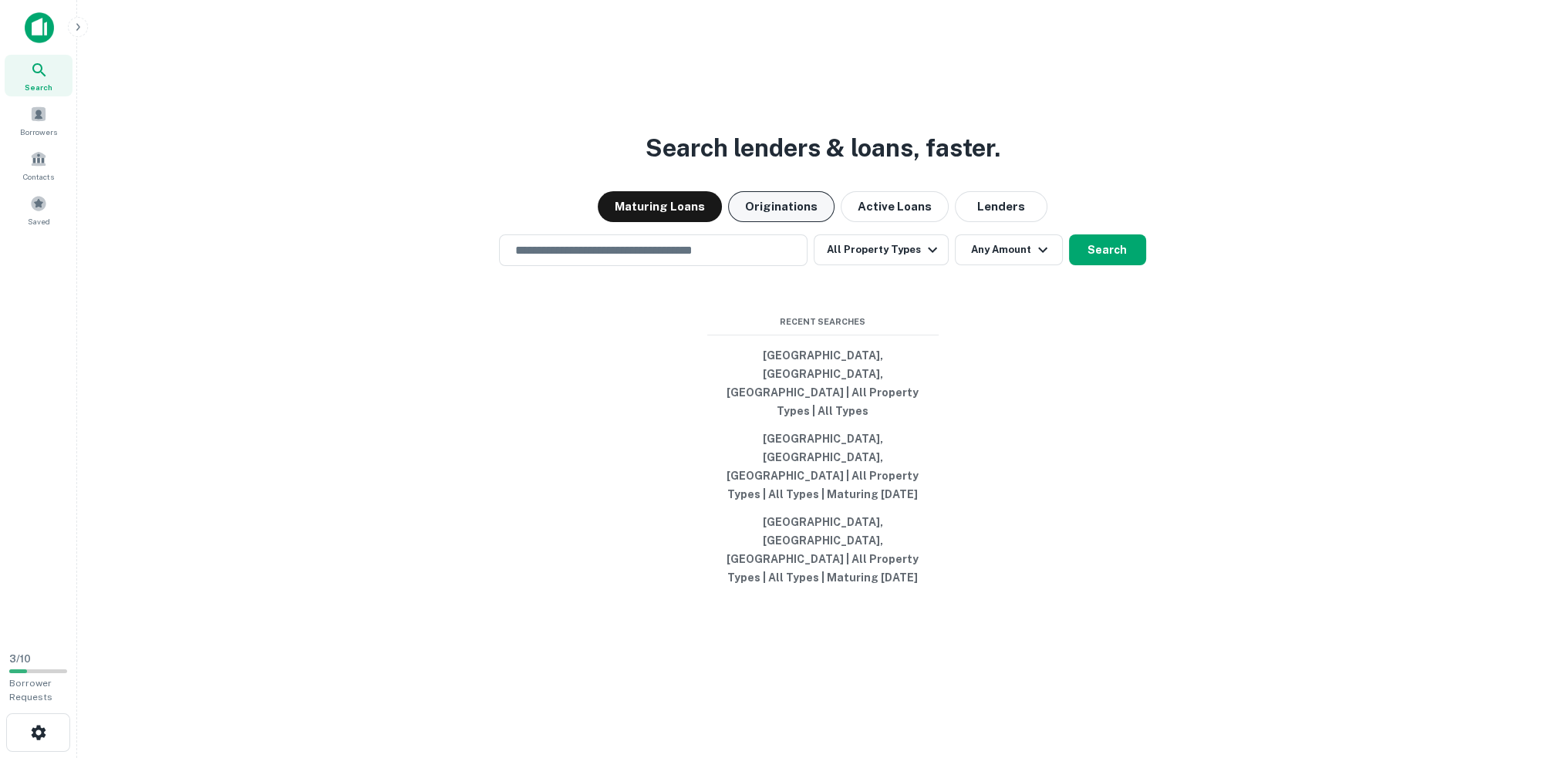
click at [776, 222] on button "Originations" at bounding box center [781, 206] width 107 height 31
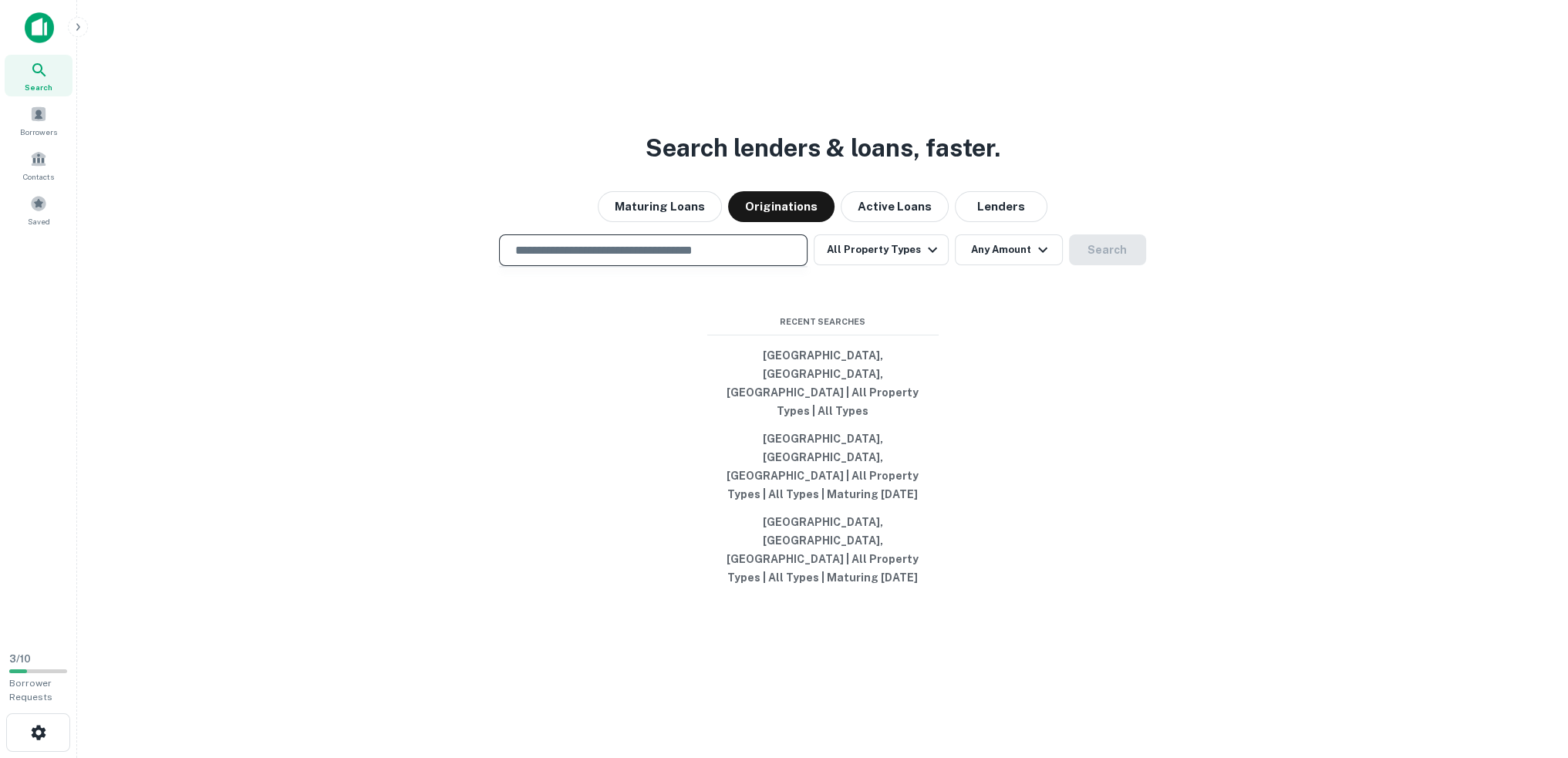
click at [762, 259] on input "text" at bounding box center [653, 250] width 295 height 18
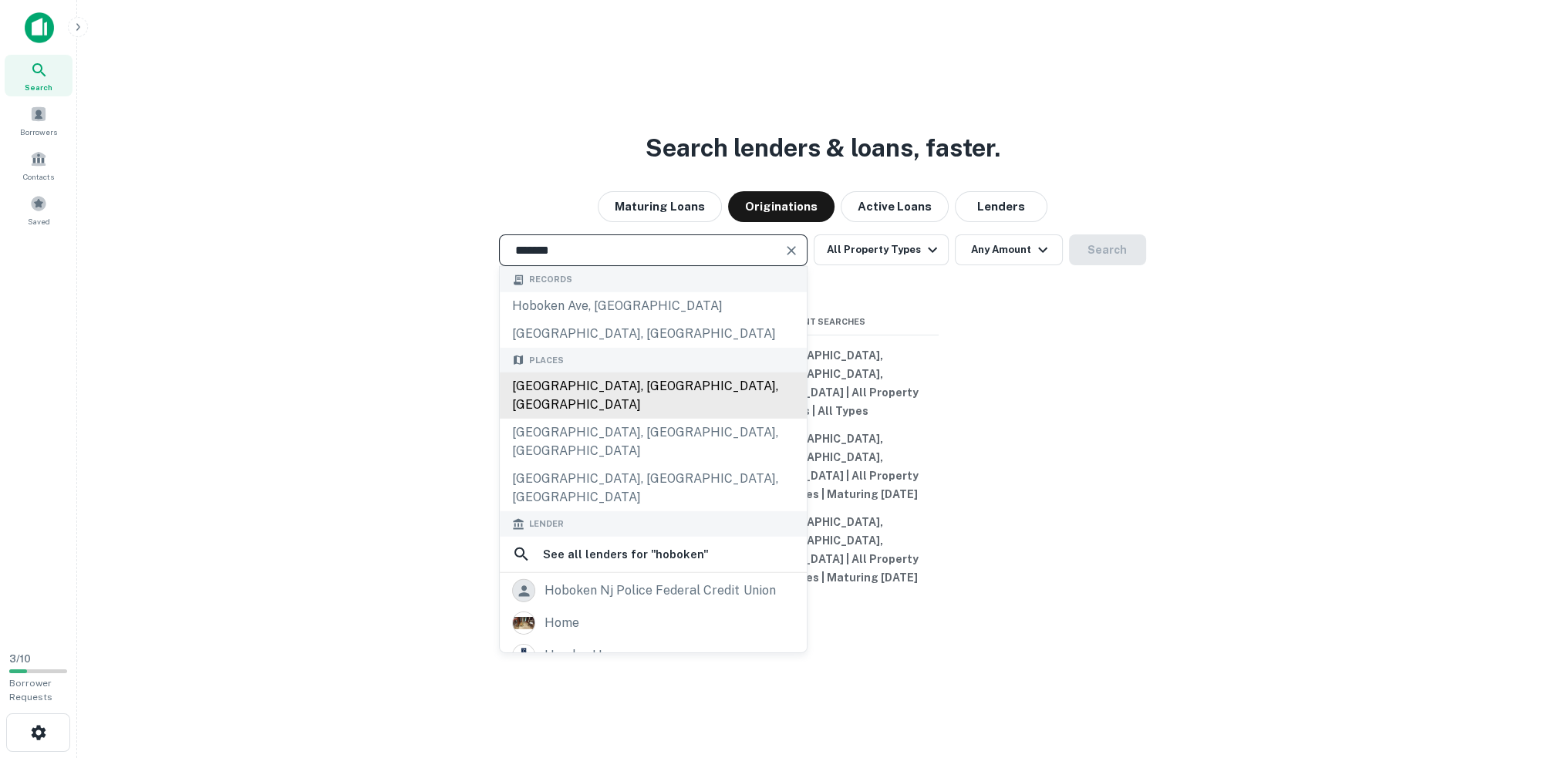
click at [632, 419] on div "Hoboken, NJ, USA" at bounding box center [653, 395] width 307 height 46
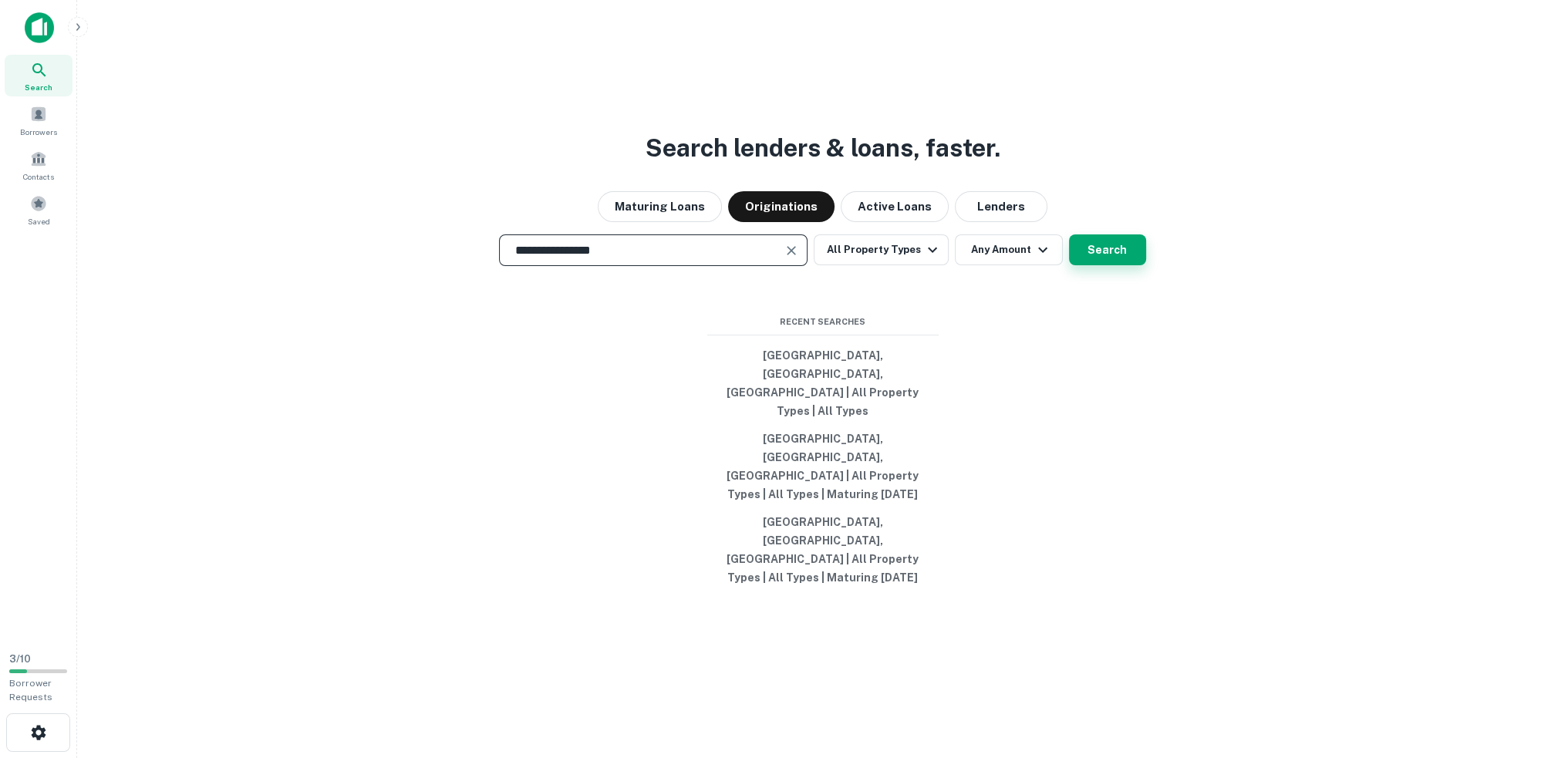
type input "**********"
click at [1098, 266] on button "Search" at bounding box center [1107, 250] width 77 height 31
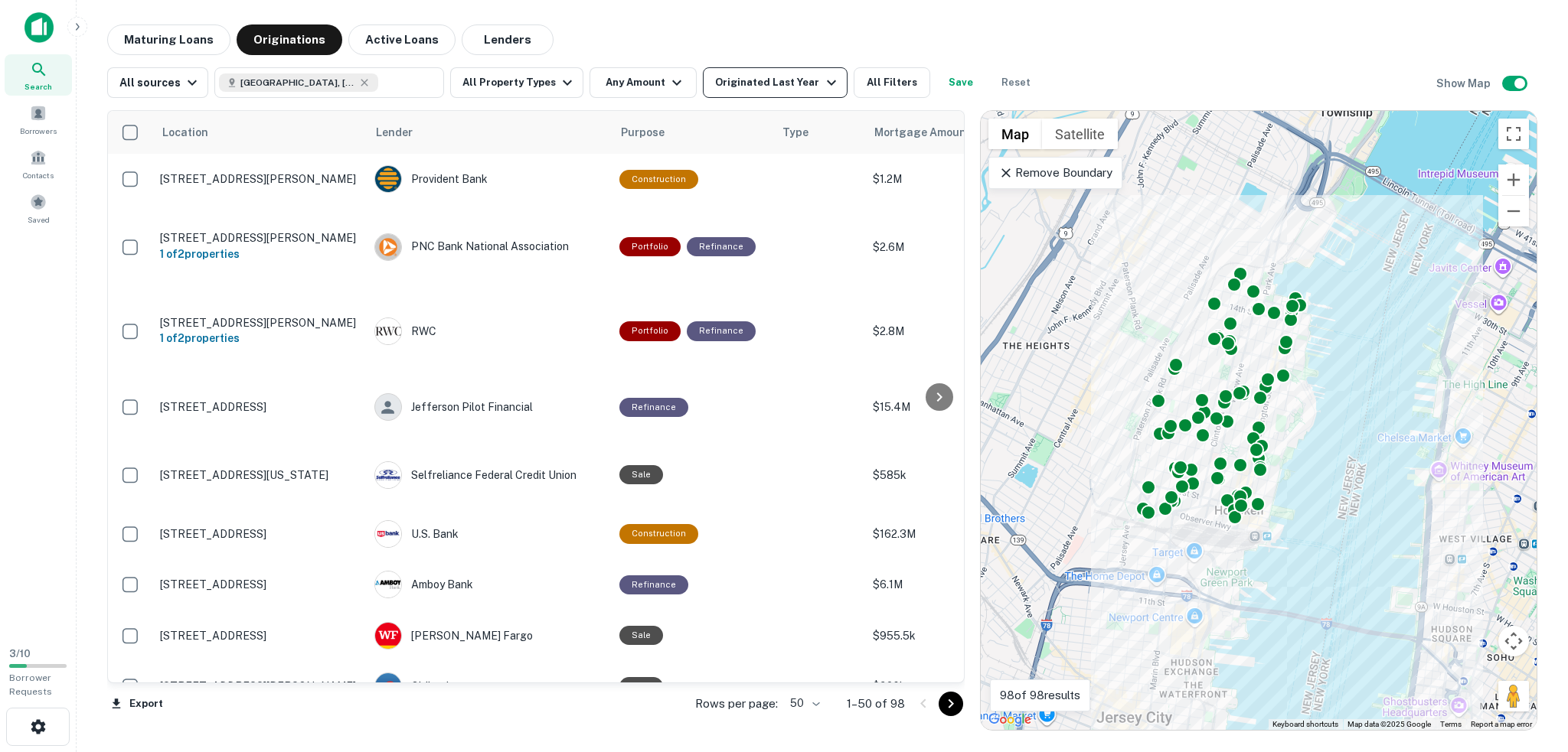
click at [803, 77] on div "Originated Last Year" at bounding box center [776, 83] width 125 height 19
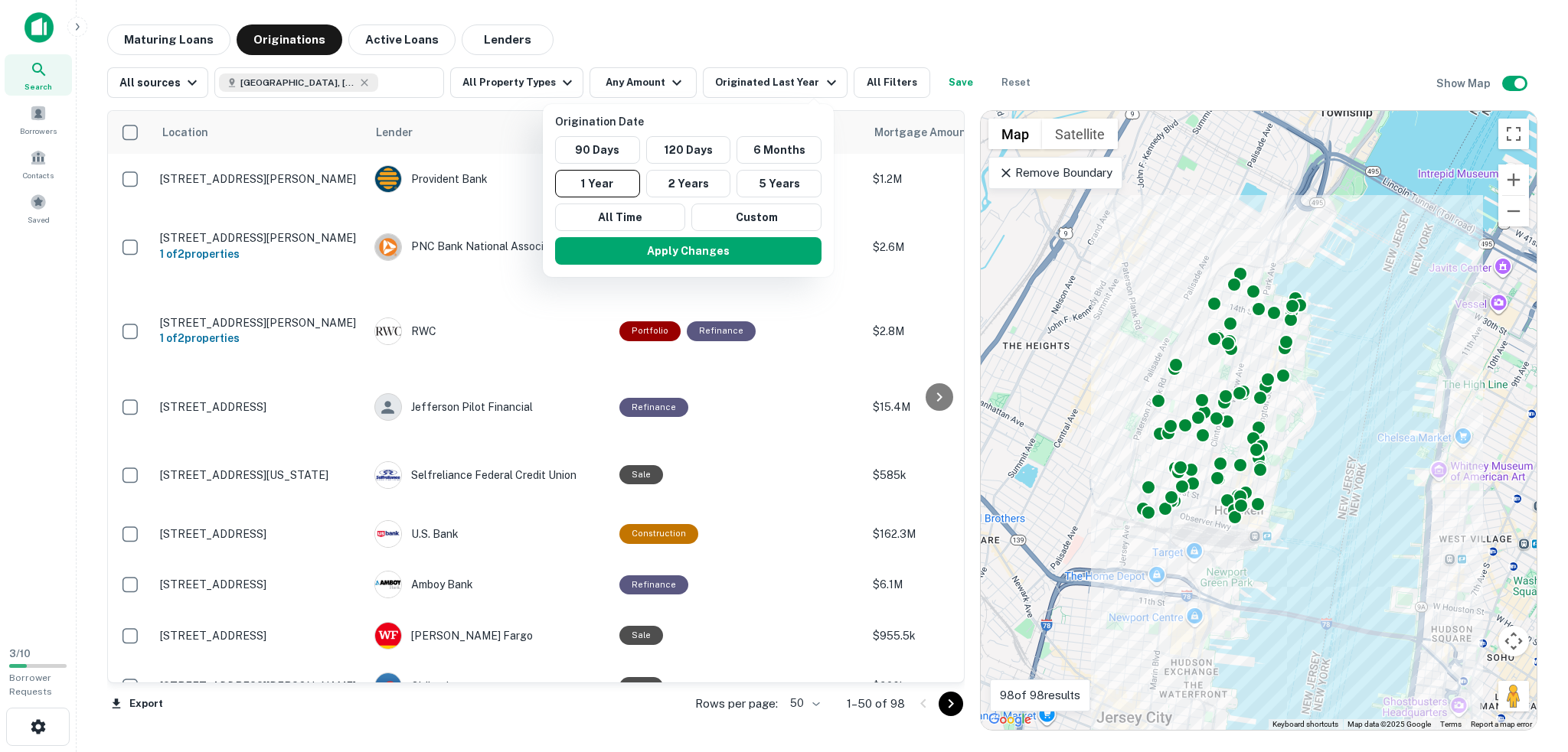
click at [608, 136] on button "90 Days" at bounding box center [597, 149] width 85 height 27
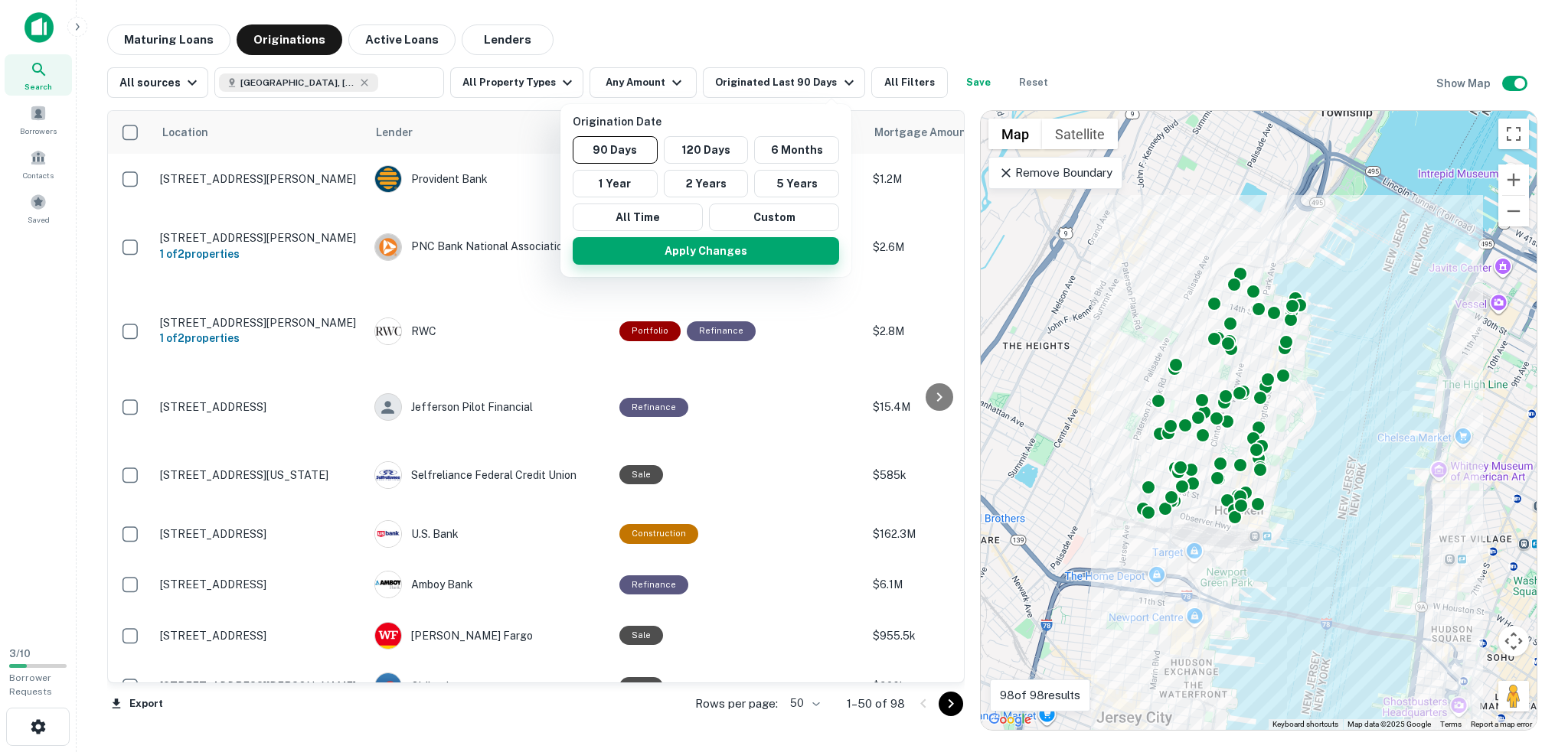
click at [677, 260] on button "Apply Changes" at bounding box center [706, 250] width 266 height 27
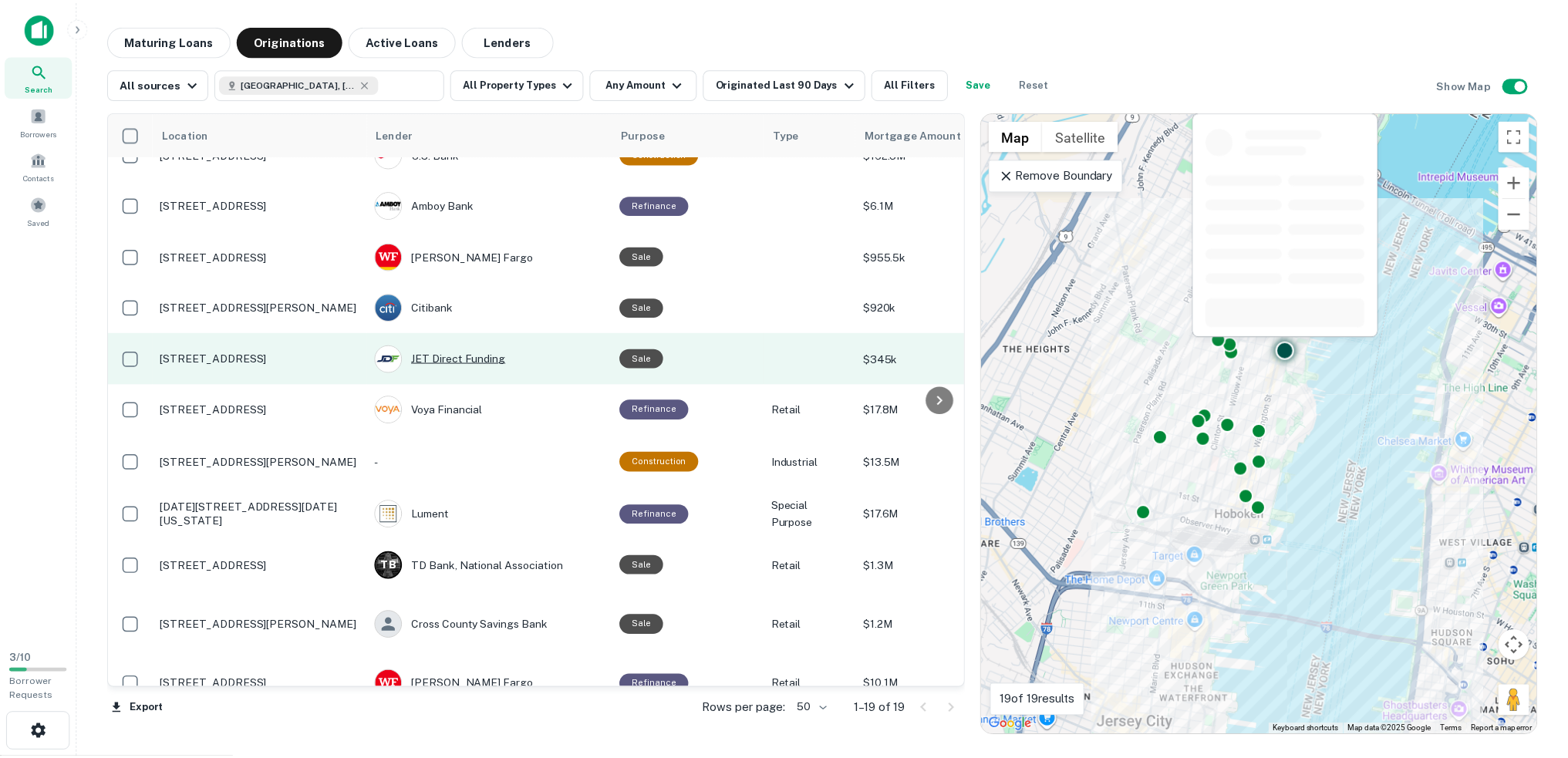
scroll to position [386, 0]
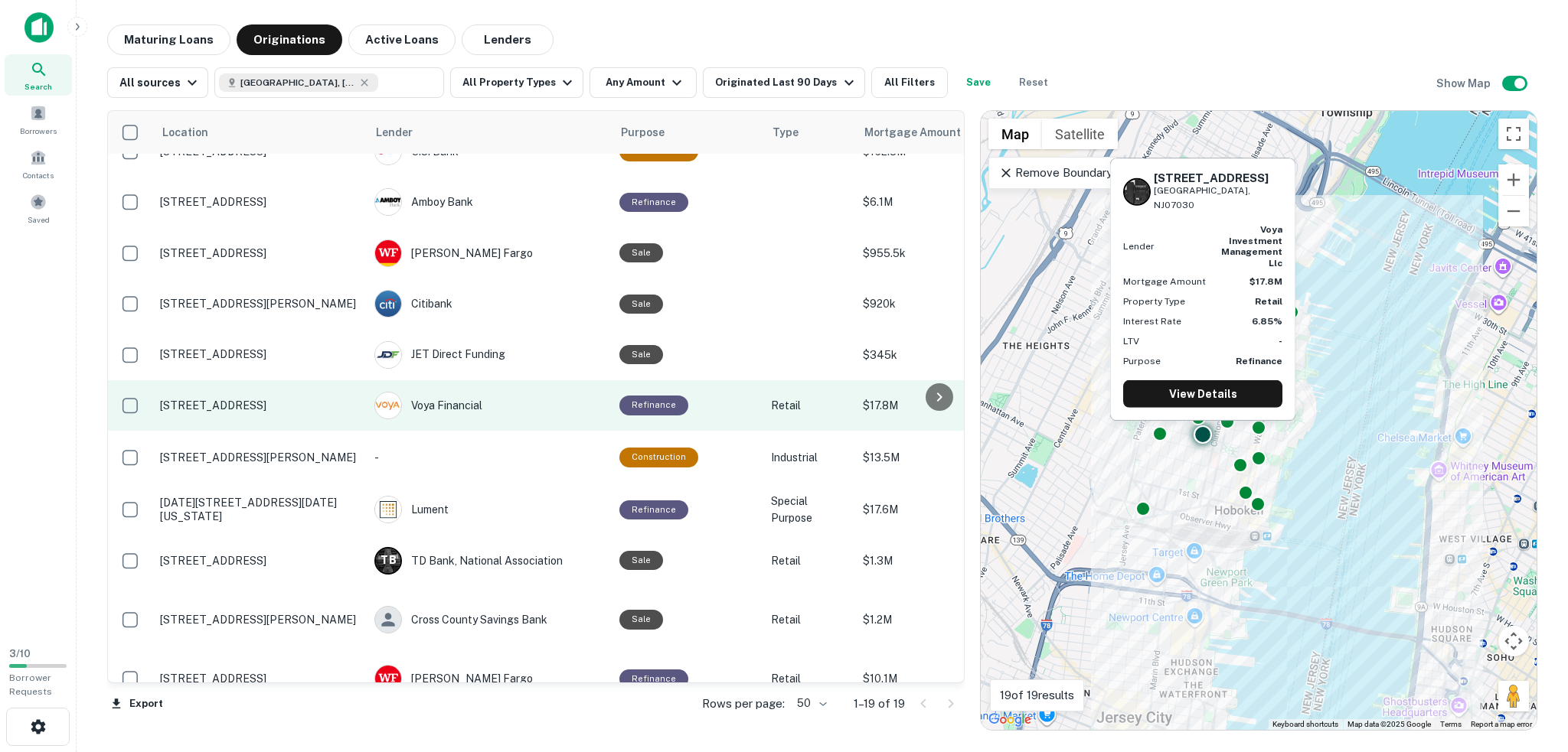
click at [262, 399] on p "414 Grand St Hoboken, NJ07030" at bounding box center [260, 405] width 199 height 14
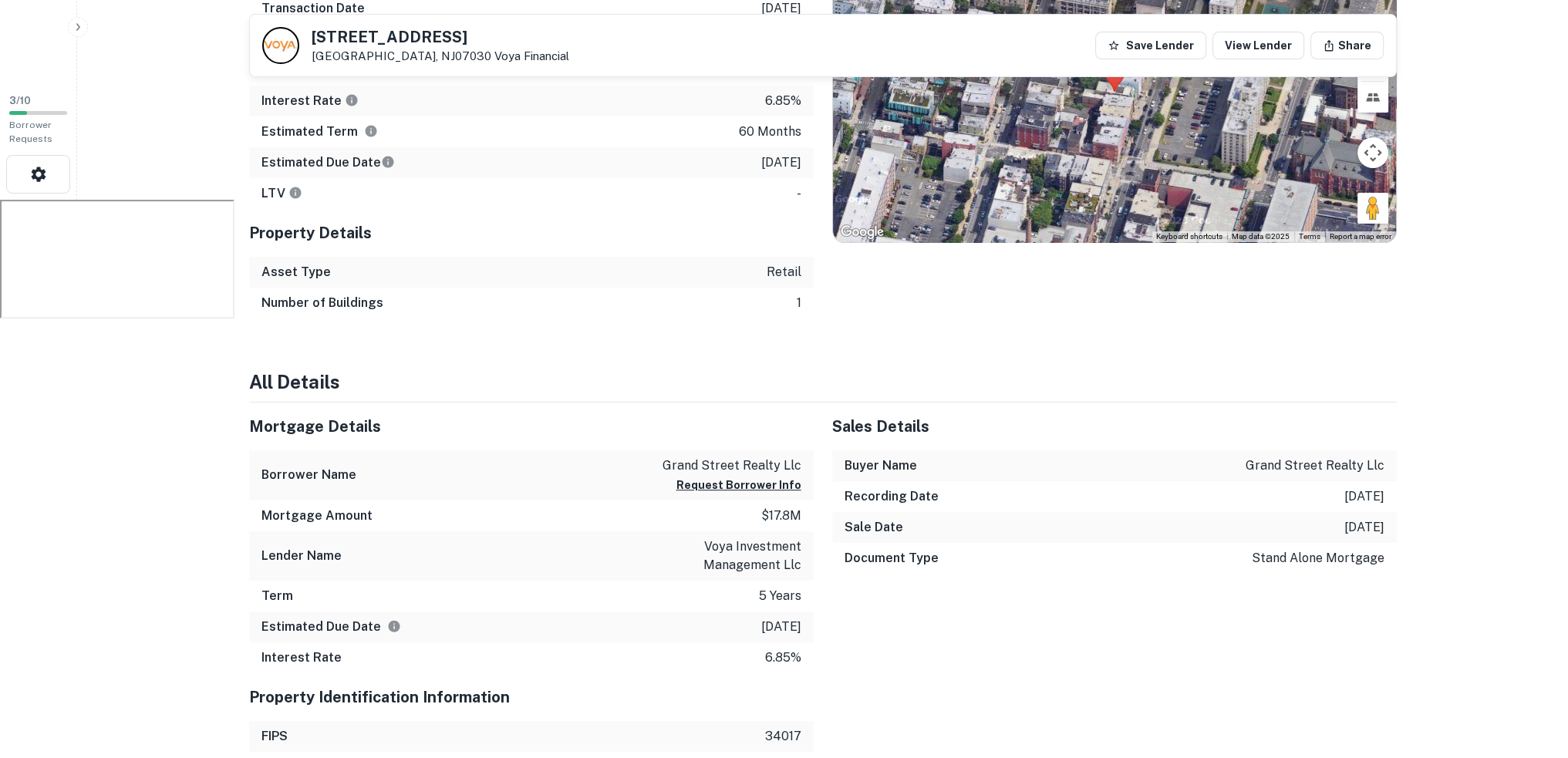
scroll to position [771, 0]
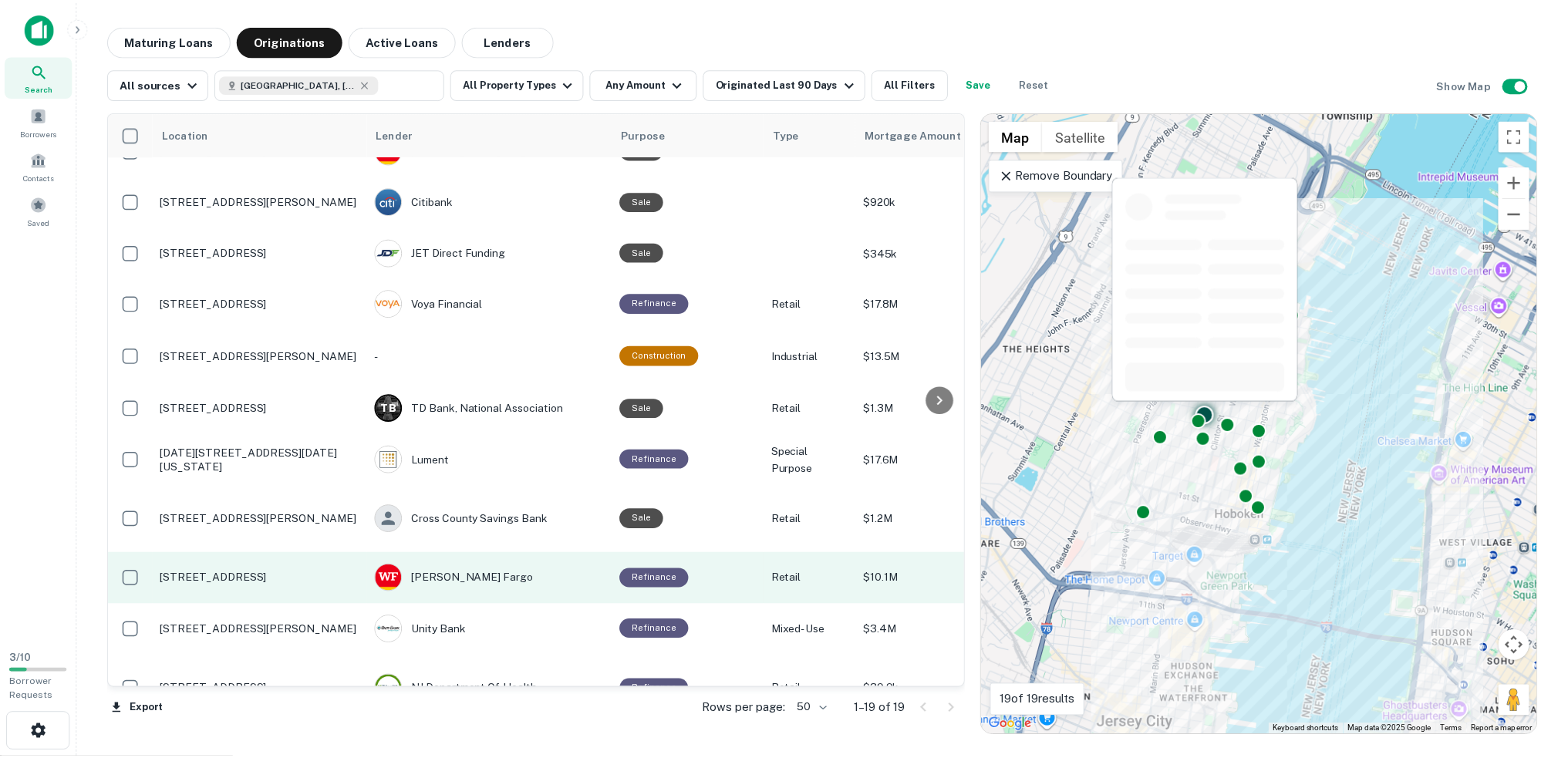
scroll to position [538, 0]
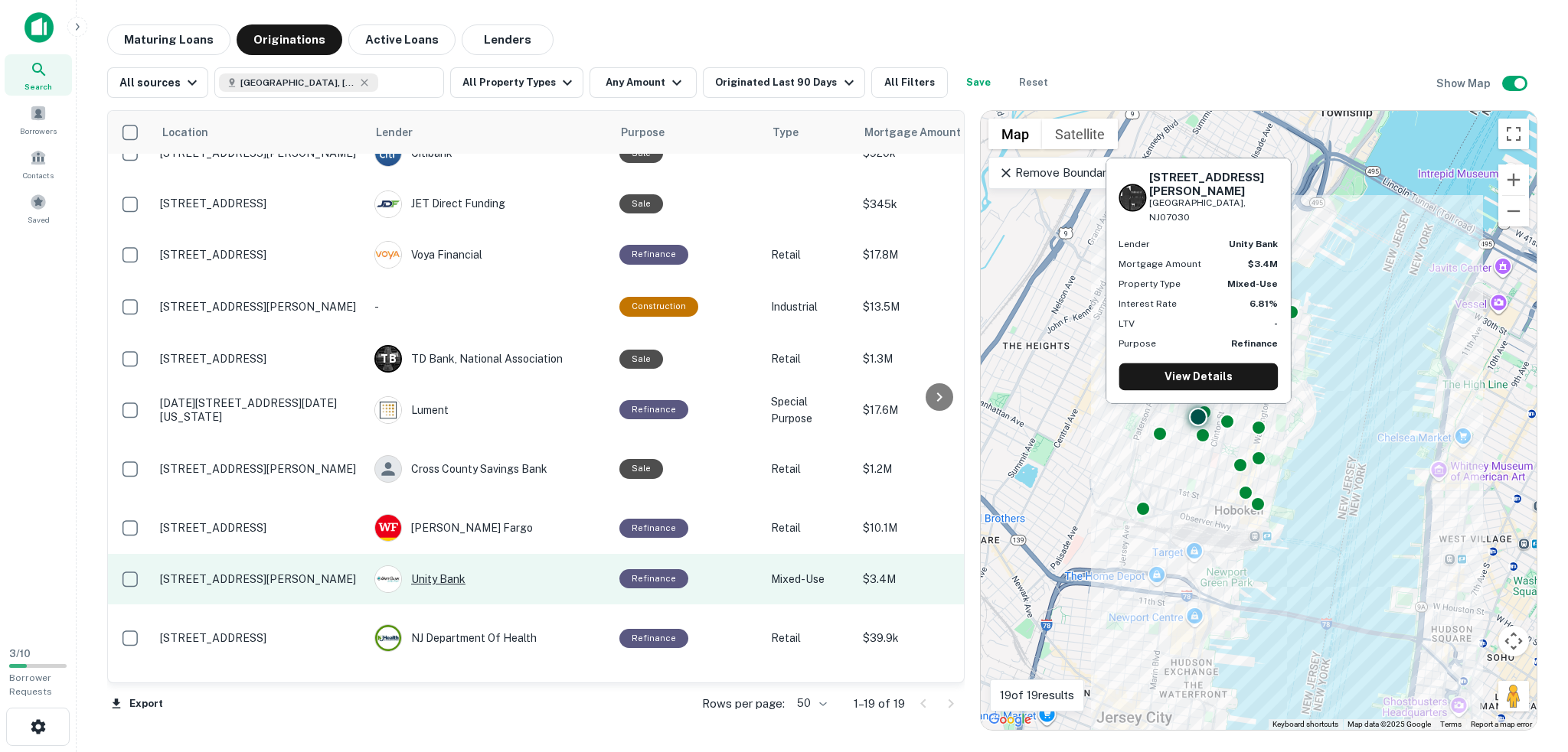
click at [430, 565] on div "Unity Bank" at bounding box center [489, 579] width 230 height 27
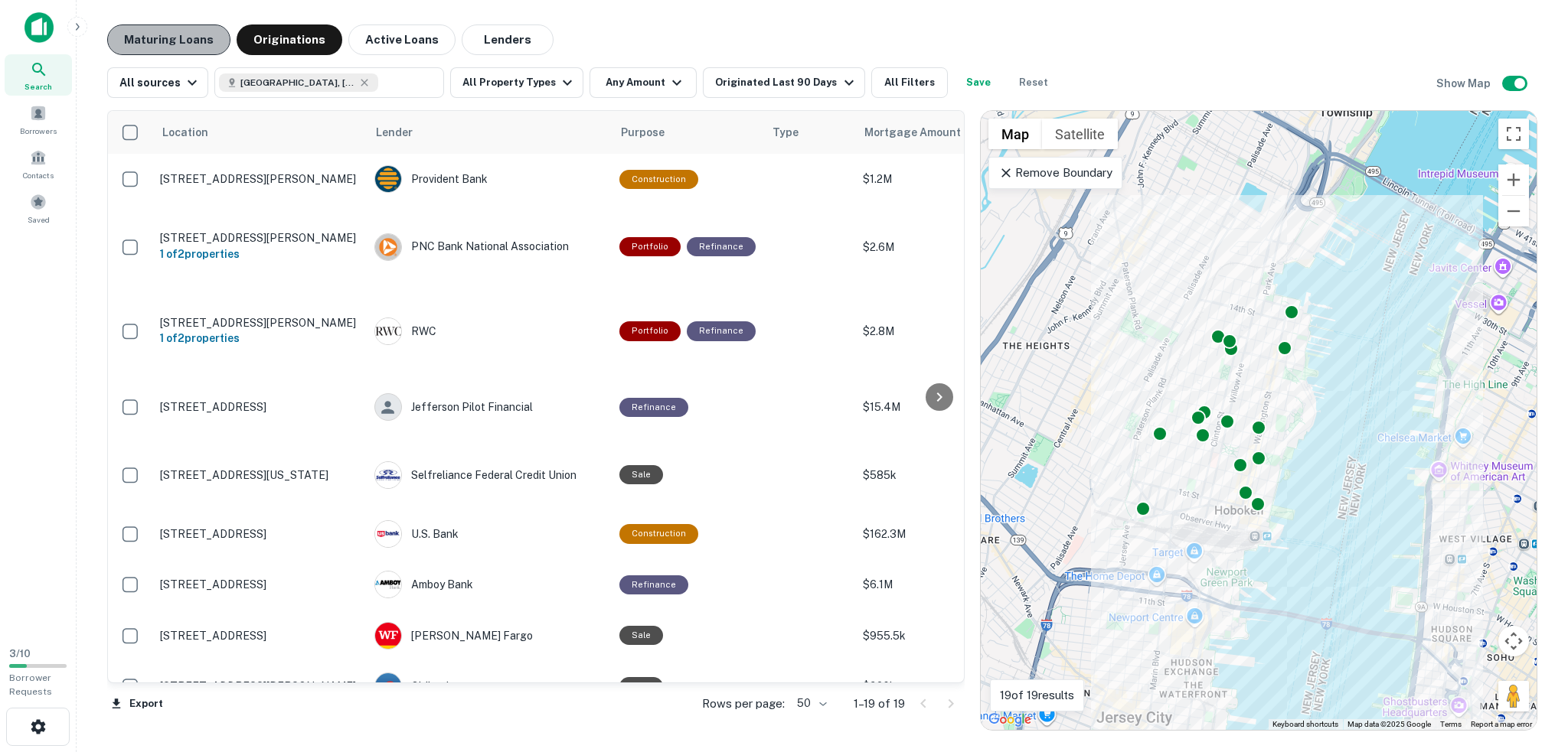
click at [198, 30] on button "Maturing Loans" at bounding box center [168, 39] width 123 height 31
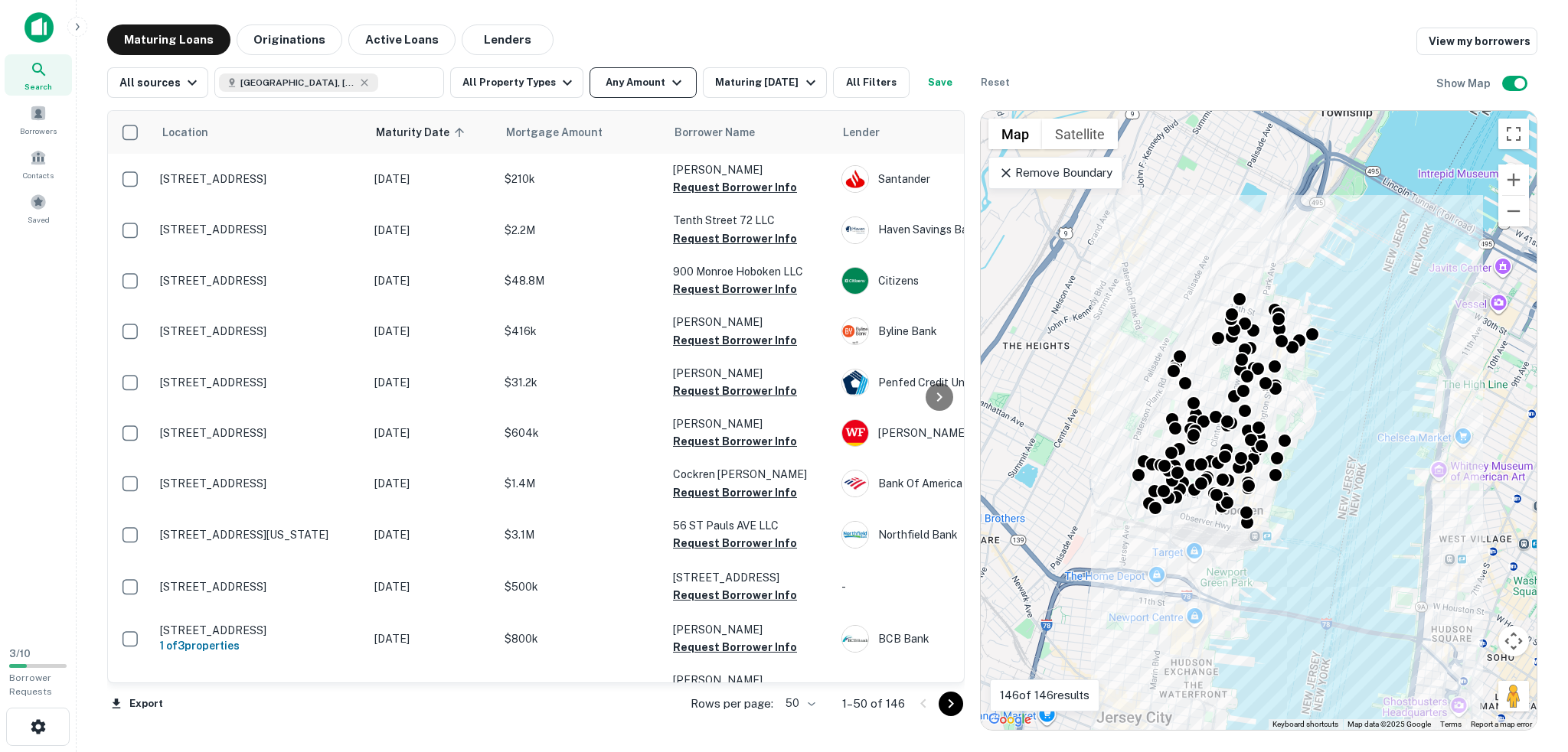
click at [651, 82] on button "Any Amount" at bounding box center [643, 83] width 107 height 31
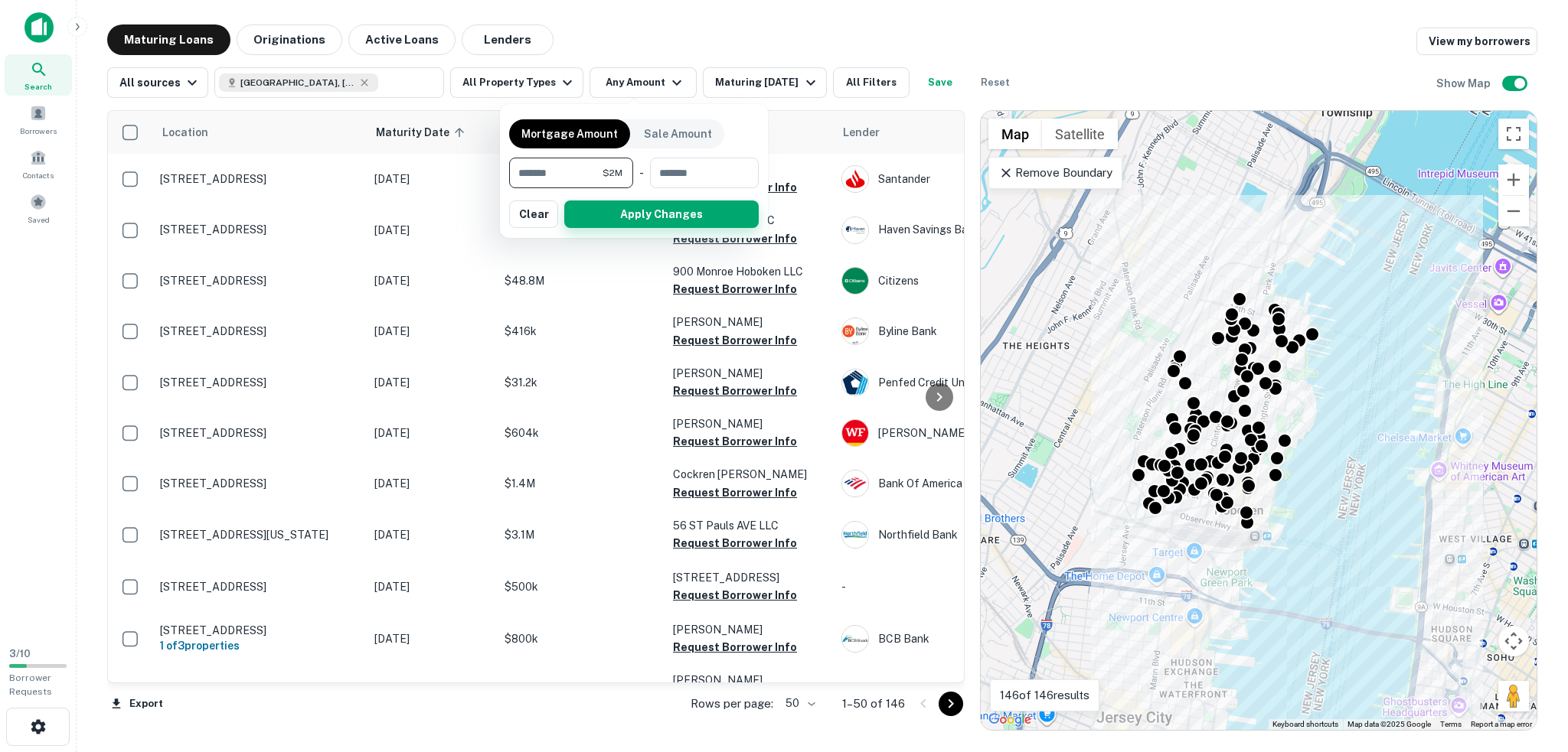
type input "*******"
click at [656, 216] on button "Apply Changes" at bounding box center [661, 214] width 194 height 27
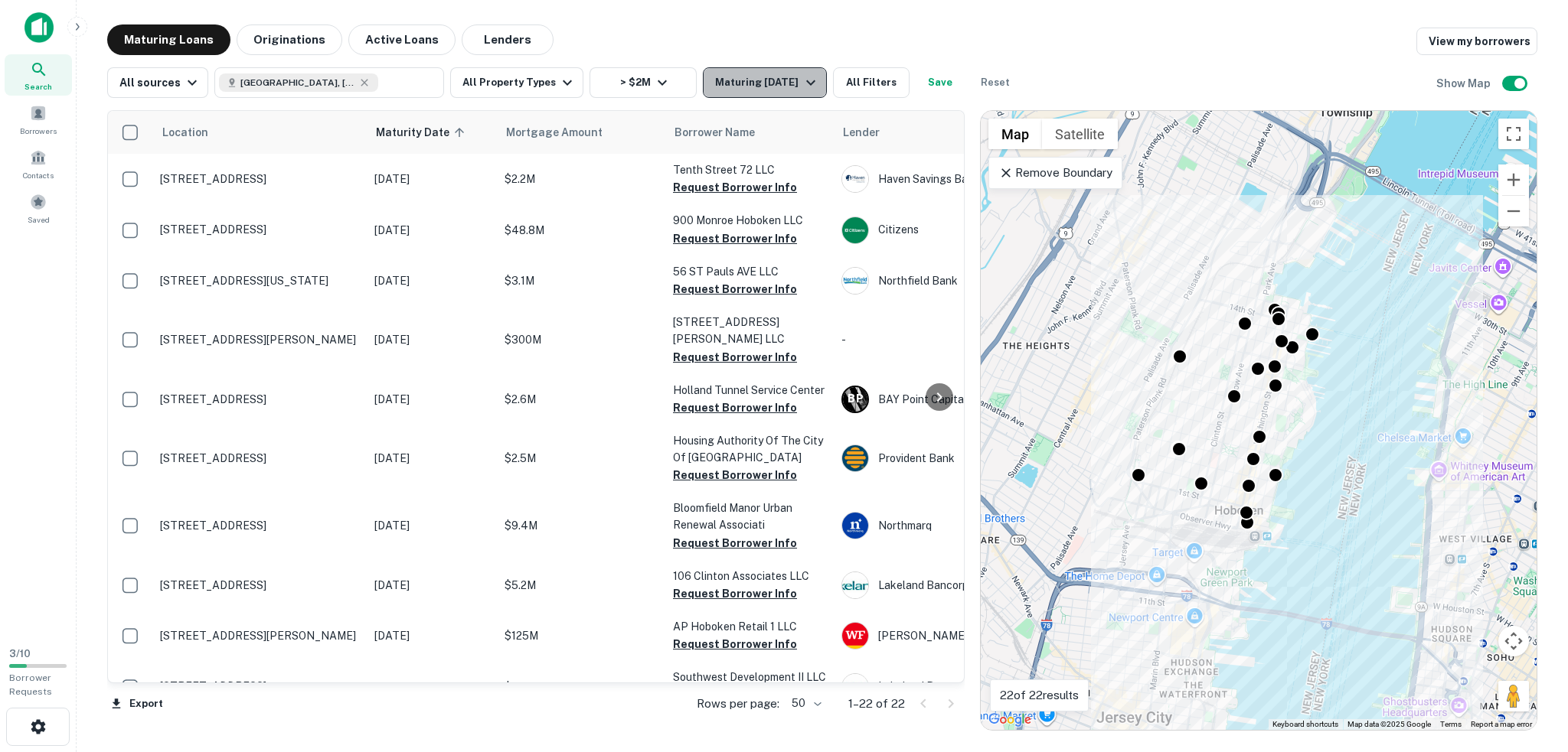
click at [790, 94] on button "Maturing In 1 Year" at bounding box center [763, 83] width 123 height 31
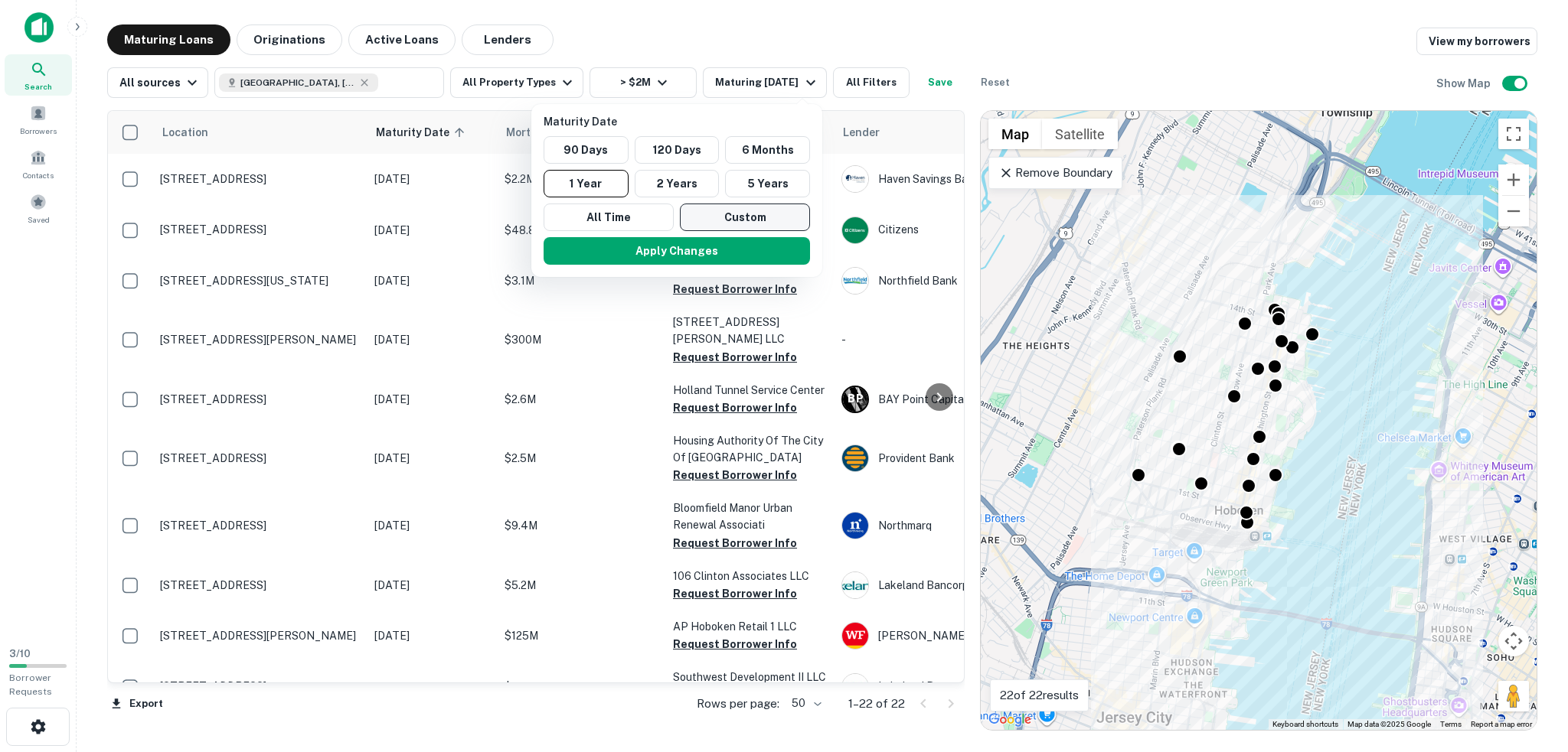
click at [756, 217] on button "Custom" at bounding box center [745, 217] width 130 height 27
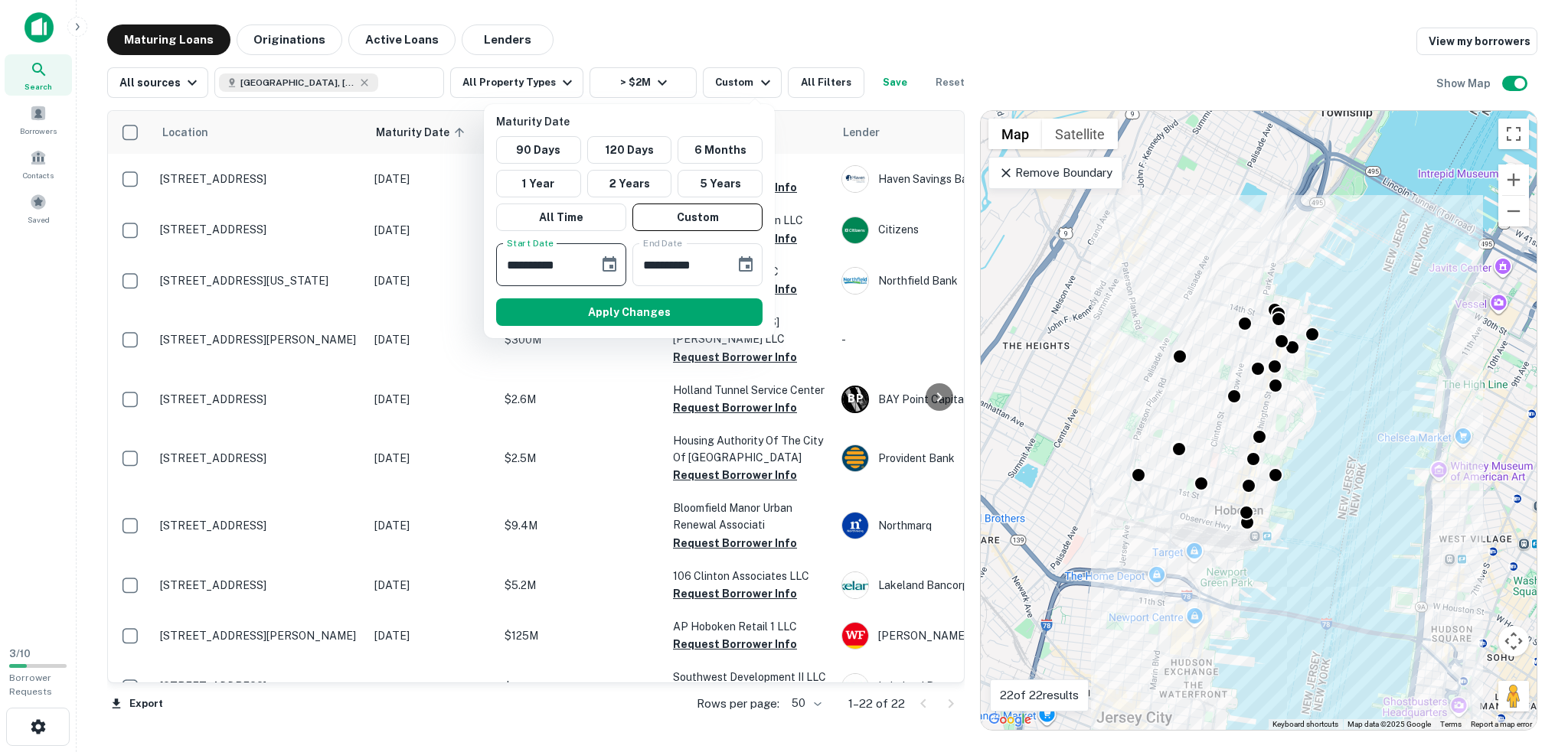
click at [577, 258] on input "**********" at bounding box center [542, 265] width 92 height 43
drag, startPoint x: 537, startPoint y: 261, endPoint x: 434, endPoint y: 259, distance: 103.0
click at [435, 260] on div "**********" at bounding box center [784, 376] width 1568 height 752
click at [602, 264] on icon "Choose date, selected date is Mar 13, 2025" at bounding box center [610, 265] width 19 height 19
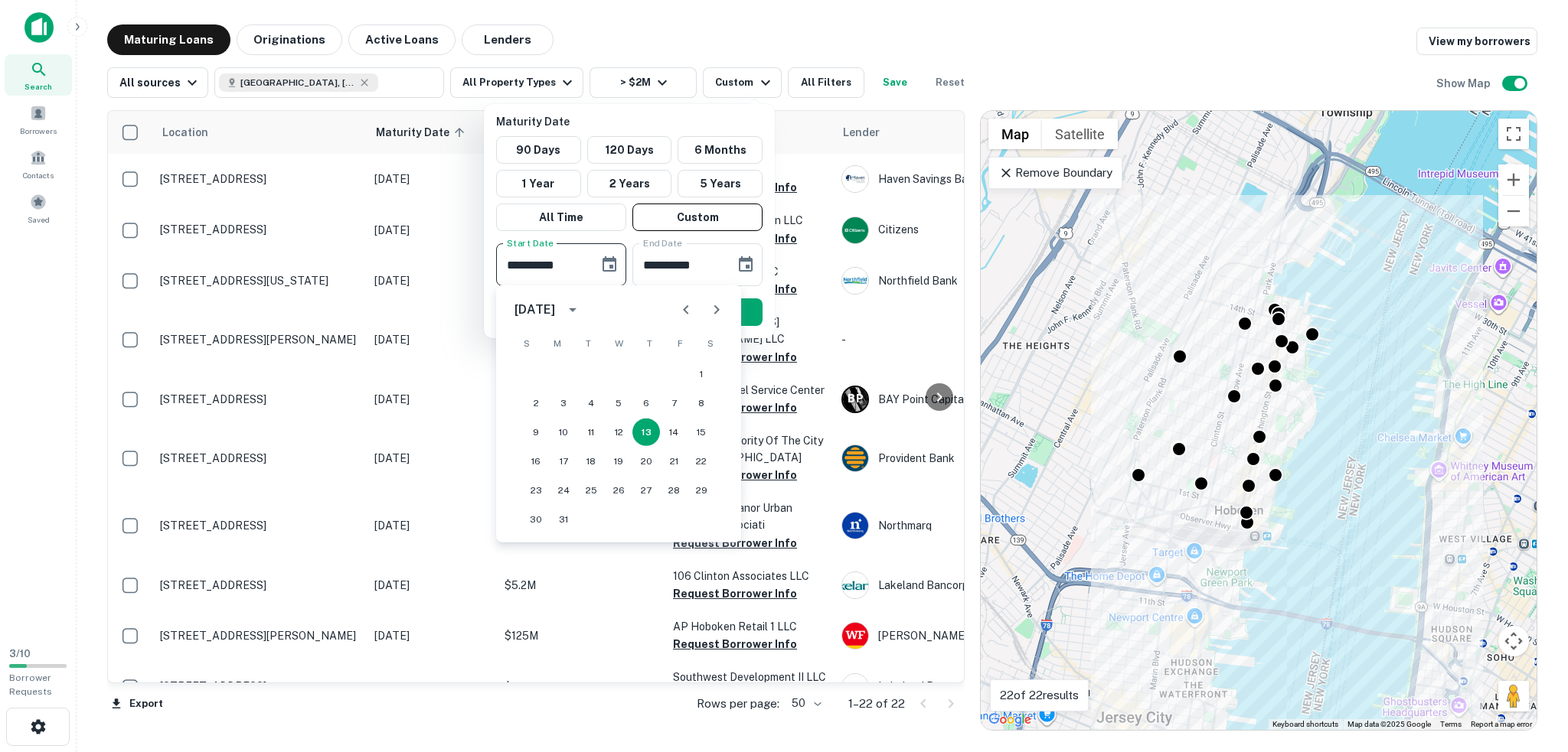
click at [581, 298] on div "March 2025" at bounding box center [550, 310] width 71 height 26
click at [698, 442] on button "2025" at bounding box center [698, 435] width 55 height 27
click at [555, 306] on div "March 2025" at bounding box center [535, 310] width 40 height 19
click at [528, 310] on div "March 2025" at bounding box center [535, 310] width 40 height 19
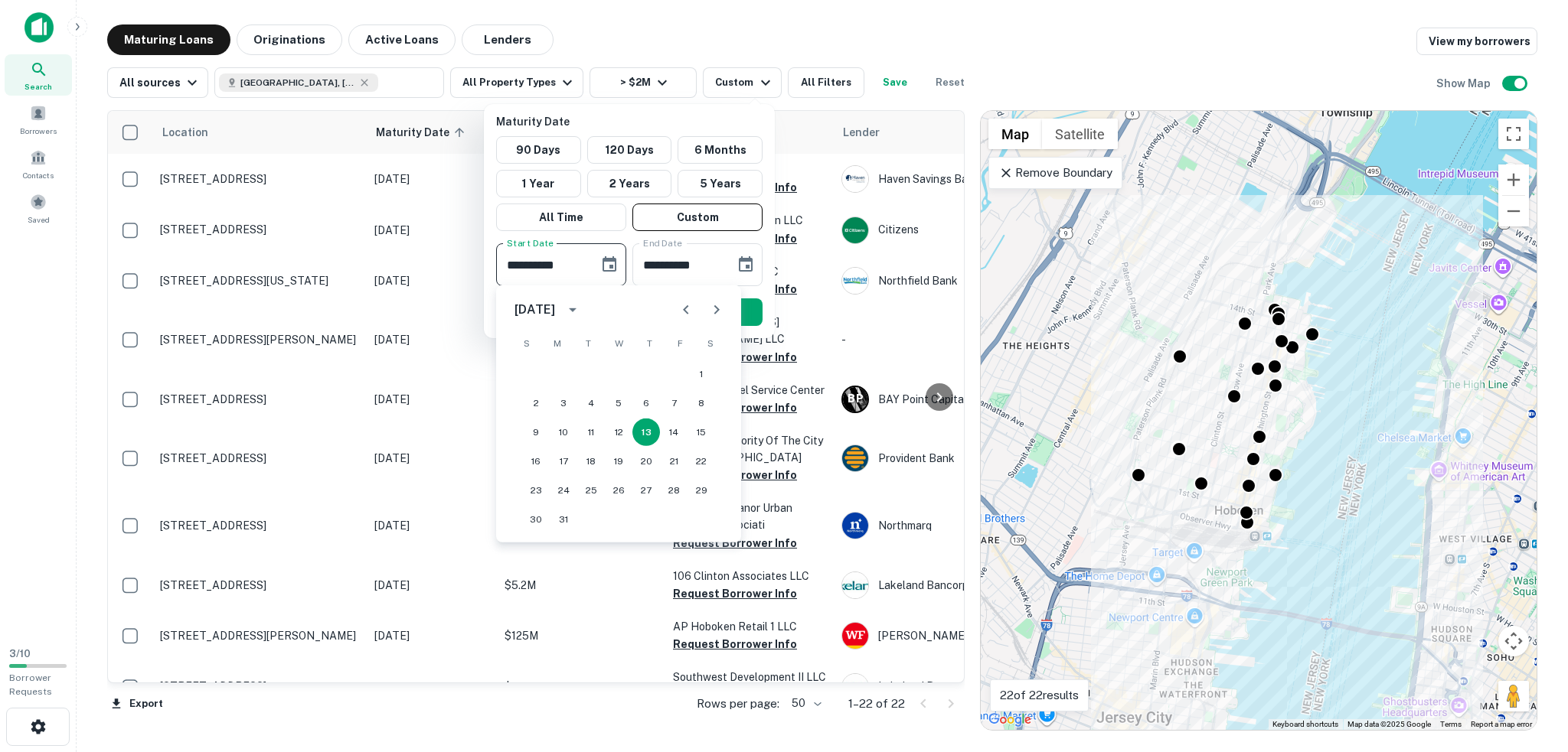
click at [560, 302] on div "March 2025" at bounding box center [537, 310] width 45 height 19
click at [682, 426] on button "2025" at bounding box center [698, 435] width 55 height 27
click at [716, 316] on icon "Next month" at bounding box center [716, 310] width 19 height 19
click at [716, 315] on icon "Next month" at bounding box center [716, 310] width 19 height 19
click at [714, 314] on icon "Next month" at bounding box center [716, 310] width 19 height 19
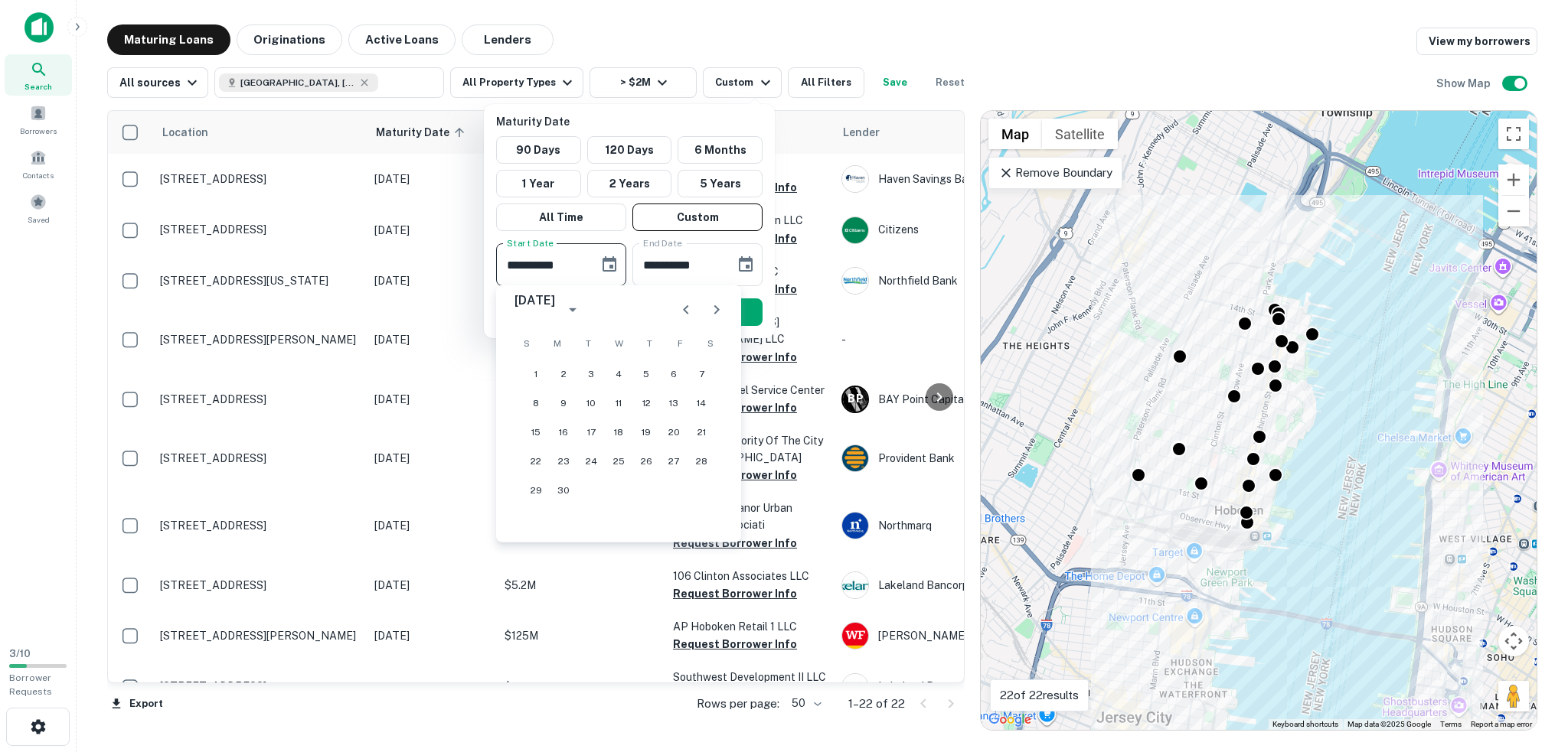
click at [712, 314] on icon "Next month" at bounding box center [716, 310] width 19 height 19
click at [711, 314] on icon "Next month" at bounding box center [716, 310] width 19 height 19
click at [708, 312] on icon "Next month" at bounding box center [716, 310] width 19 height 19
click at [706, 311] on button "Next month" at bounding box center [716, 309] width 31 height 31
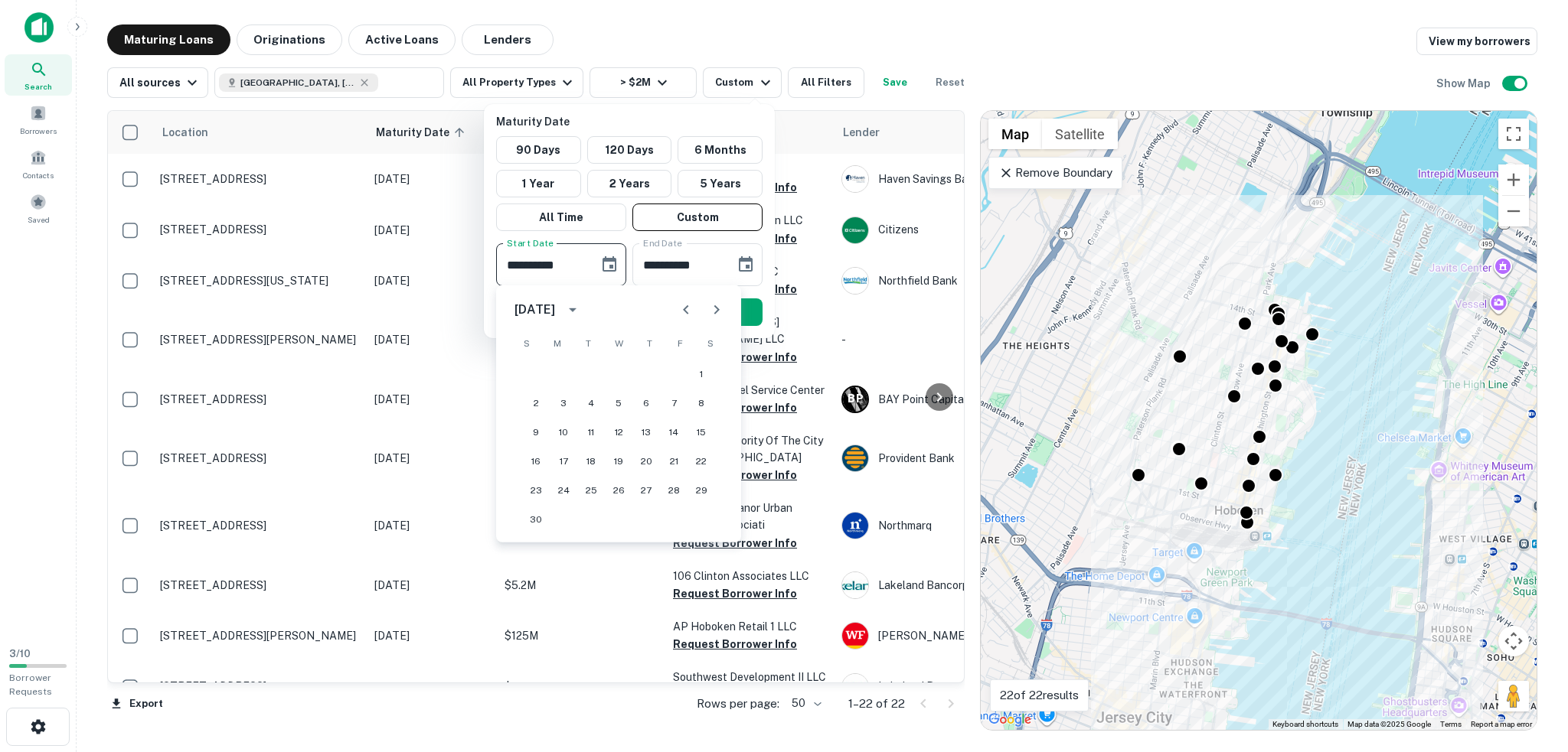
click at [705, 311] on button "Next month" at bounding box center [716, 309] width 31 height 31
click at [564, 373] on button "1" at bounding box center [563, 373] width 27 height 27
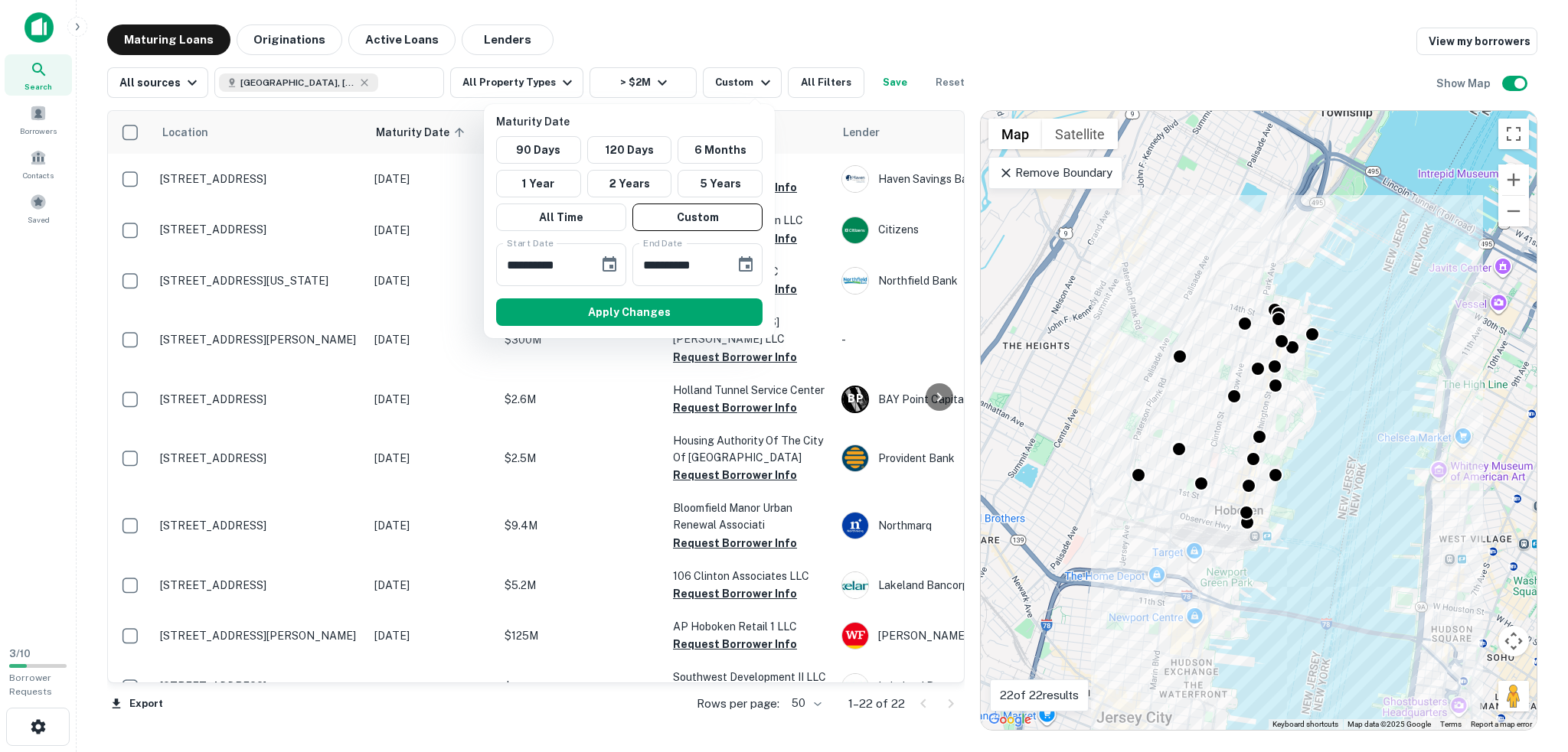
type input "**********"
click at [718, 272] on input "**********" at bounding box center [678, 265] width 92 height 43
click at [755, 260] on button "Choose date, selected date is Sep 9, 2025" at bounding box center [746, 264] width 31 height 31
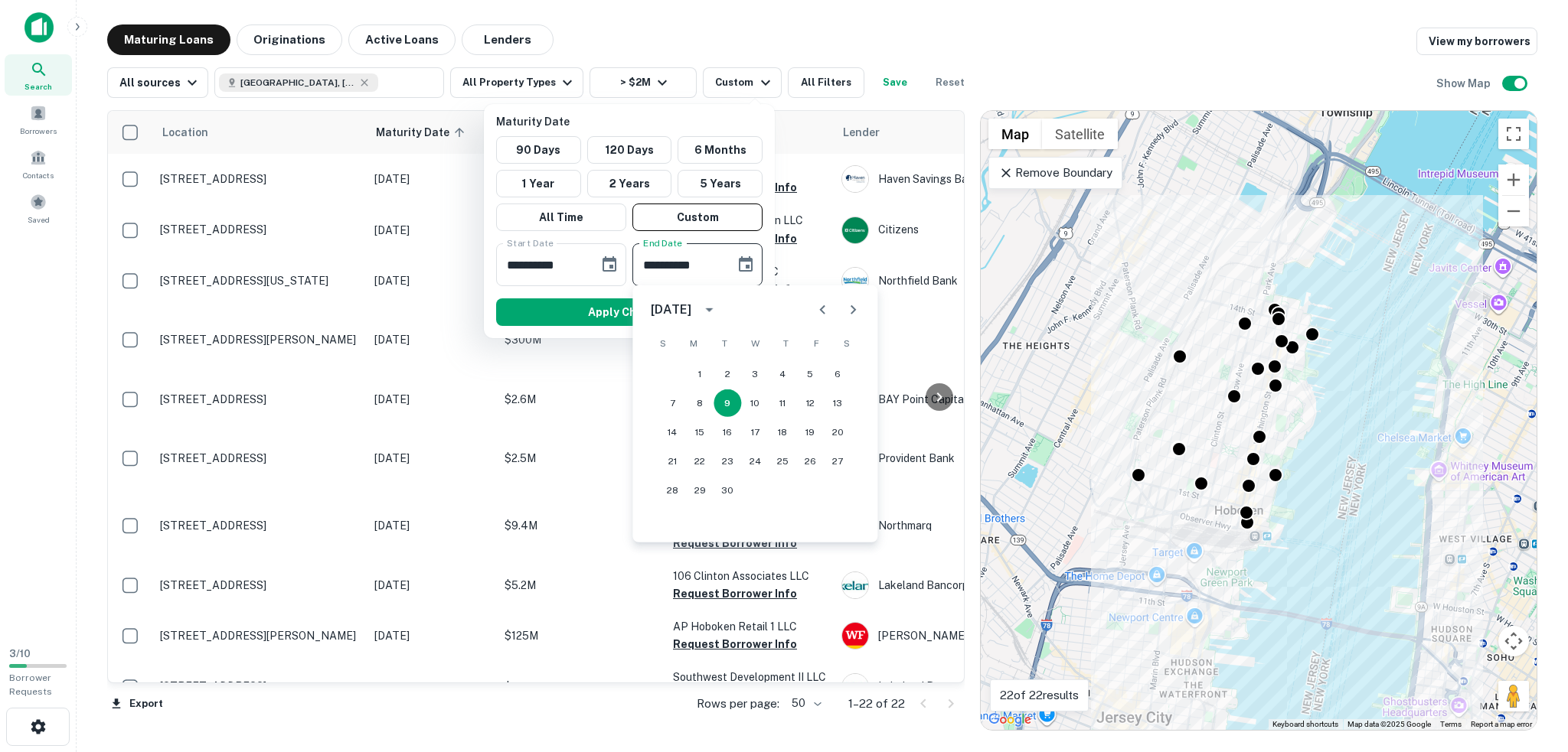
click at [691, 301] on div "September 2025" at bounding box center [671, 310] width 40 height 19
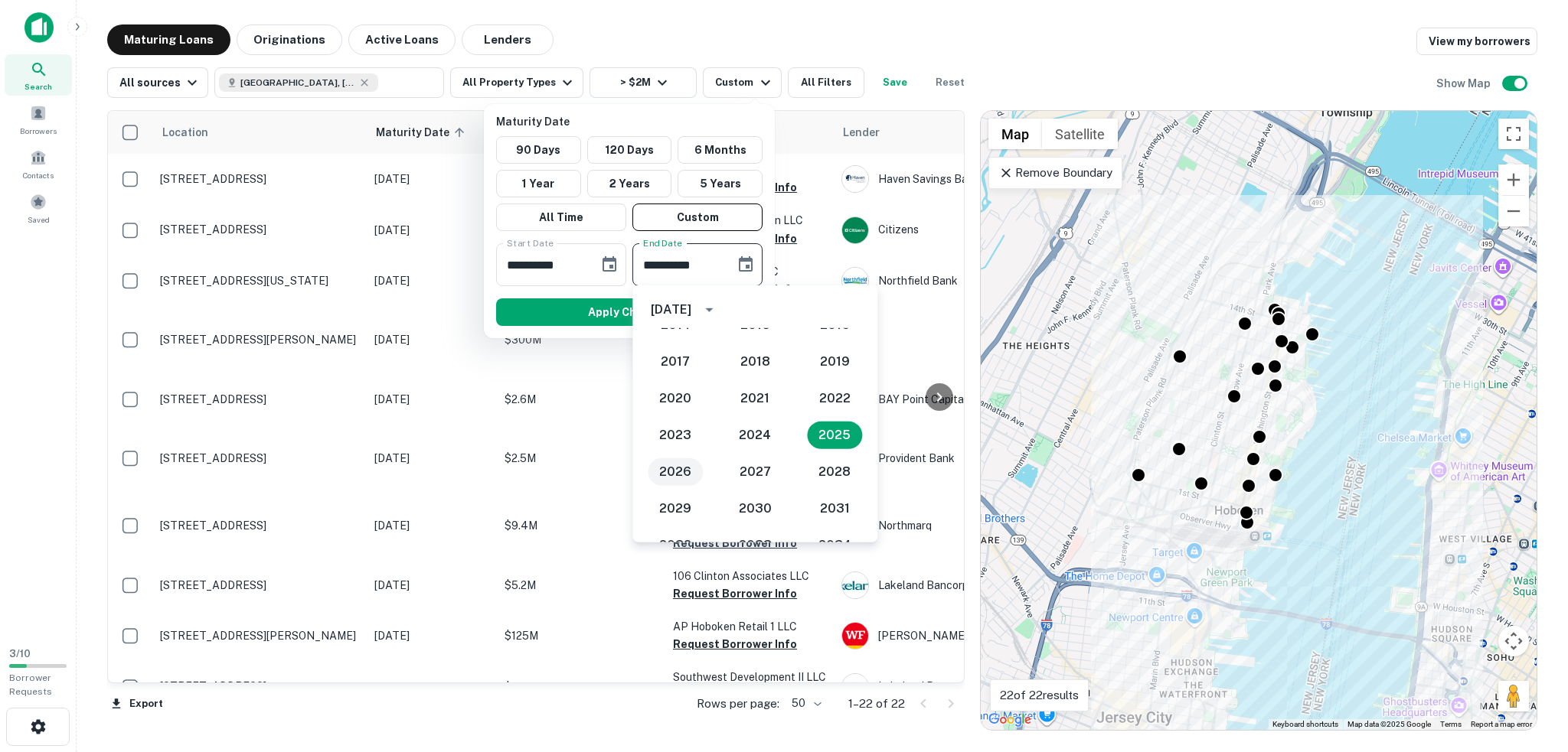
click at [681, 472] on button "2026" at bounding box center [675, 472] width 55 height 27
type input "**********"
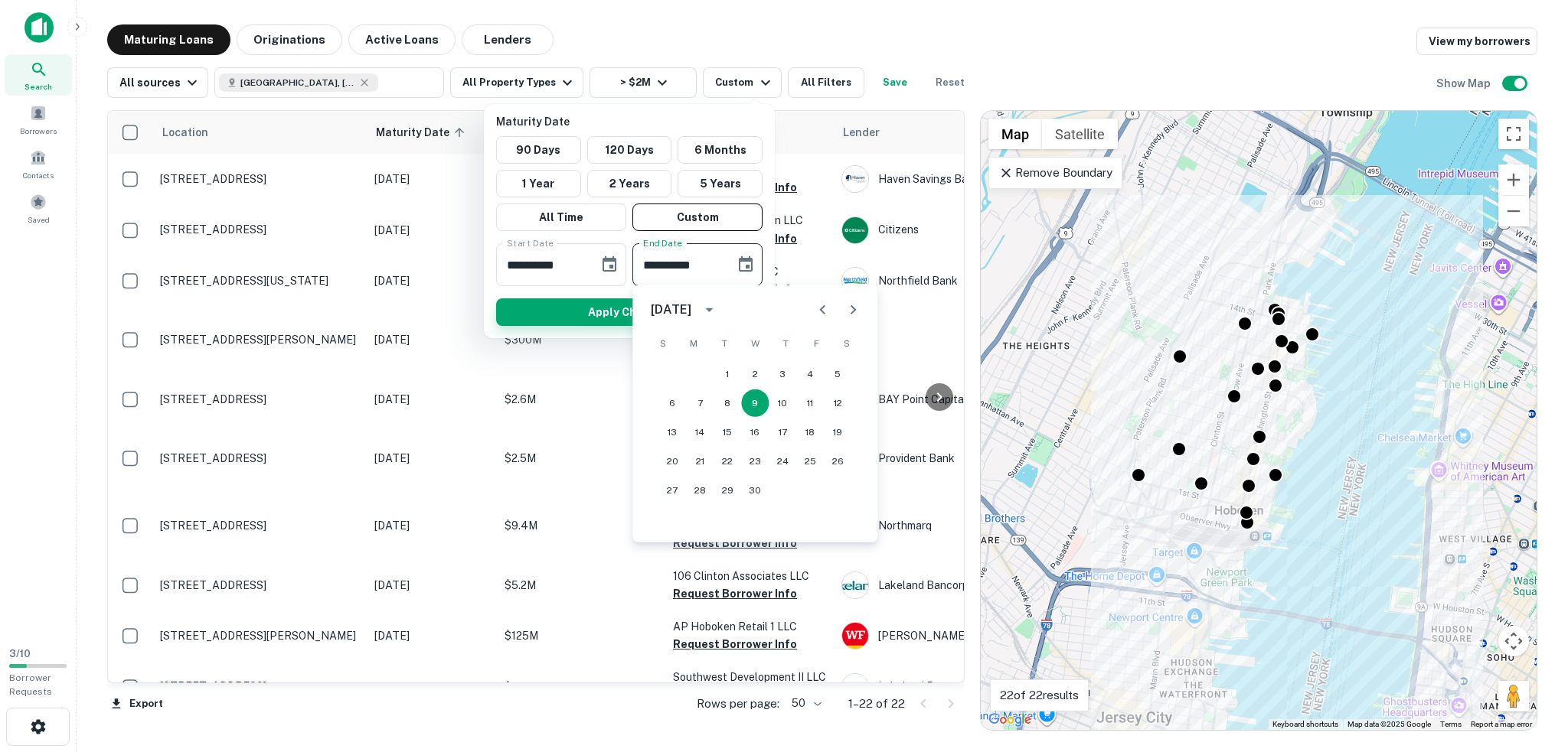
click at [608, 312] on button "Apply Changes" at bounding box center [629, 311] width 266 height 27
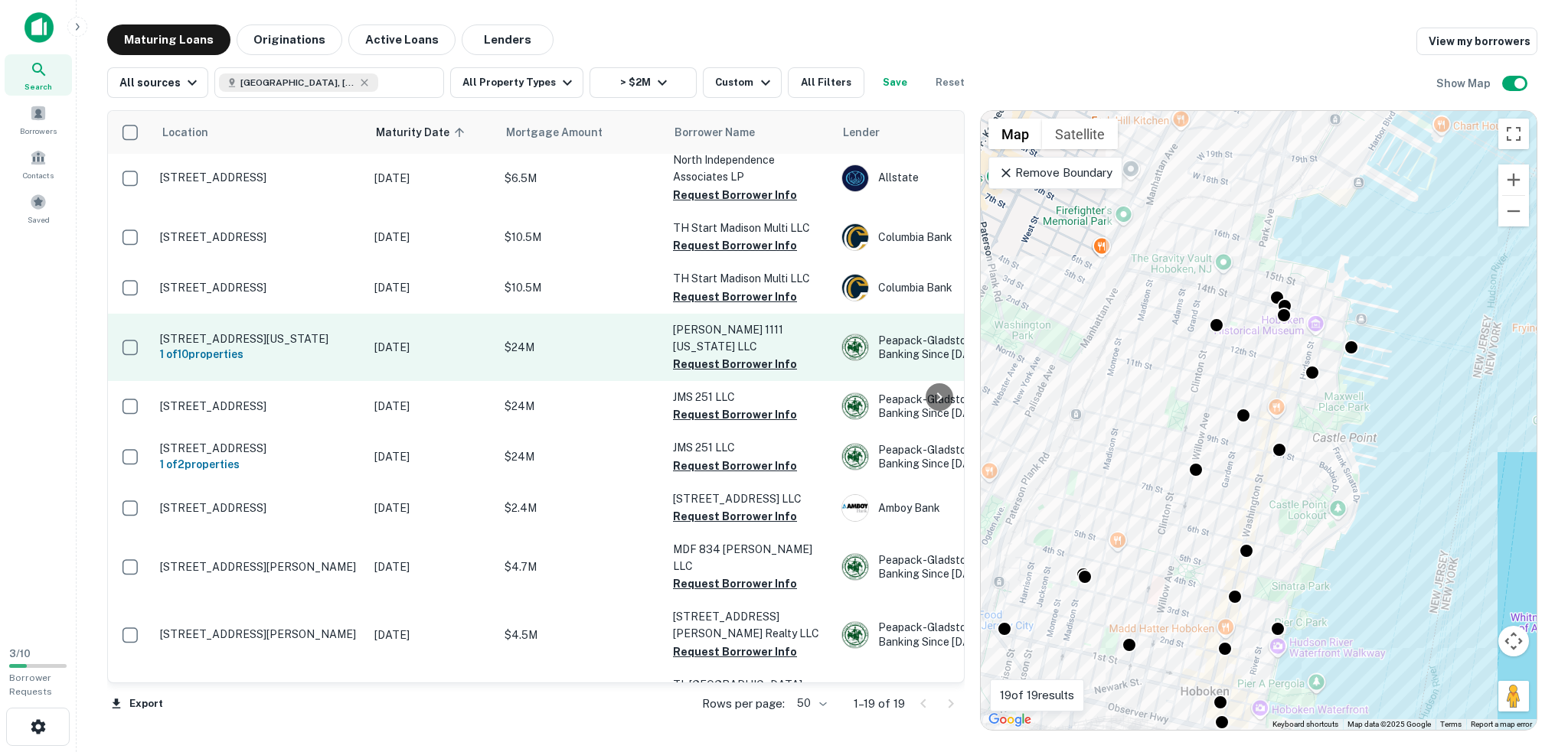
click at [258, 332] on p "1111 Washington St Hoboken, NJ07030" at bounding box center [260, 338] width 199 height 14
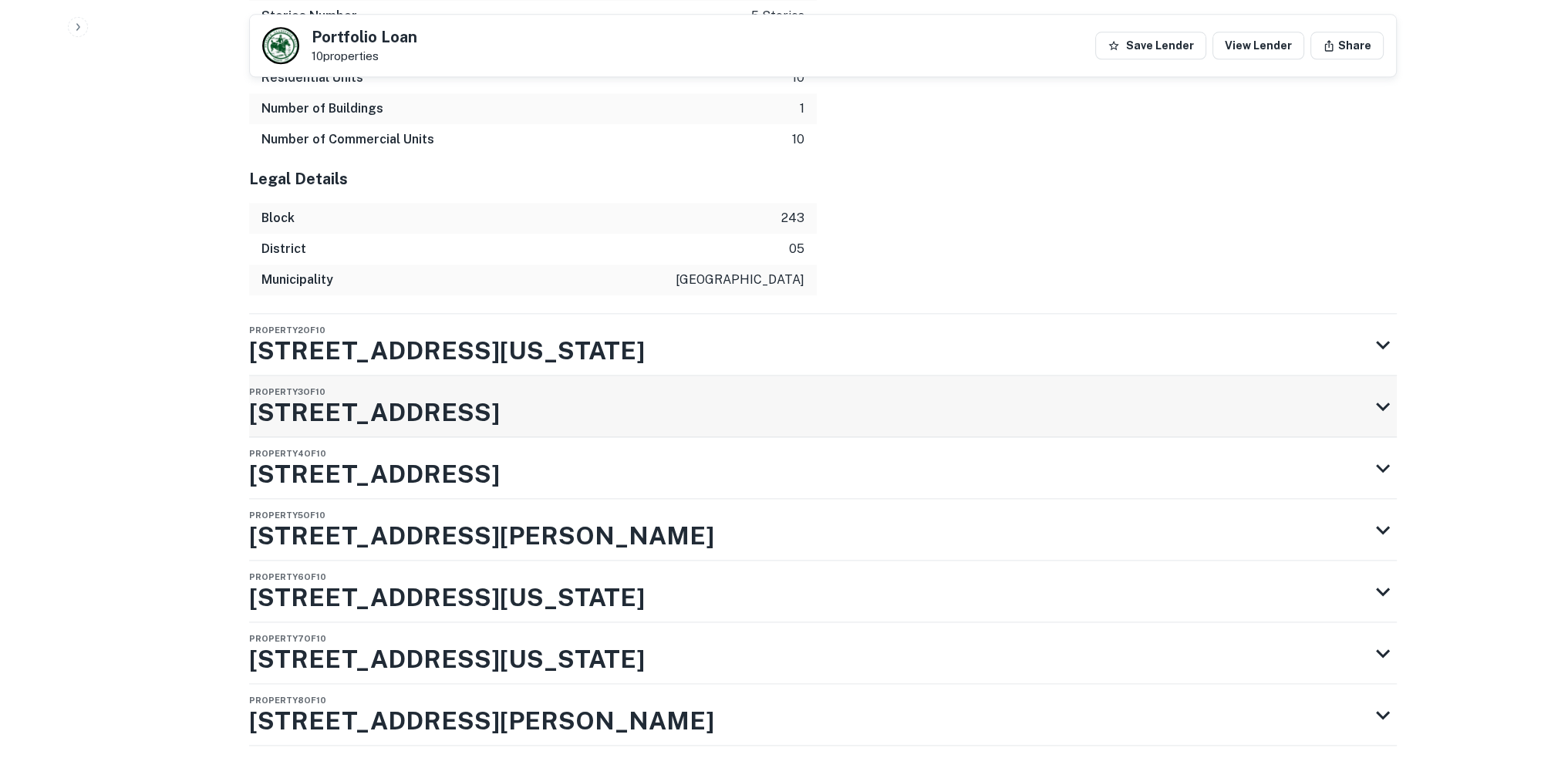
scroll to position [2469, 0]
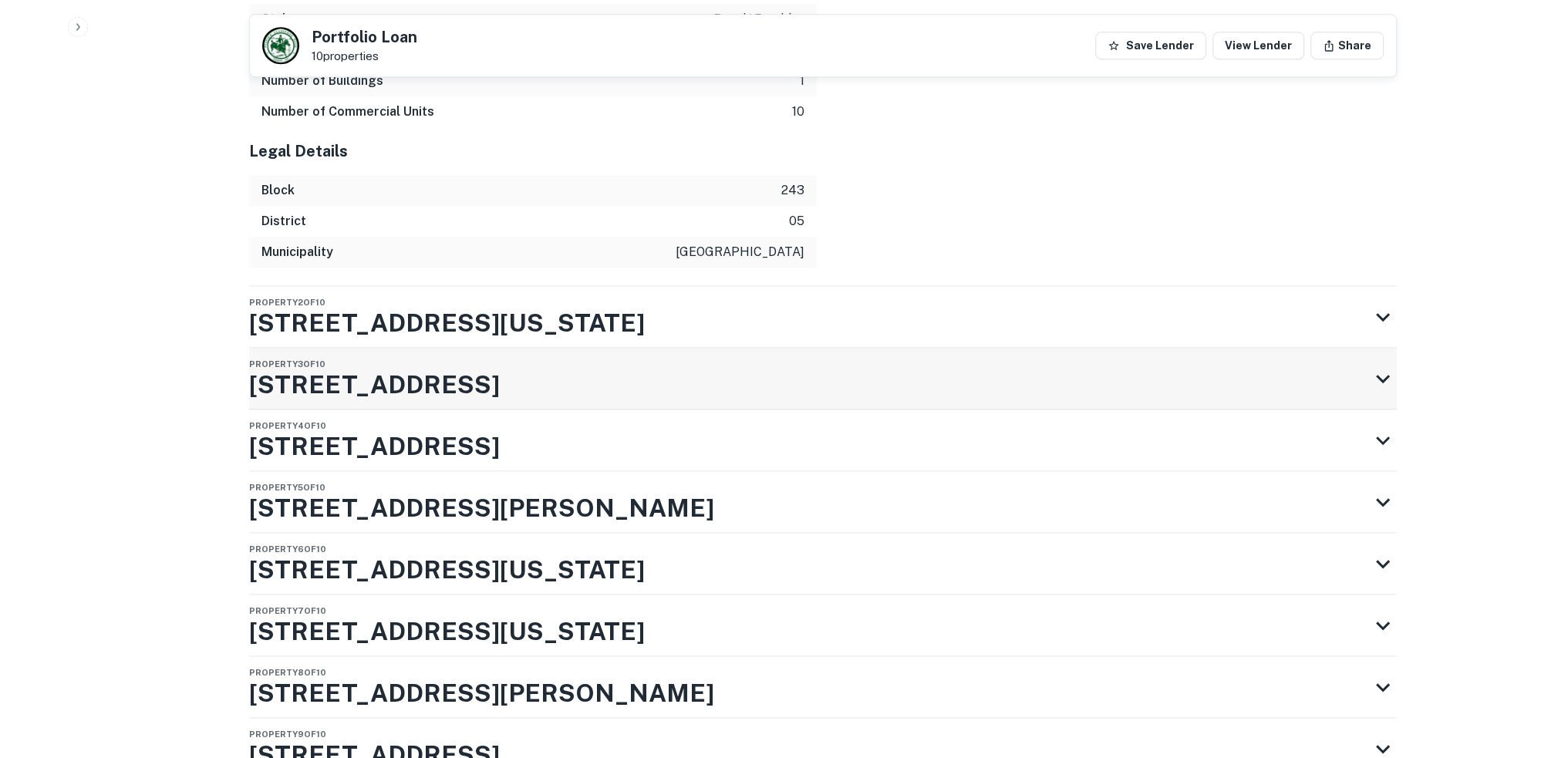
click at [635, 375] on div "Property 3 of 10 55 1st St" at bounding box center [809, 378] width 1119 height 61
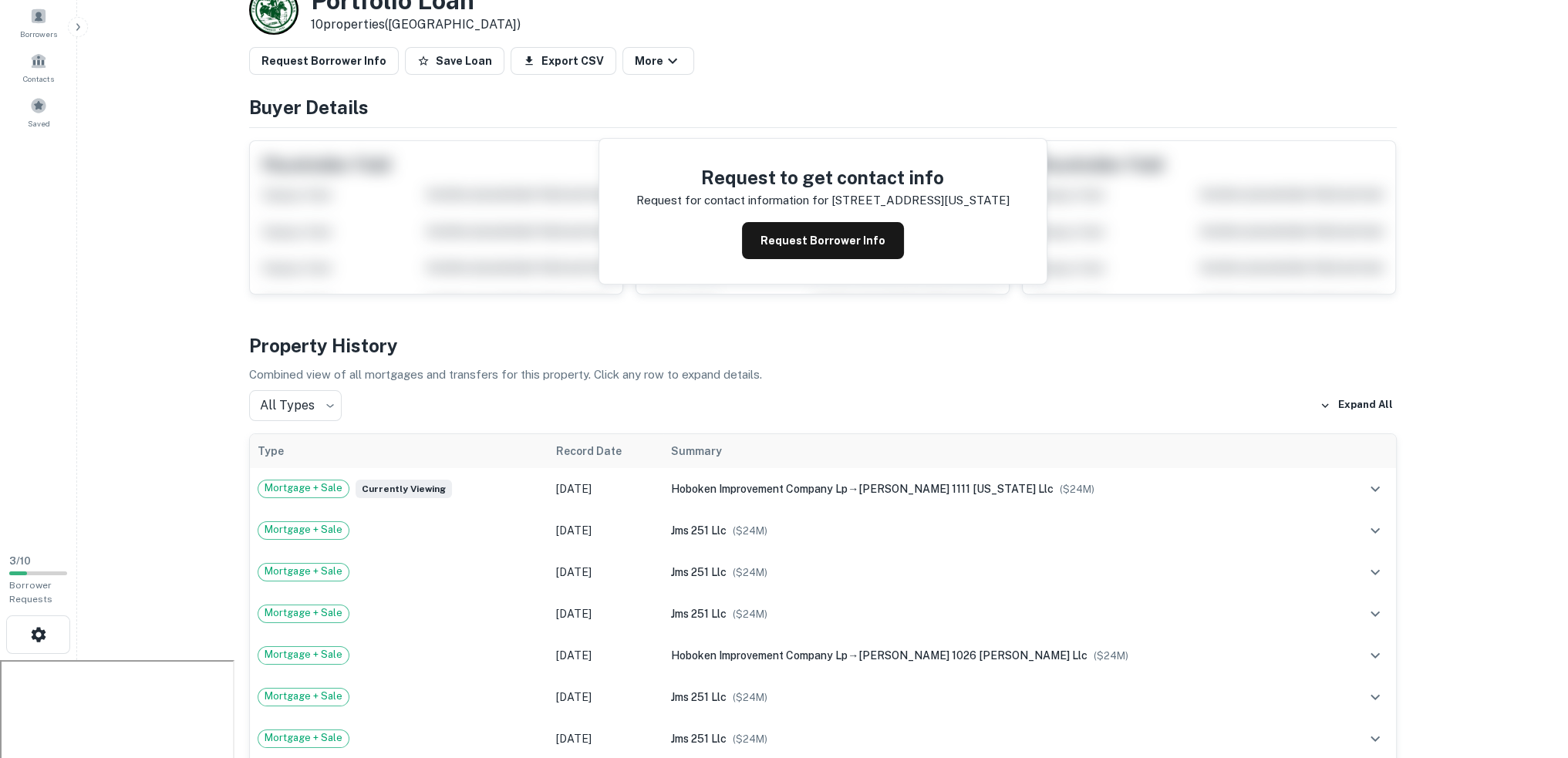
scroll to position [0, 0]
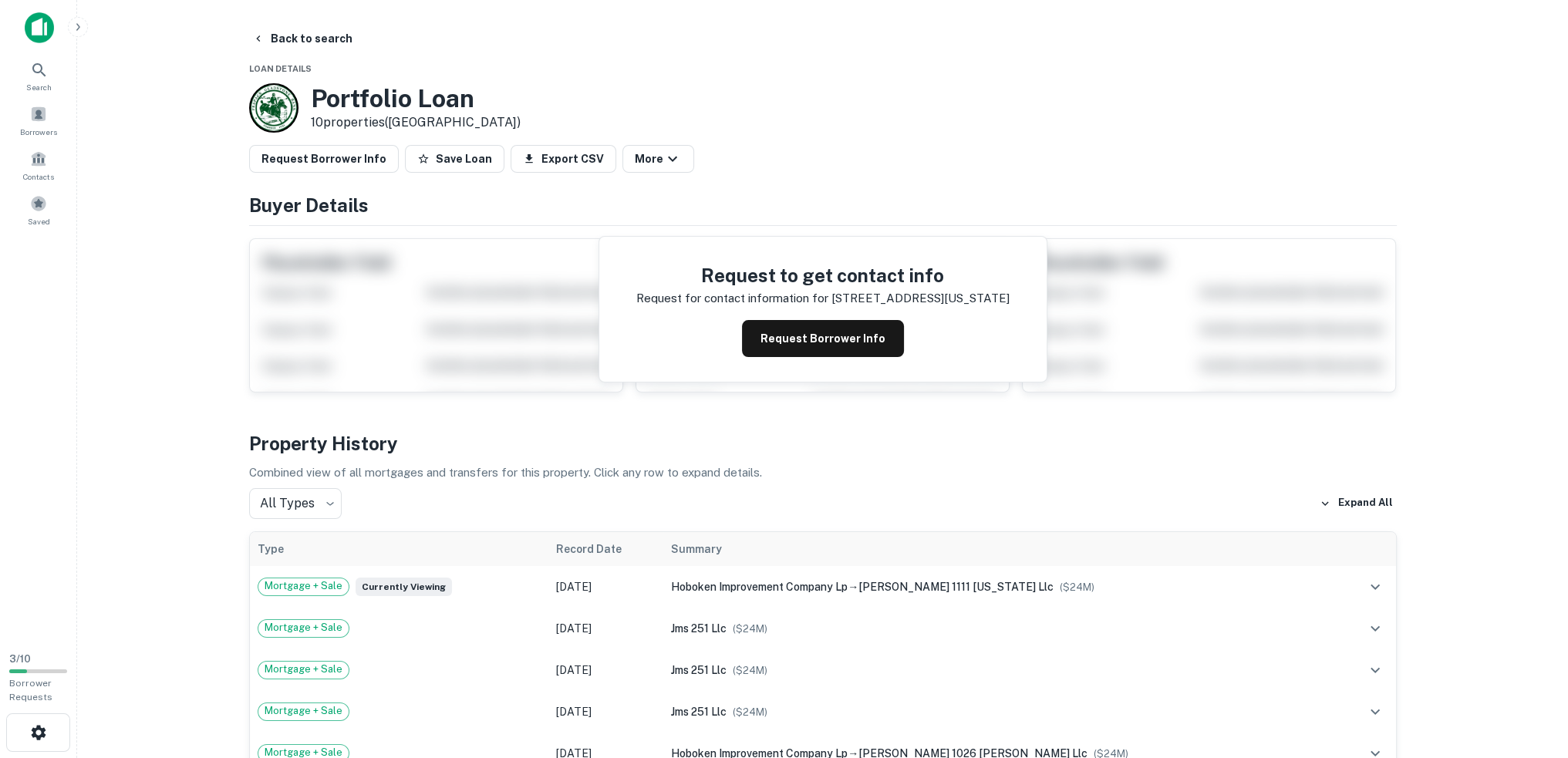
drag, startPoint x: 850, startPoint y: 336, endPoint x: 847, endPoint y: 347, distance: 11.4
click at [852, 345] on button "Request Borrower Info" at bounding box center [822, 338] width 162 height 37
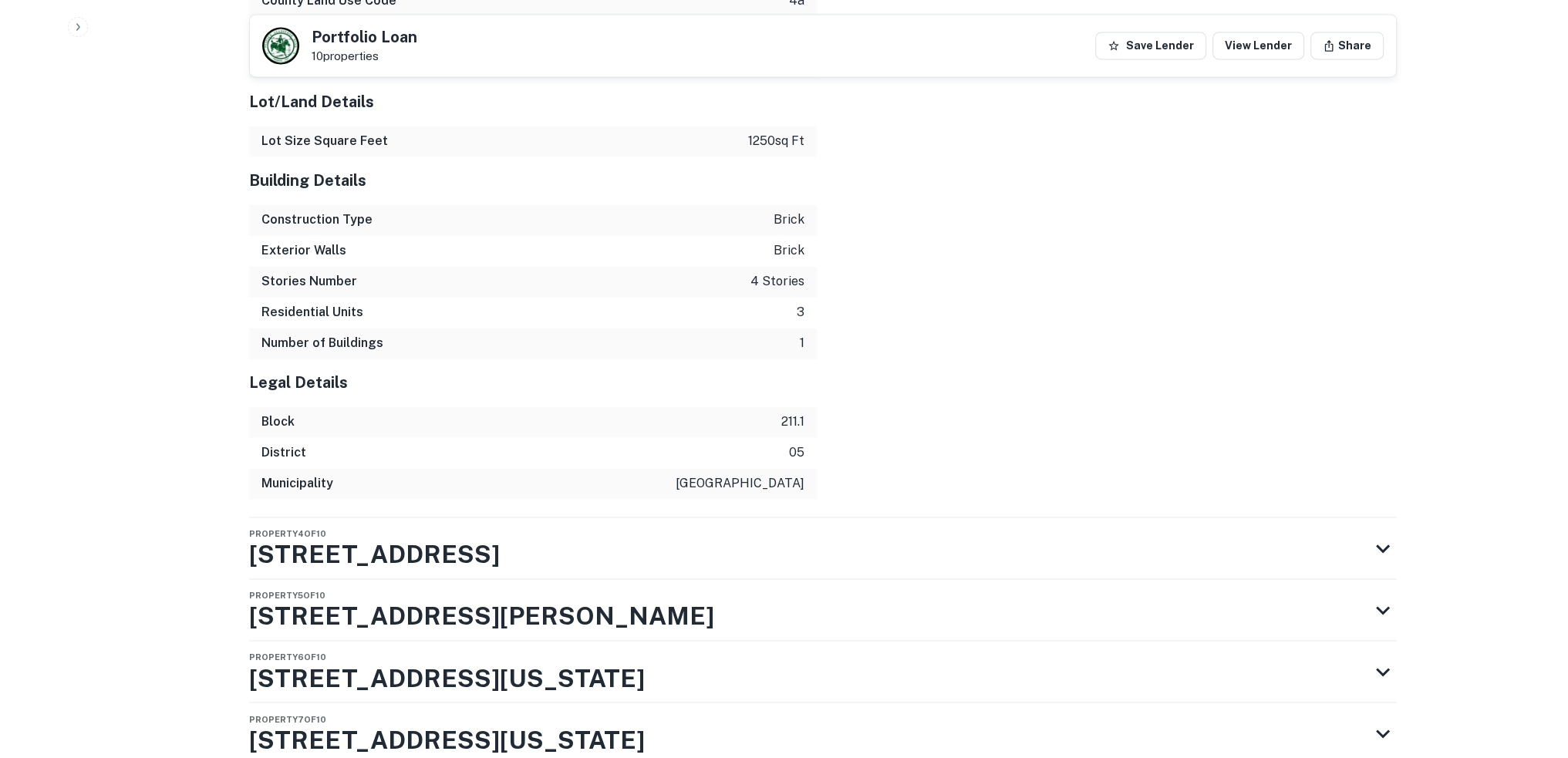
scroll to position [3537, 0]
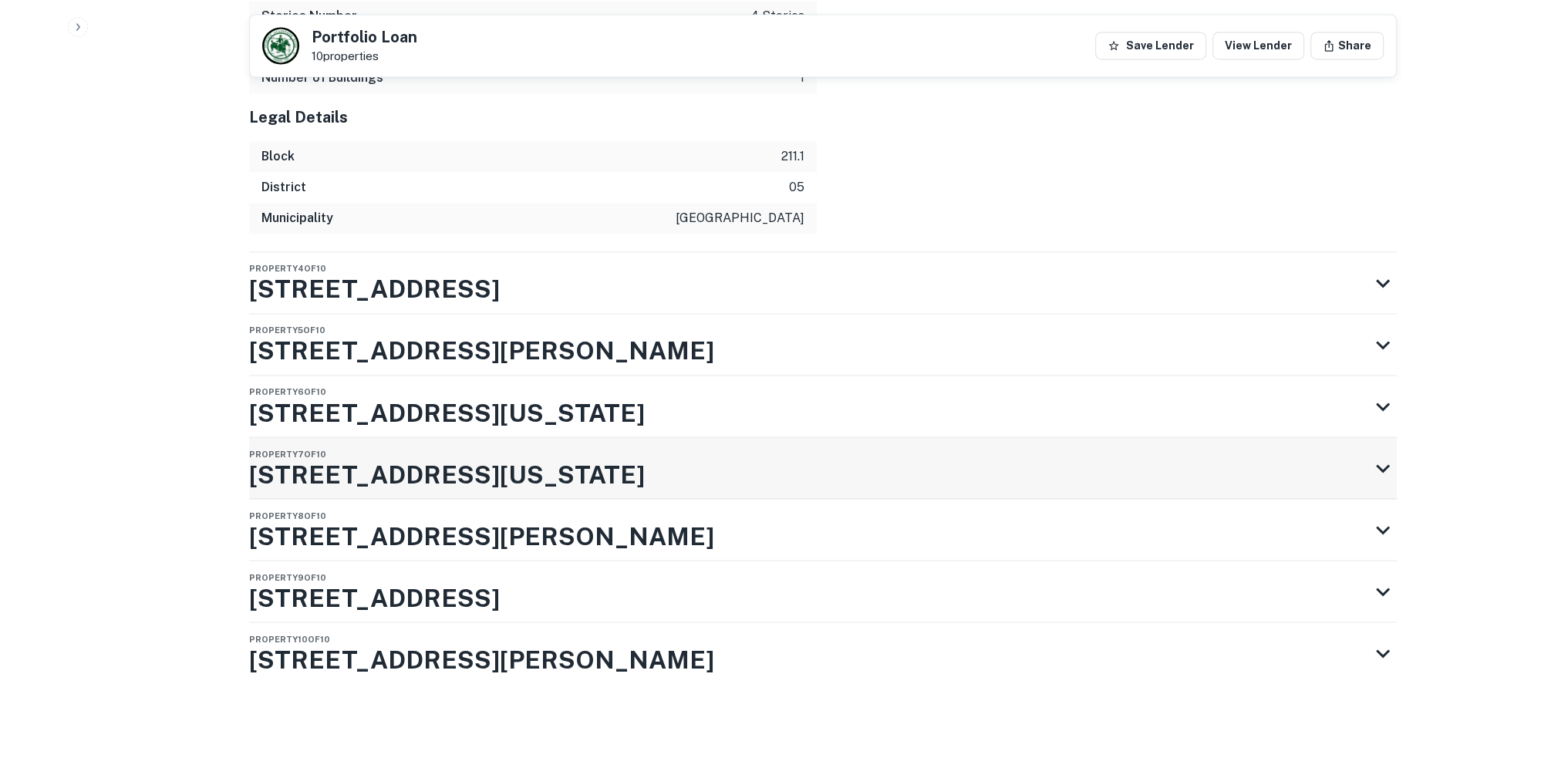
click at [346, 472] on h3 "517 Washington St" at bounding box center [447, 474] width 396 height 37
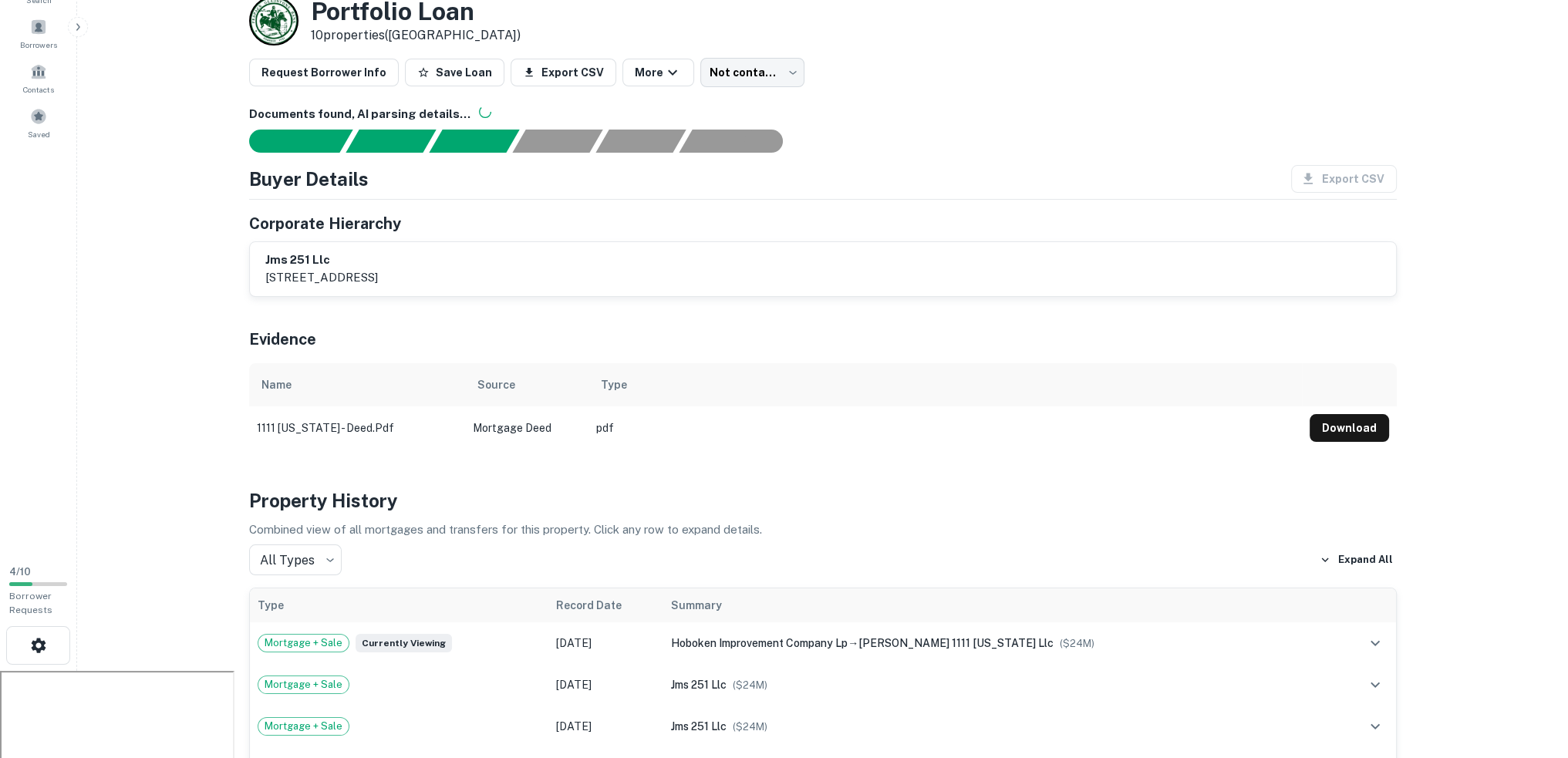
scroll to position [232, 0]
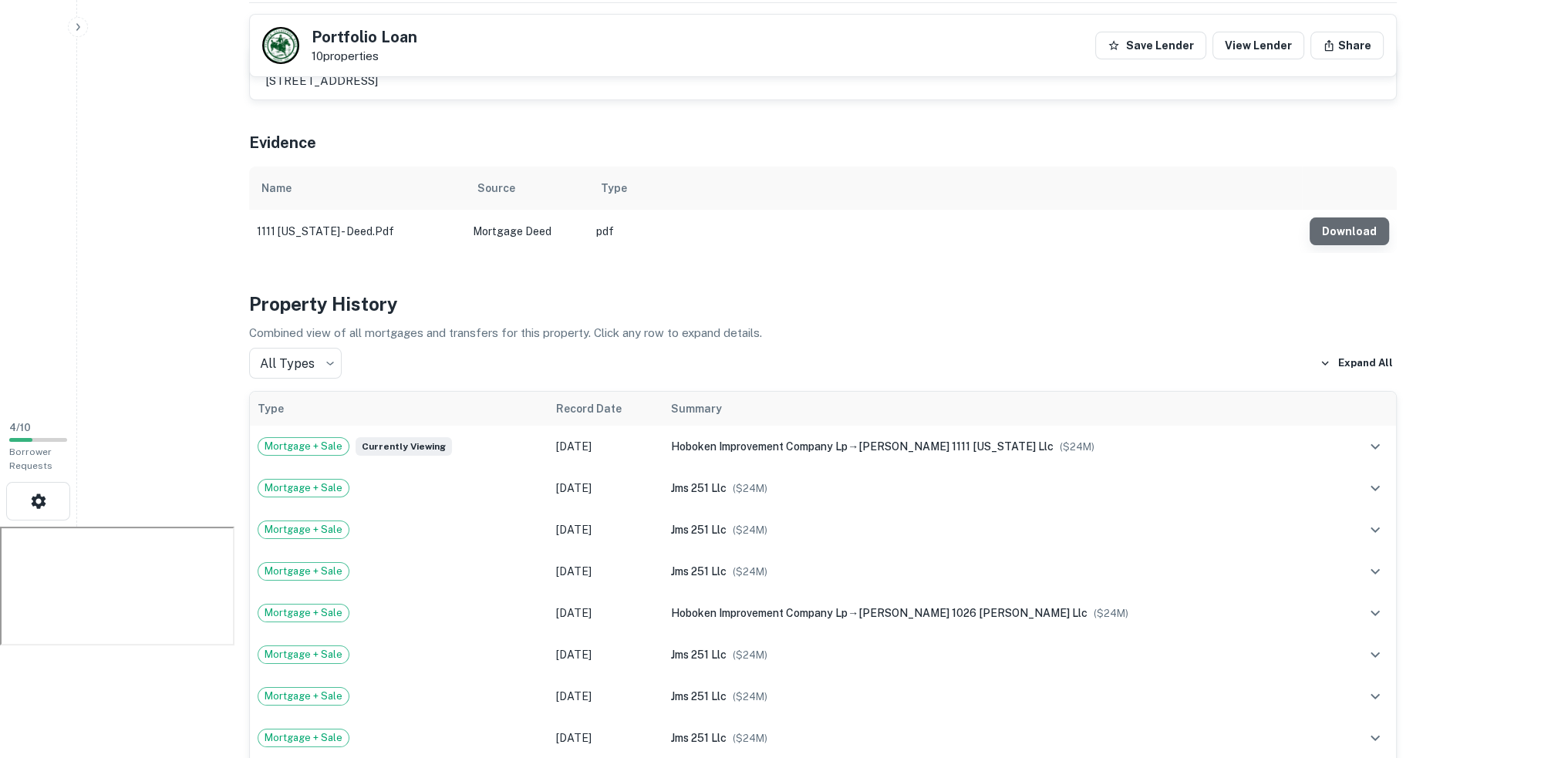
click at [1357, 225] on button "Download" at bounding box center [1349, 231] width 79 height 27
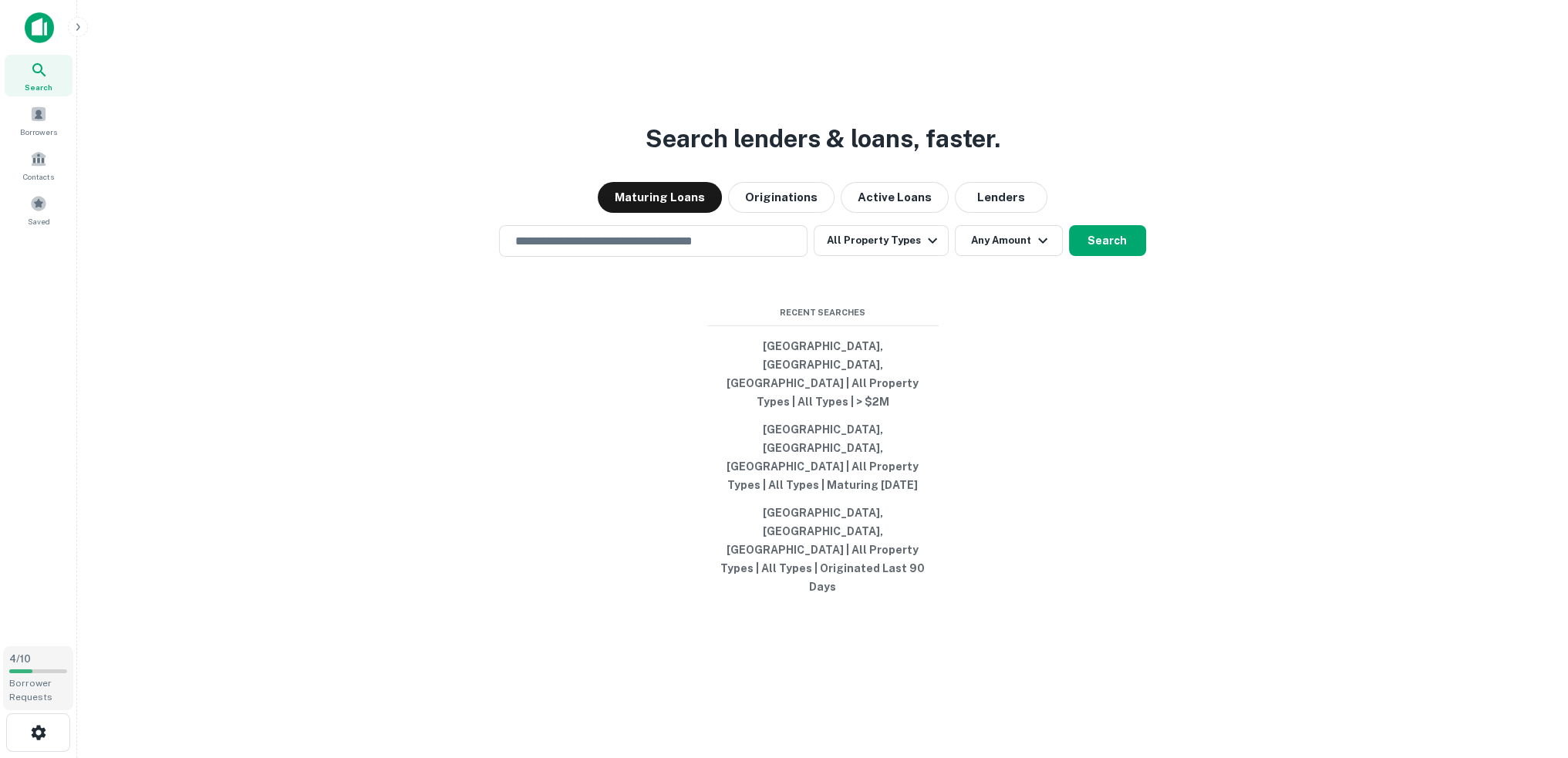
click at [61, 670] on div at bounding box center [38, 672] width 58 height 4
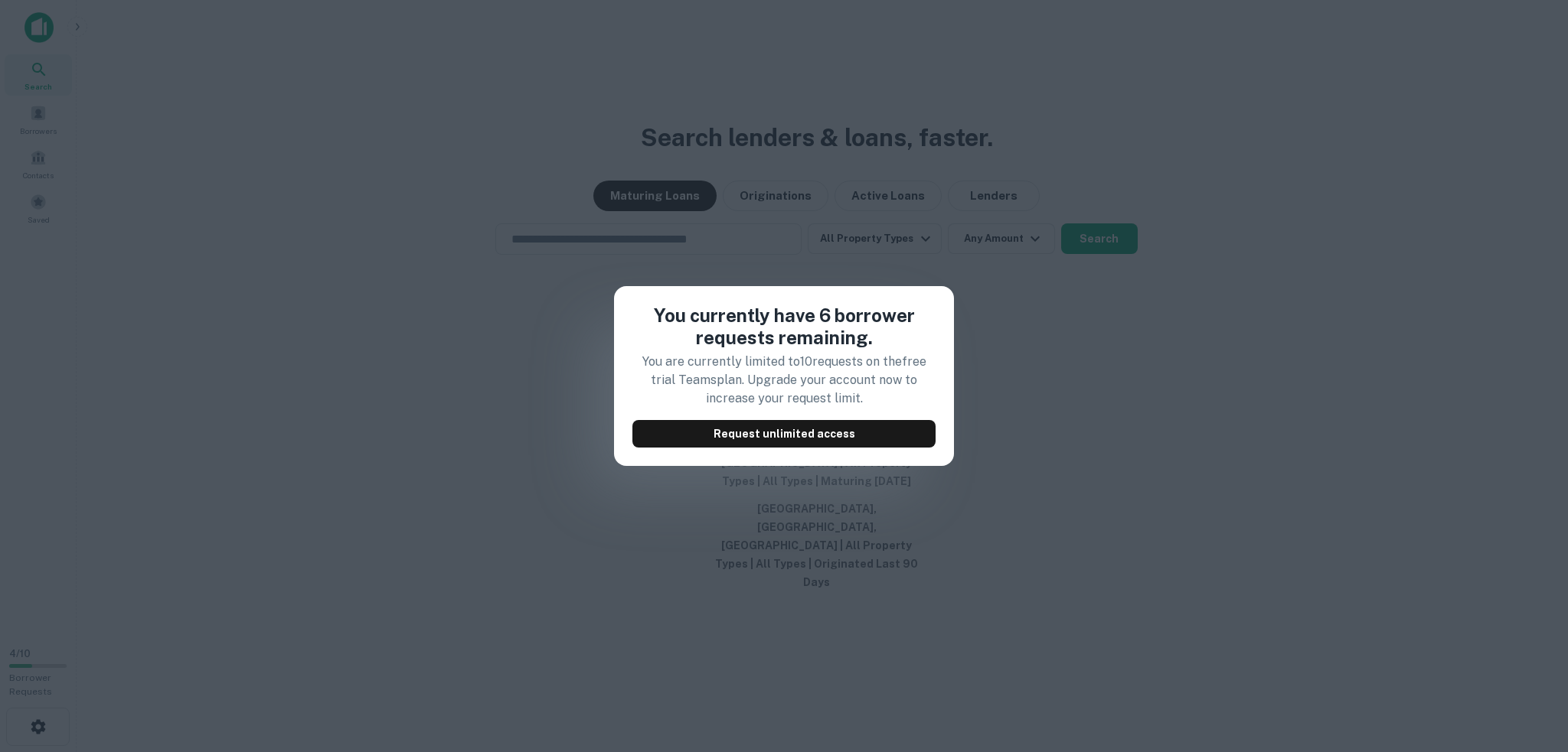
click at [445, 408] on div "You currently have 6 borrower requests remaining. You are currently limited to …" at bounding box center [784, 376] width 1568 height 752
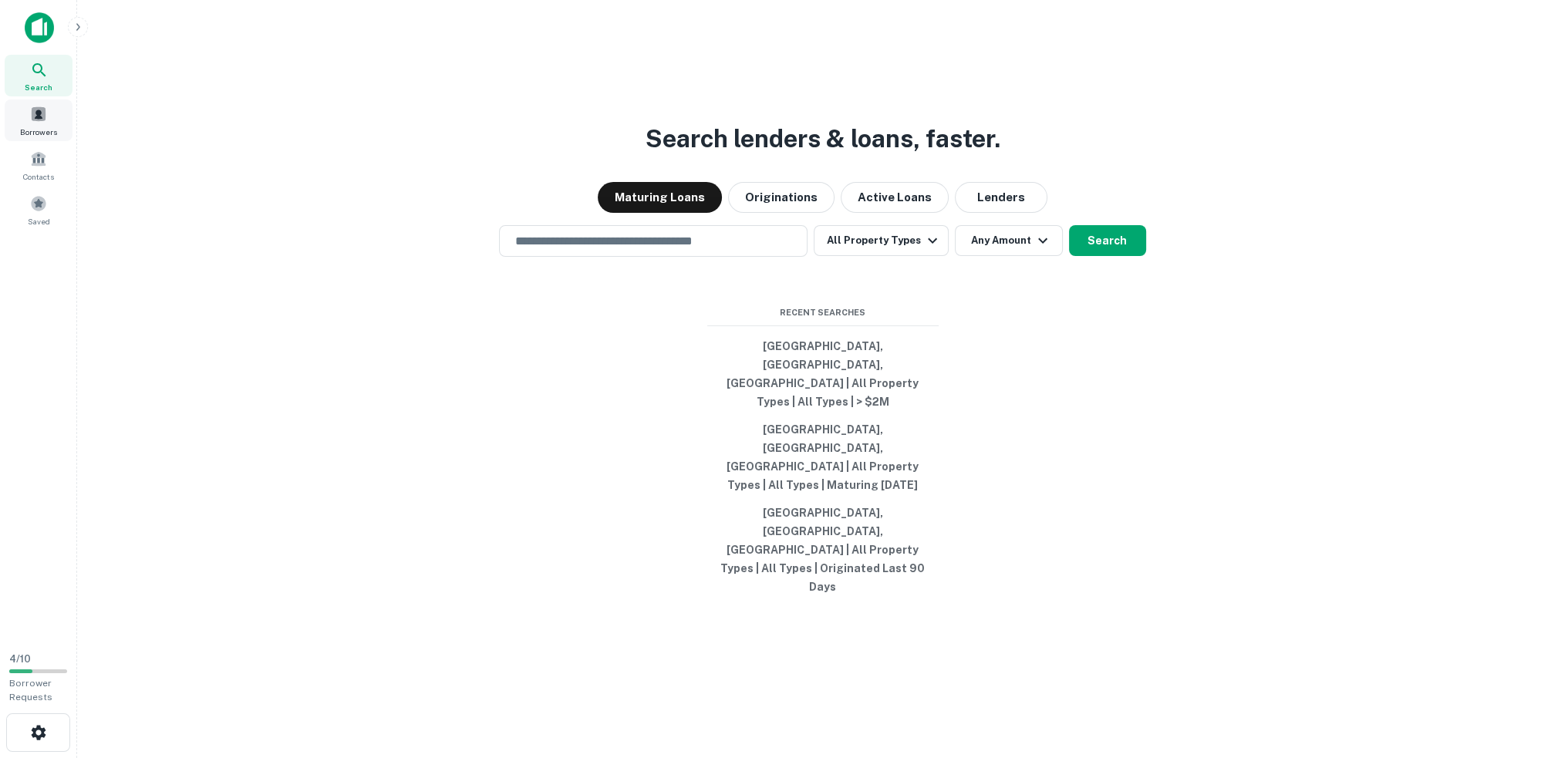
click at [11, 116] on div "Borrowers" at bounding box center [39, 120] width 68 height 42
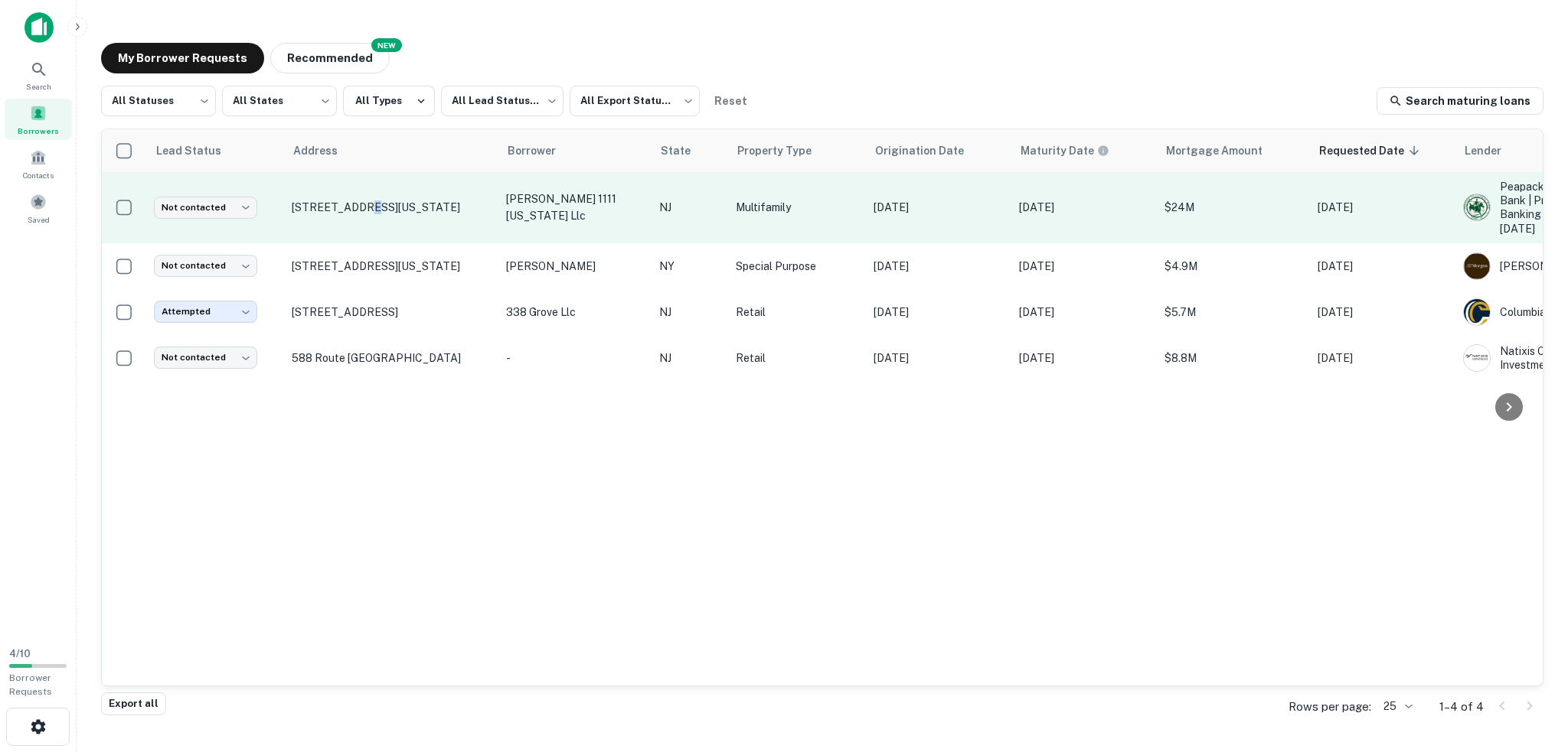
drag, startPoint x: 355, startPoint y: 205, endPoint x: 356, endPoint y: 214, distance: 9.1
click at [356, 214] on td "[STREET_ADDRESS][US_STATE]" at bounding box center [391, 208] width 215 height 71
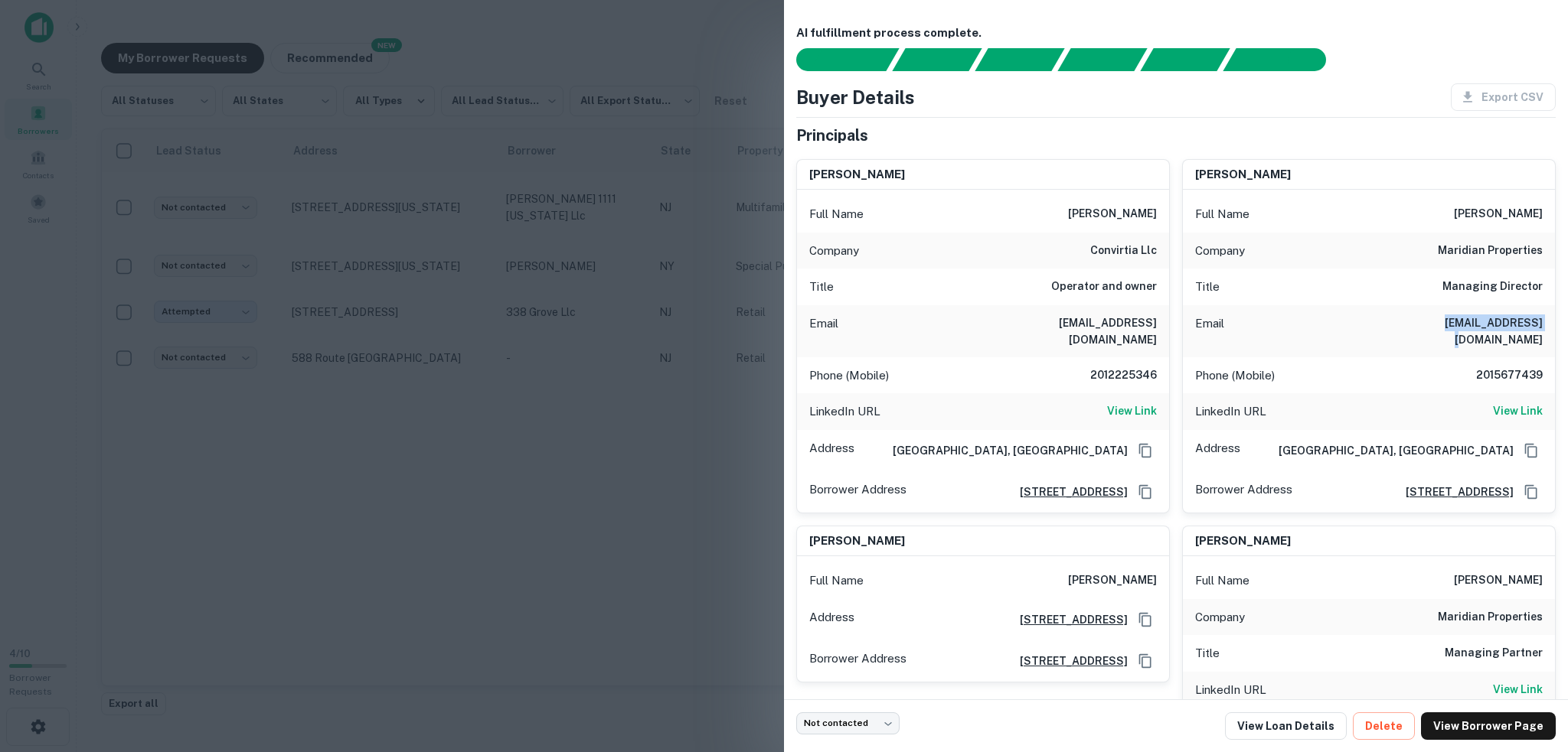
drag, startPoint x: 1439, startPoint y: 321, endPoint x: 1529, endPoint y: 325, distance: 90.1
click at [1529, 325] on div "Email [EMAIL_ADDRESS][DOMAIN_NAME]" at bounding box center [1368, 332] width 372 height 53
click at [1365, 323] on div "Email [EMAIL_ADDRESS][DOMAIN_NAME]" at bounding box center [1368, 332] width 372 height 53
drag, startPoint x: 1438, startPoint y: 321, endPoint x: 1531, endPoint y: 323, distance: 93.0
click at [1531, 323] on div "Email [EMAIL_ADDRESS][DOMAIN_NAME]" at bounding box center [1368, 332] width 372 height 53
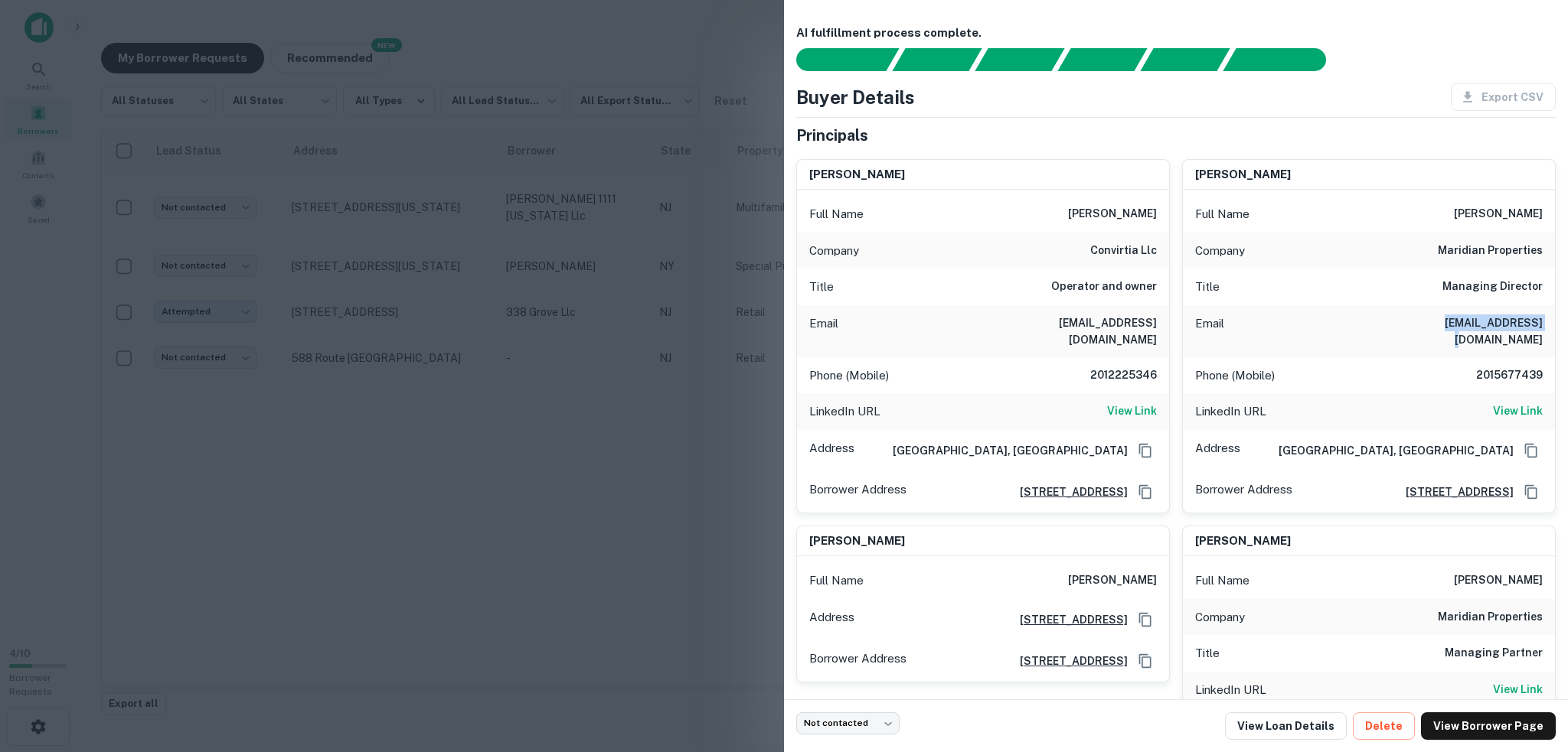
copy h6 "[EMAIL_ADDRESS][DOMAIN_NAME]"
click at [1488, 367] on h6 "2015677439" at bounding box center [1497, 376] width 92 height 19
copy h6 "2015677439"
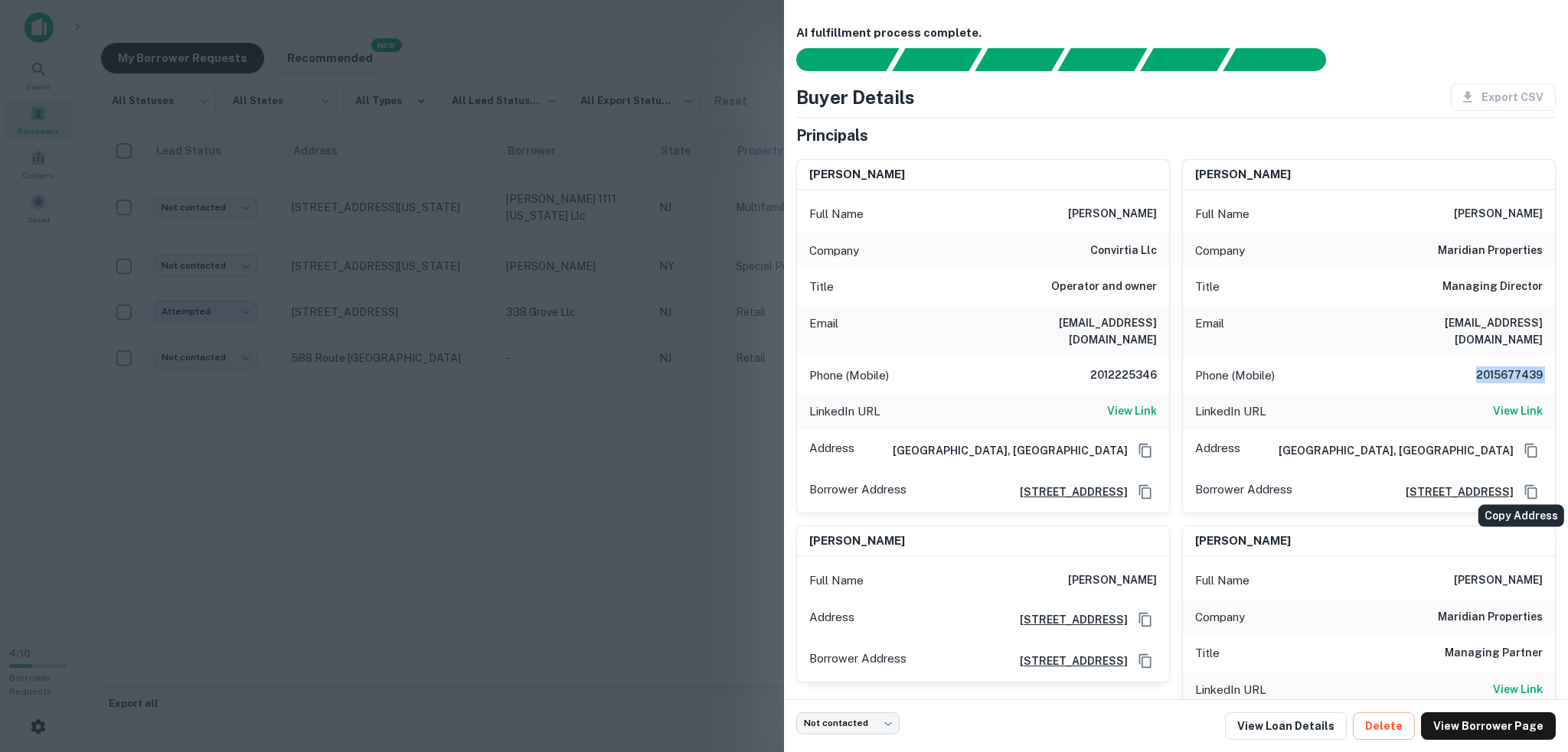
click at [1523, 485] on icon "Copy Address" at bounding box center [1530, 492] width 15 height 15
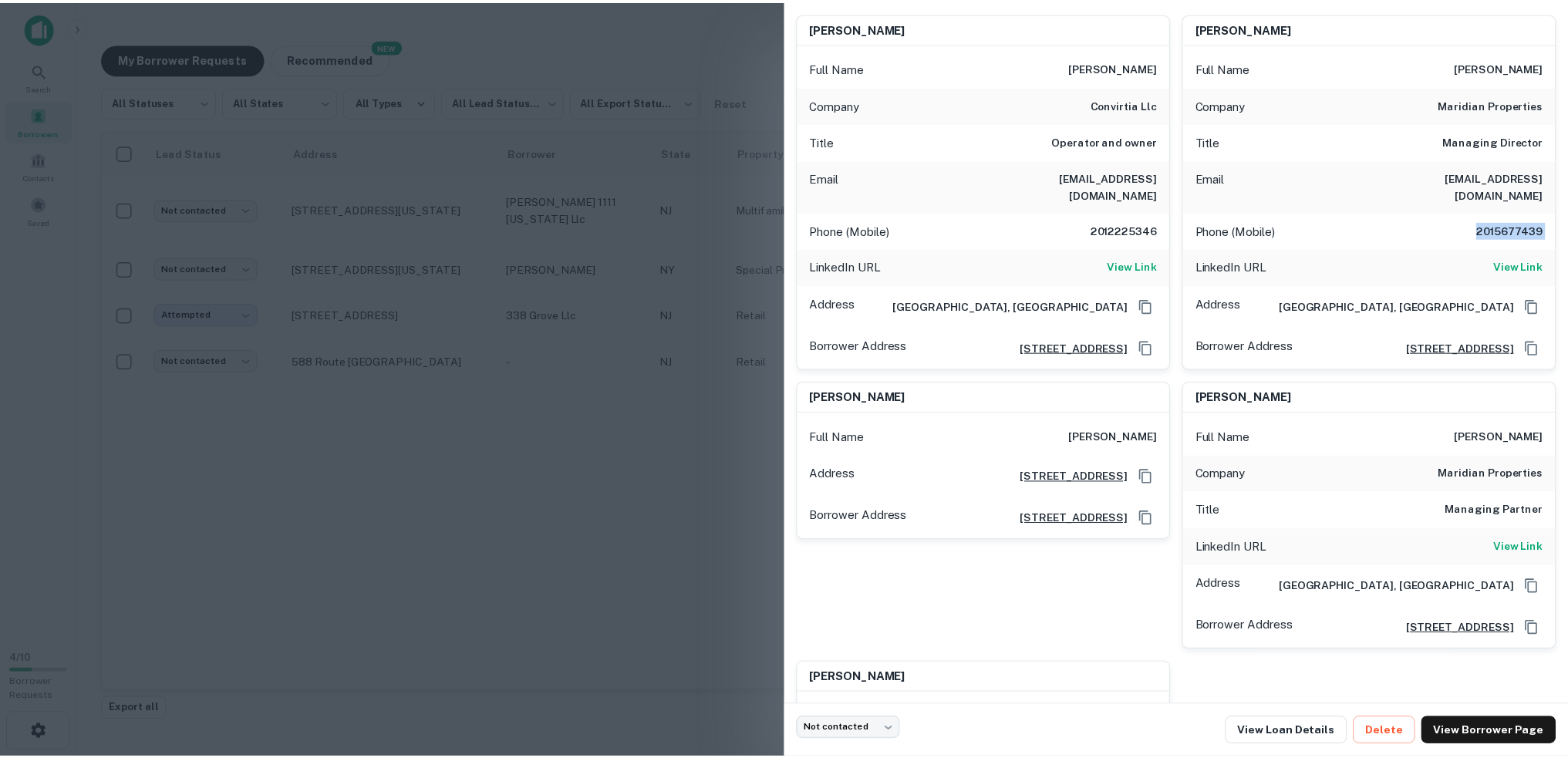
scroll to position [154, 0]
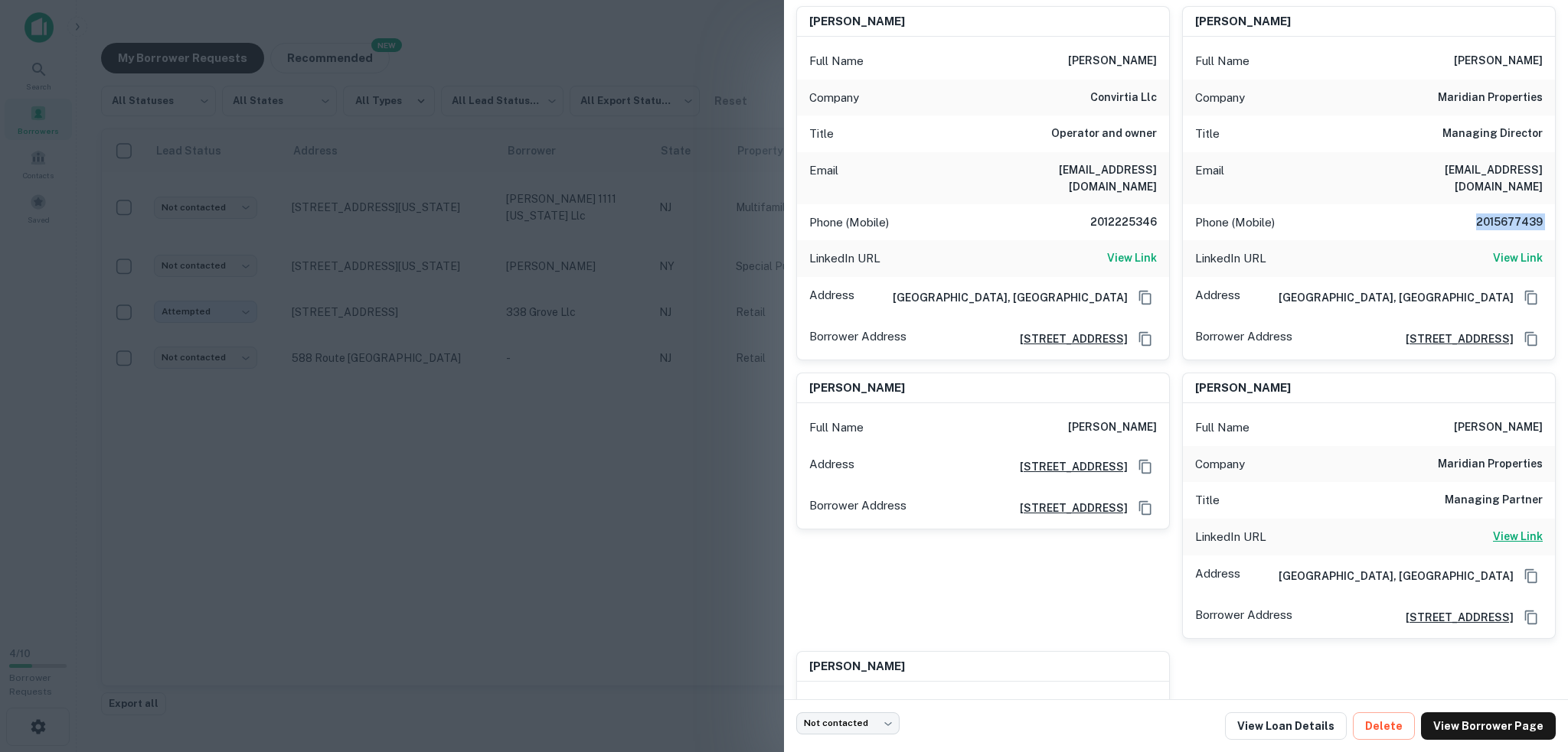
click at [1510, 536] on h6 "View Link" at bounding box center [1517, 536] width 50 height 17
click at [1111, 249] on h6 "View Link" at bounding box center [1131, 258] width 50 height 17
click at [272, 174] on div at bounding box center [784, 376] width 1568 height 752
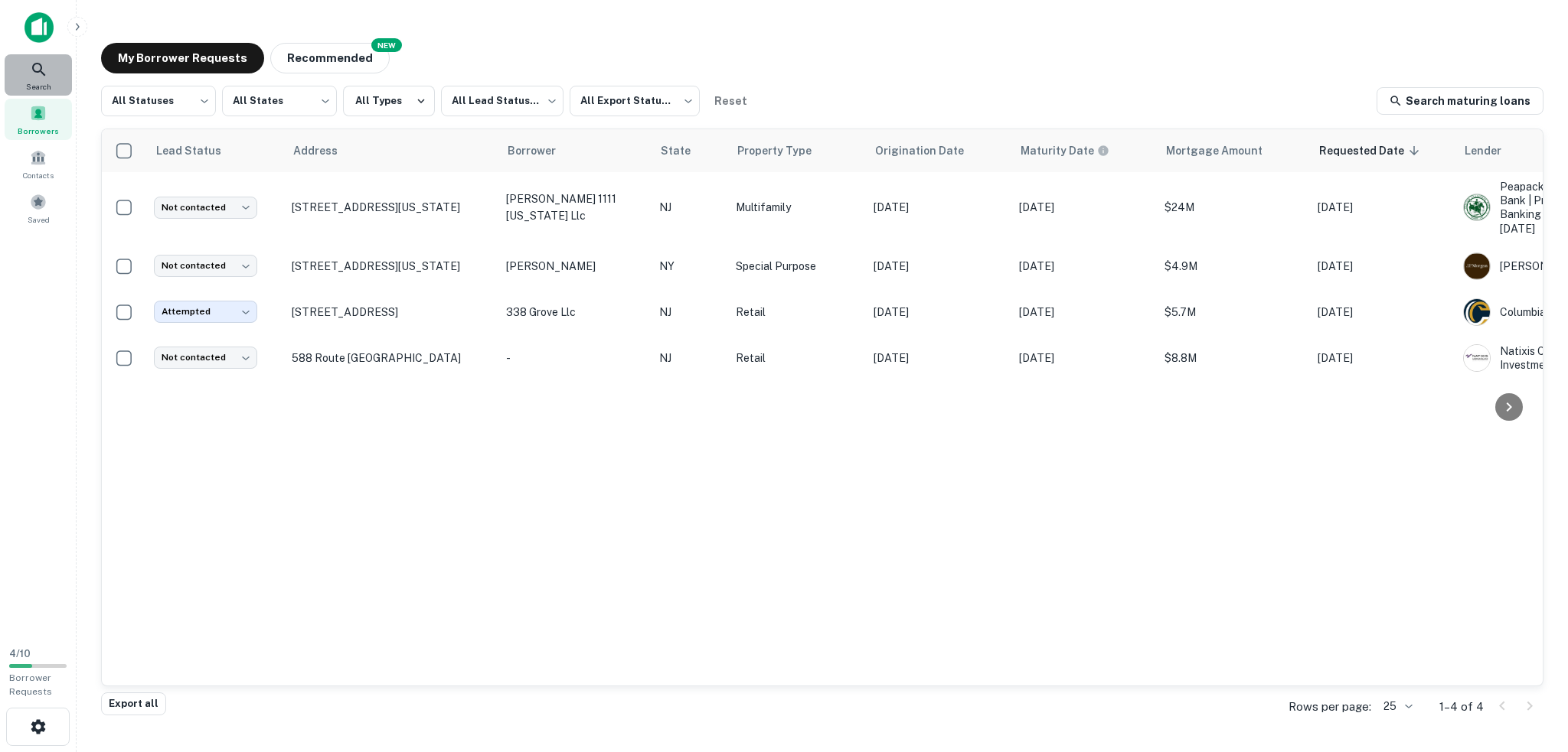
click at [39, 82] on span "Search" at bounding box center [38, 86] width 25 height 12
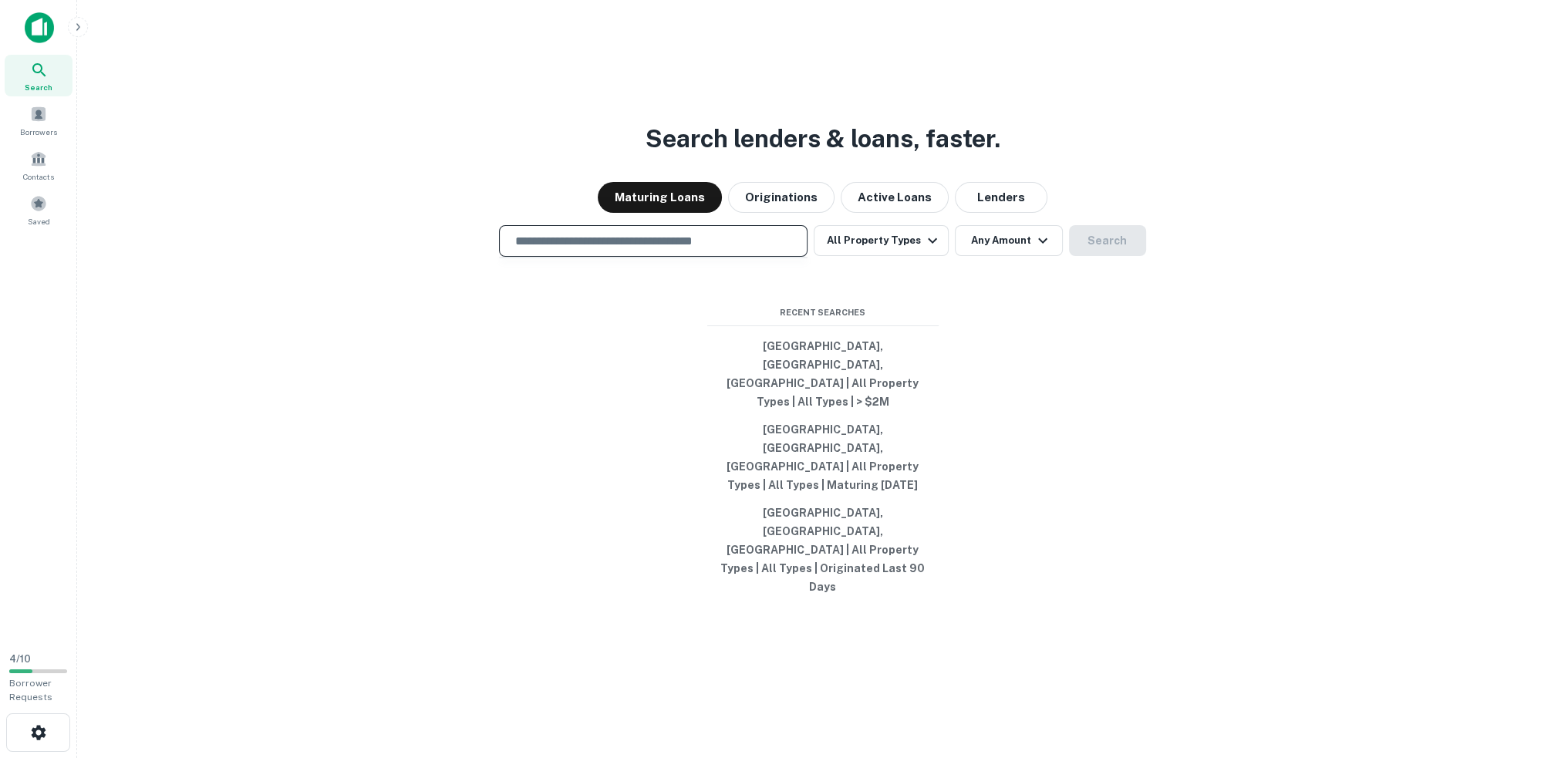
drag, startPoint x: 0, startPoint y: 0, endPoint x: 694, endPoint y: 307, distance: 758.9
click at [694, 250] on input "text" at bounding box center [653, 241] width 295 height 18
click at [854, 364] on div "Search lenders & loans, faster. Maturing Loans Originations Active Loans Lender…" at bounding box center [823, 416] width 1466 height 758
click at [854, 409] on button "[GEOGRAPHIC_DATA], [GEOGRAPHIC_DATA], [GEOGRAPHIC_DATA] | All Property Types | …" at bounding box center [823, 374] width 231 height 83
type input "**********"
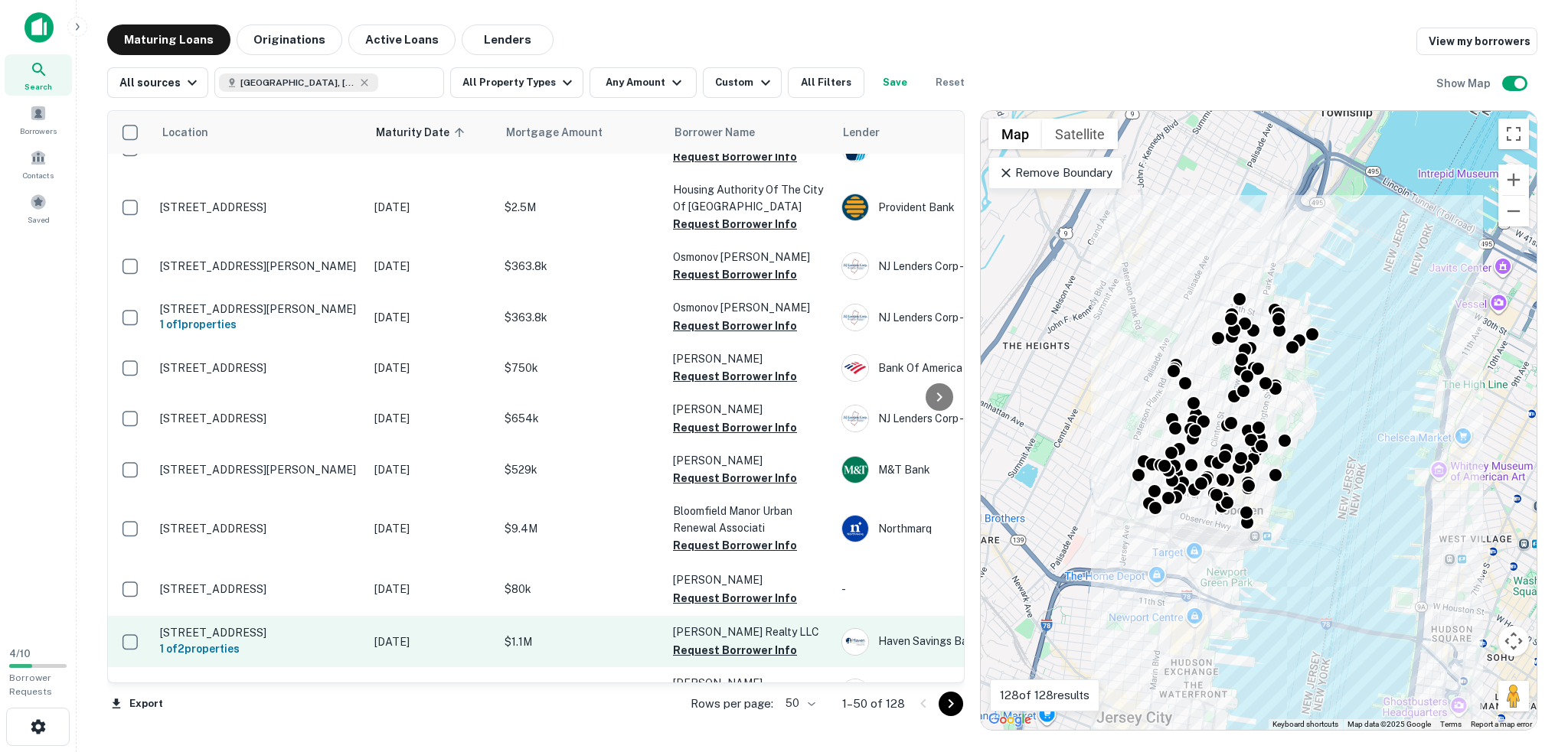
scroll to position [2081, 0]
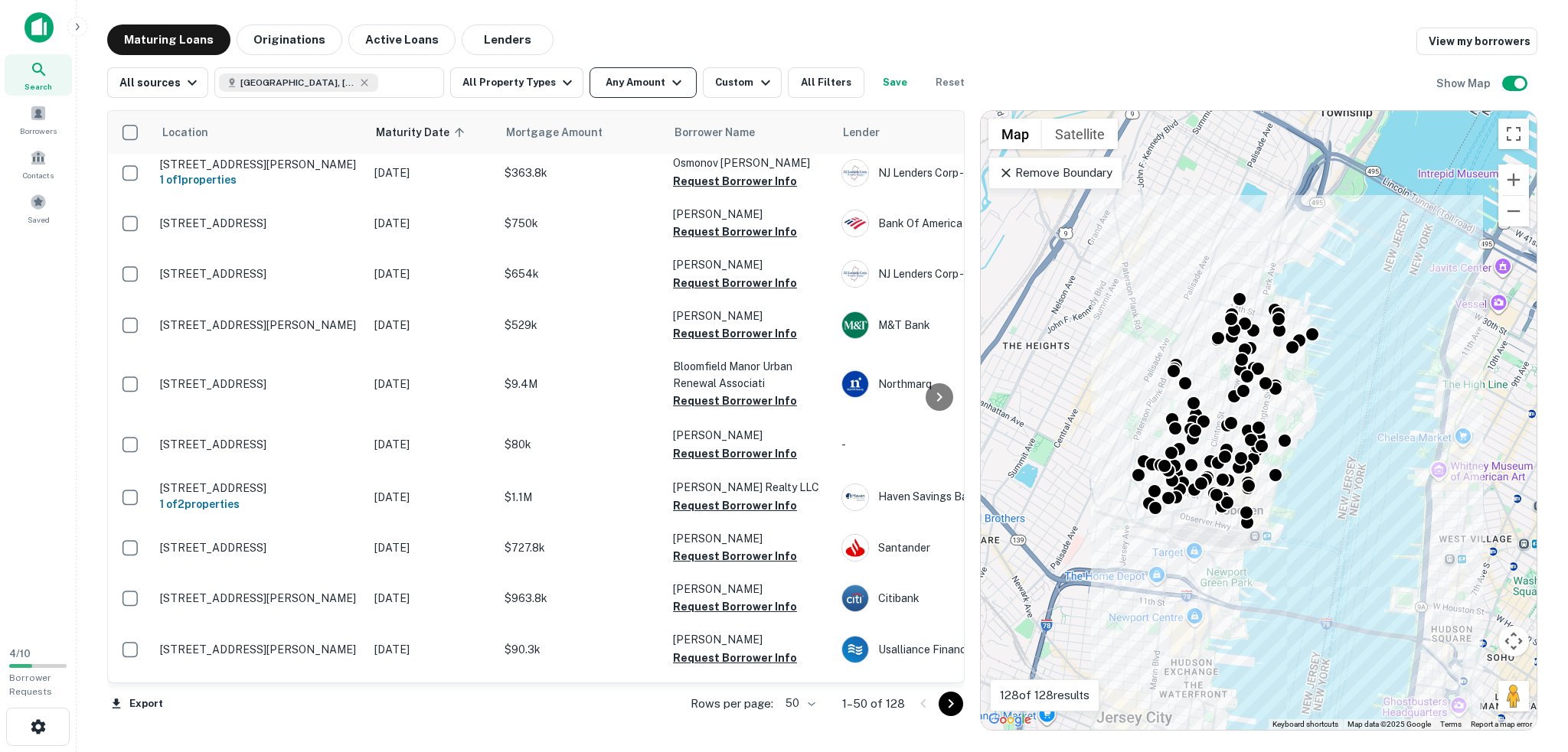
click at [603, 84] on button "Any Amount" at bounding box center [643, 83] width 107 height 31
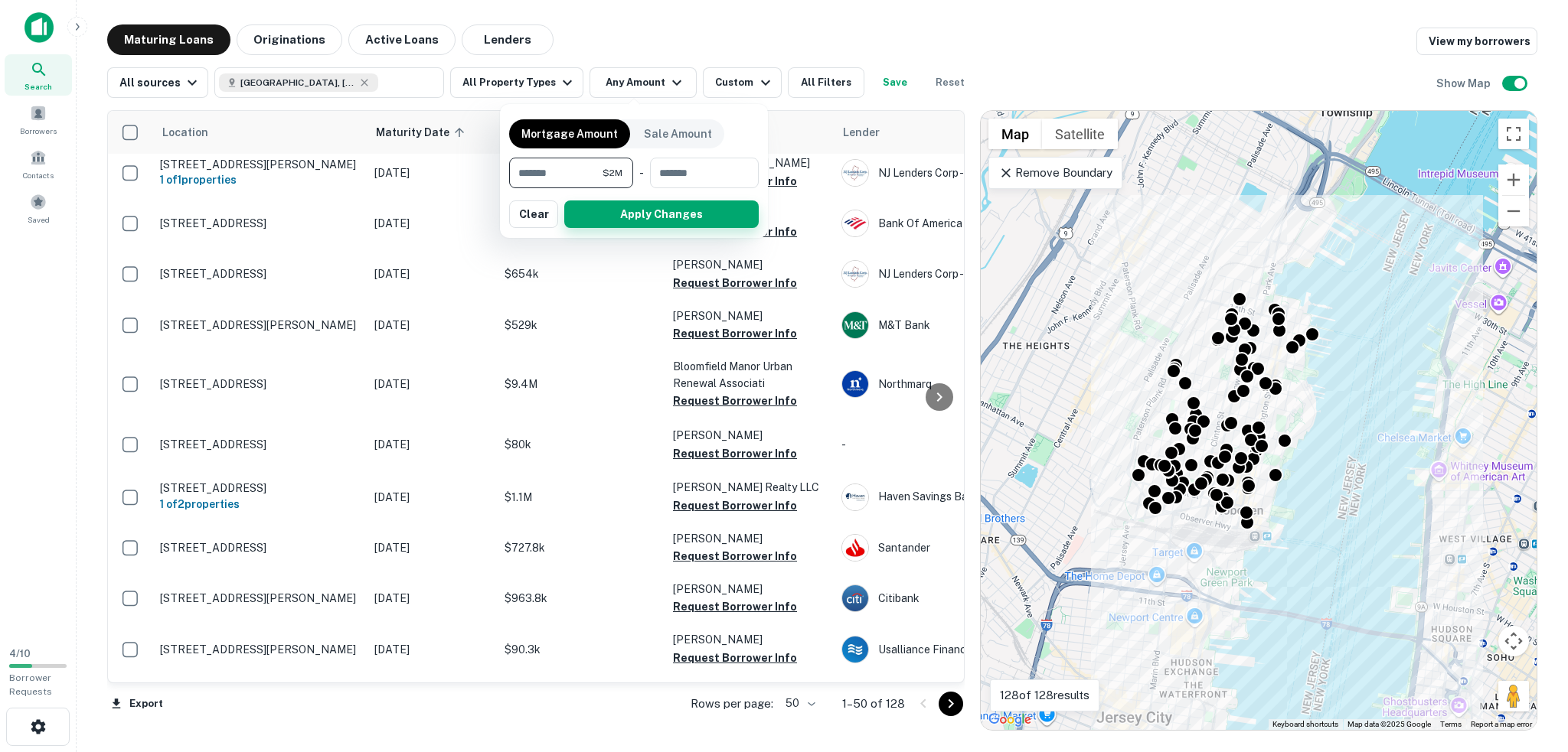
type input "*******"
click at [663, 217] on button "Apply Changes" at bounding box center [661, 214] width 194 height 27
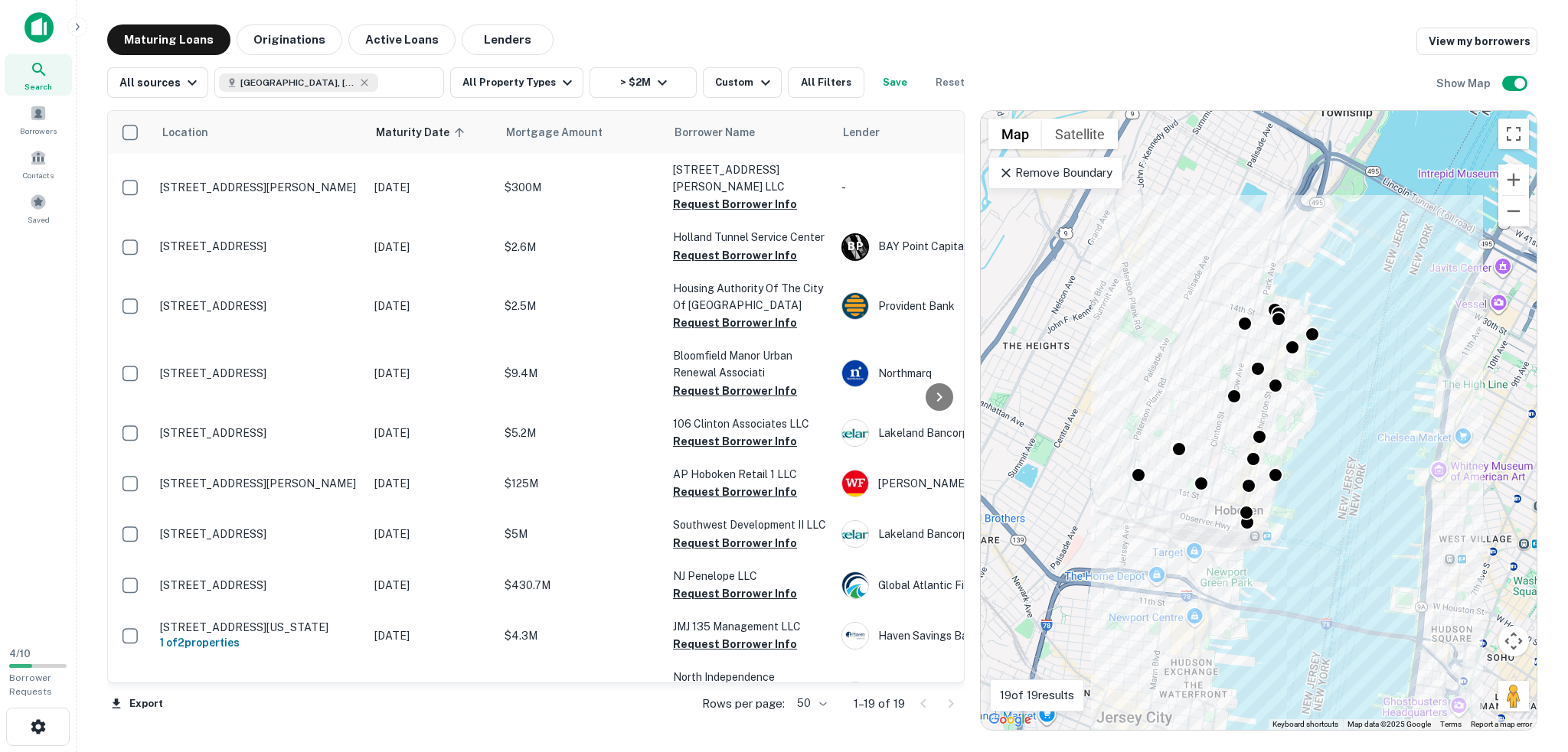
click at [1293, 411] on div "To activate drag with keyboard, press Alt + Enter. Once in keyboard drag state,…" at bounding box center [1259, 420] width 556 height 619
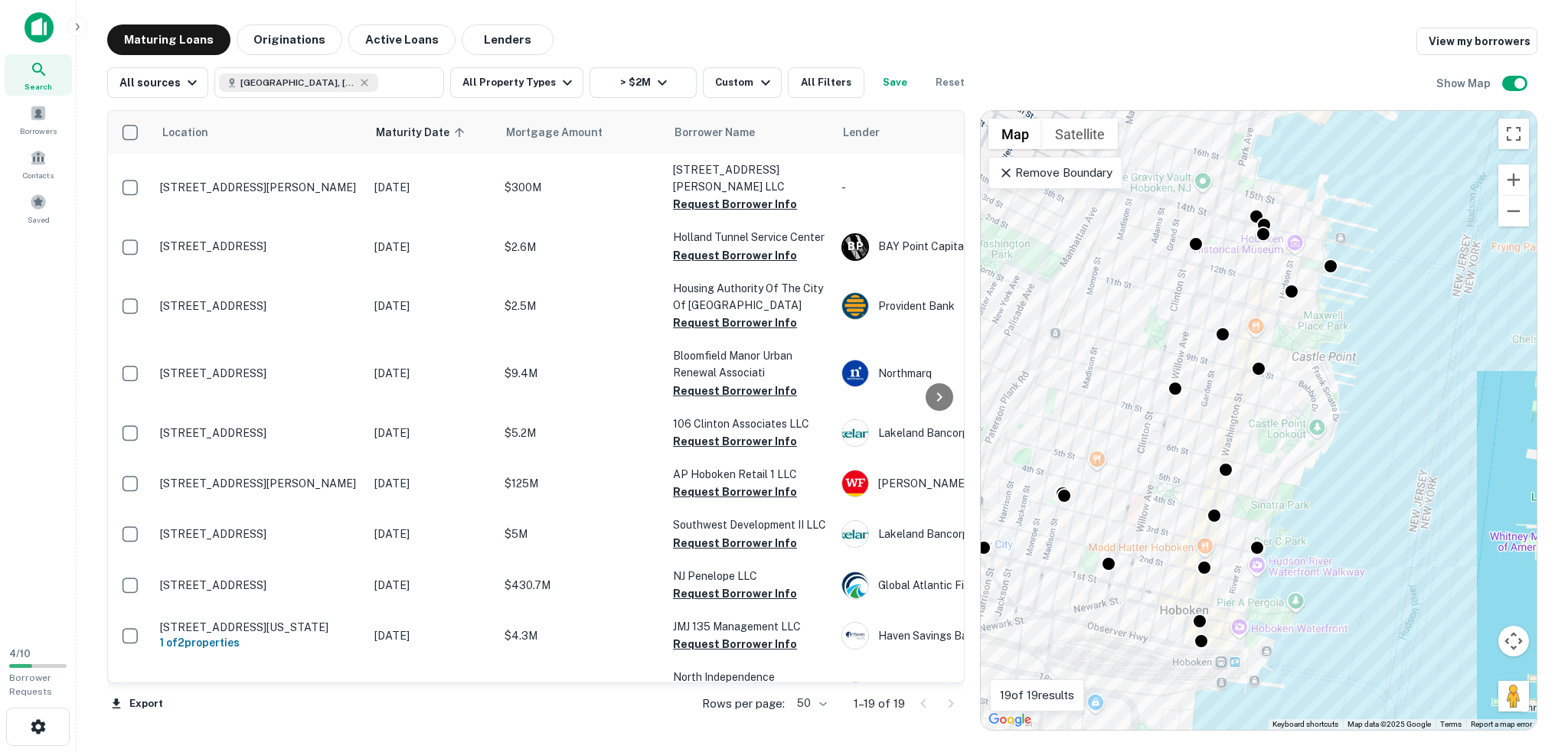
click at [1235, 429] on div "To activate drag with keyboard, press Alt + Enter. Once in keyboard drag state,…" at bounding box center [1259, 420] width 556 height 619
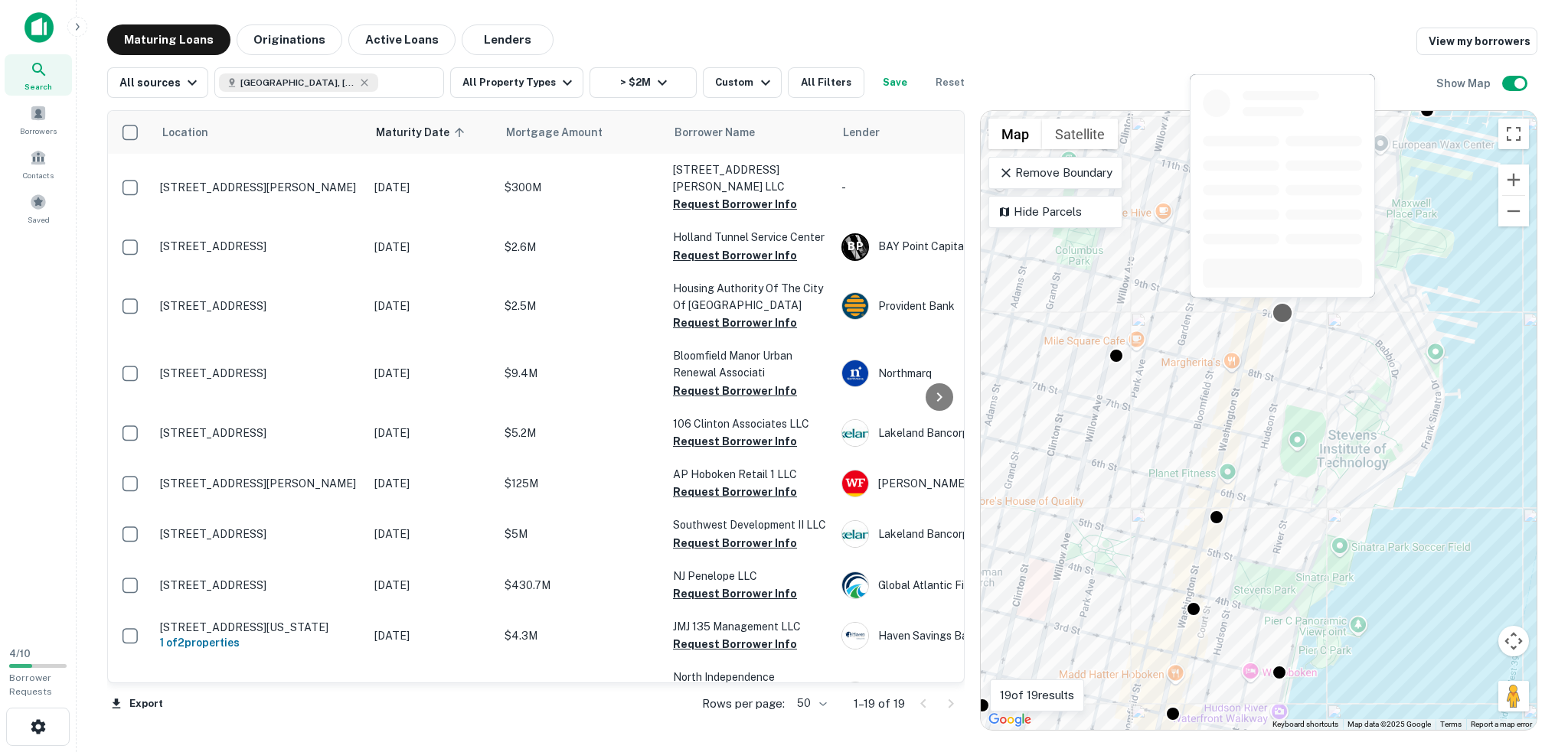
click at [1286, 314] on div at bounding box center [1283, 313] width 23 height 23
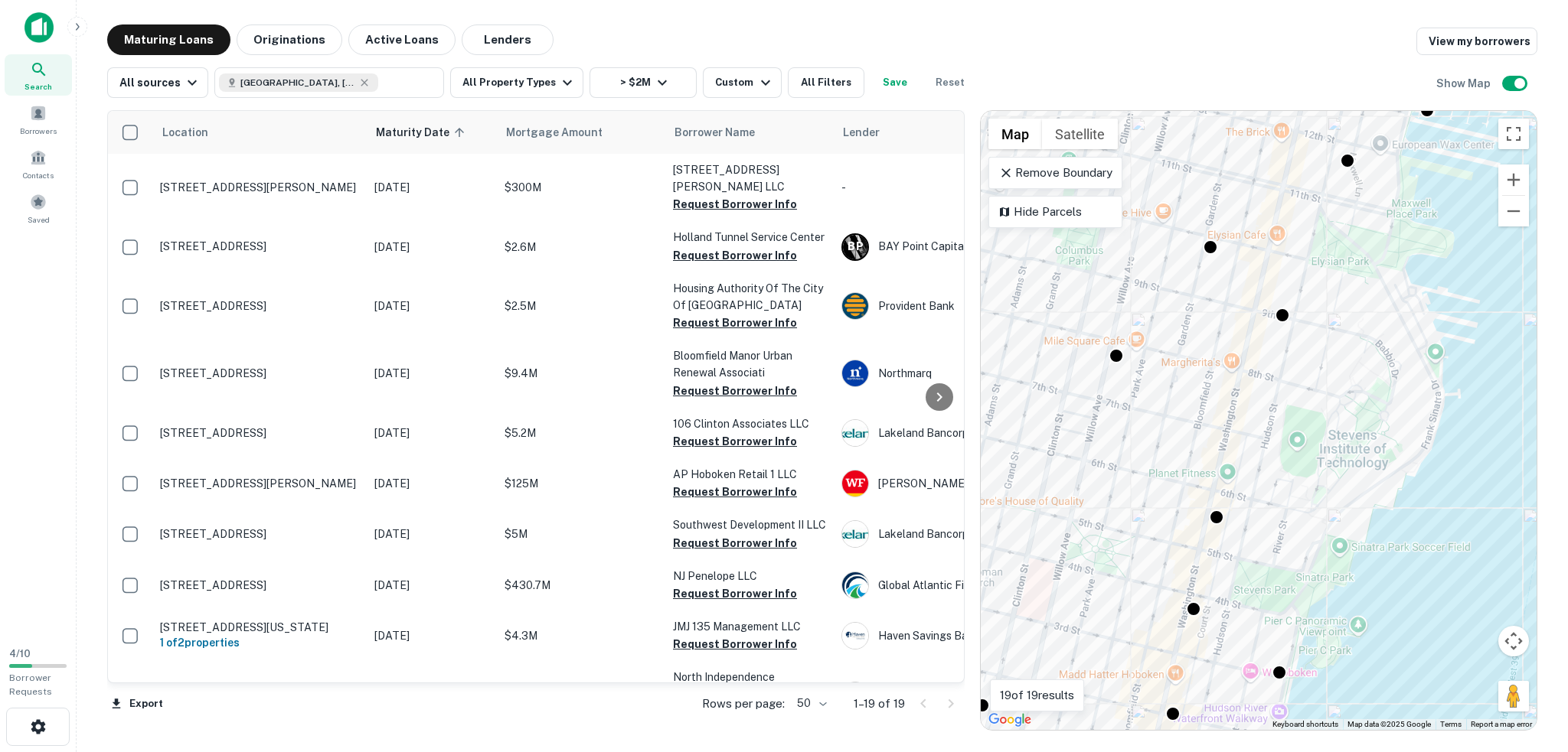
click at [1244, 377] on div "To navigate, press the arrow keys. To activate drag with keyboard, press Alt + …" at bounding box center [1259, 420] width 556 height 619
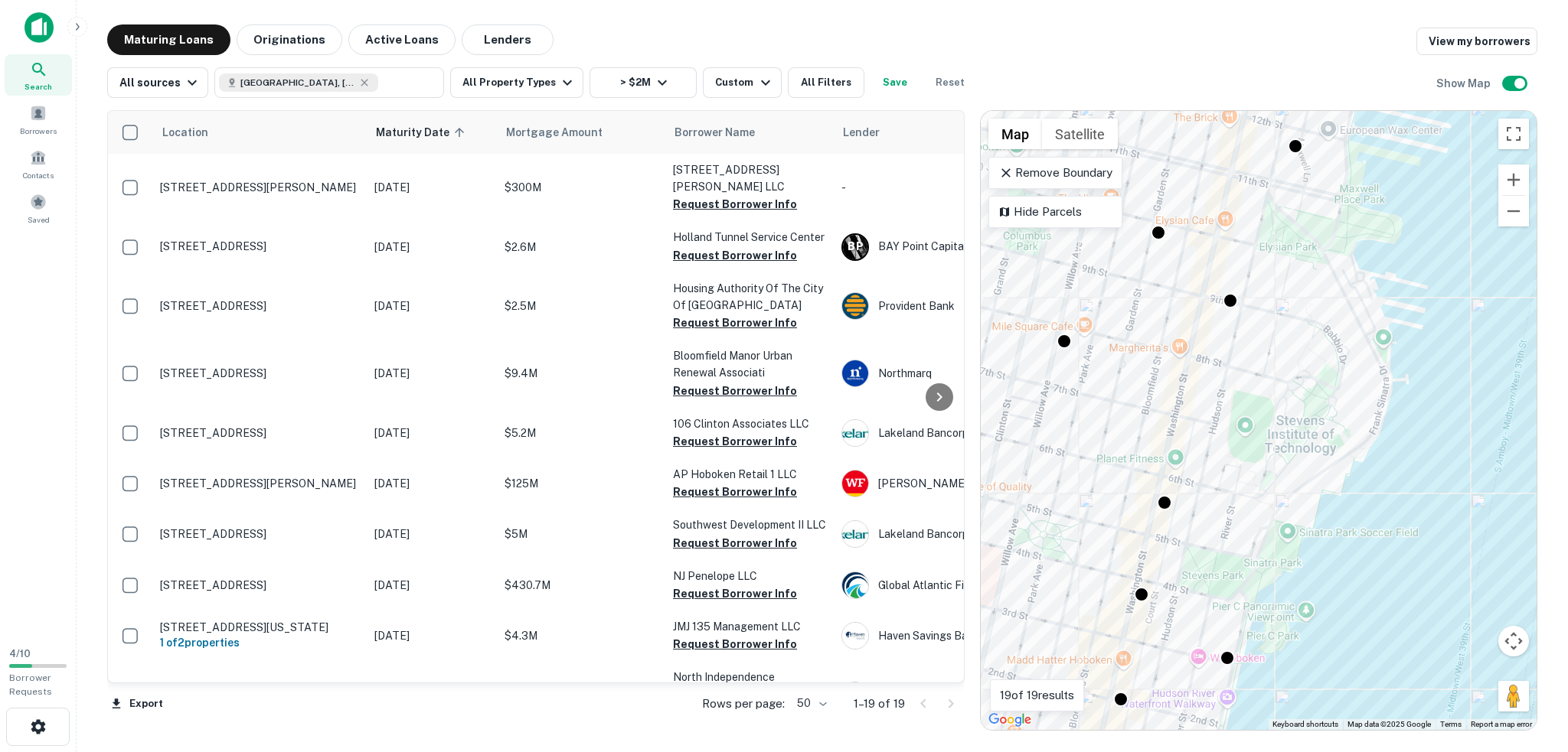
drag, startPoint x: 1303, startPoint y: 339, endPoint x: 1244, endPoint y: 281, distance: 82.7
click at [1244, 281] on div "To activate drag with keyboard, press Alt + Enter. Once in keyboard drag state,…" at bounding box center [1259, 420] width 556 height 619
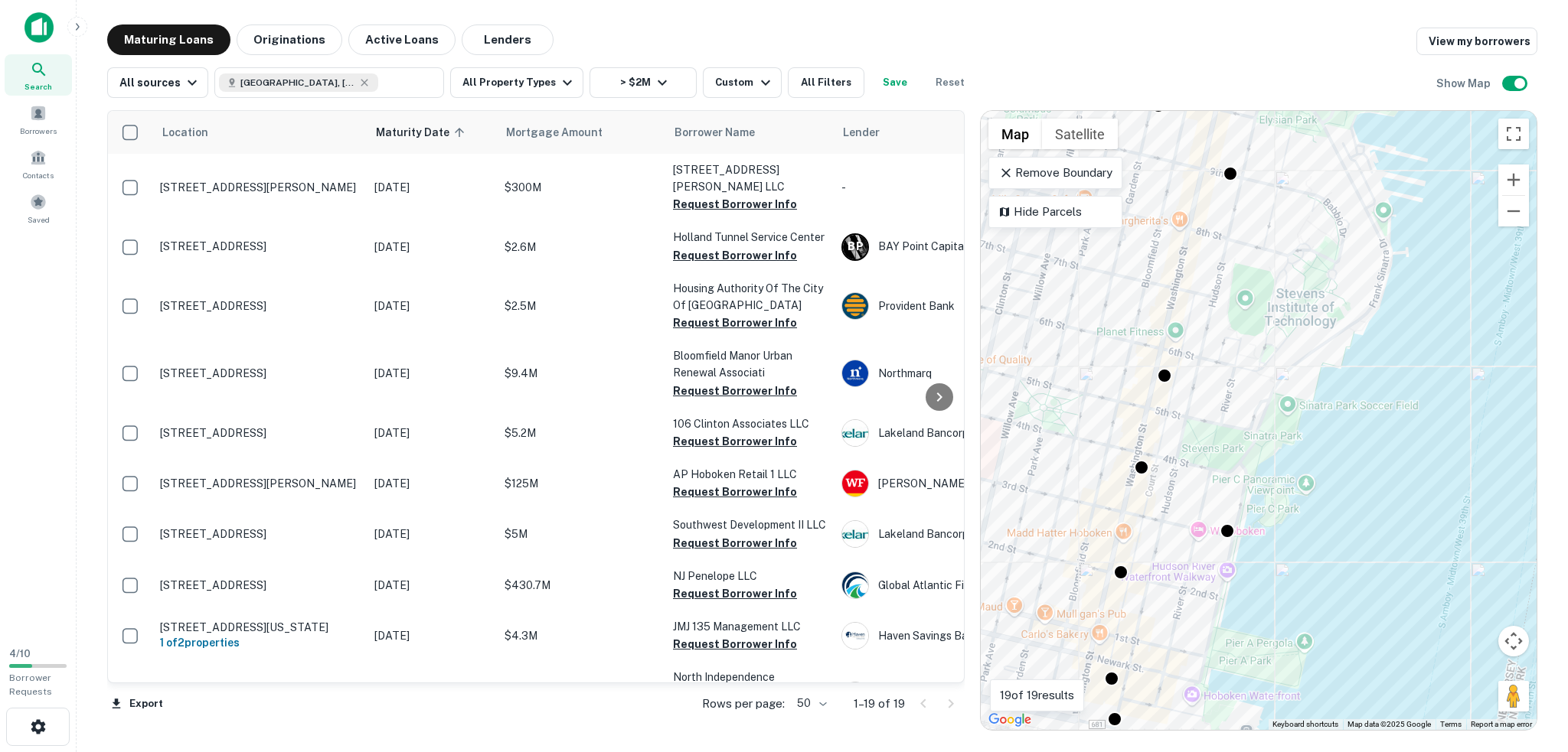
drag, startPoint x: 1205, startPoint y: 477, endPoint x: 1206, endPoint y: 350, distance: 127.0
click at [1206, 350] on div "To activate drag with keyboard, press Alt + Enter. Once in keyboard drag state,…" at bounding box center [1259, 420] width 556 height 619
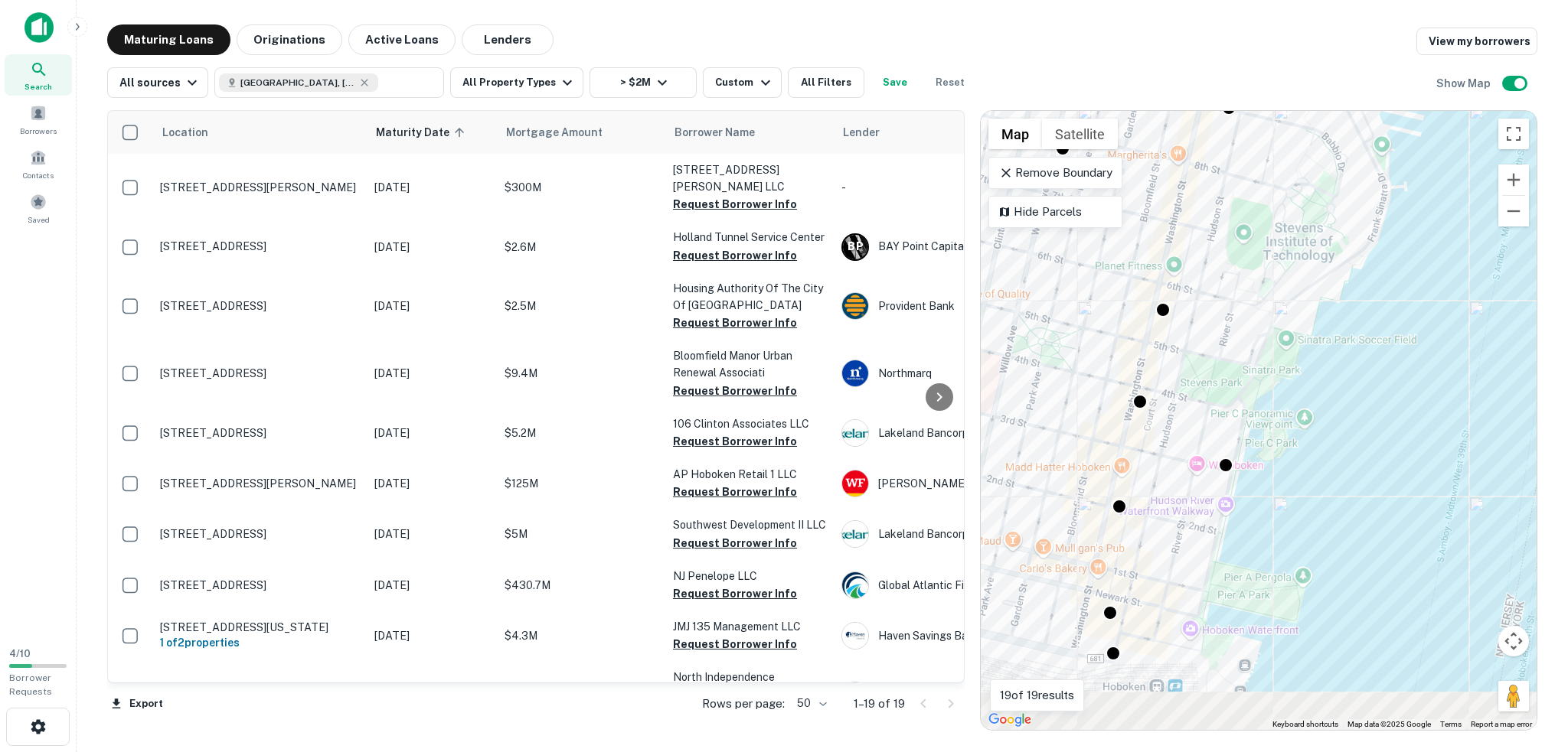
drag, startPoint x: 1166, startPoint y: 569, endPoint x: 1174, endPoint y: 406, distance: 163.2
click at [1174, 406] on div "To activate drag with keyboard, press Alt + Enter. Once in keyboard drag state,…" at bounding box center [1259, 420] width 556 height 619
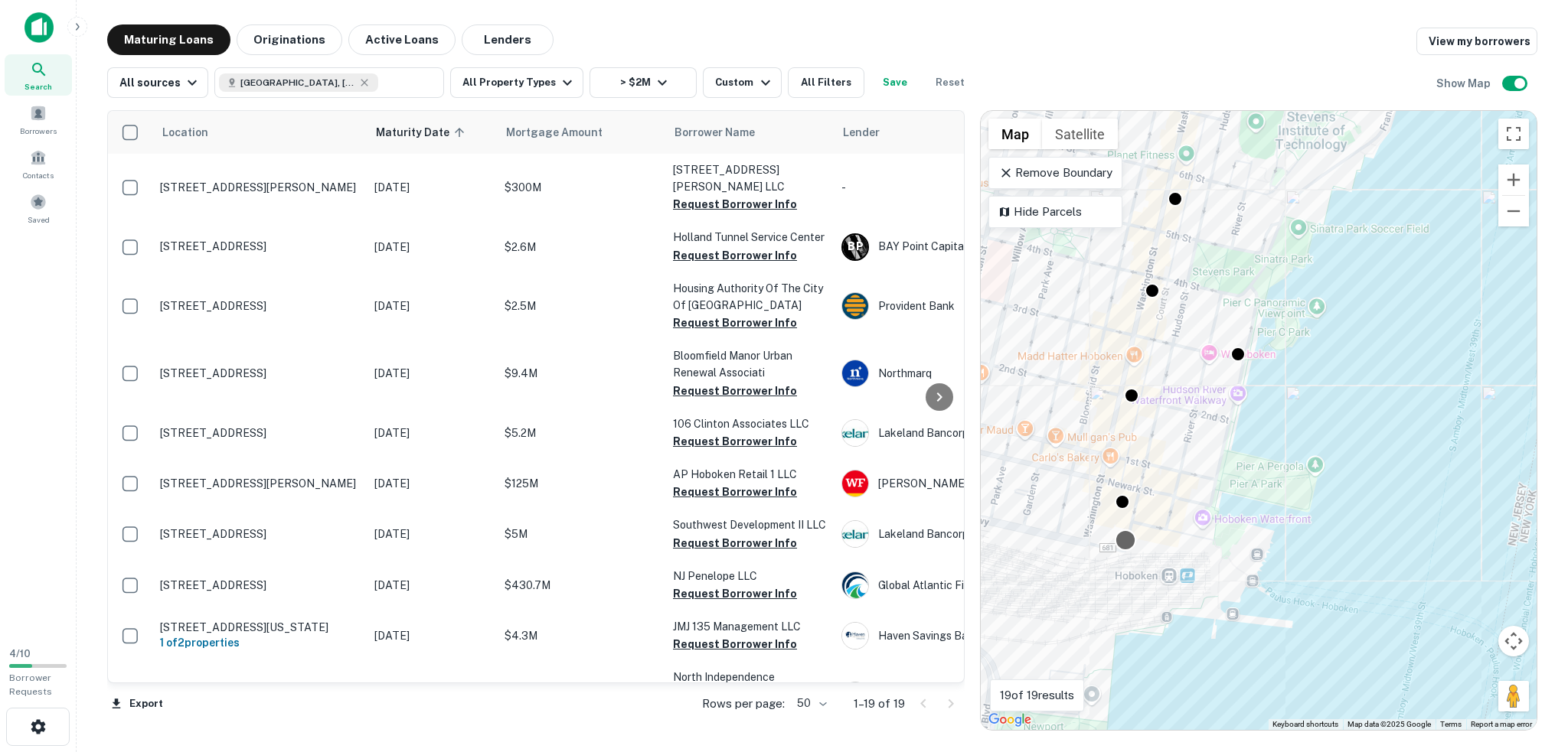
click at [1127, 540] on div at bounding box center [1126, 540] width 23 height 23
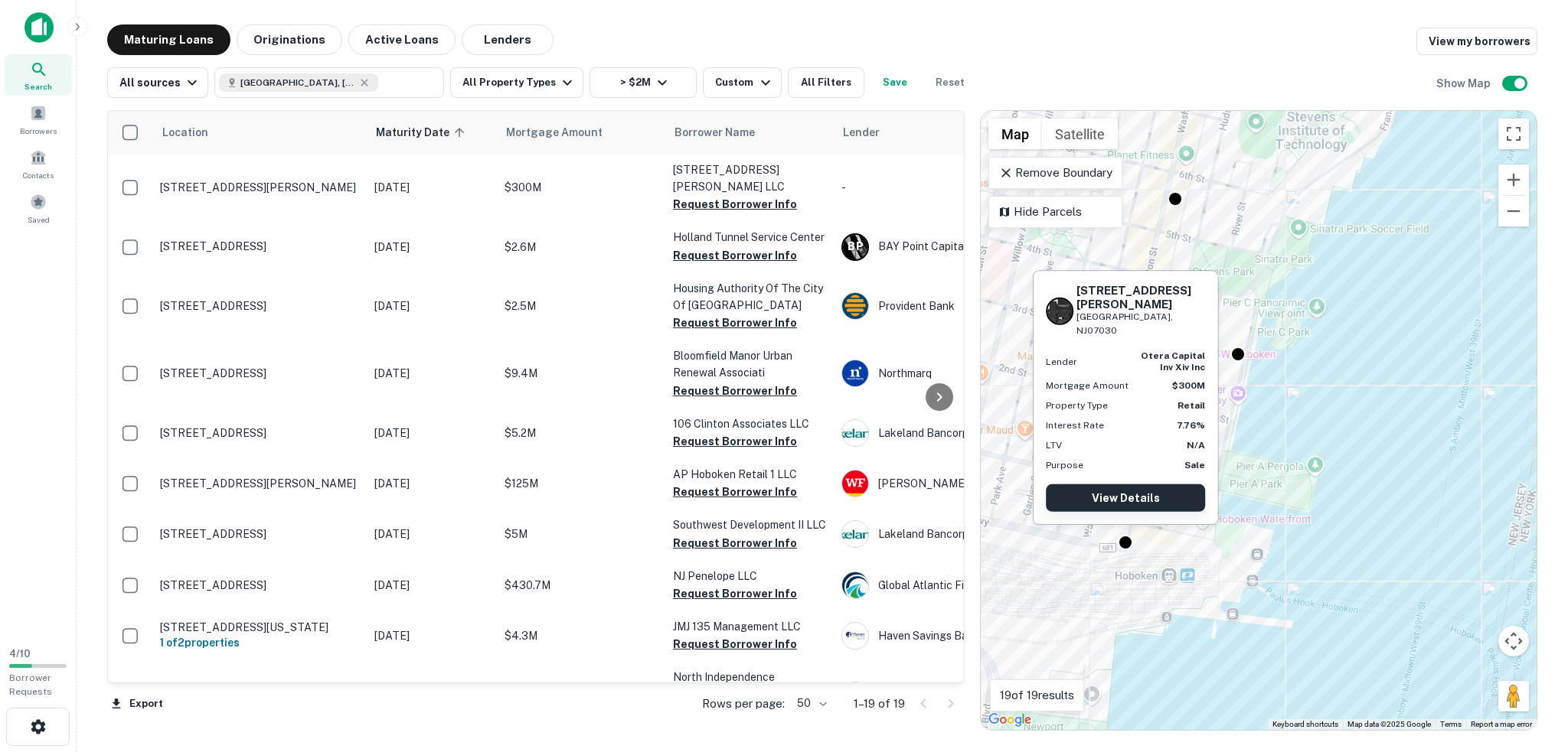
click at [1136, 494] on link "View Details" at bounding box center [1125, 498] width 159 height 27
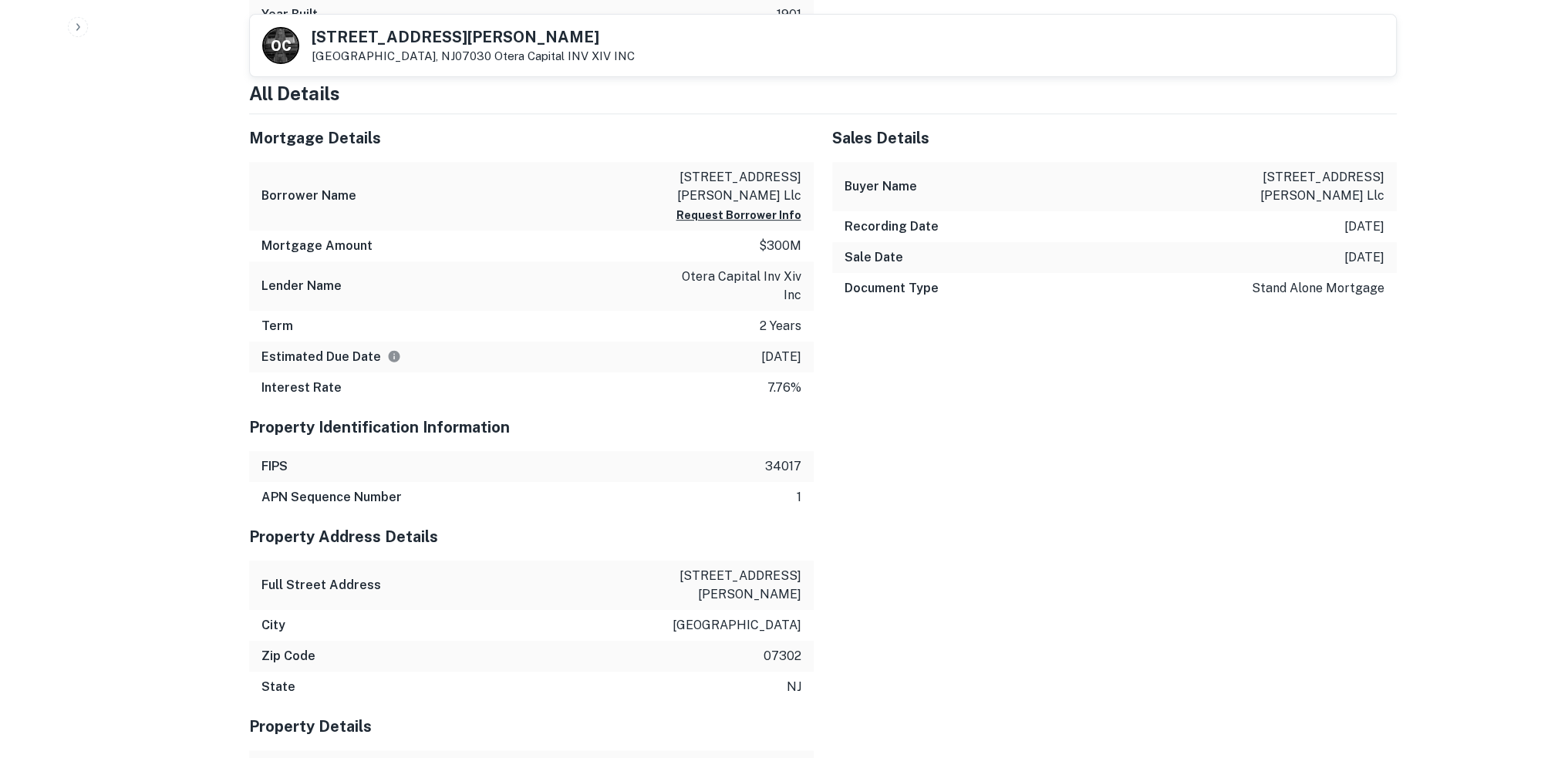
scroll to position [926, 0]
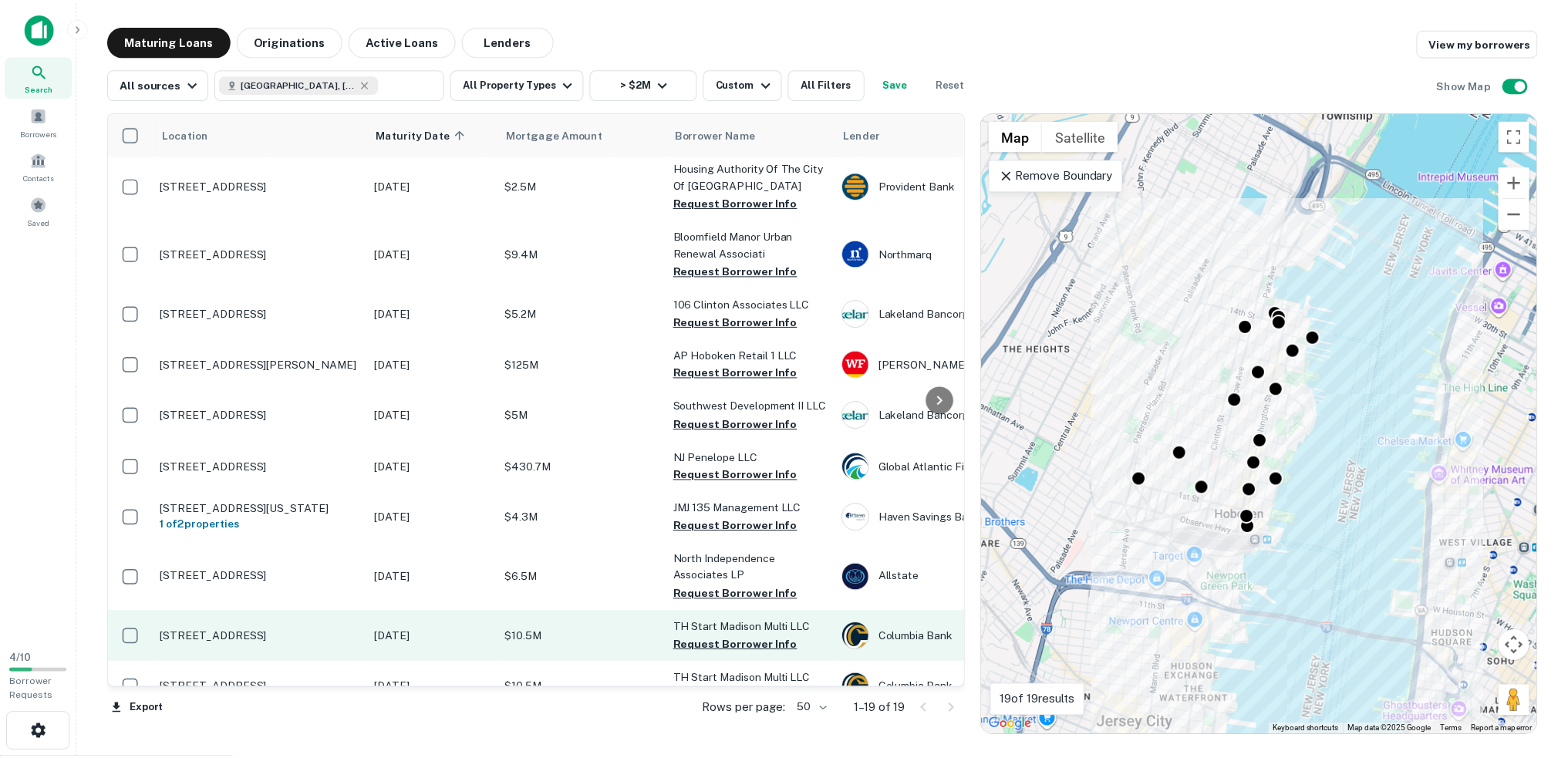
scroll to position [386, 0]
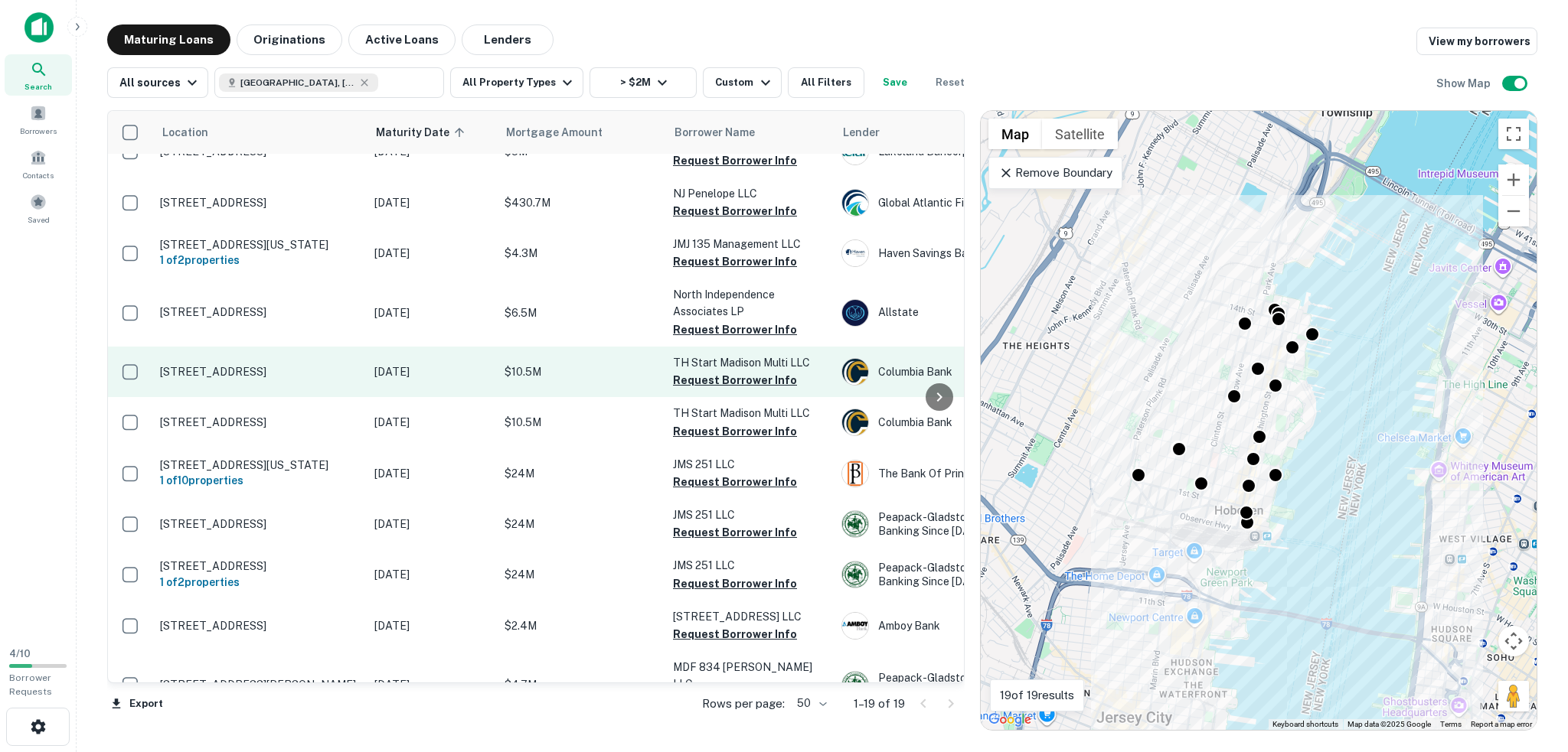
click at [580, 364] on p "$10.5M" at bounding box center [580, 372] width 153 height 17
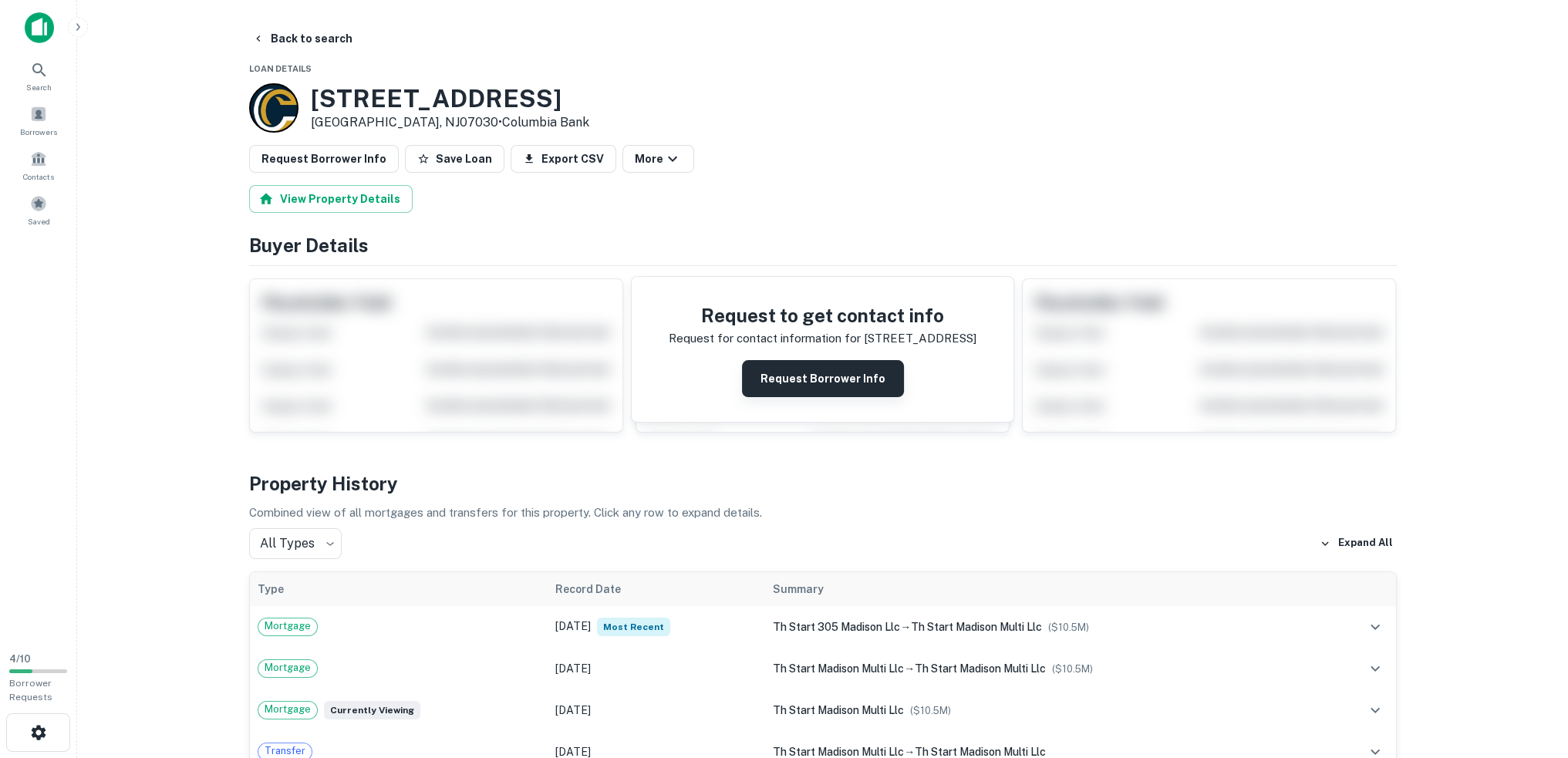
click at [836, 393] on button "Request Borrower Info" at bounding box center [822, 378] width 162 height 37
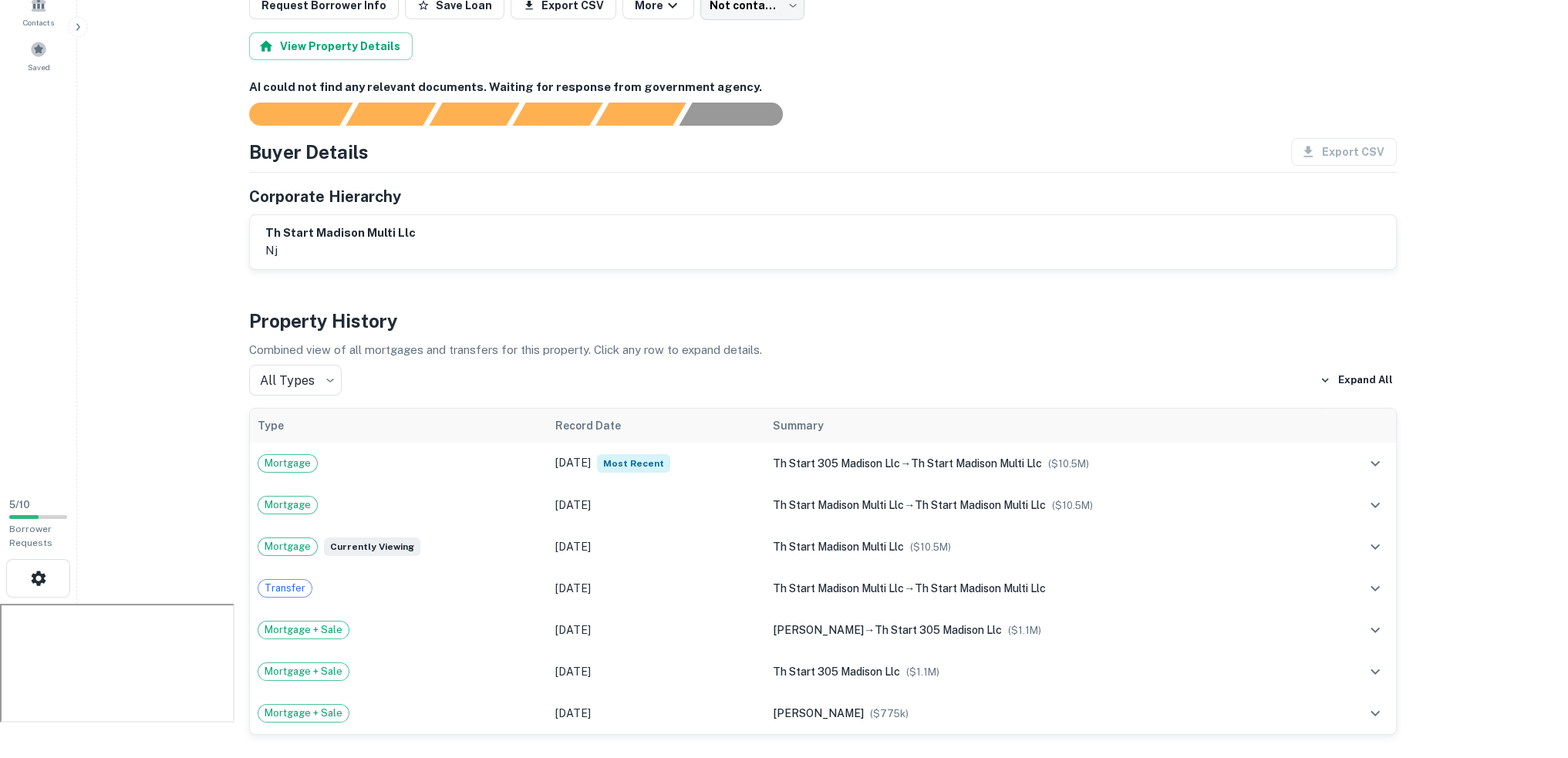
scroll to position [78, 0]
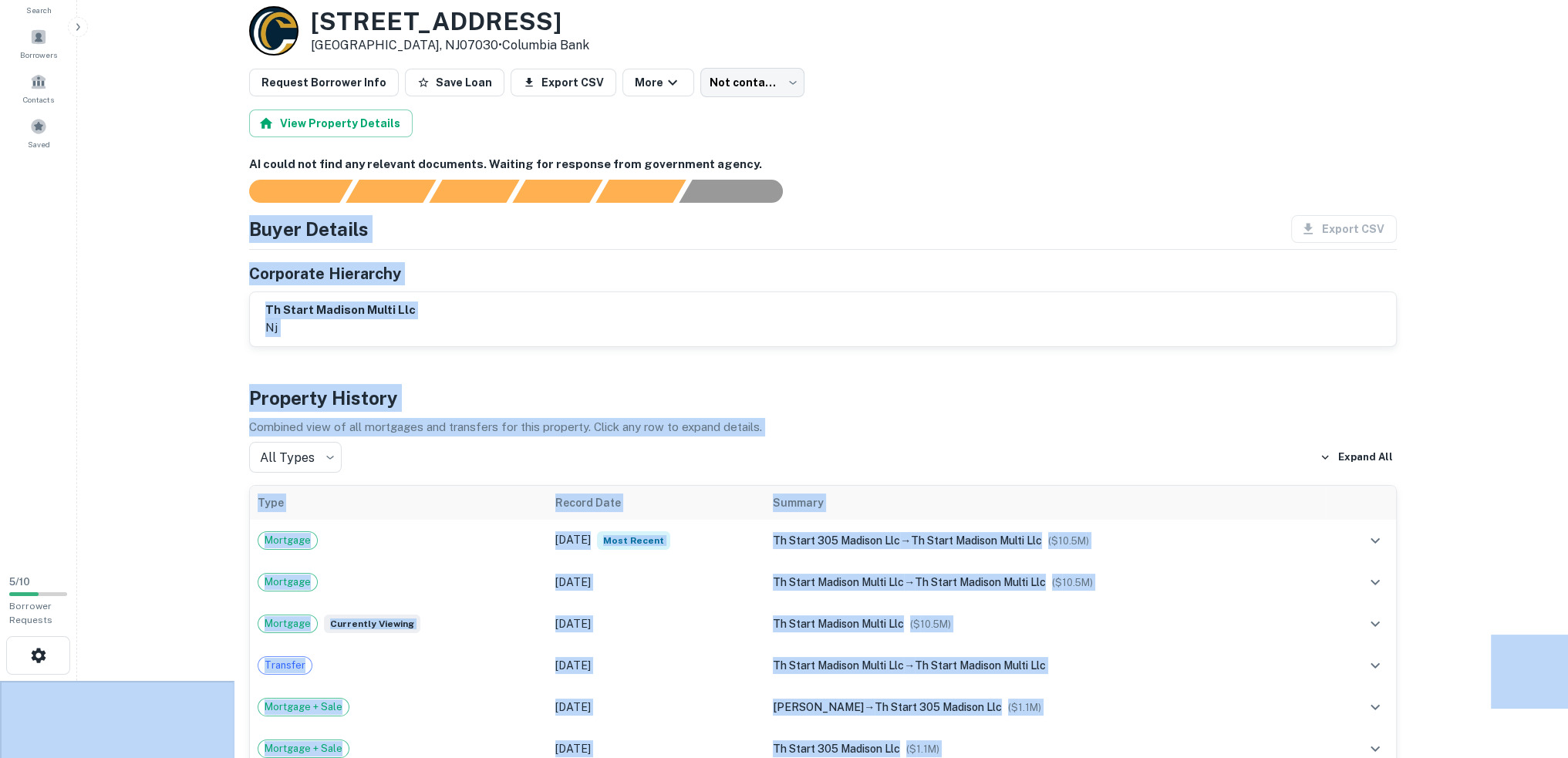
drag, startPoint x: 237, startPoint y: 168, endPoint x: 748, endPoint y: 149, distance: 511.4
click at [748, 149] on body "Search Borrowers Contacts Saved 5 / 10 Borrower Requests Back to search Loan De…" at bounding box center [784, 301] width 1568 height 758
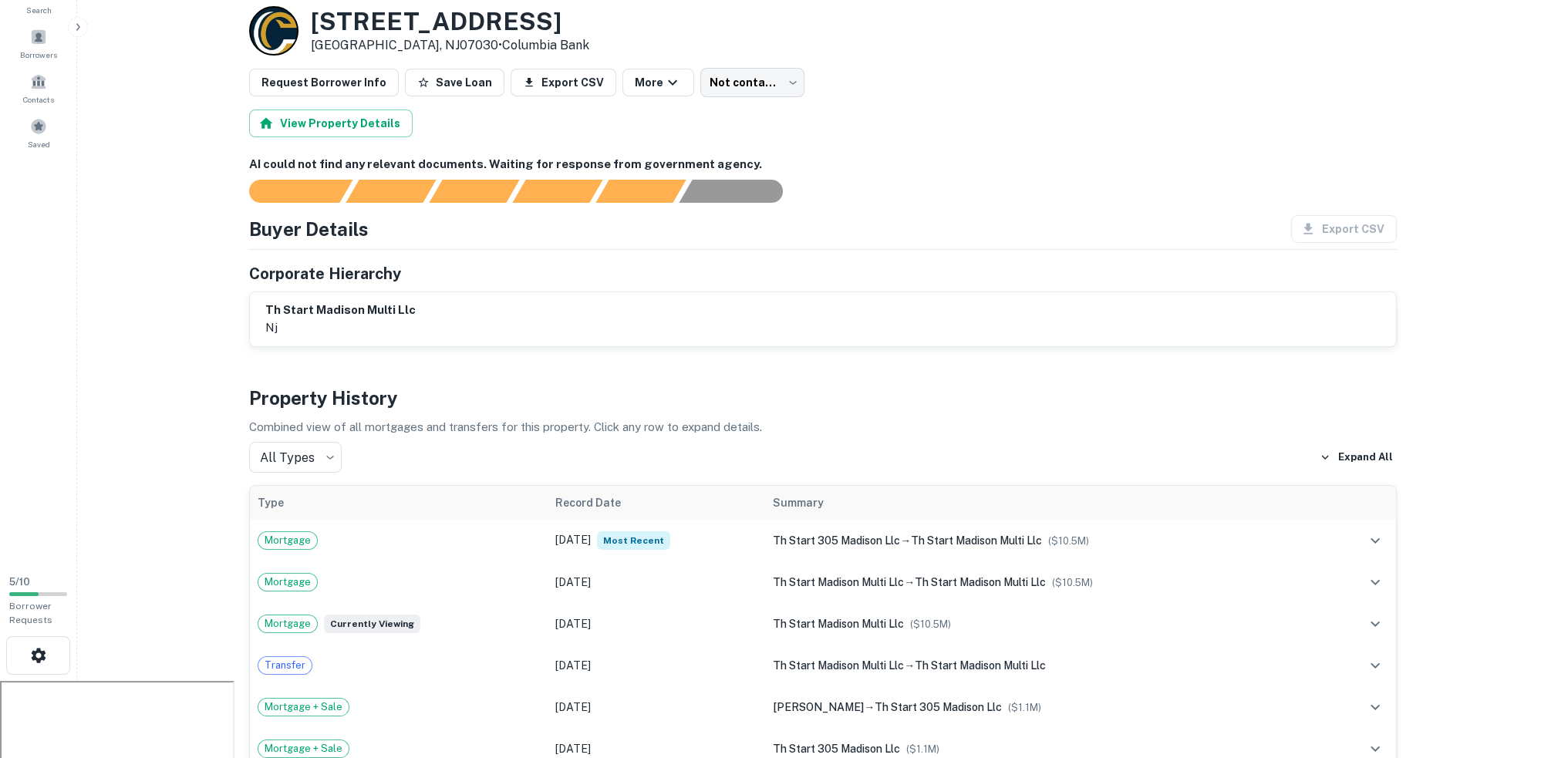
click at [954, 187] on div at bounding box center [813, 191] width 1166 height 23
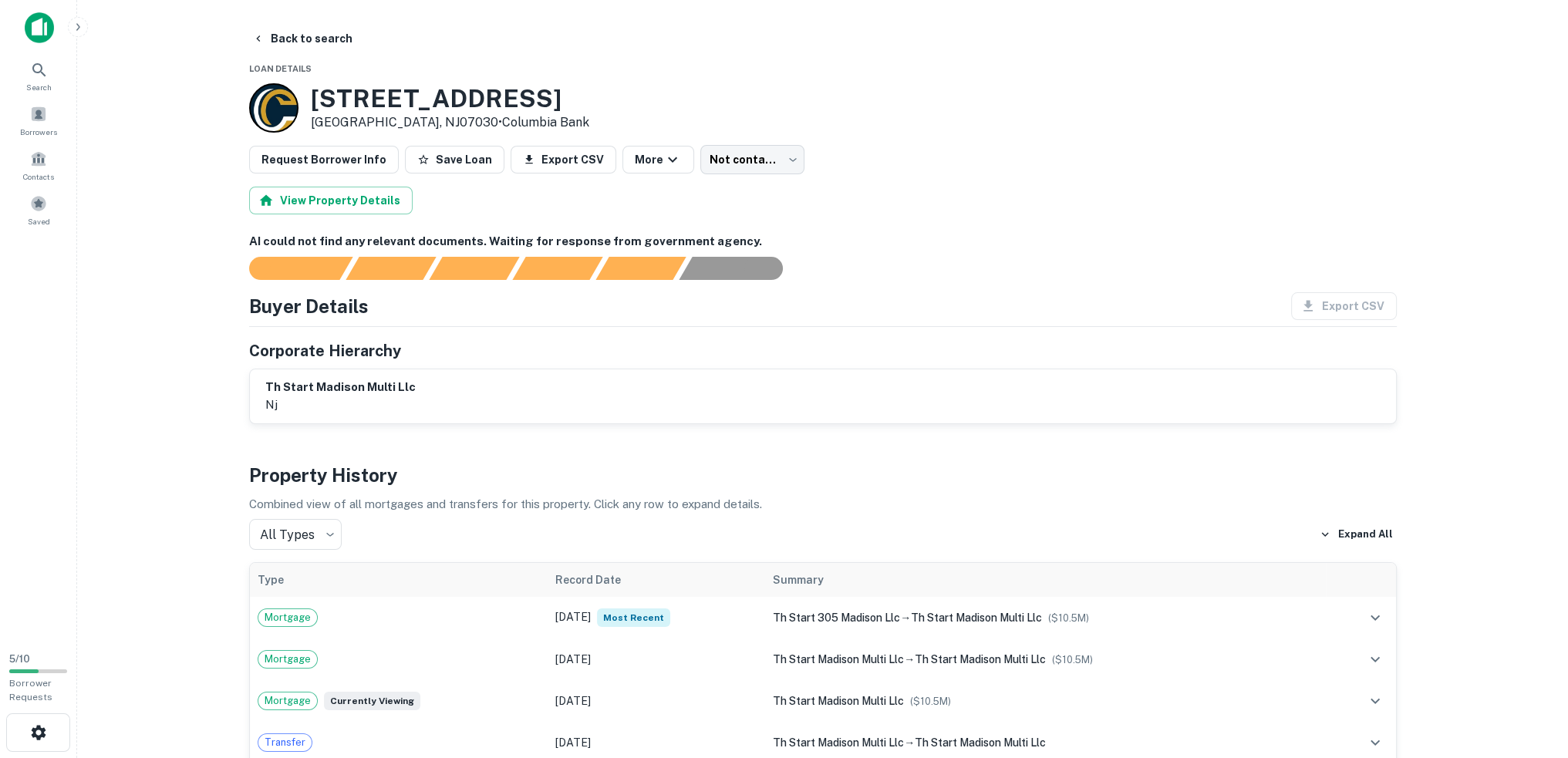
scroll to position [0, 0]
click at [36, 120] on span at bounding box center [39, 114] width 17 height 17
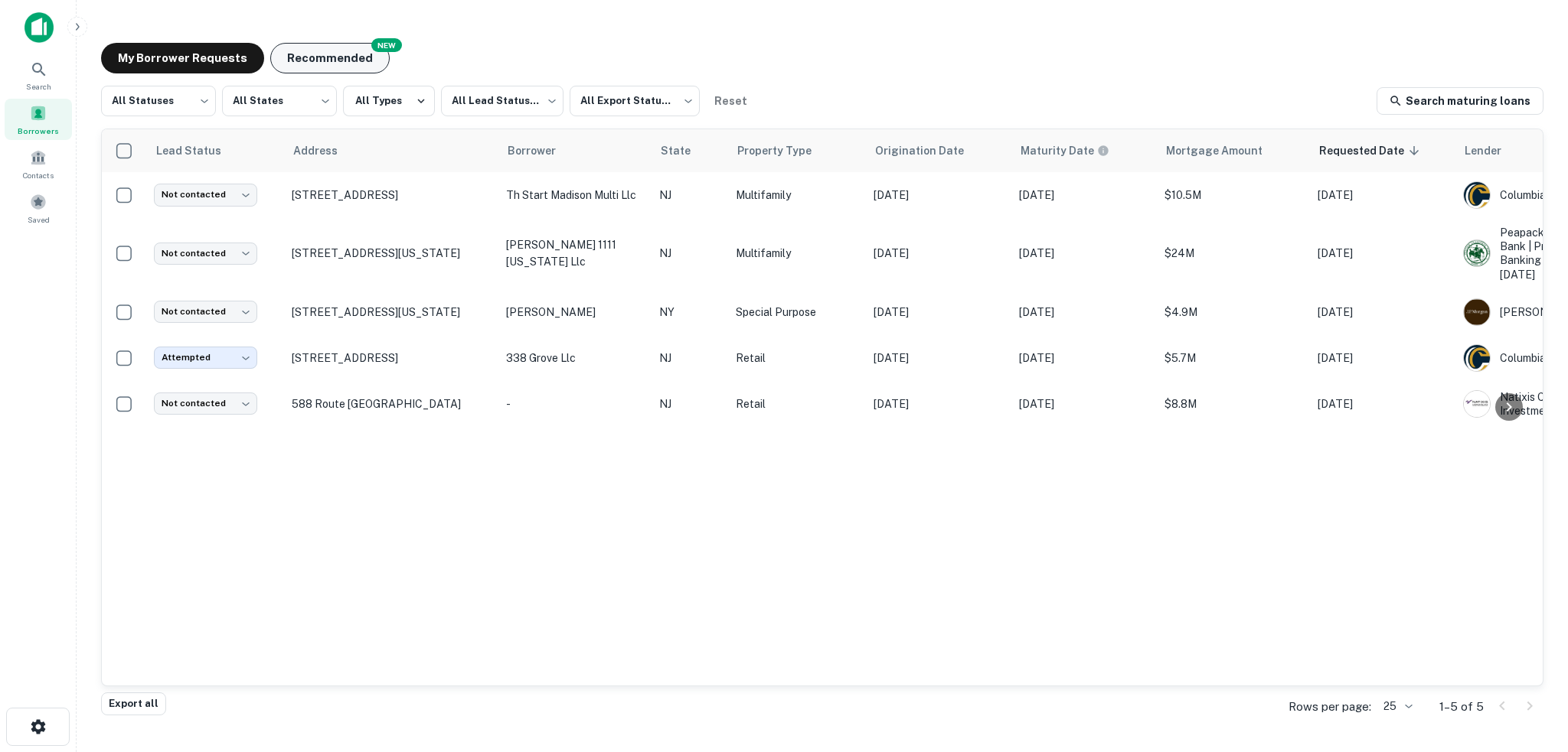
click at [352, 56] on button "Recommended" at bounding box center [329, 58] width 119 height 31
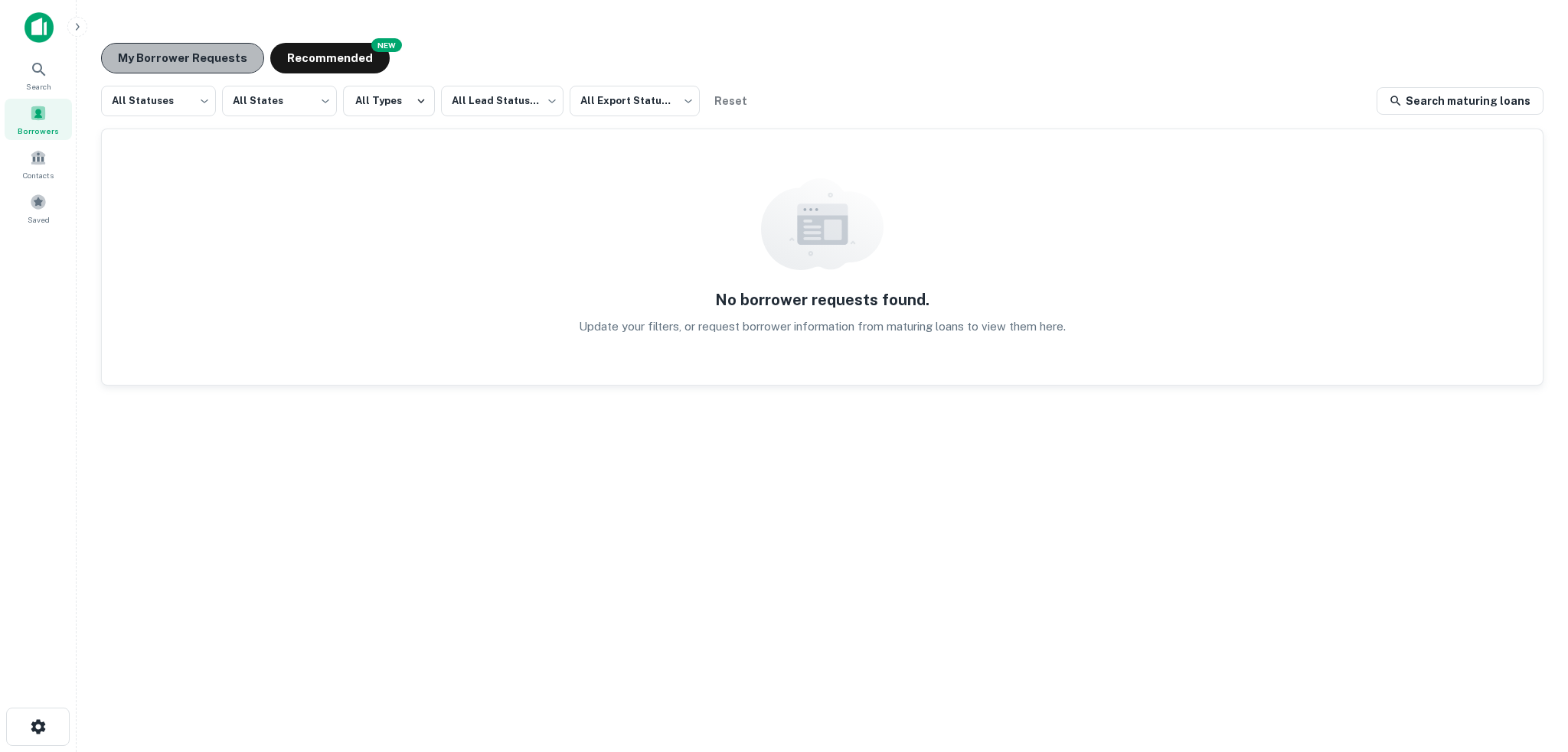
click at [202, 54] on button "My Borrower Requests" at bounding box center [183, 58] width 163 height 31
